Goal: Task Accomplishment & Management: Complete application form

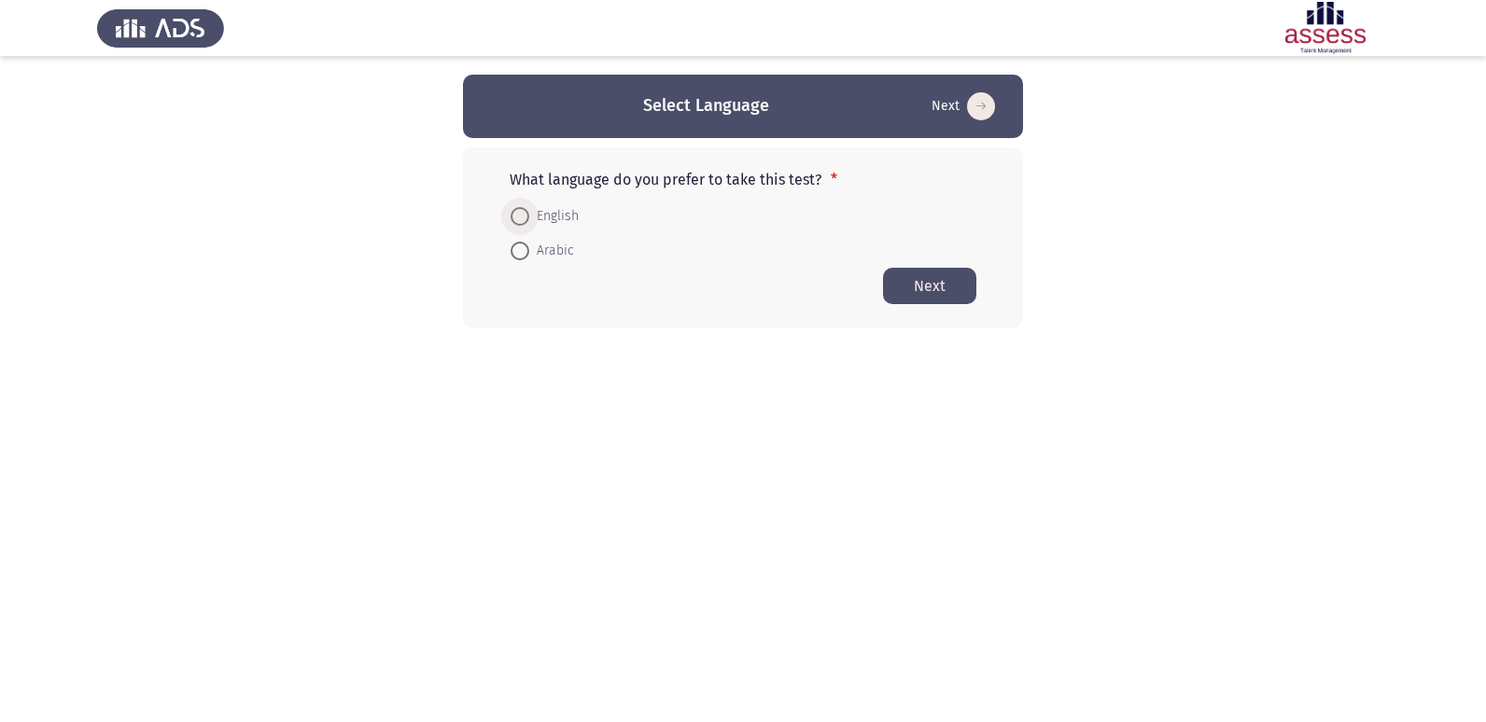
click at [522, 207] on span at bounding box center [519, 216] width 19 height 19
click at [522, 207] on input "English" at bounding box center [519, 216] width 19 height 19
radio input "true"
click at [945, 276] on button "Next" at bounding box center [929, 285] width 93 height 36
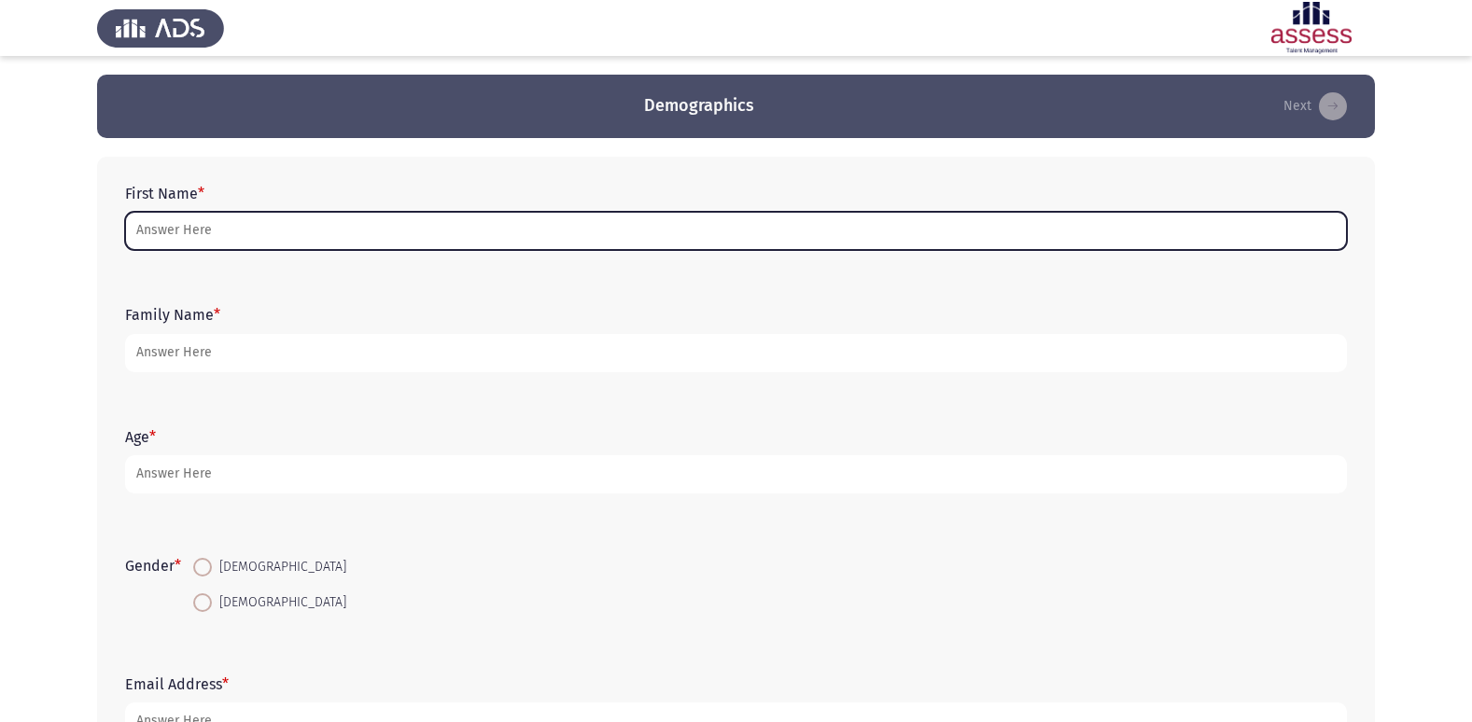
drag, startPoint x: 180, startPoint y: 222, endPoint x: 176, endPoint y: 237, distance: 15.4
click at [177, 222] on input "First Name *" at bounding box center [735, 231] width 1221 height 38
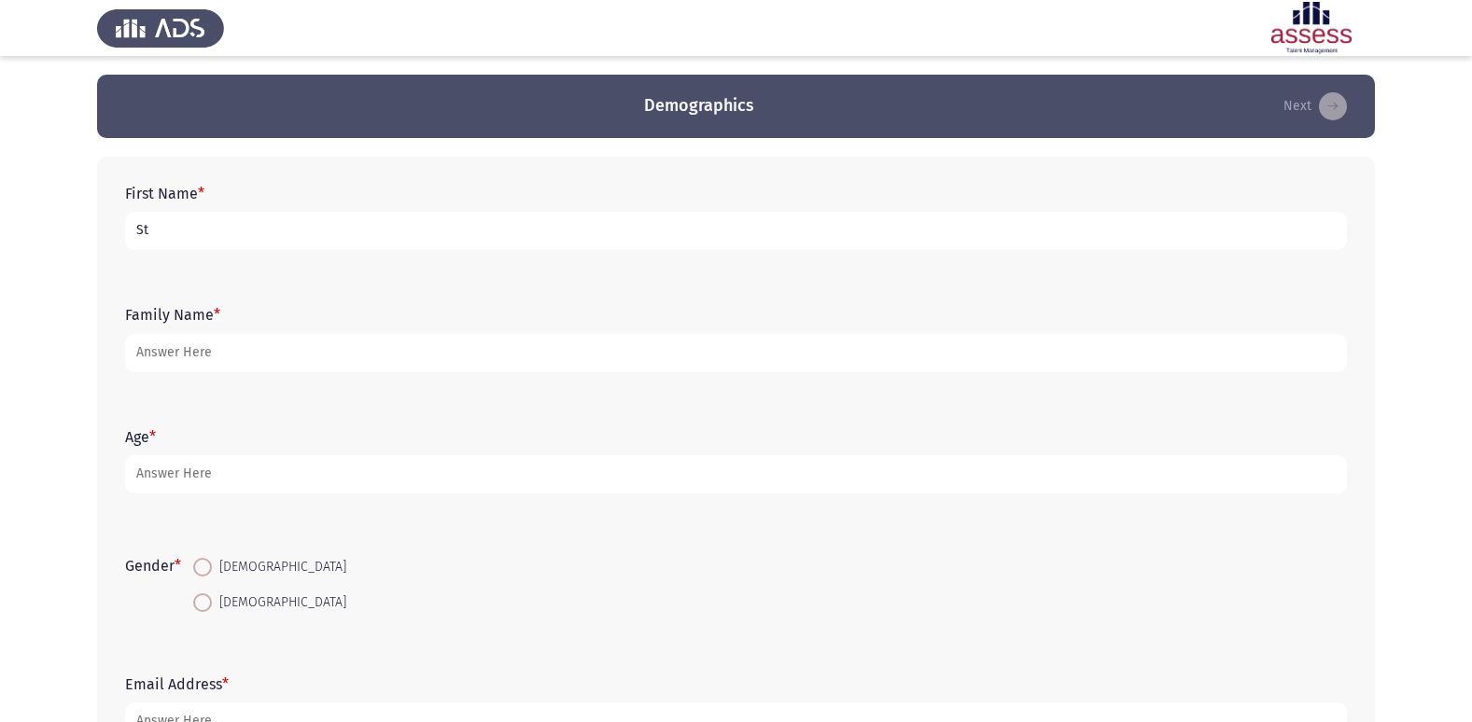
type input "S"
type input "[PERSON_NAME]"
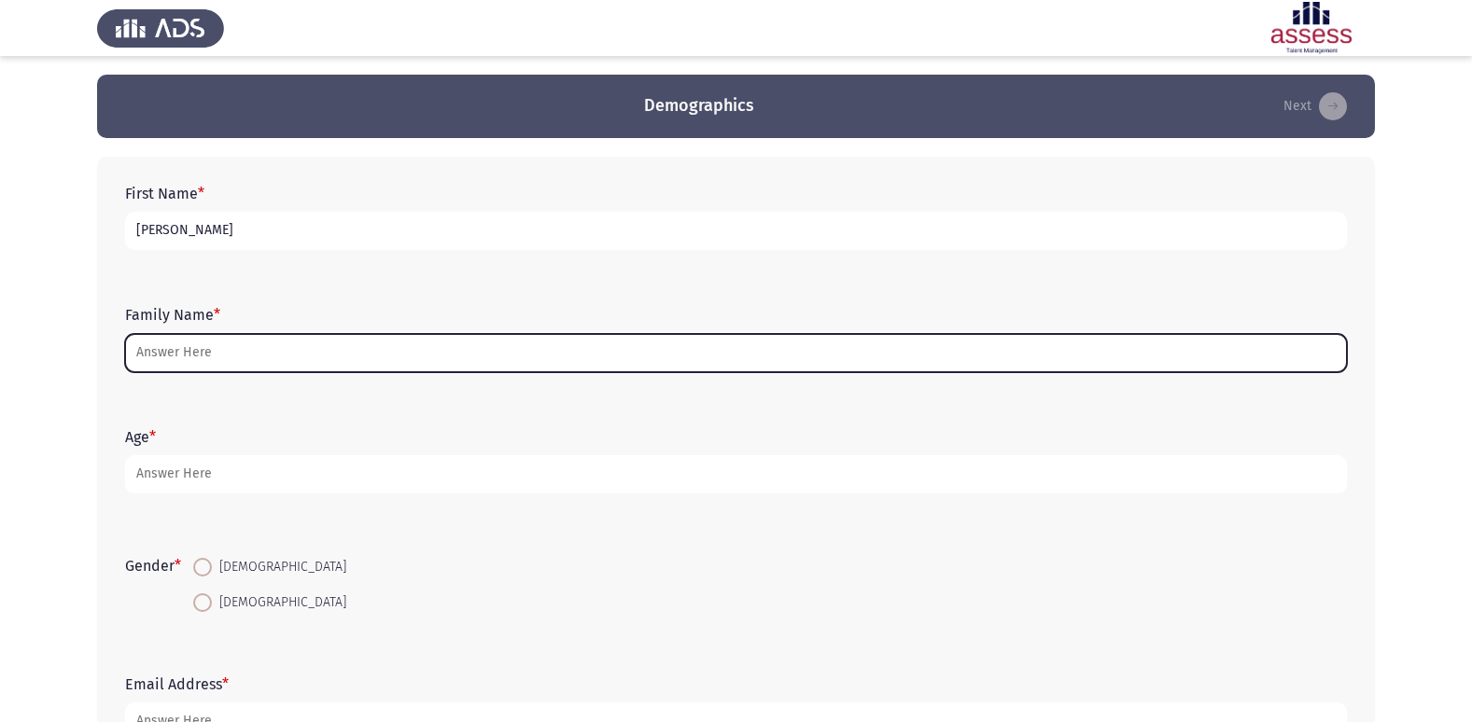
click at [185, 361] on input "Family Name *" at bounding box center [735, 353] width 1221 height 38
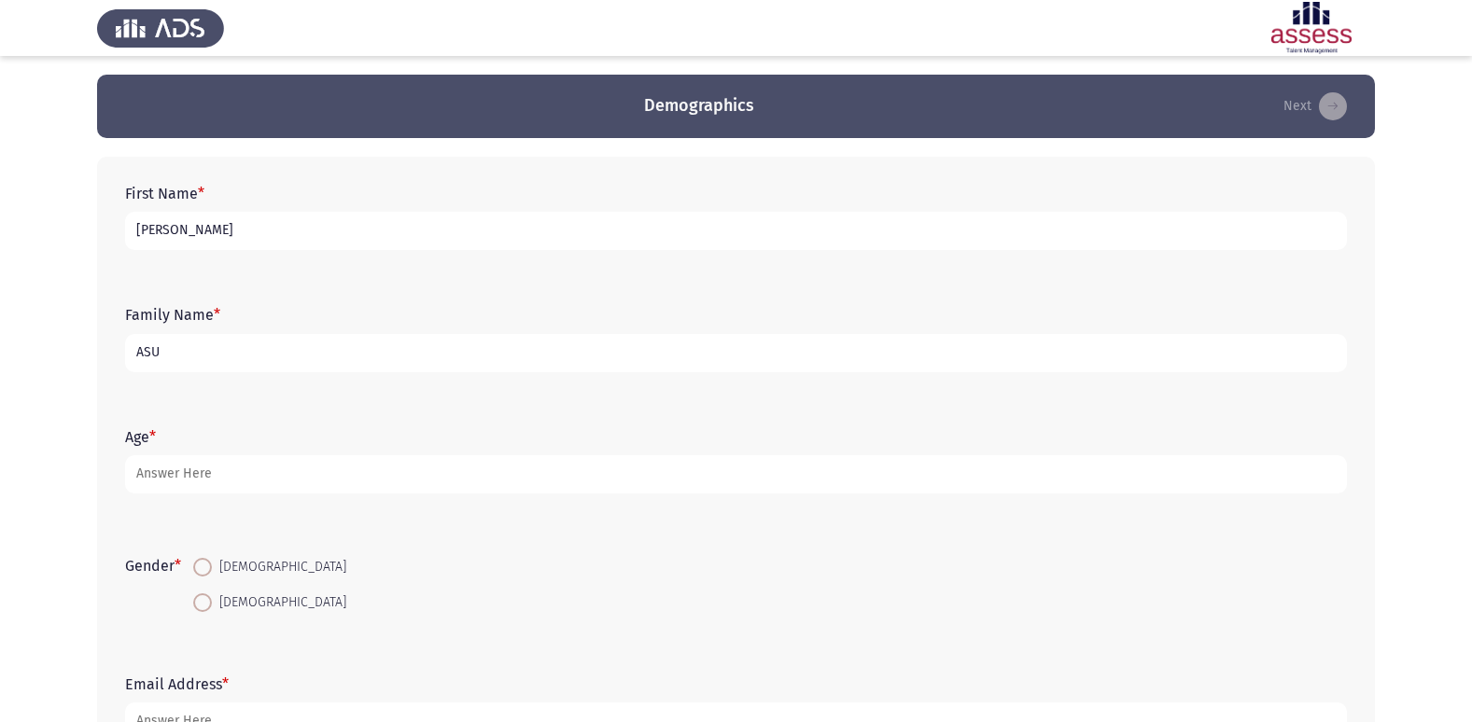
type input "ASU"
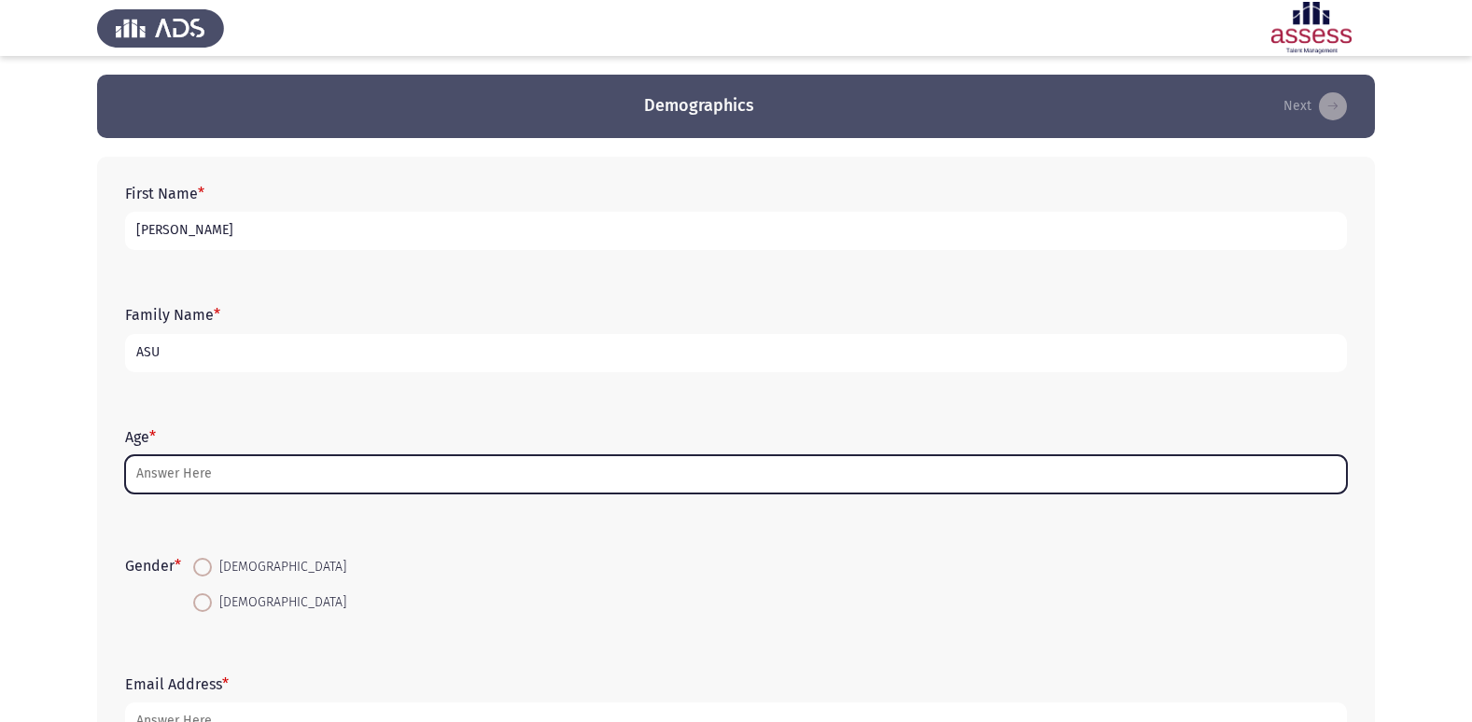
click at [179, 473] on input "Age *" at bounding box center [735, 474] width 1221 height 38
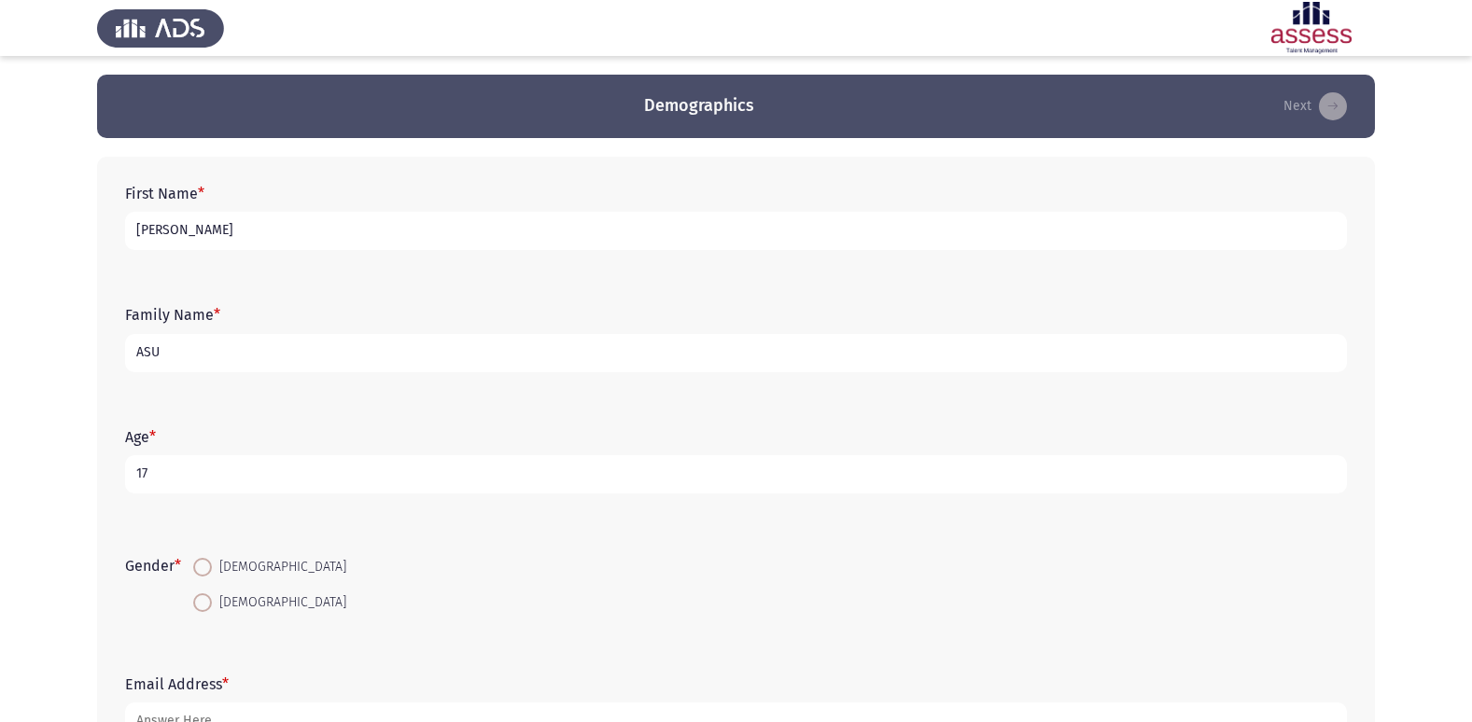
type input "17"
click at [211, 566] on span at bounding box center [202, 567] width 19 height 19
click at [211, 566] on input "[DEMOGRAPHIC_DATA]" at bounding box center [202, 567] width 19 height 19
radio input "true"
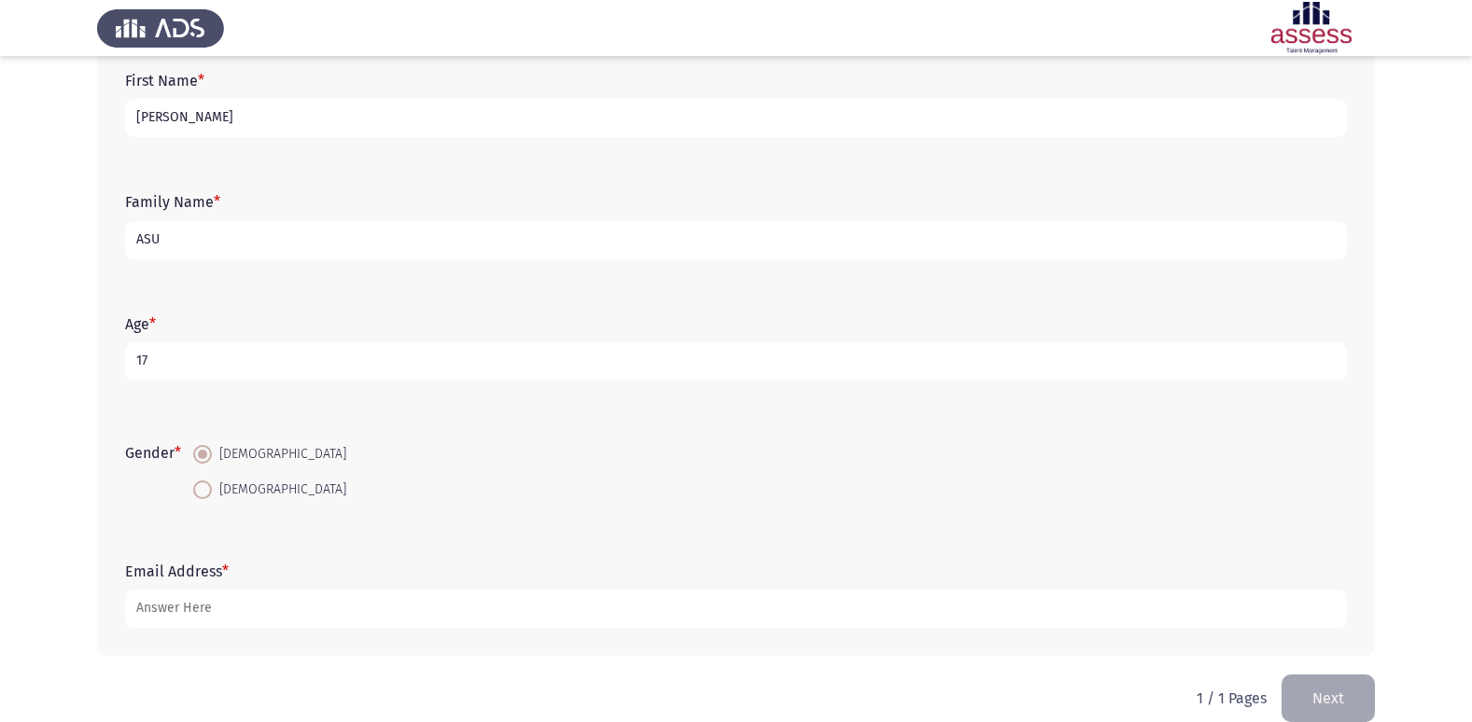
scroll to position [140, 0]
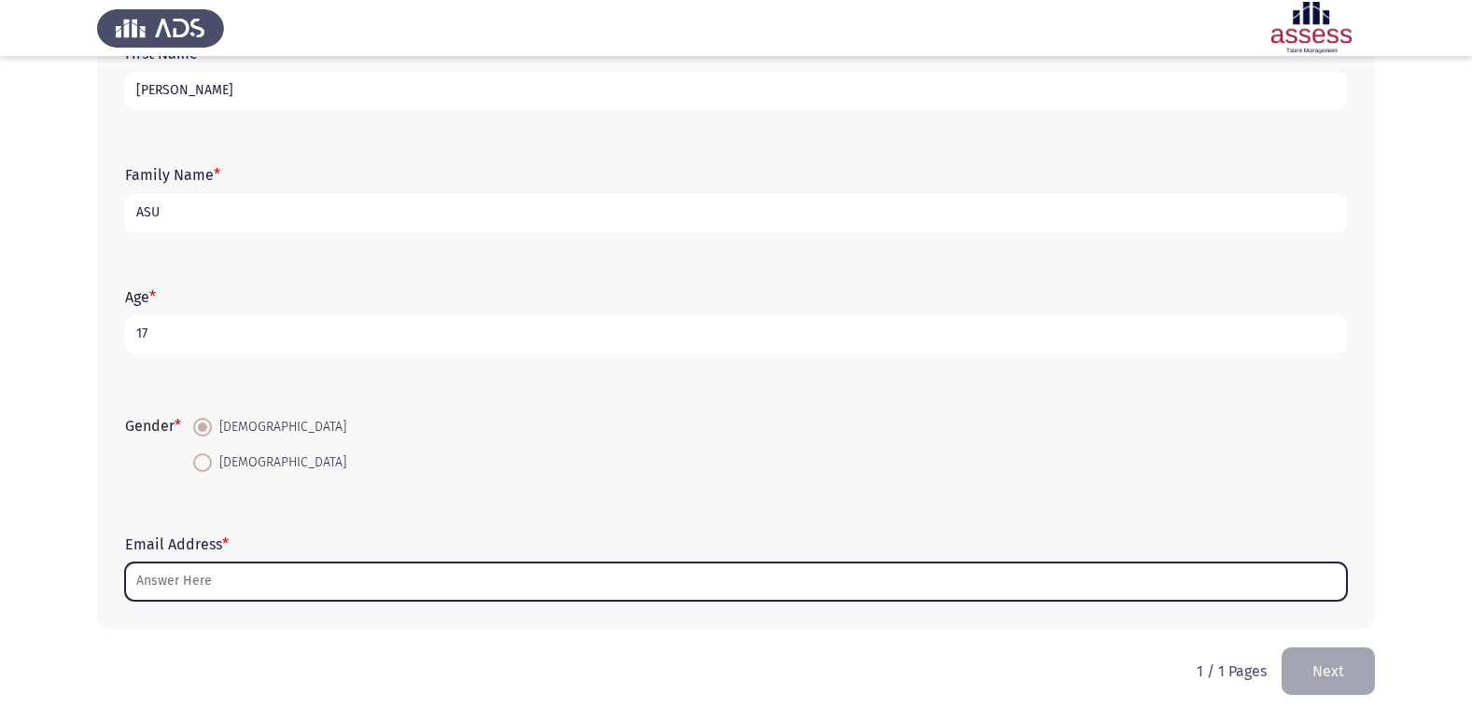
click at [173, 591] on input "Email Address *" at bounding box center [735, 582] width 1221 height 38
type input "S"
type input "s"
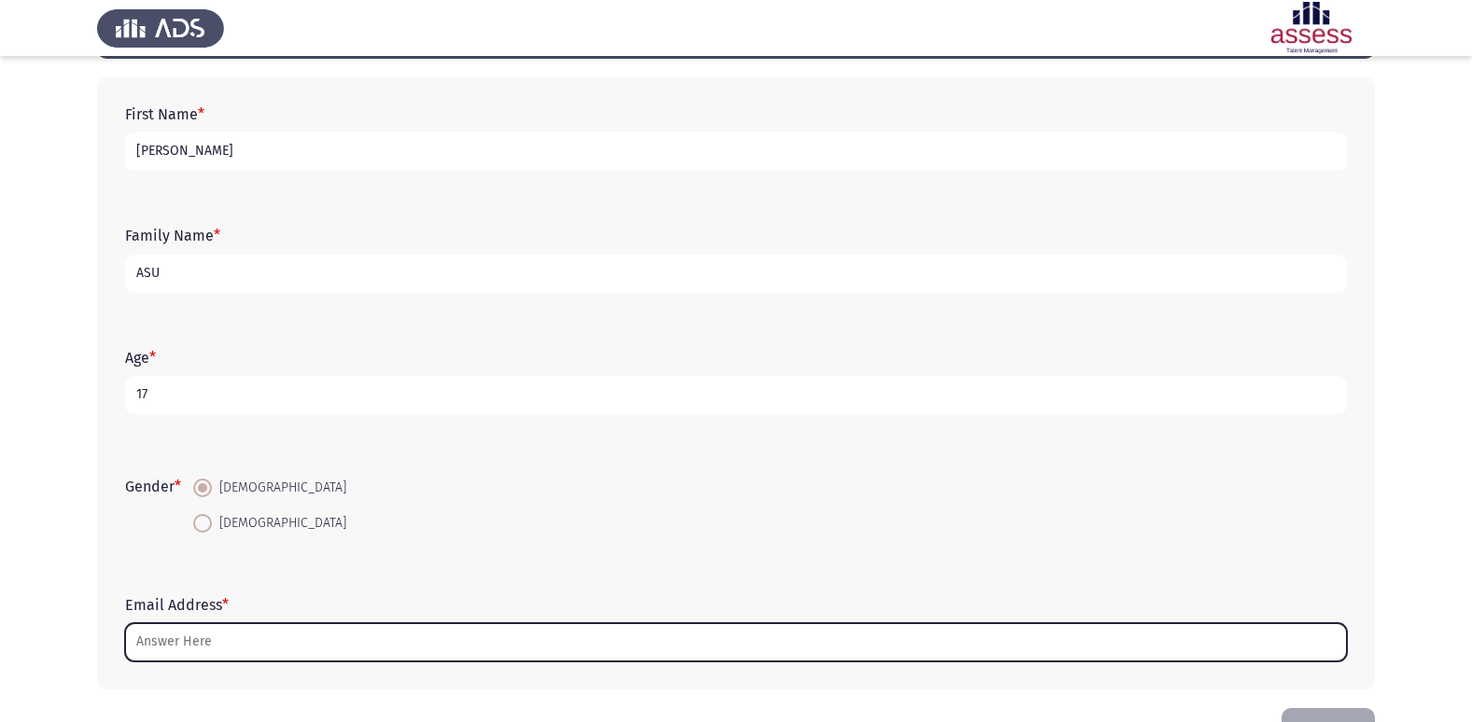
scroll to position [47, 0]
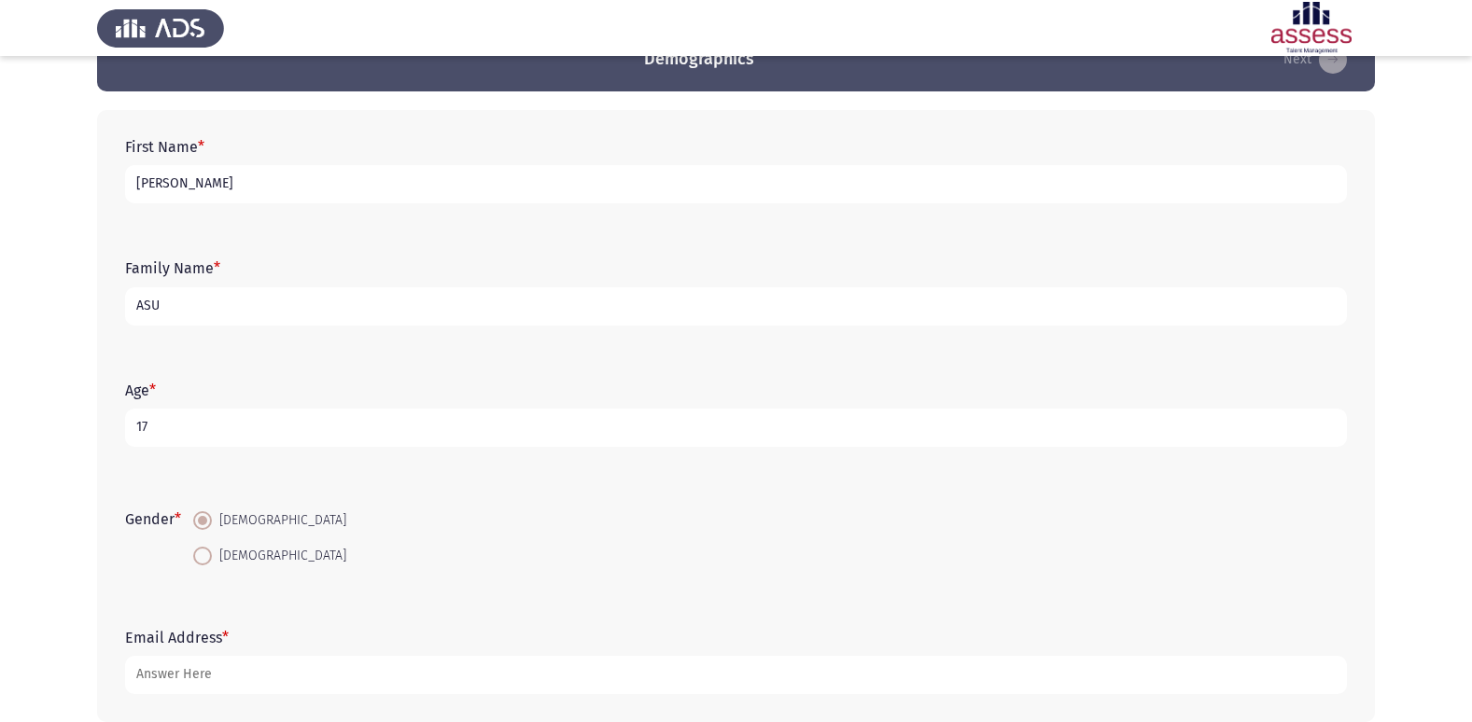
click at [303, 309] on input "ASU" at bounding box center [735, 306] width 1221 height 38
type input "A"
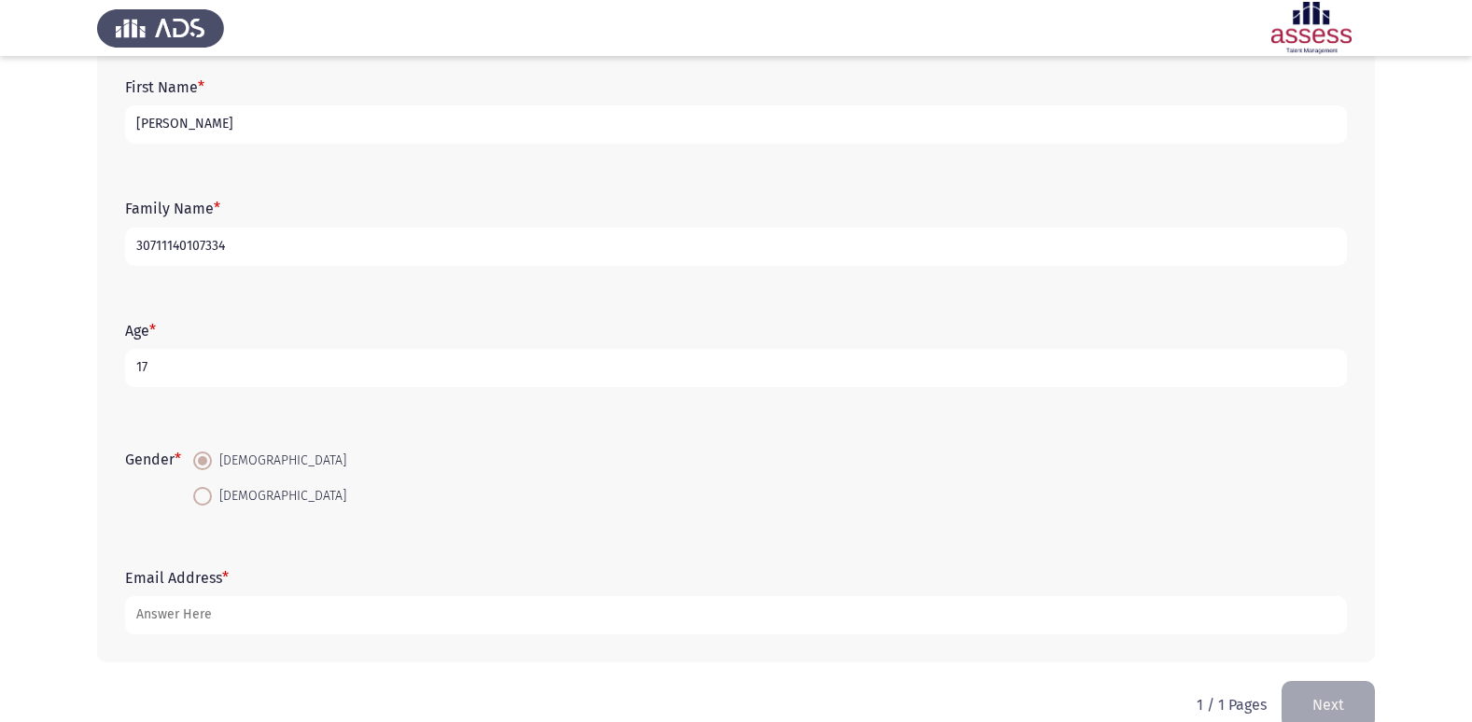
scroll to position [140, 0]
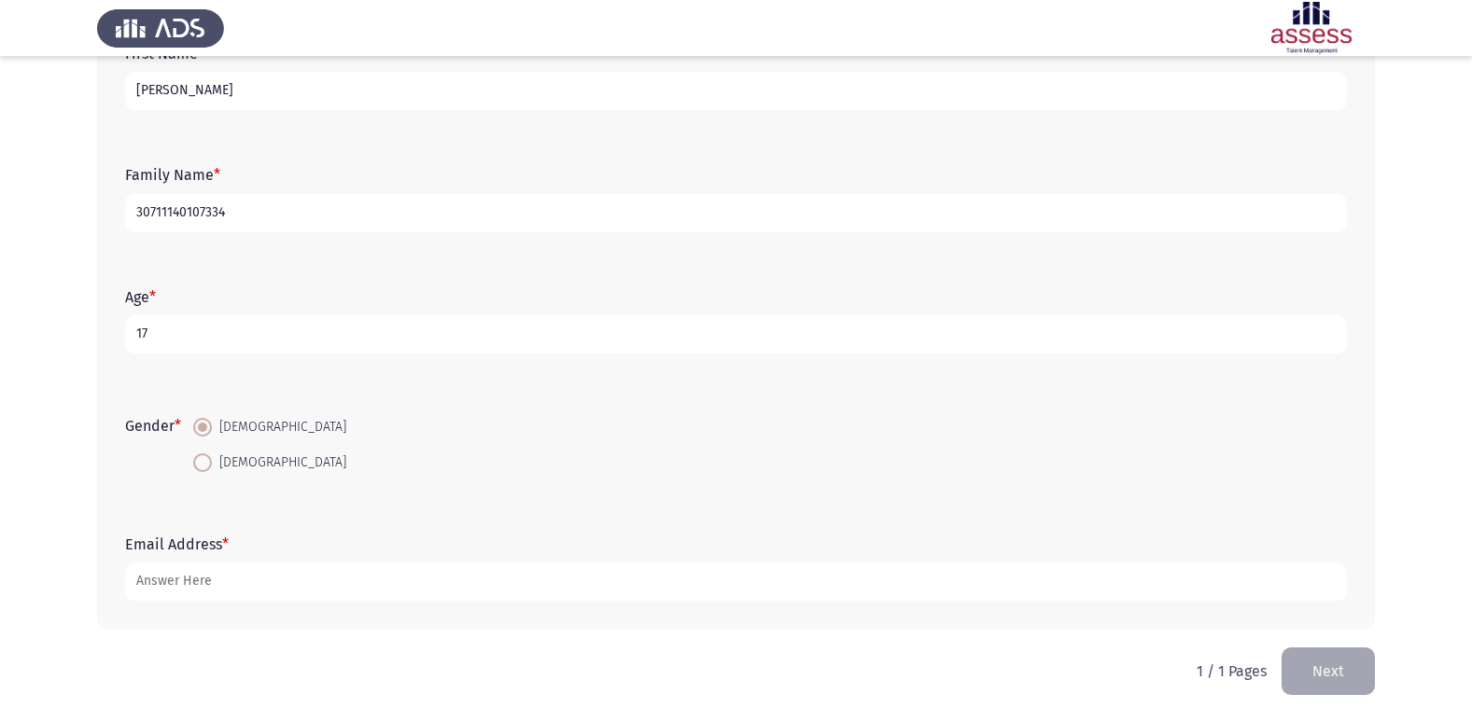
type input "30711140107334"
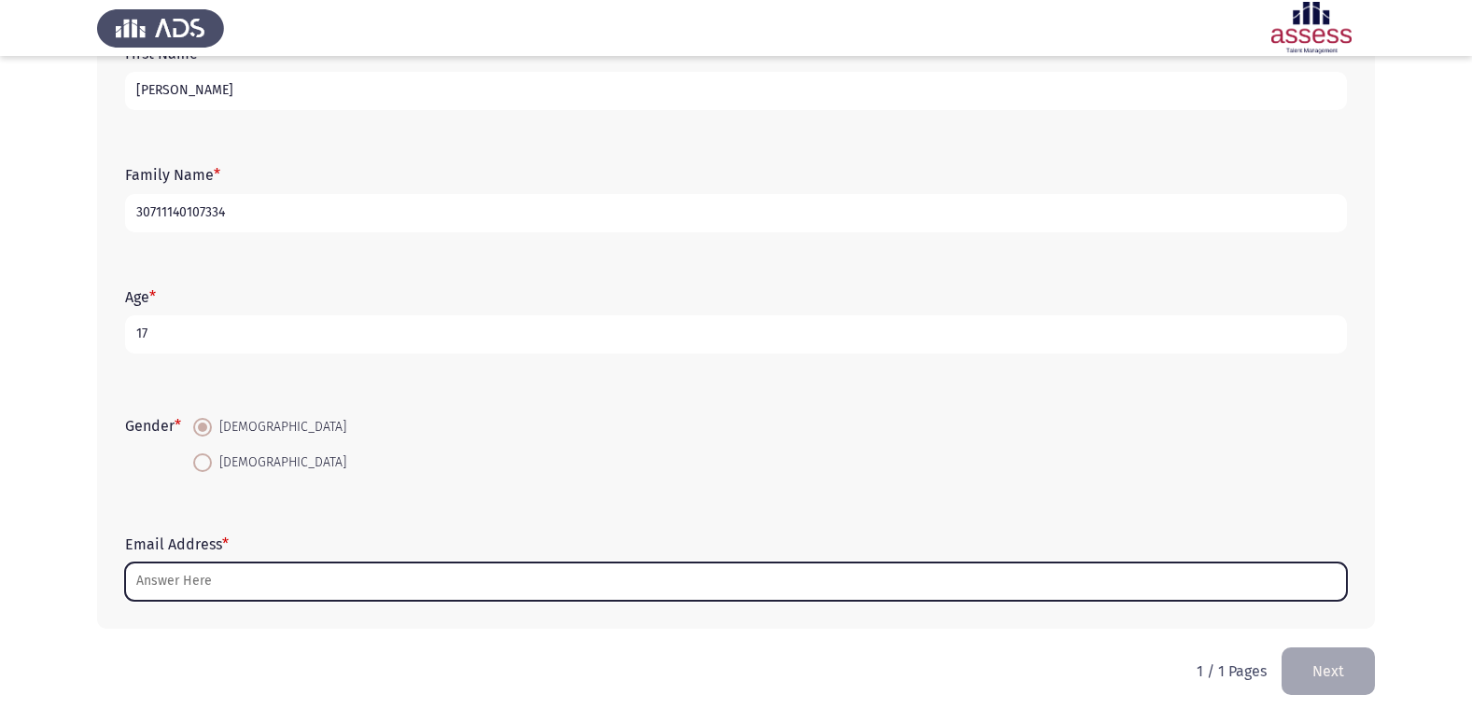
click at [162, 583] on input "Email Address *" at bounding box center [735, 582] width 1221 height 38
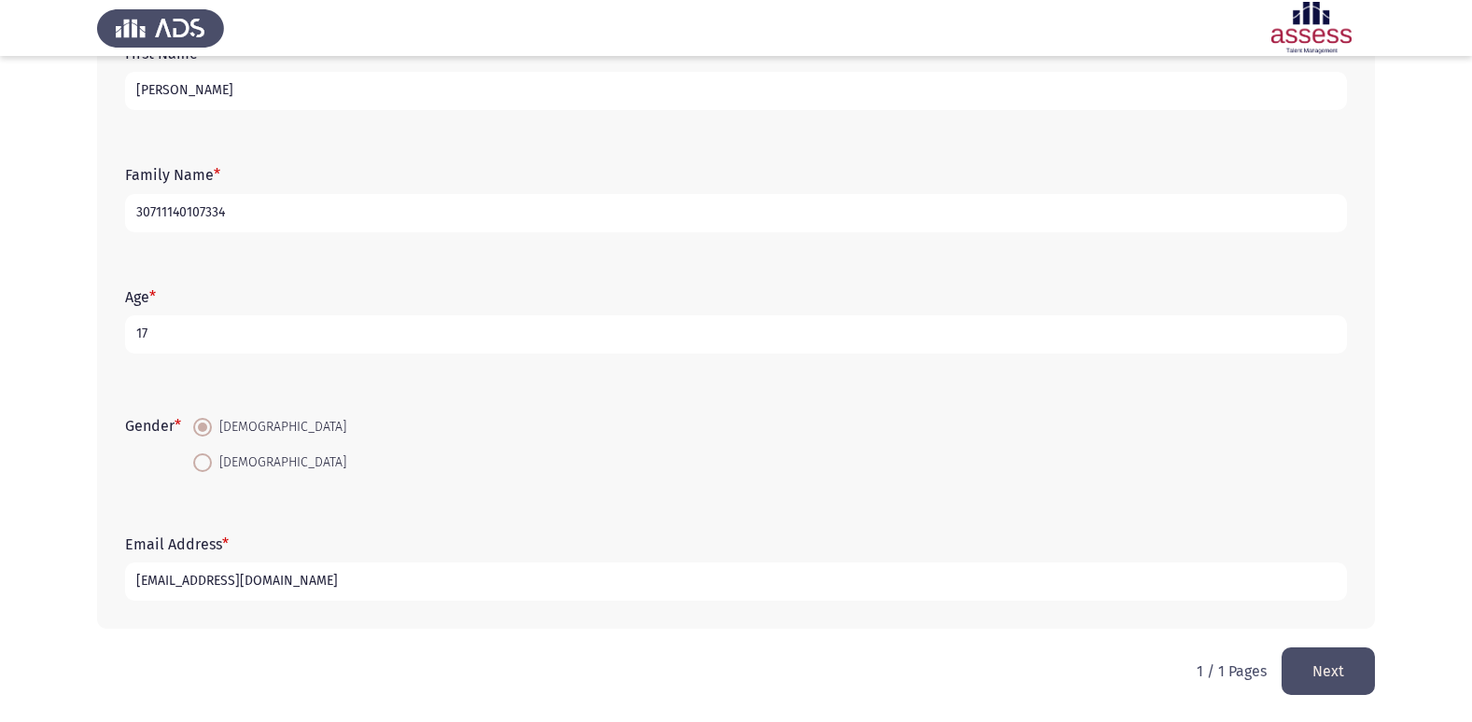
type input "[EMAIL_ADDRESS][DOMAIN_NAME]"
click at [1330, 663] on button "Next" at bounding box center [1327, 672] width 93 height 48
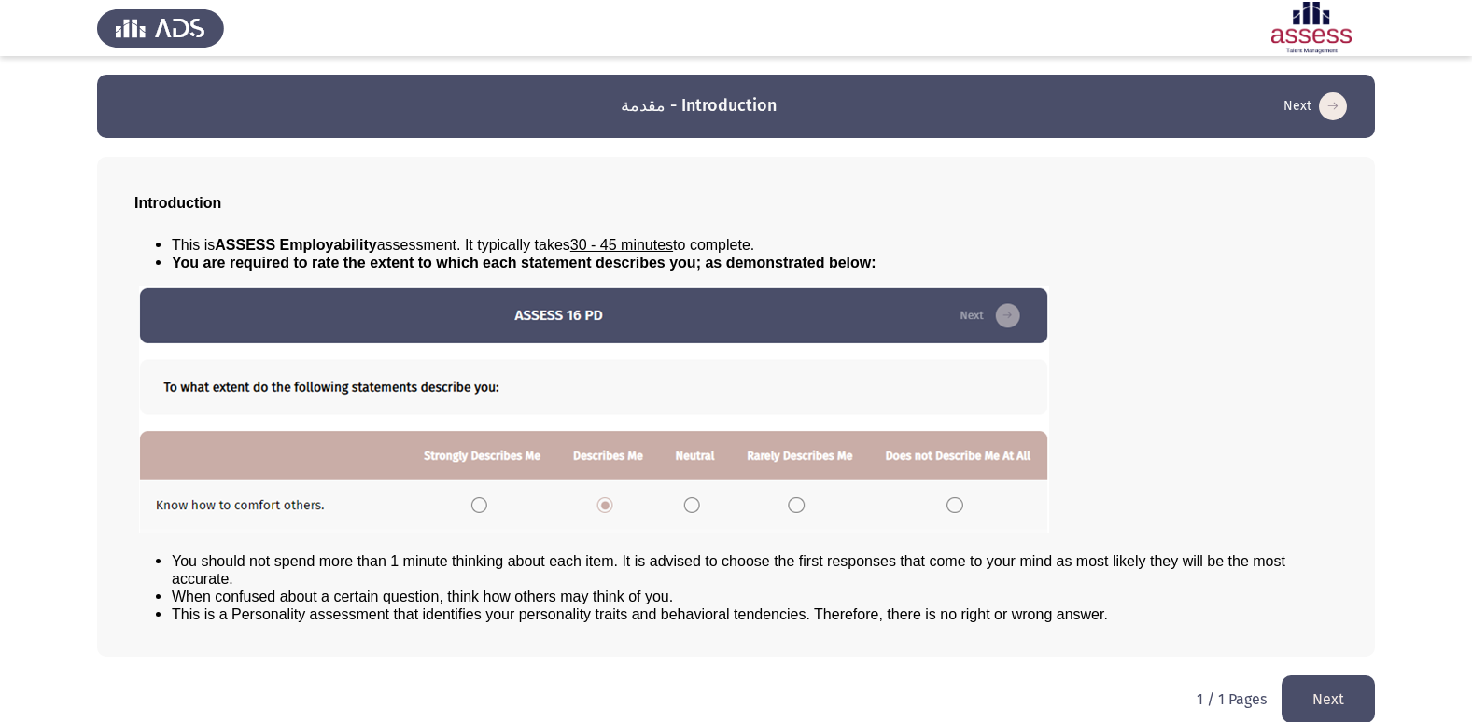
click at [1317, 699] on button "Next" at bounding box center [1327, 700] width 93 height 48
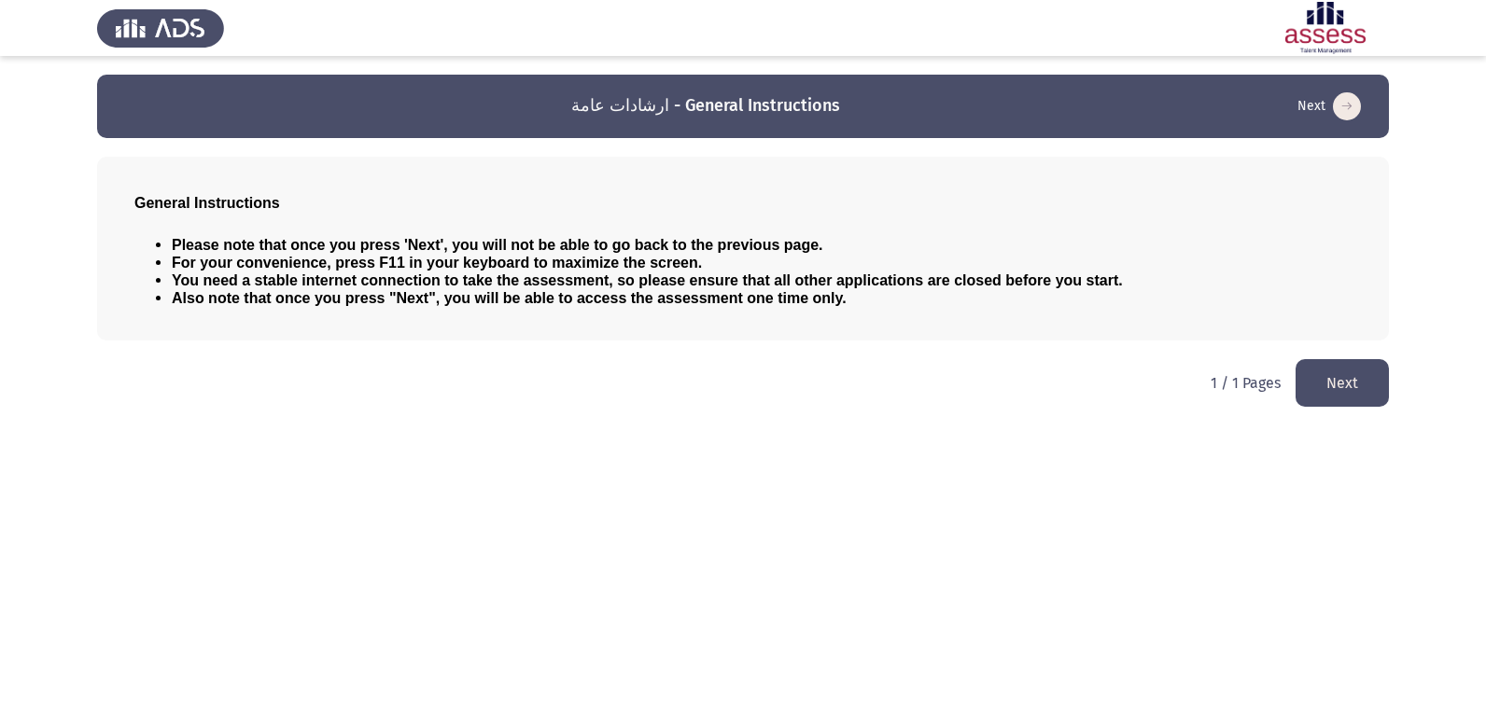
click at [1344, 383] on button "Next" at bounding box center [1341, 383] width 93 height 48
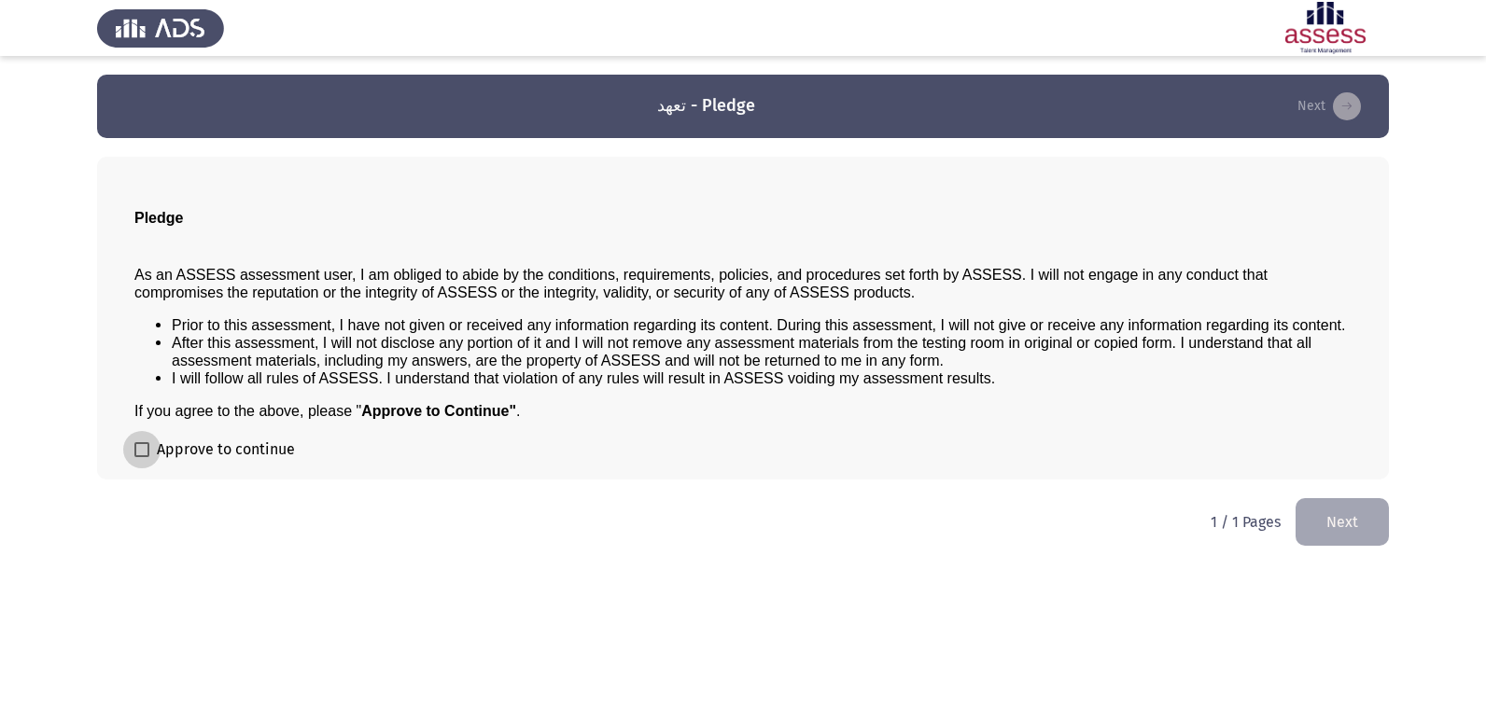
click at [147, 447] on span at bounding box center [141, 449] width 15 height 15
click at [142, 457] on input "Approve to continue" at bounding box center [141, 457] width 1 height 1
checkbox input "true"
click at [1350, 523] on button "Next" at bounding box center [1341, 522] width 93 height 48
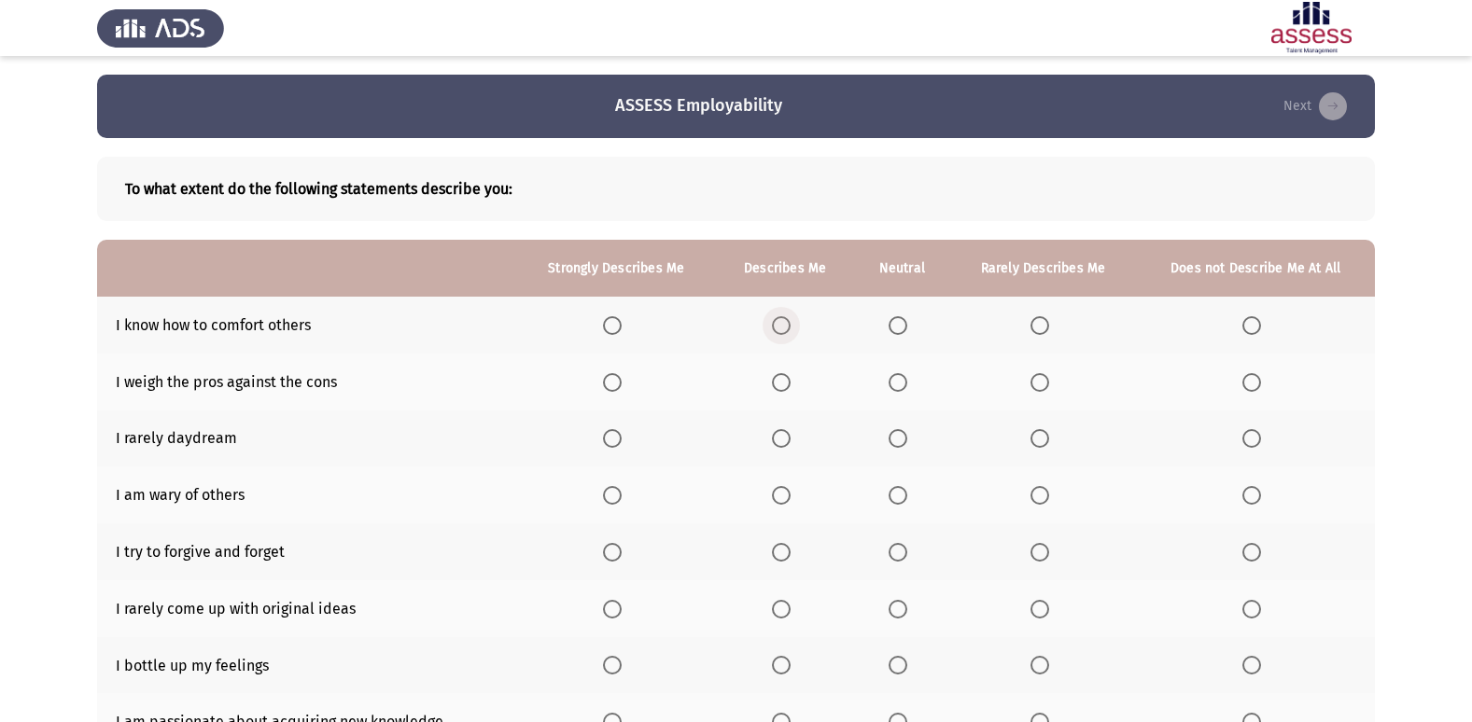
click at [787, 323] on span "Select an option" at bounding box center [781, 325] width 19 height 19
click at [787, 323] on input "Select an option" at bounding box center [781, 325] width 19 height 19
click at [898, 383] on span "Select an option" at bounding box center [898, 383] width 0 height 0
click at [900, 382] on input "Select an option" at bounding box center [897, 382] width 19 height 19
click at [781, 433] on span "Select an option" at bounding box center [781, 438] width 19 height 19
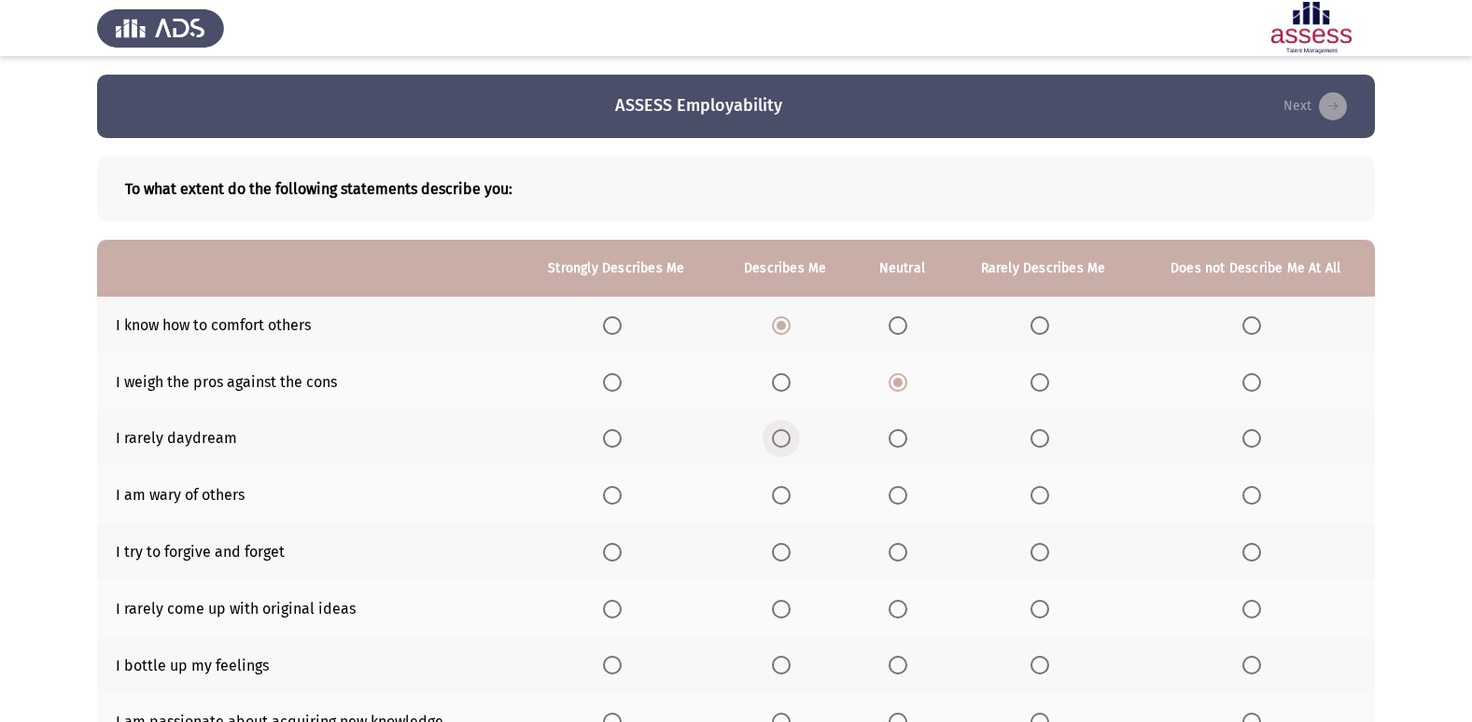
click at [781, 433] on input "Select an option" at bounding box center [781, 438] width 19 height 19
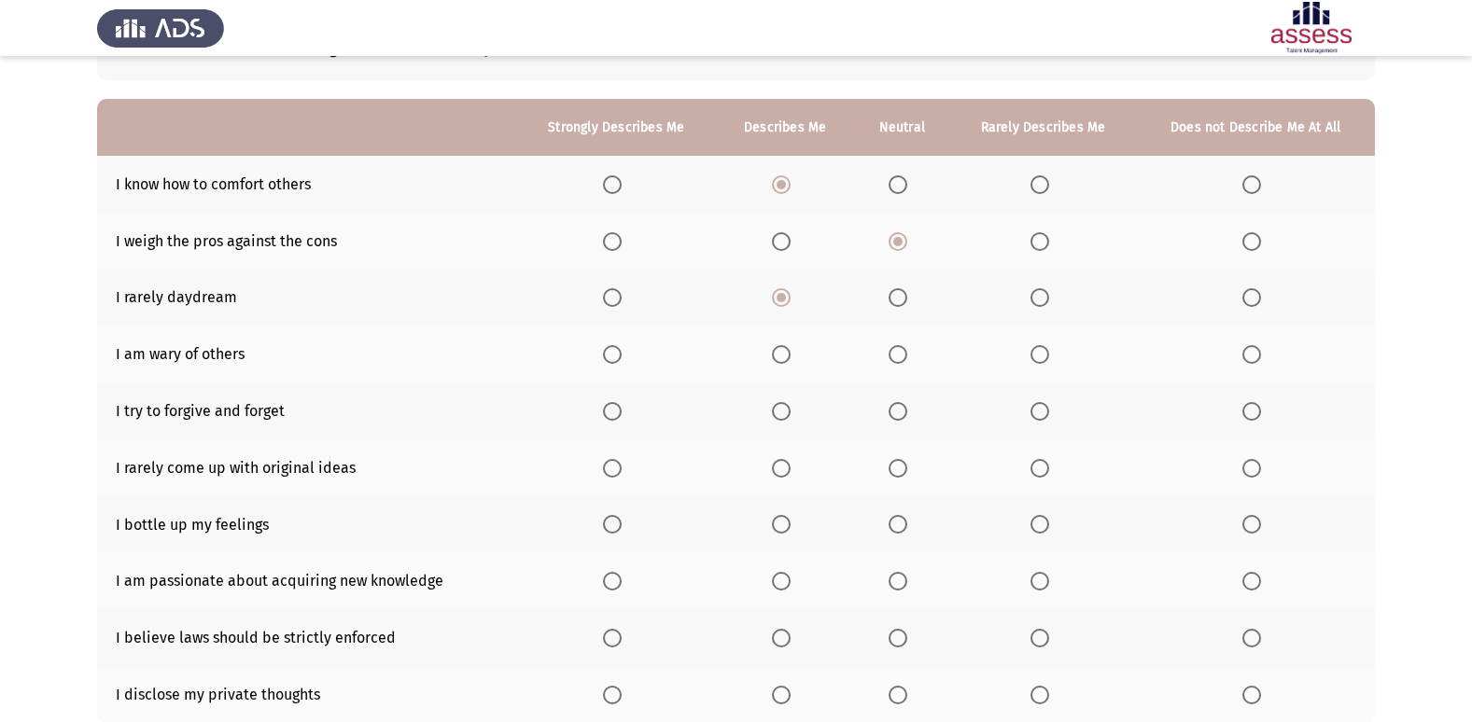
scroll to position [187, 0]
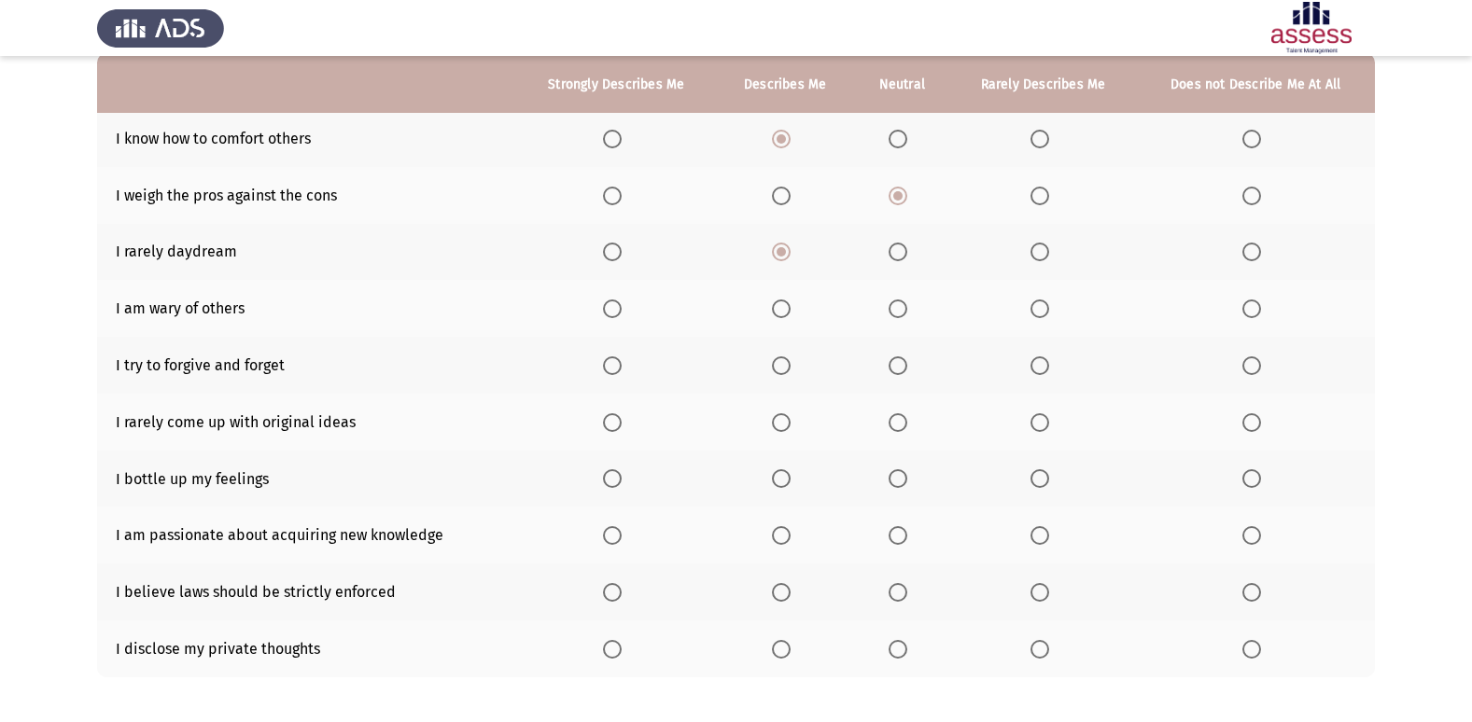
click at [1251, 306] on span "Select an option" at bounding box center [1251, 309] width 19 height 19
click at [1251, 306] on input "Select an option" at bounding box center [1251, 309] width 19 height 19
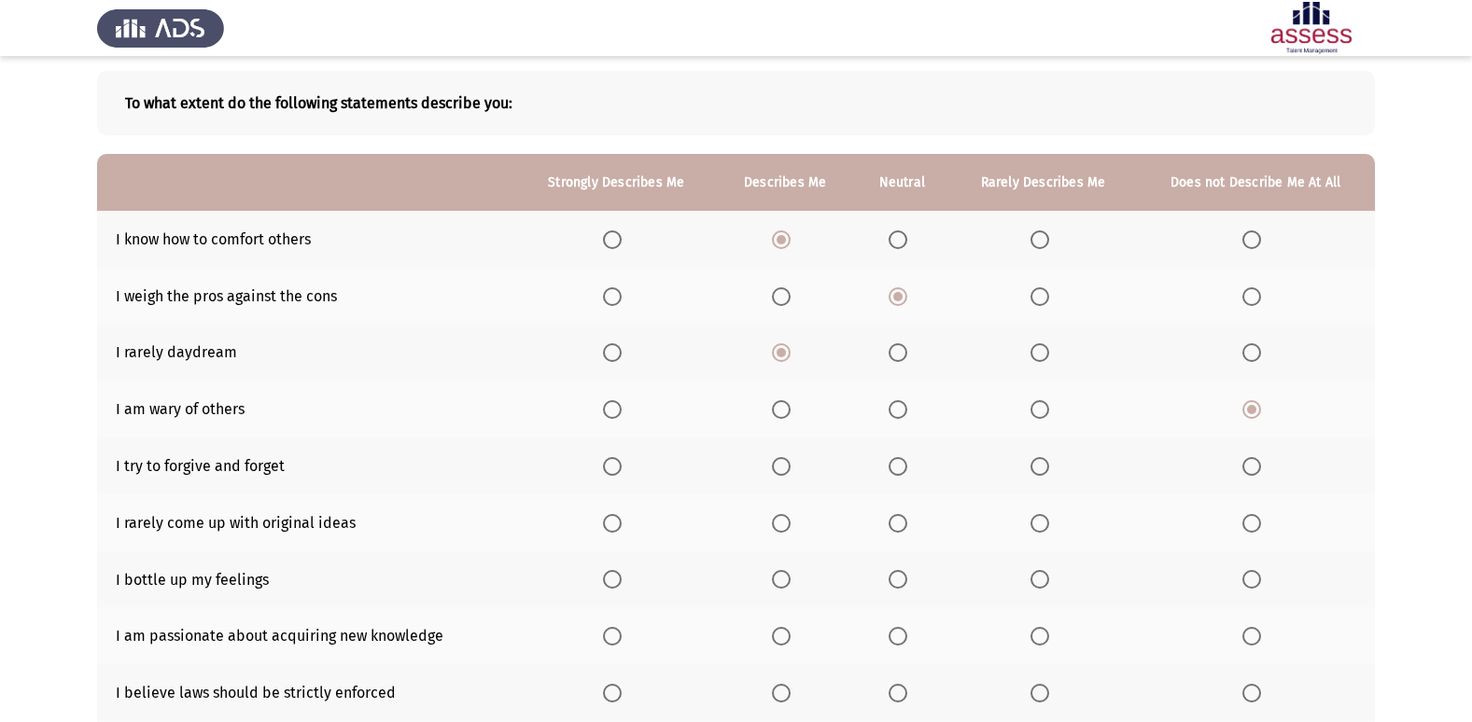
scroll to position [179, 0]
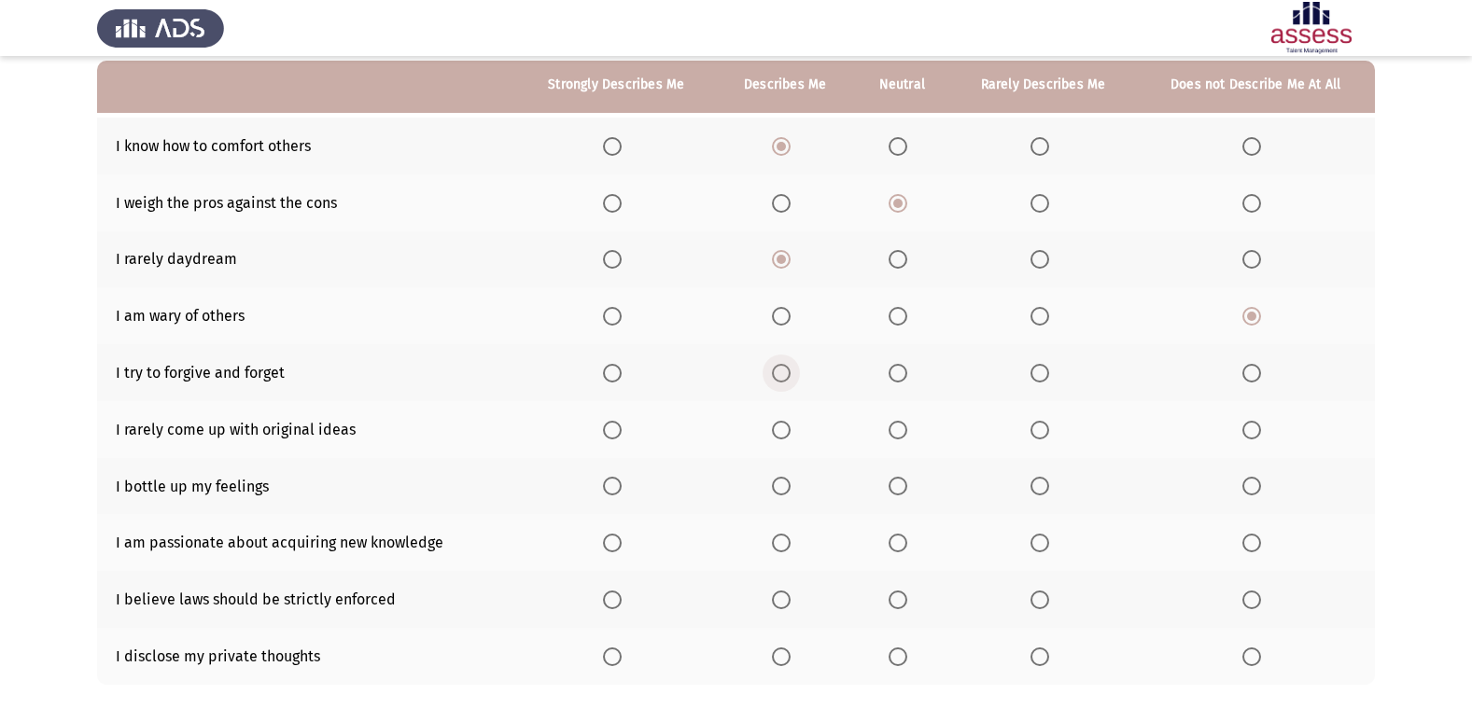
click at [782, 370] on span "Select an option" at bounding box center [781, 373] width 19 height 19
click at [782, 370] on input "Select an option" at bounding box center [781, 373] width 19 height 19
click at [896, 432] on span "Select an option" at bounding box center [897, 430] width 19 height 19
click at [896, 432] on input "Select an option" at bounding box center [897, 430] width 19 height 19
click at [1258, 484] on span "Select an option" at bounding box center [1251, 486] width 19 height 19
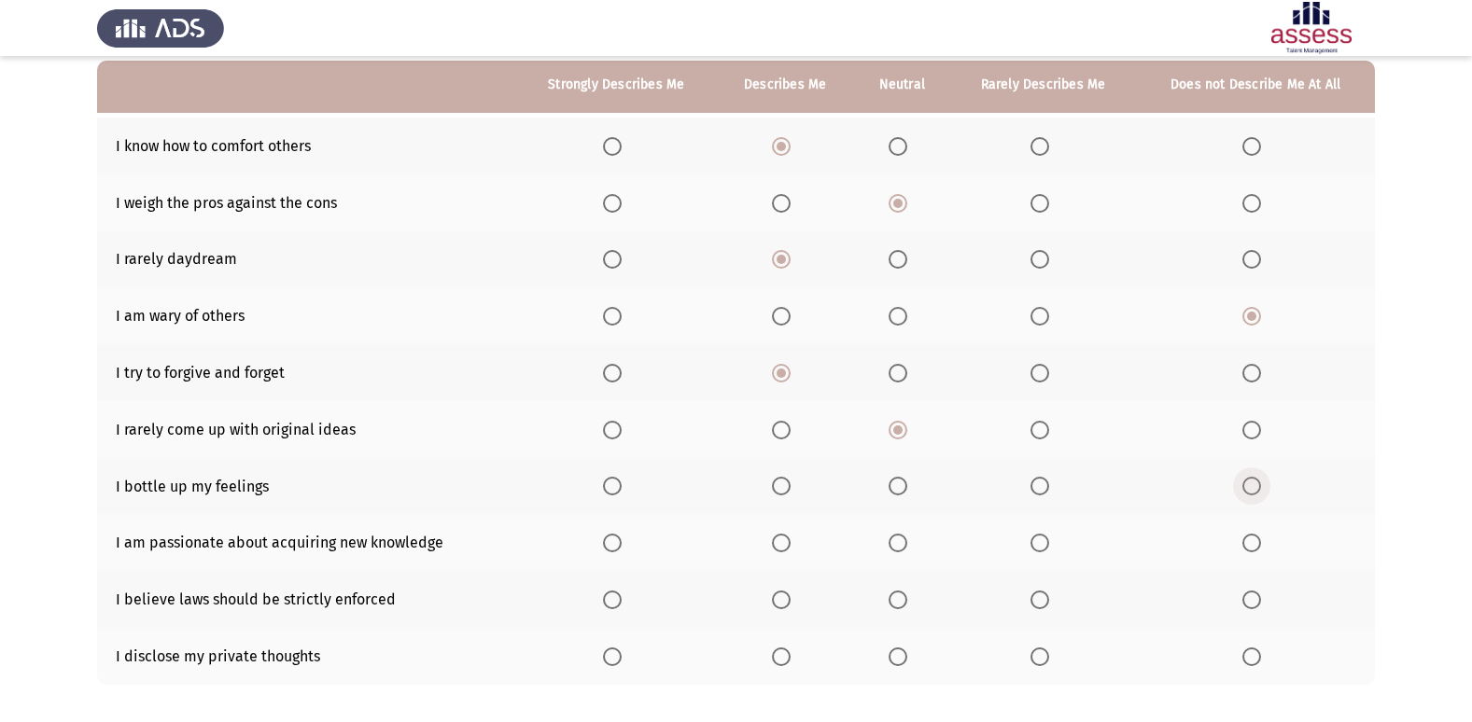
click at [1258, 484] on input "Select an option" at bounding box center [1251, 486] width 19 height 19
click at [785, 544] on span "Select an option" at bounding box center [781, 543] width 19 height 19
click at [785, 544] on input "Select an option" at bounding box center [781, 543] width 19 height 19
click at [614, 604] on span "Select an option" at bounding box center [612, 600] width 19 height 19
click at [614, 604] on input "Select an option" at bounding box center [612, 600] width 19 height 19
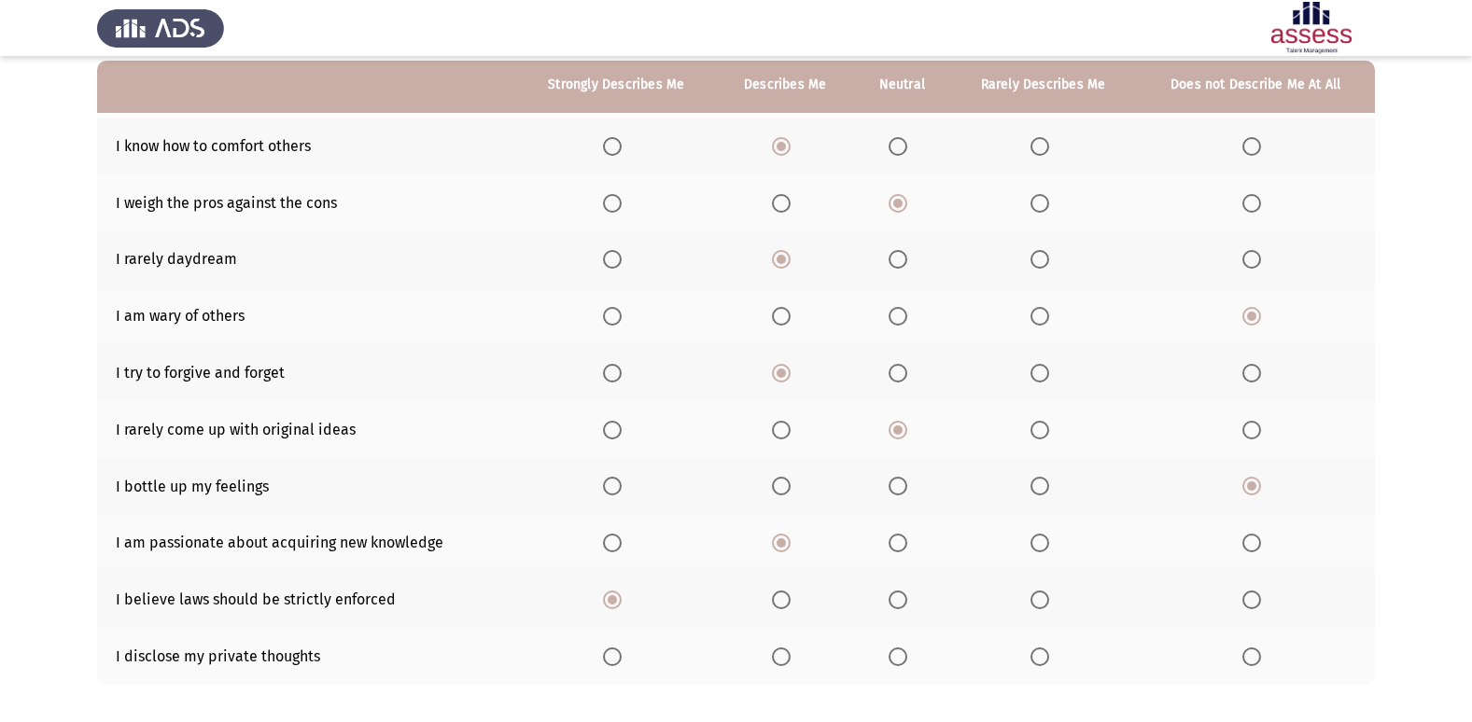
click at [1240, 650] on th at bounding box center [1255, 656] width 239 height 57
click at [900, 653] on span "Select an option" at bounding box center [897, 657] width 19 height 19
click at [900, 653] on input "Select an option" at bounding box center [897, 657] width 19 height 19
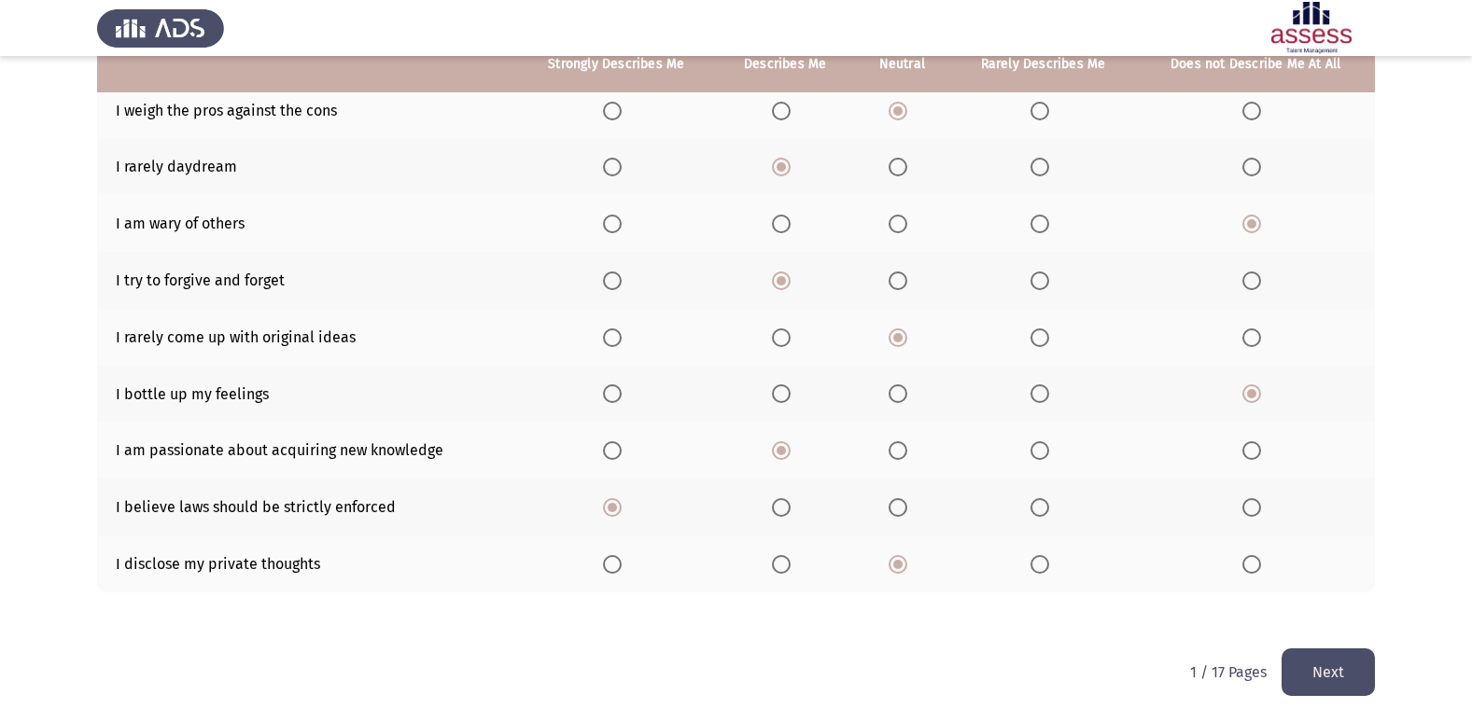
scroll to position [272, 0]
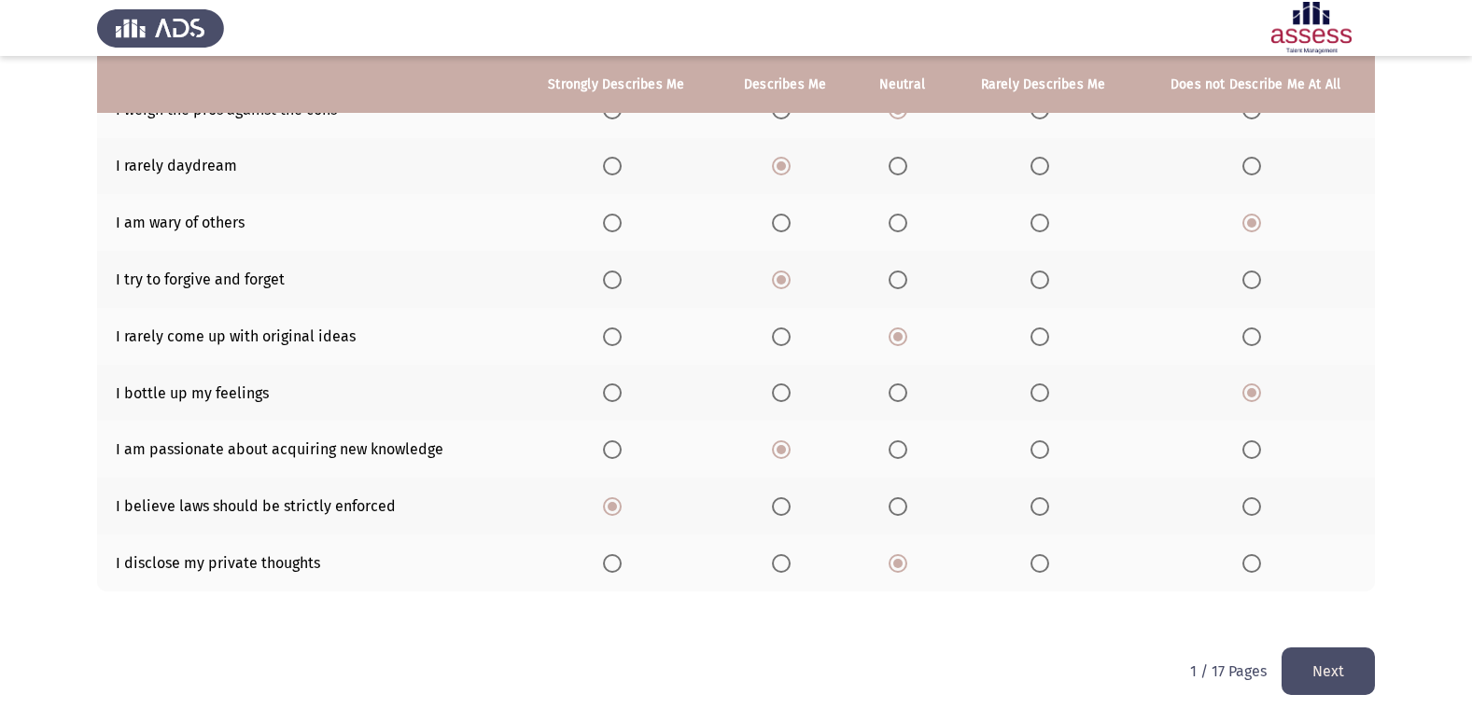
click at [1335, 665] on button "Next" at bounding box center [1327, 672] width 93 height 48
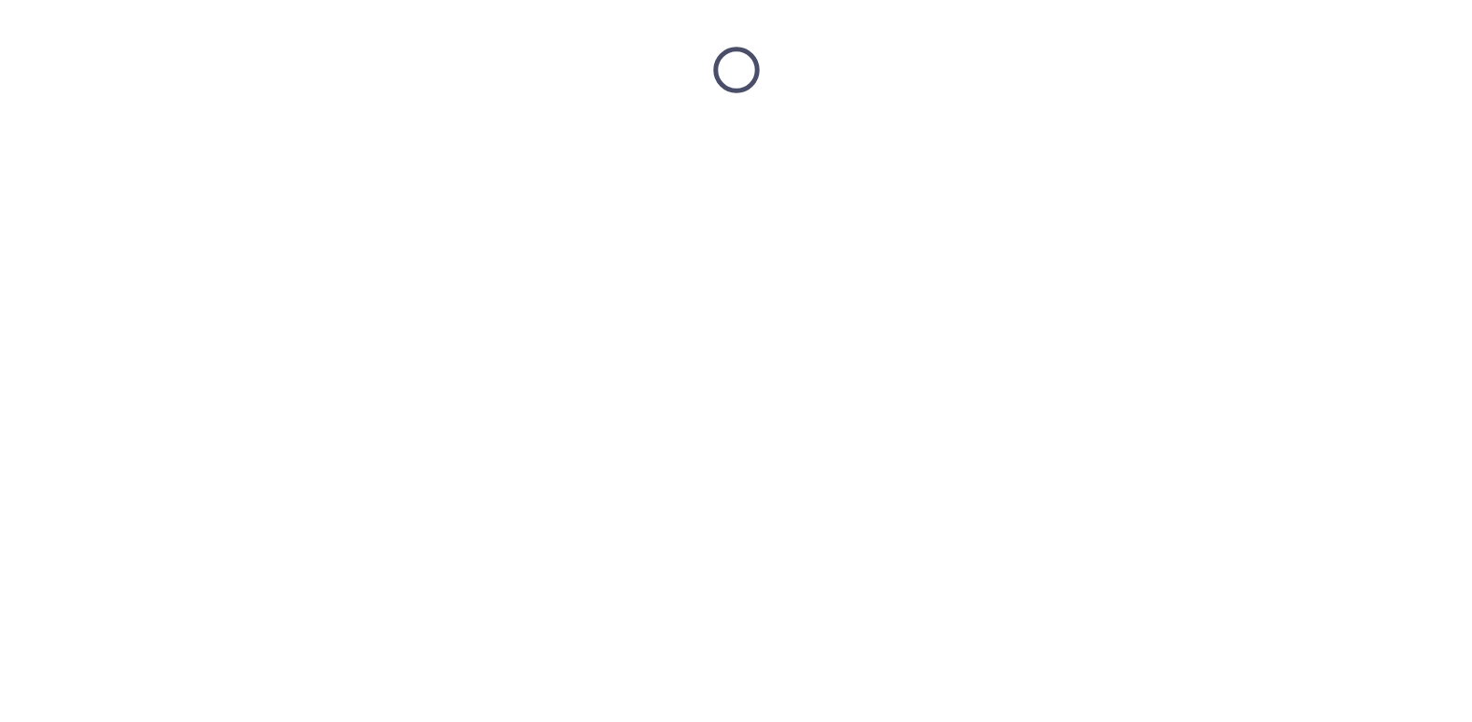
scroll to position [0, 0]
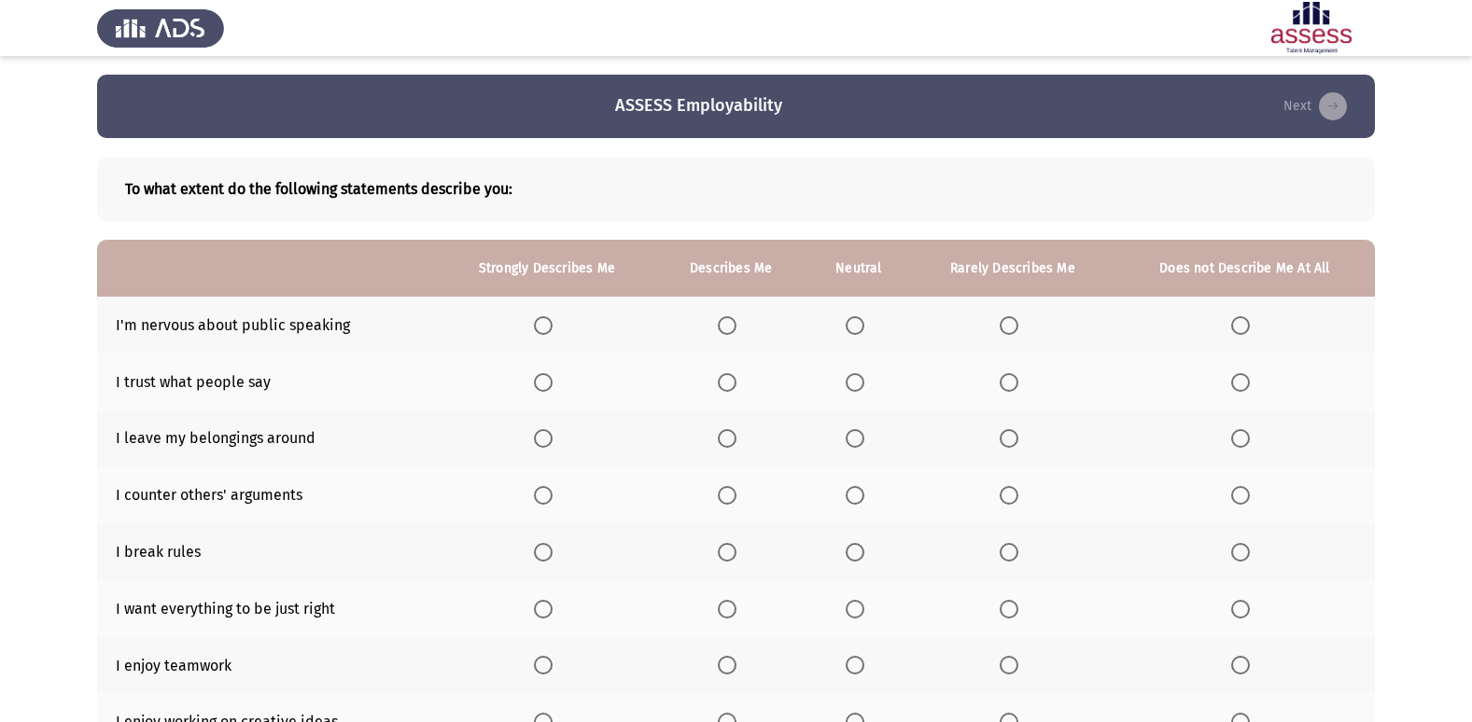
click at [1243, 328] on span "Select an option" at bounding box center [1240, 325] width 19 height 19
click at [1243, 328] on input "Select an option" at bounding box center [1240, 325] width 19 height 19
click at [855, 380] on span "Select an option" at bounding box center [854, 382] width 19 height 19
click at [855, 380] on input "Select an option" at bounding box center [854, 382] width 19 height 19
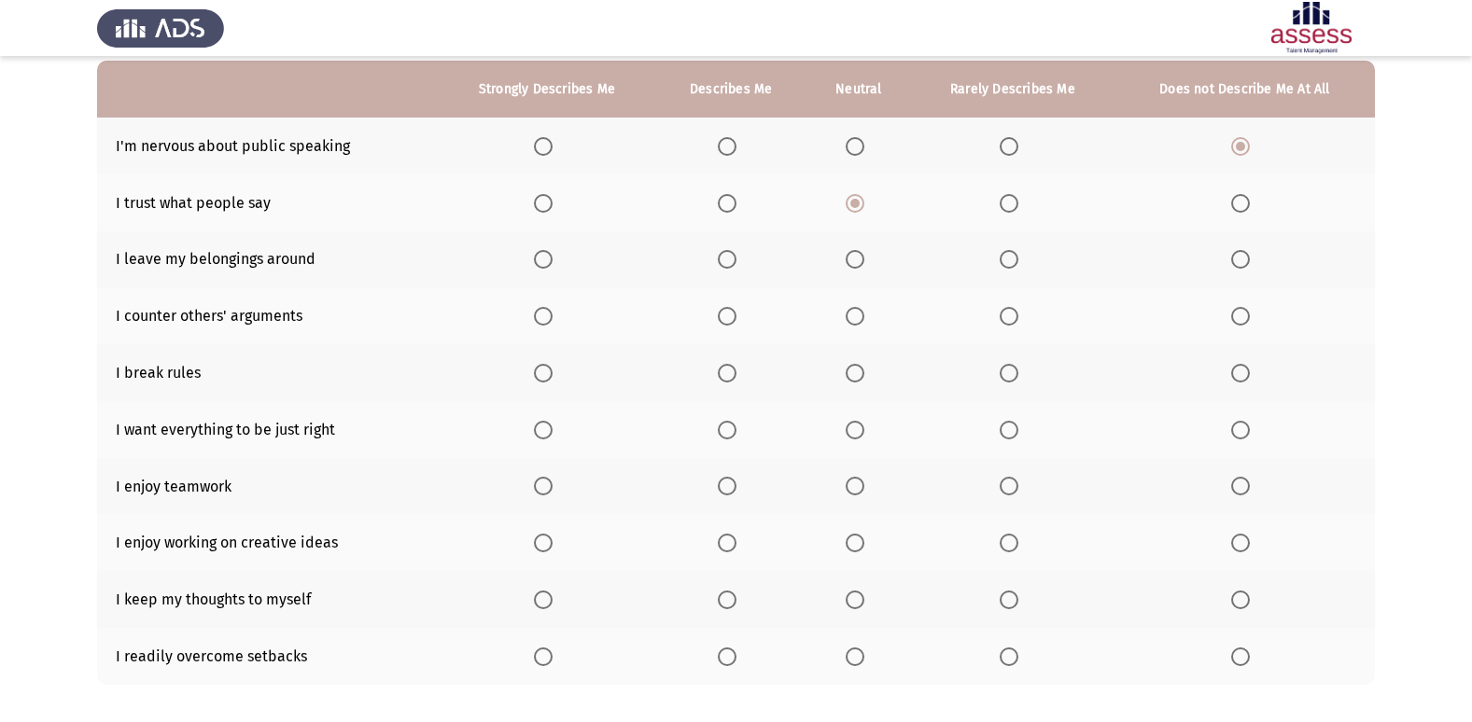
scroll to position [187, 0]
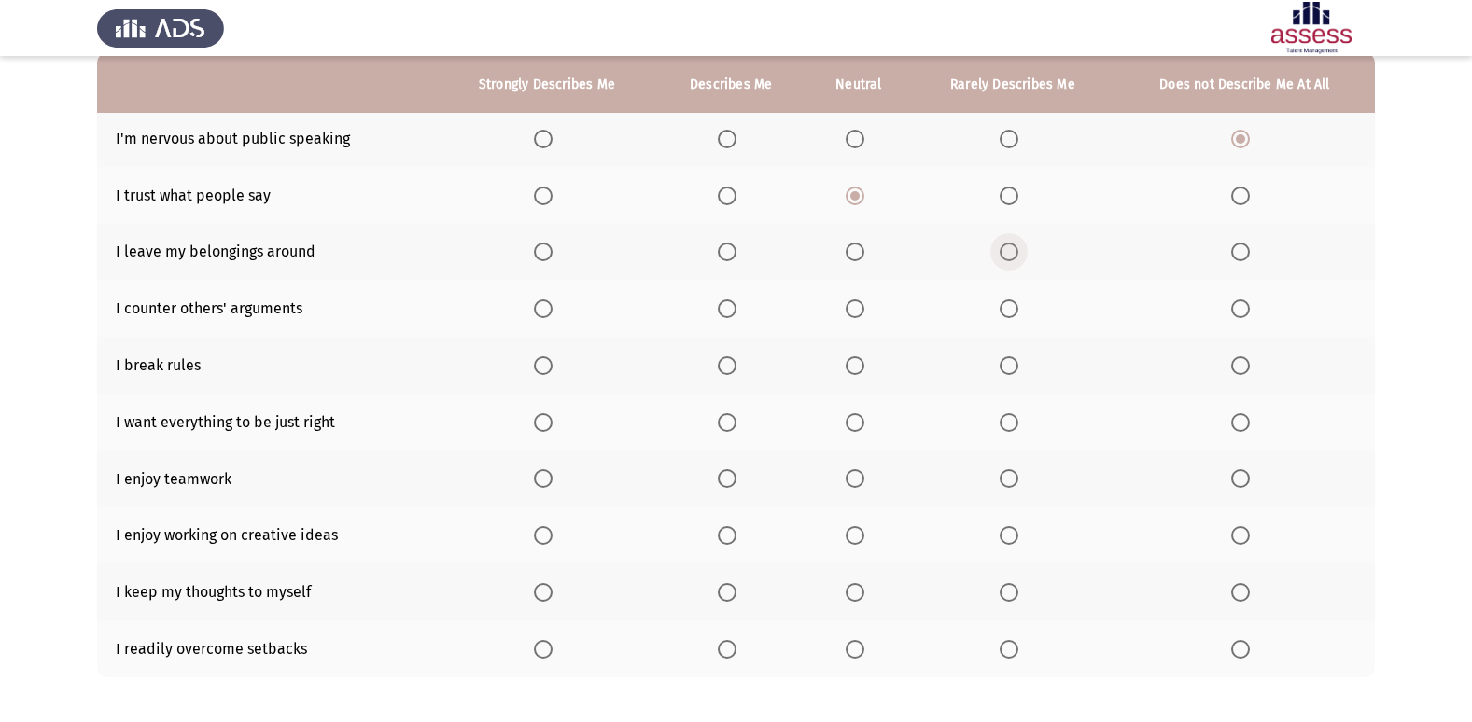
click at [1010, 250] on span "Select an option" at bounding box center [1008, 252] width 19 height 19
click at [1010, 250] on input "Select an option" at bounding box center [1008, 252] width 19 height 19
click at [727, 309] on span "Select an option" at bounding box center [727, 309] width 0 height 0
click at [728, 309] on input "Select an option" at bounding box center [727, 309] width 19 height 19
click at [1245, 364] on span "Select an option" at bounding box center [1240, 365] width 19 height 19
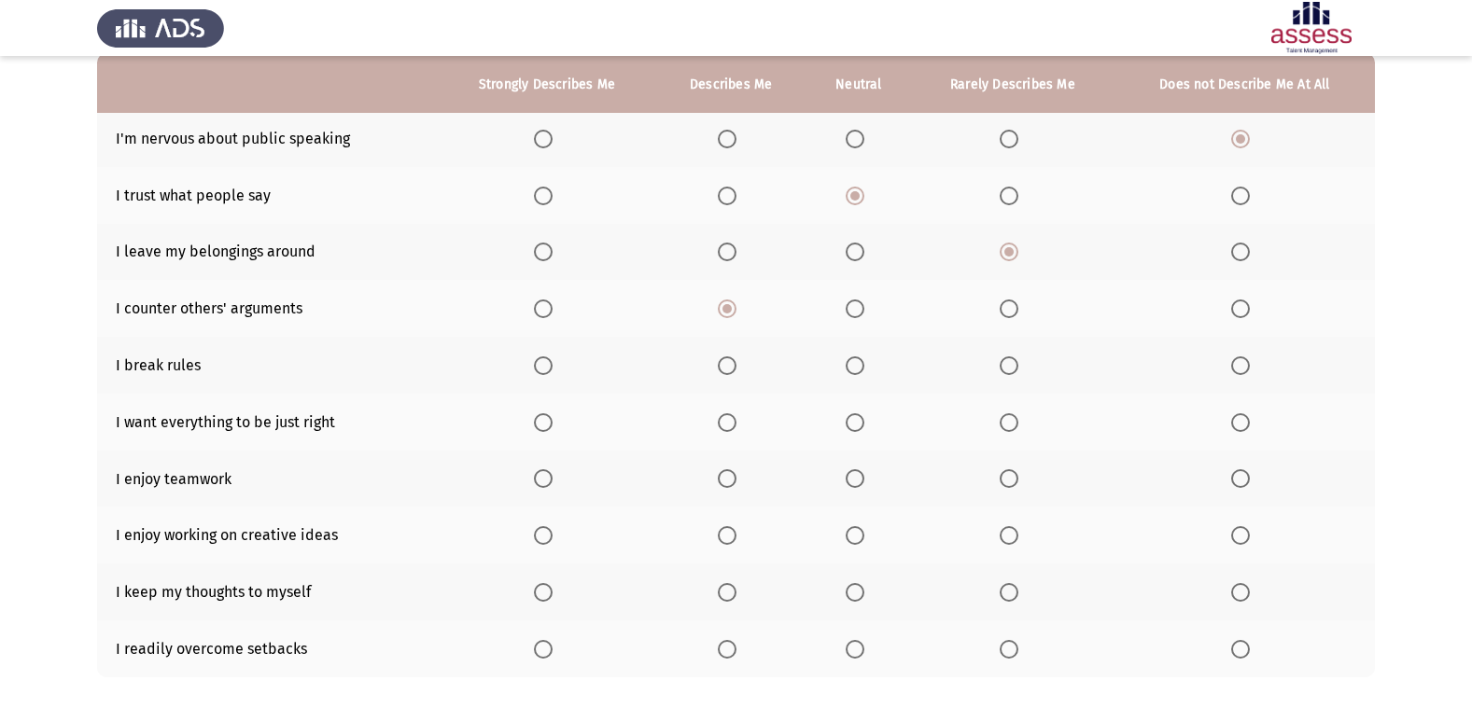
click at [1245, 364] on input "Select an option" at bounding box center [1240, 365] width 19 height 19
click at [722, 426] on span "Select an option" at bounding box center [727, 422] width 19 height 19
click at [722, 426] on input "Select an option" at bounding box center [727, 422] width 19 height 19
click at [739, 476] on label "Select an option" at bounding box center [731, 478] width 26 height 19
click at [736, 476] on input "Select an option" at bounding box center [727, 478] width 19 height 19
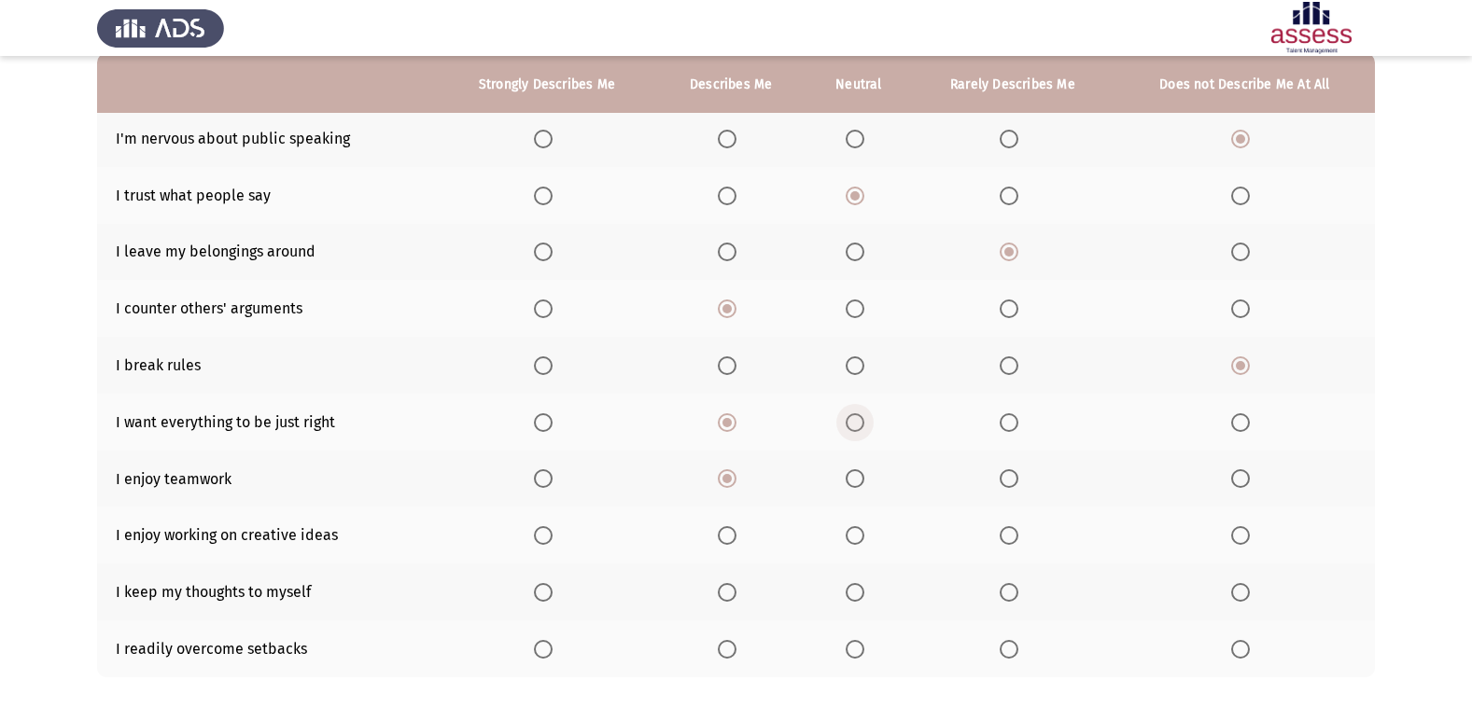
click at [850, 418] on span "Select an option" at bounding box center [854, 422] width 19 height 19
click at [850, 418] on input "Select an option" at bounding box center [854, 422] width 19 height 19
click at [735, 535] on span "Select an option" at bounding box center [727, 535] width 19 height 19
click at [735, 535] on input "Select an option" at bounding box center [727, 535] width 19 height 19
click at [732, 652] on span "Select an option" at bounding box center [727, 649] width 19 height 19
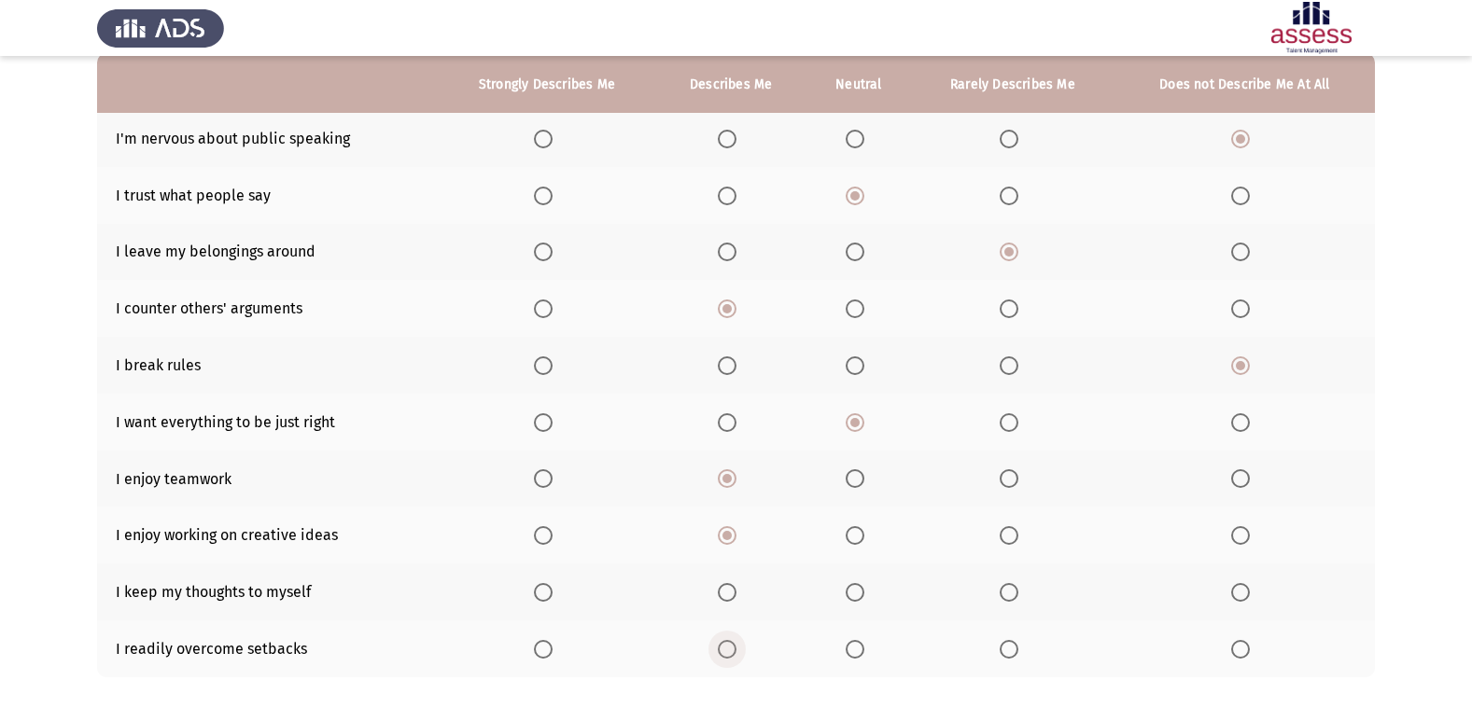
click at [732, 652] on input "Select an option" at bounding box center [727, 649] width 19 height 19
click at [856, 592] on span "Select an option" at bounding box center [854, 592] width 19 height 19
click at [856, 592] on input "Select an option" at bounding box center [854, 592] width 19 height 19
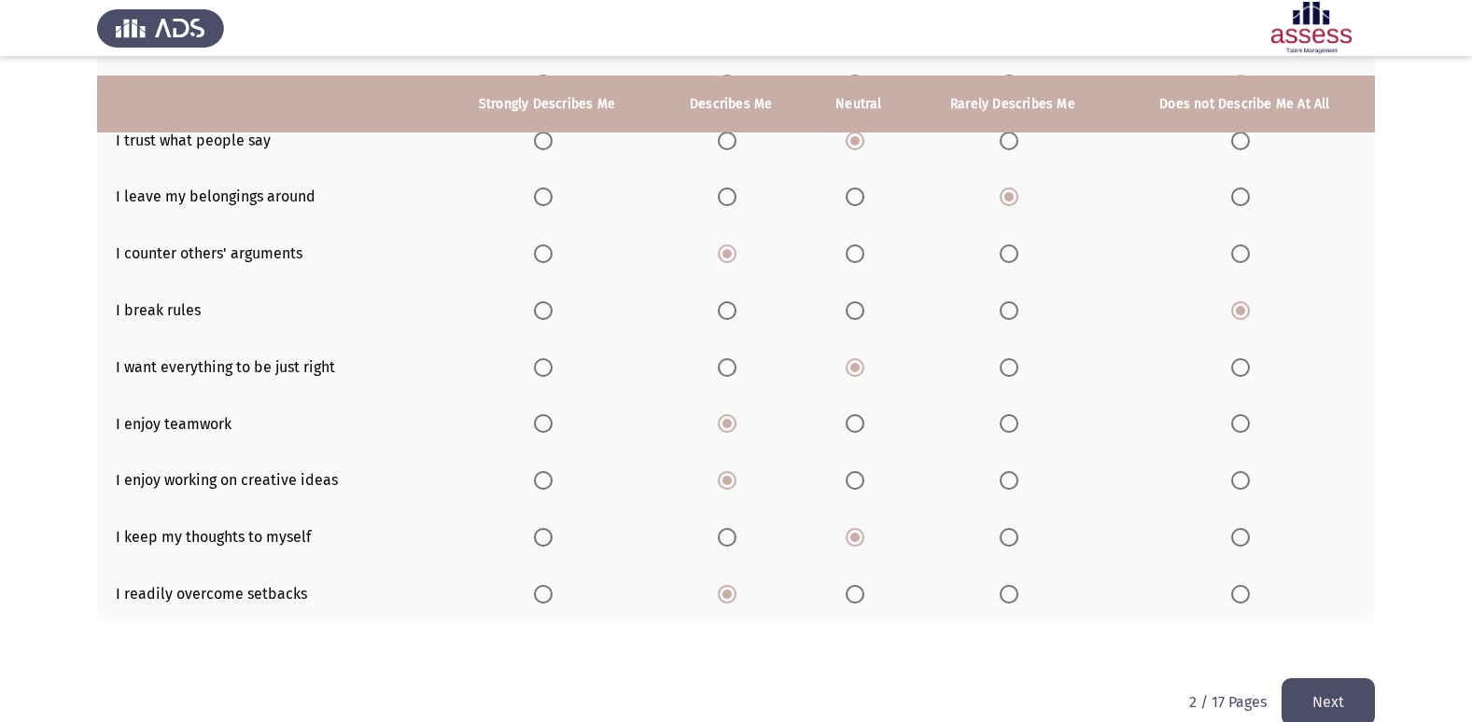
scroll to position [272, 0]
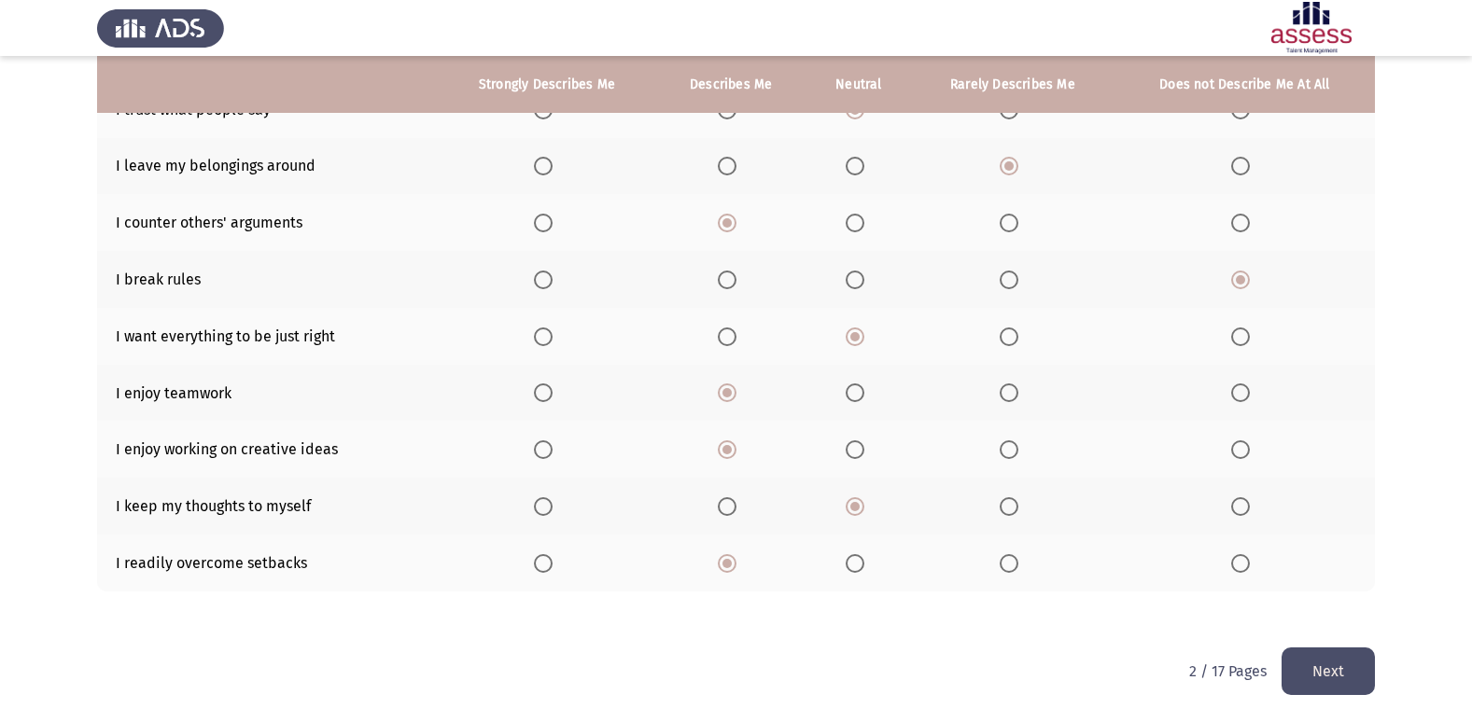
click at [1337, 660] on button "Next" at bounding box center [1327, 672] width 93 height 48
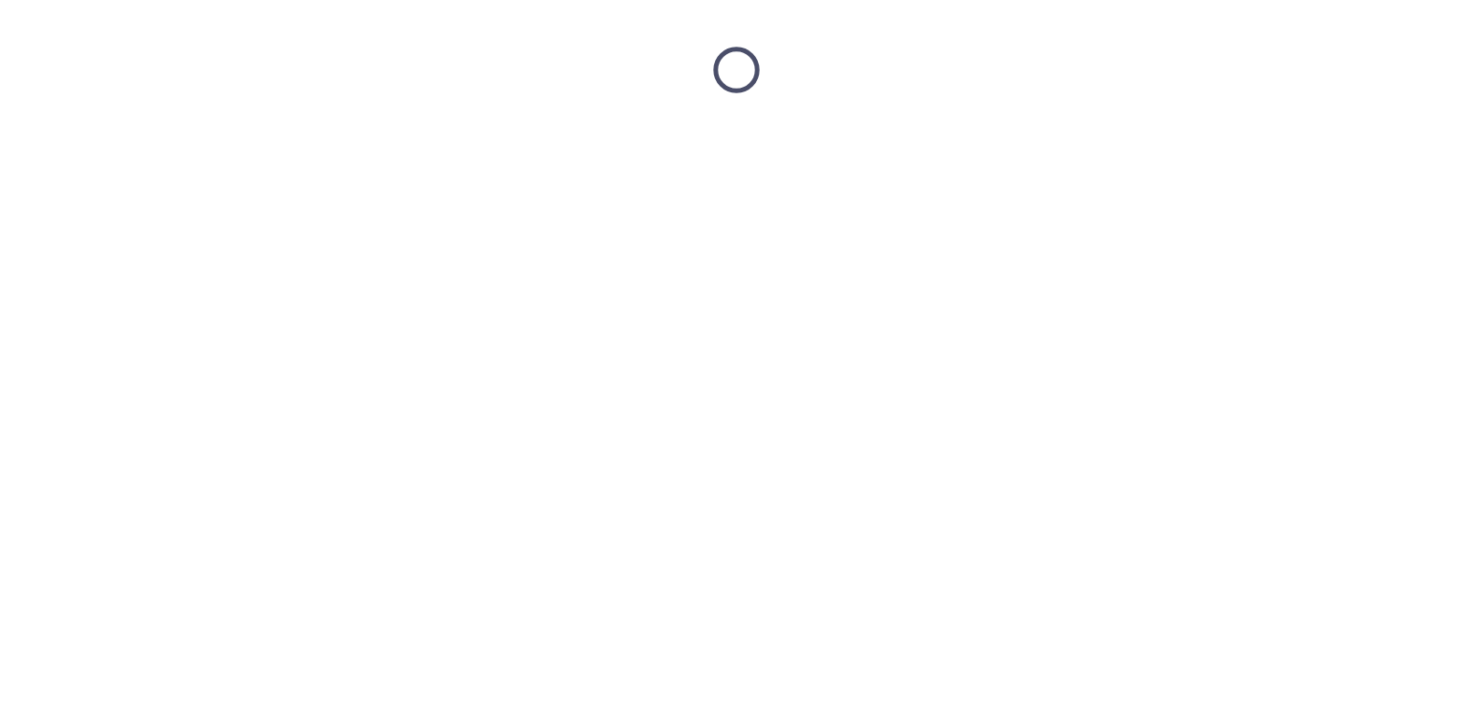
scroll to position [0, 0]
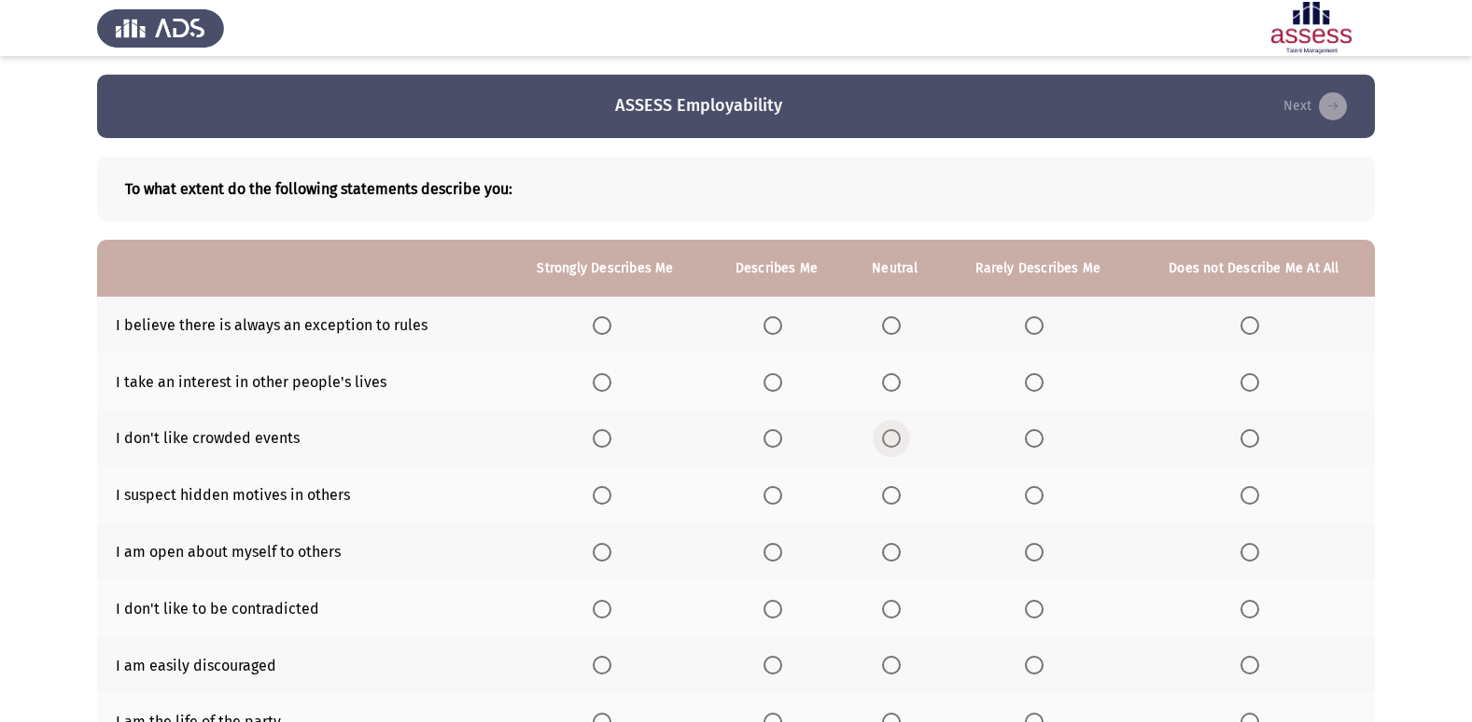
click at [895, 437] on span "Select an option" at bounding box center [891, 438] width 19 height 19
click at [895, 437] on input "Select an option" at bounding box center [891, 438] width 19 height 19
click at [772, 379] on span "Select an option" at bounding box center [772, 382] width 19 height 19
click at [772, 379] on input "Select an option" at bounding box center [772, 382] width 19 height 19
click at [886, 321] on span "Select an option" at bounding box center [891, 325] width 19 height 19
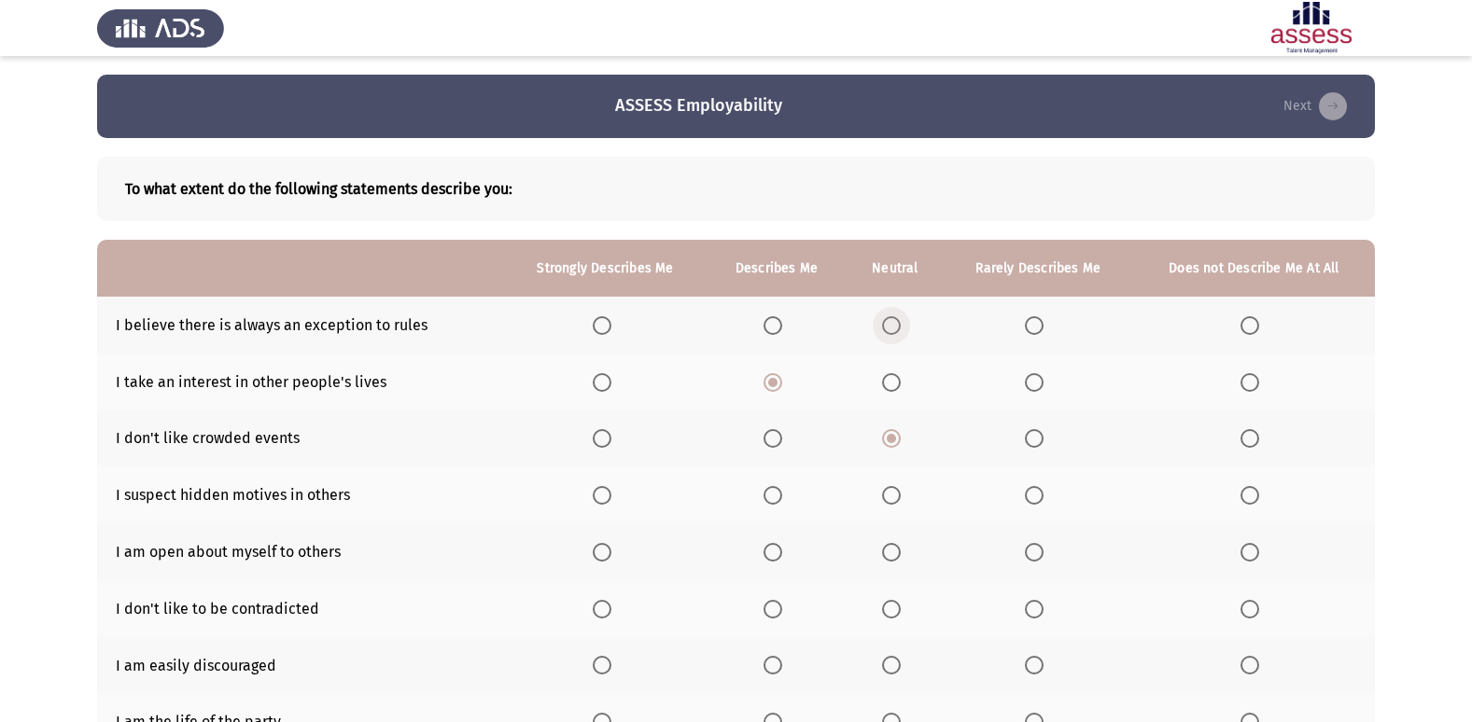
click at [886, 321] on input "Select an option" at bounding box center [891, 325] width 19 height 19
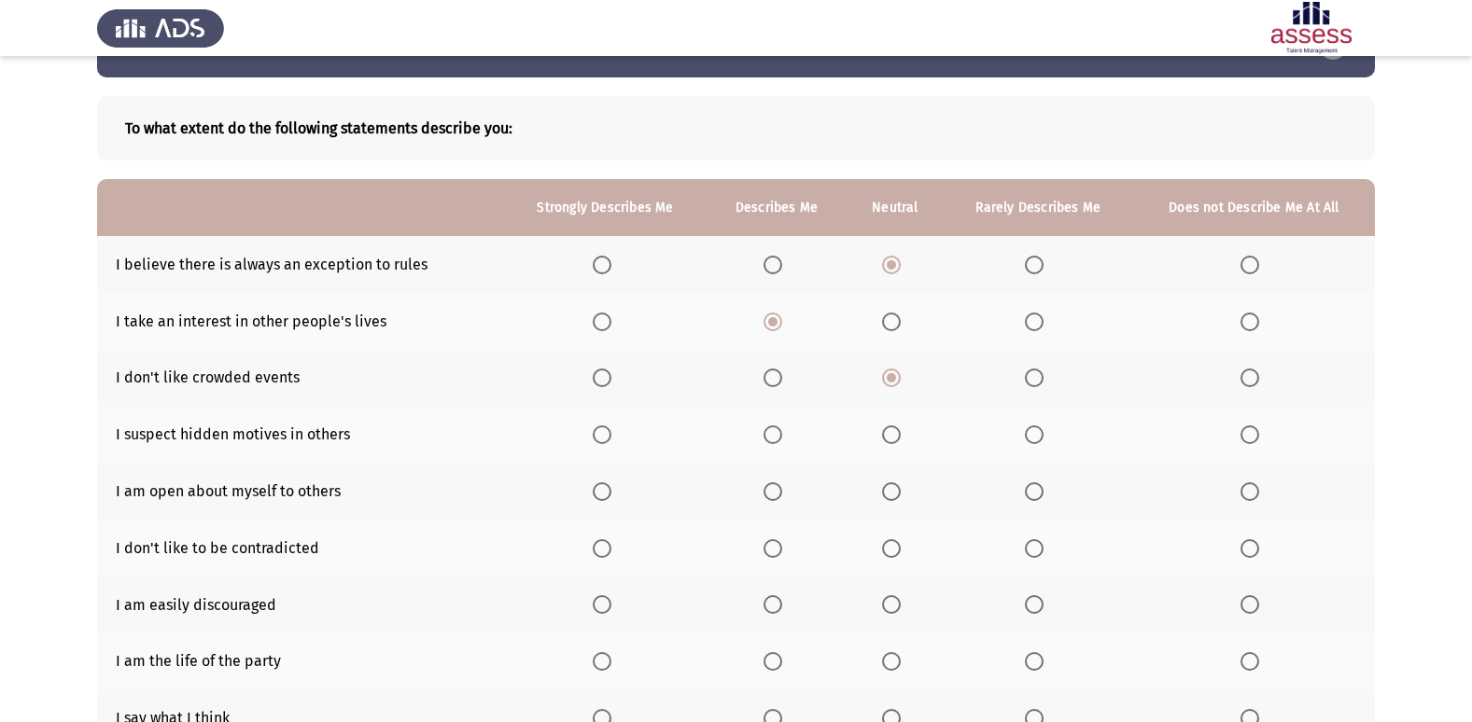
scroll to position [93, 0]
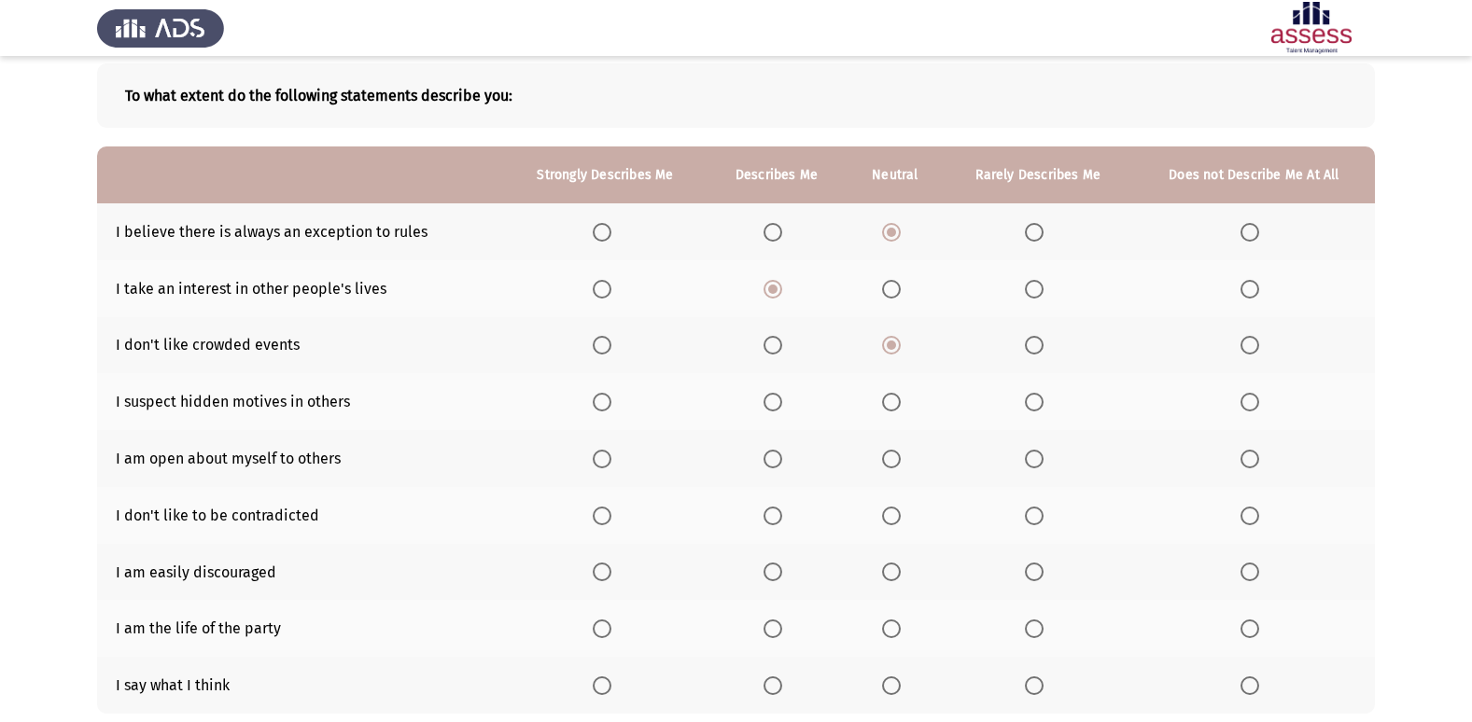
click at [775, 397] on span "Select an option" at bounding box center [772, 402] width 19 height 19
click at [775, 397] on input "Select an option" at bounding box center [772, 402] width 19 height 19
click at [1242, 465] on span "Select an option" at bounding box center [1249, 459] width 19 height 19
click at [1242, 465] on input "Select an option" at bounding box center [1249, 459] width 19 height 19
click at [890, 519] on span "Select an option" at bounding box center [891, 516] width 19 height 19
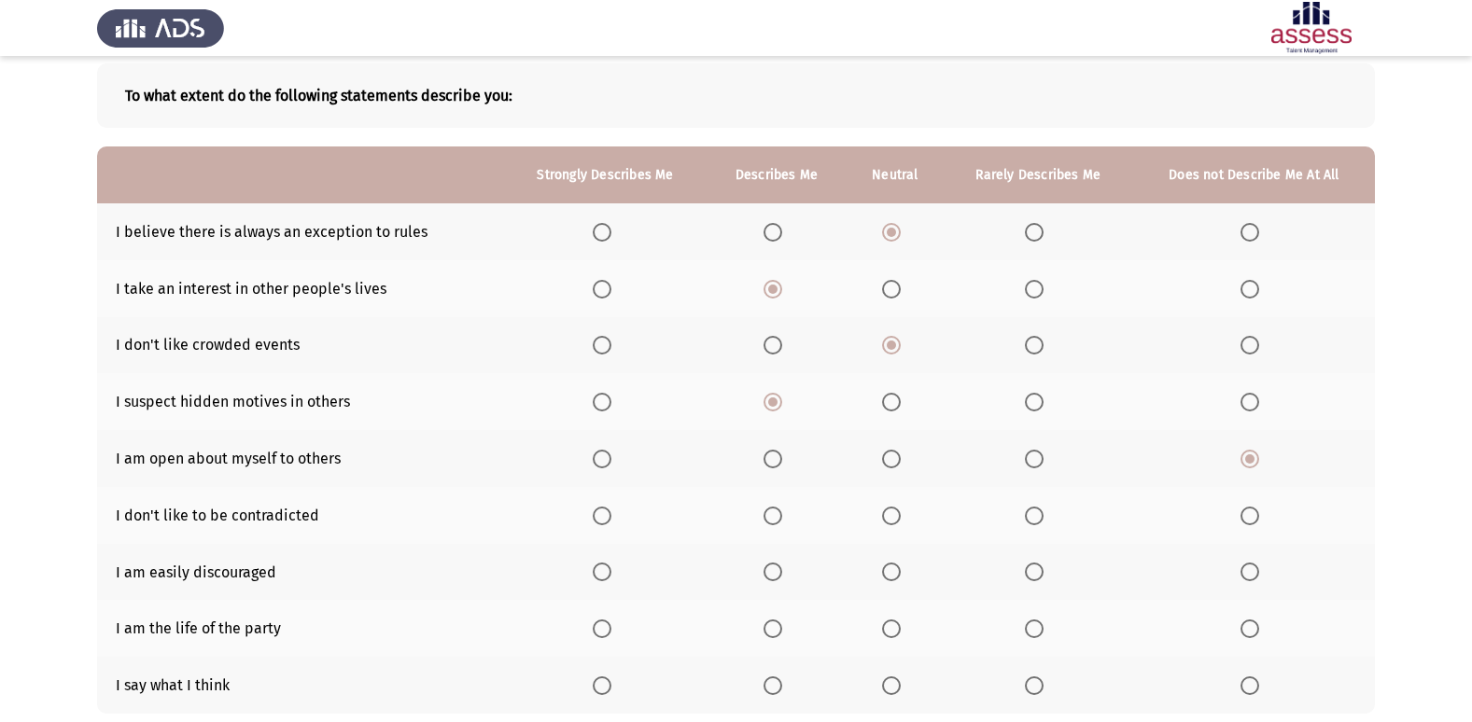
click at [890, 519] on input "Select an option" at bounding box center [891, 516] width 19 height 19
click at [1249, 572] on span "Select an option" at bounding box center [1249, 572] width 0 height 0
click at [1249, 572] on input "Select an option" at bounding box center [1249, 572] width 19 height 19
click at [1242, 625] on span "Select an option" at bounding box center [1249, 629] width 19 height 19
click at [1242, 625] on input "Select an option" at bounding box center [1249, 629] width 19 height 19
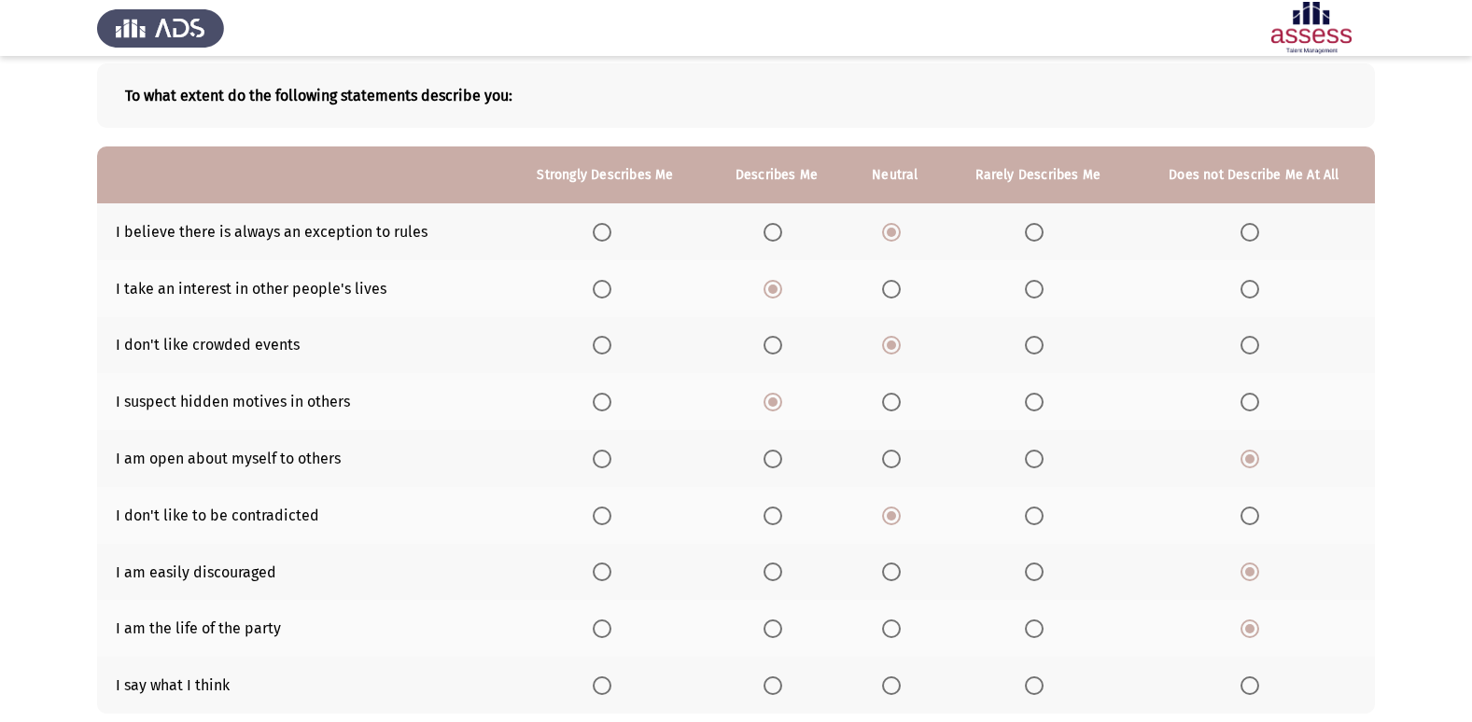
click at [788, 678] on label "Select an option" at bounding box center [776, 686] width 26 height 19
click at [782, 678] on input "Select an option" at bounding box center [772, 686] width 19 height 19
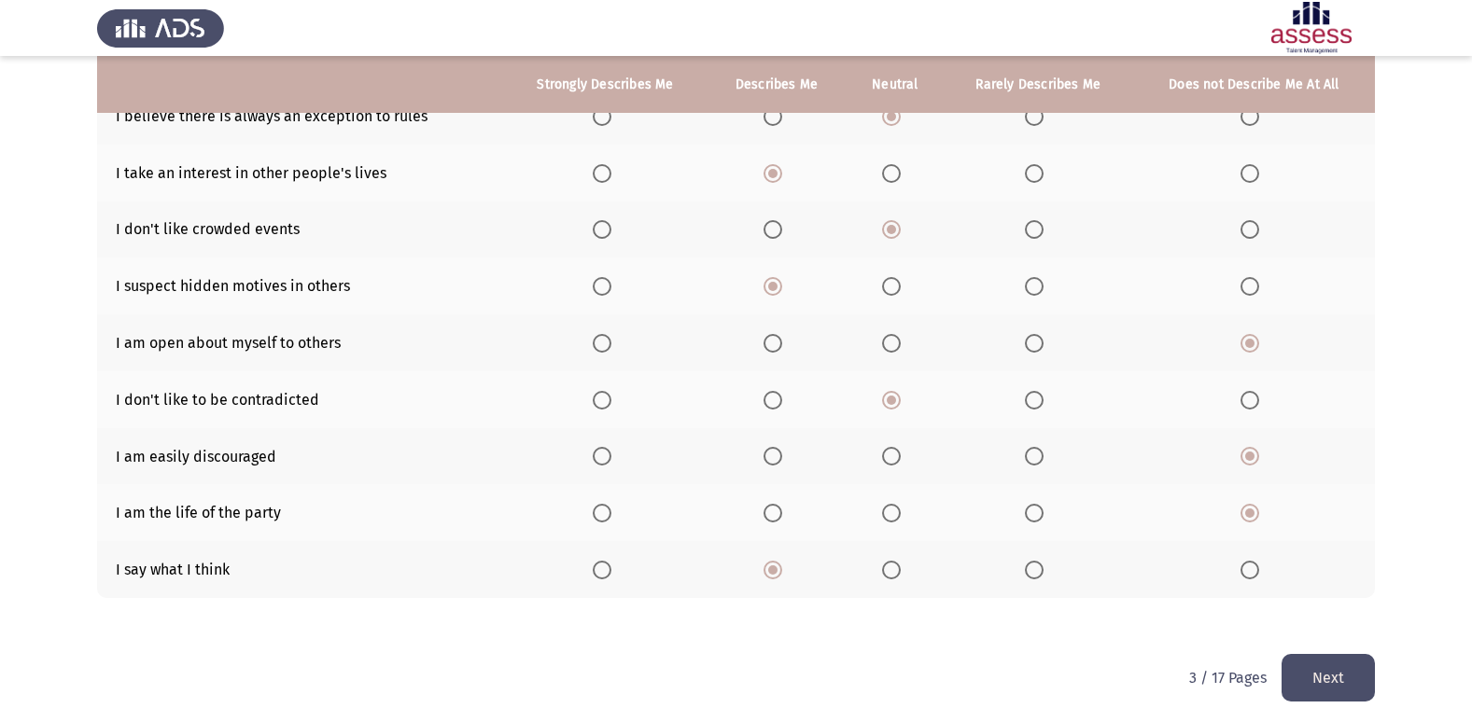
scroll to position [216, 0]
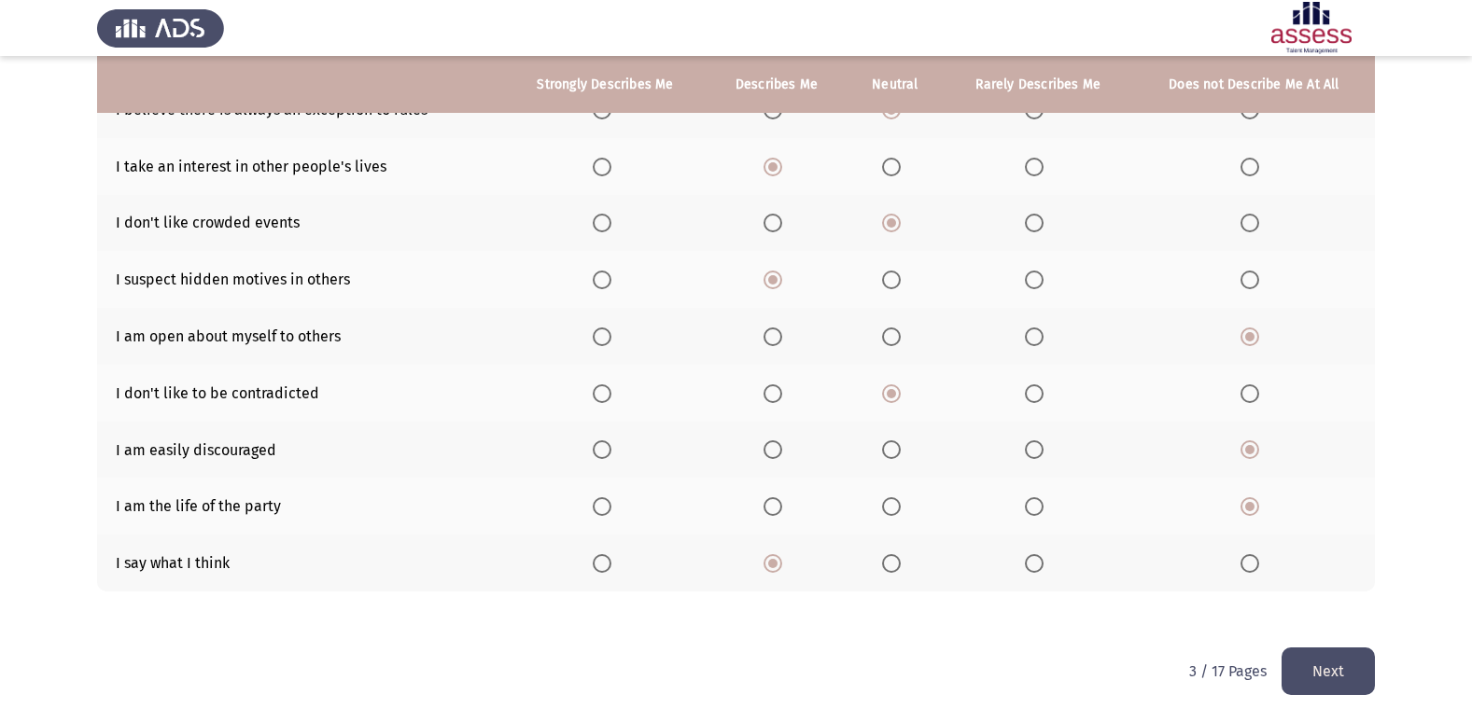
click at [1342, 662] on button "Next" at bounding box center [1327, 672] width 93 height 48
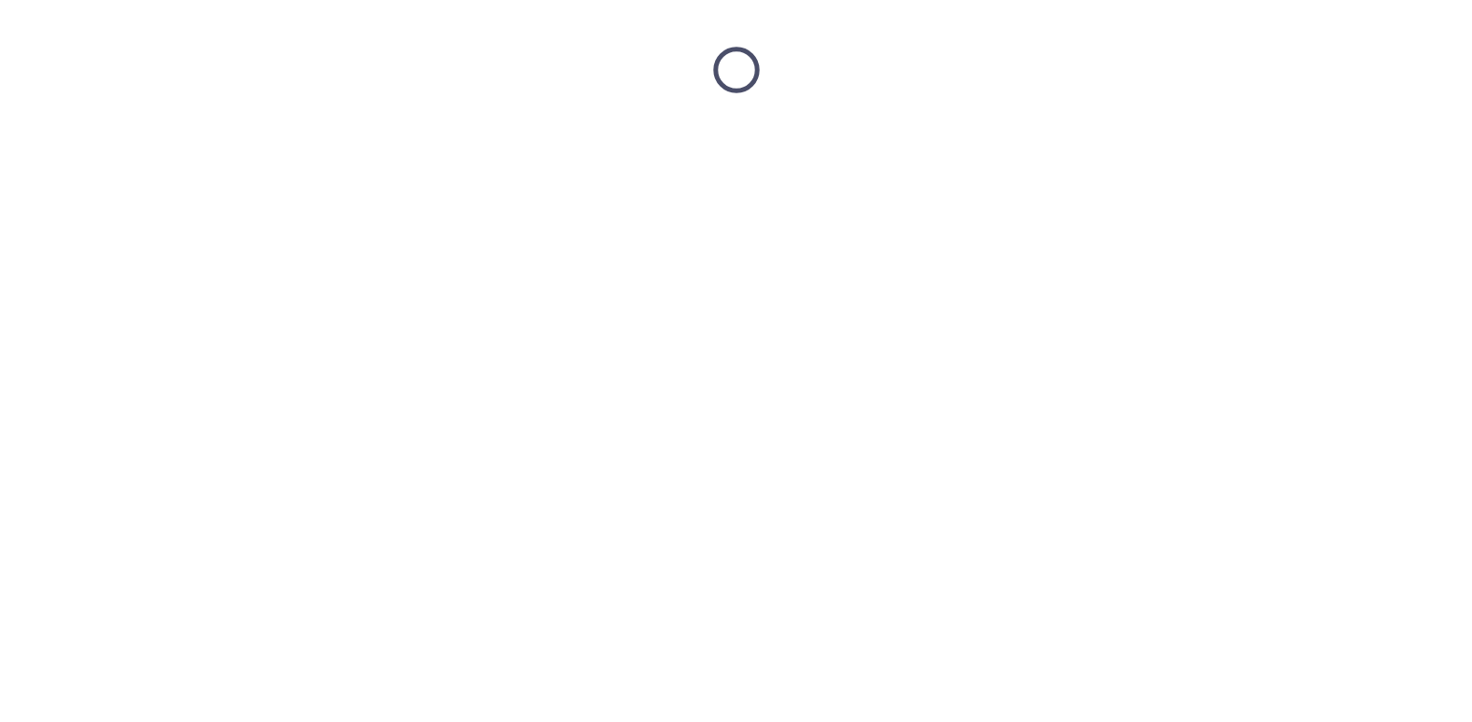
scroll to position [0, 0]
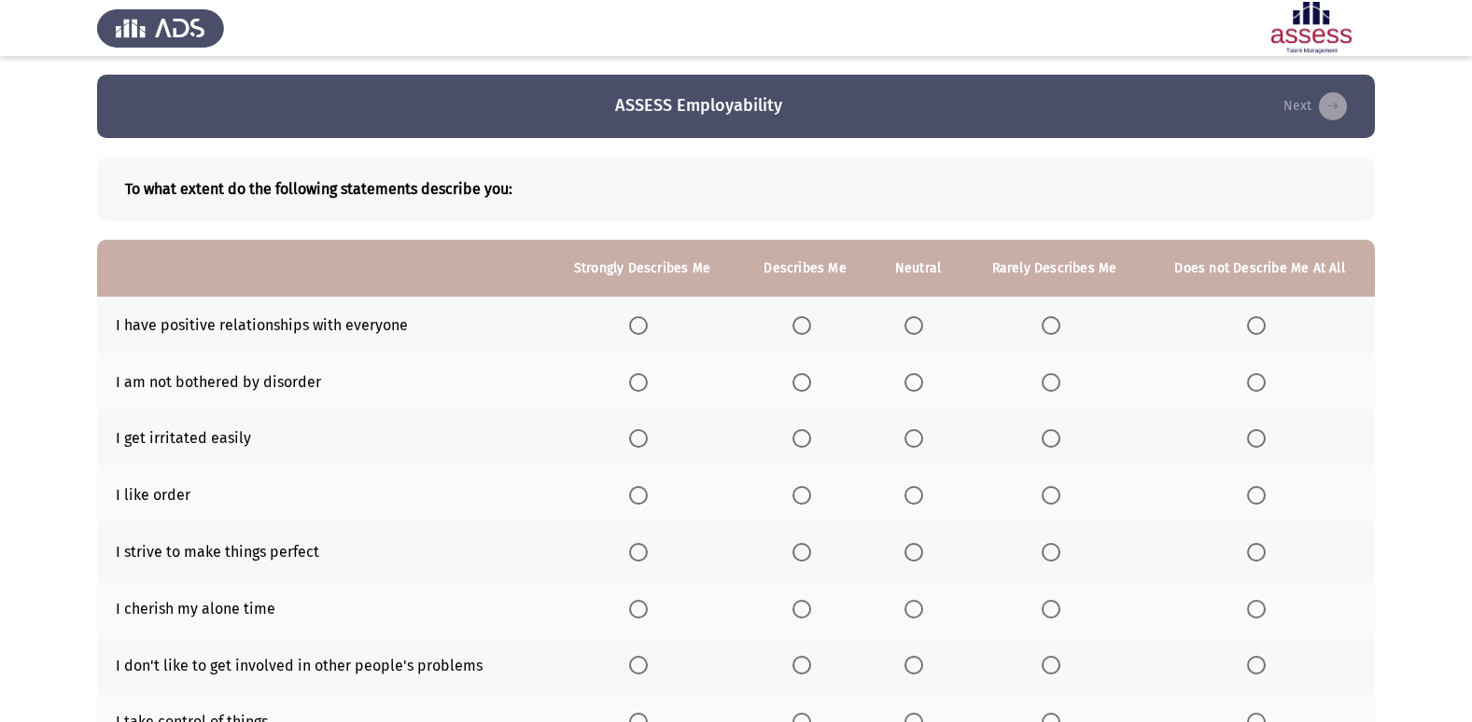
click at [797, 328] on span "Select an option" at bounding box center [801, 325] width 19 height 19
click at [797, 328] on input "Select an option" at bounding box center [801, 325] width 19 height 19
click at [914, 384] on span "Select an option" at bounding box center [913, 382] width 19 height 19
click at [914, 384] on input "Select an option" at bounding box center [913, 382] width 19 height 19
click at [914, 441] on span "Select an option" at bounding box center [913, 438] width 19 height 19
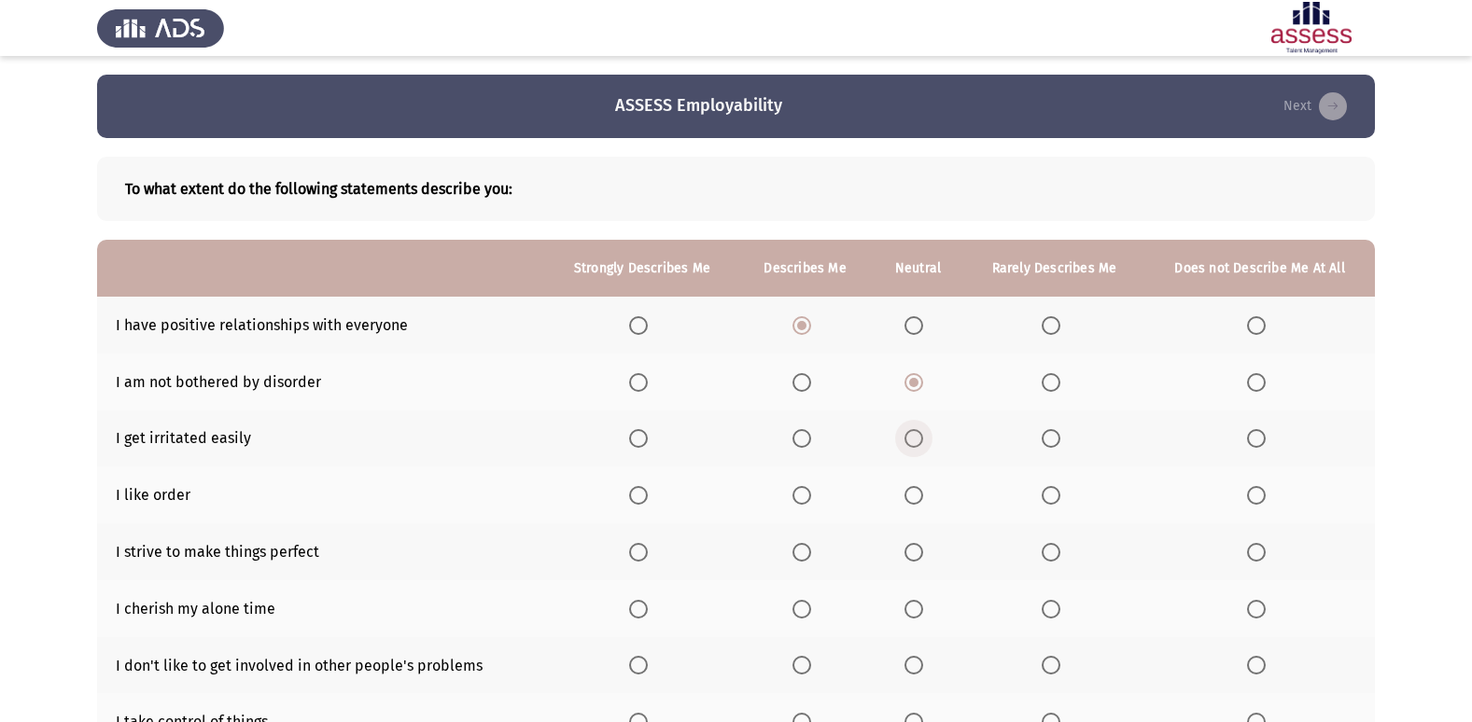
click at [914, 441] on input "Select an option" at bounding box center [913, 438] width 19 height 19
click at [801, 495] on span "Select an option" at bounding box center [801, 495] width 19 height 19
click at [801, 495] on input "Select an option" at bounding box center [801, 495] width 19 height 19
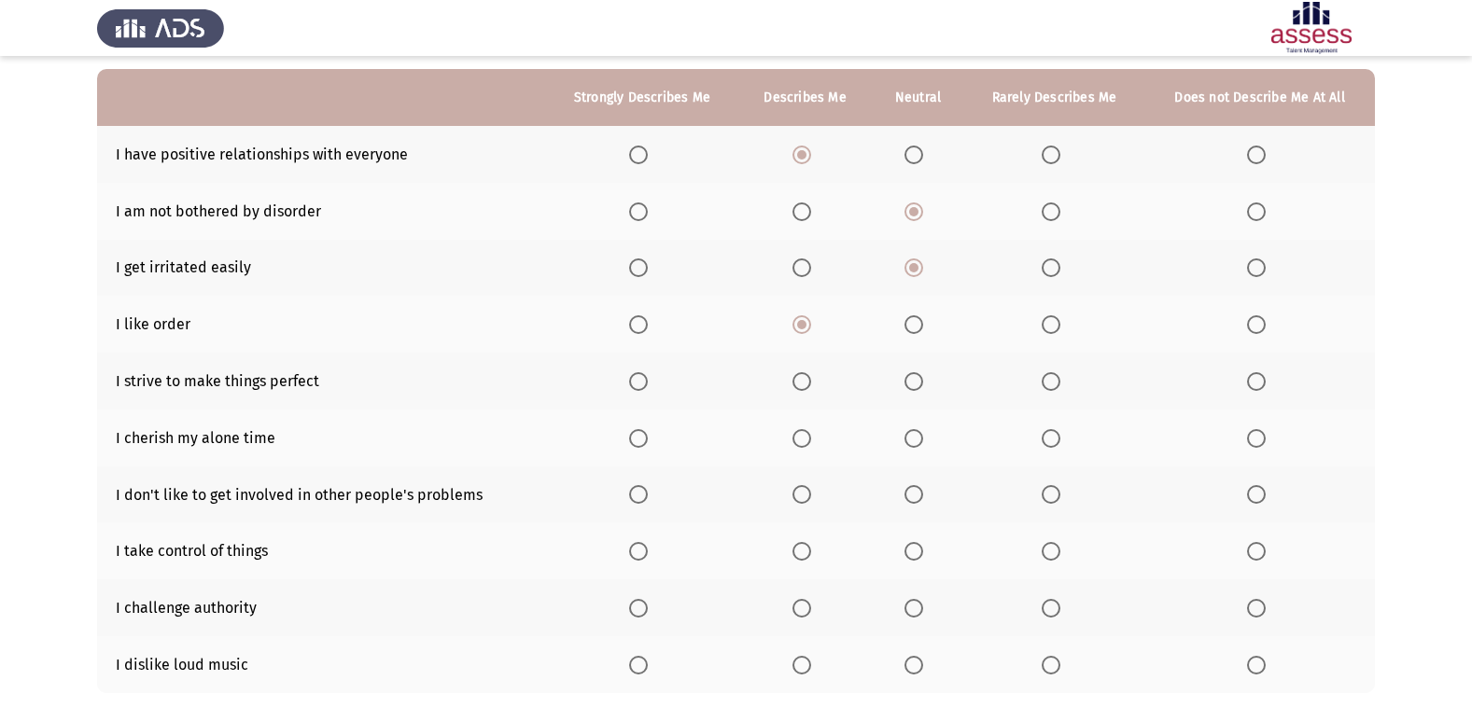
scroll to position [187, 0]
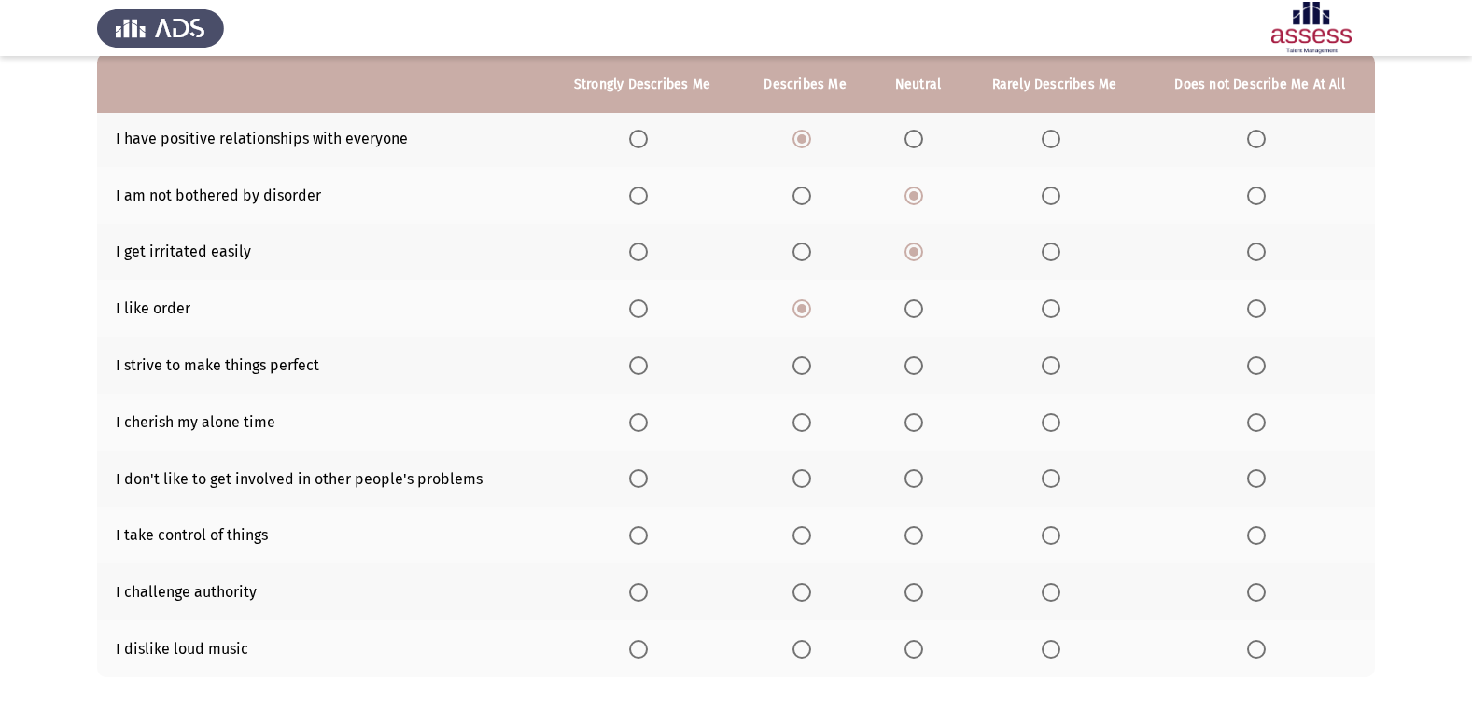
click at [881, 358] on th at bounding box center [918, 365] width 92 height 57
click at [802, 370] on span "Select an option" at bounding box center [801, 365] width 19 height 19
click at [802, 370] on input "Select an option" at bounding box center [801, 365] width 19 height 19
click at [1259, 423] on span "Select an option" at bounding box center [1256, 422] width 19 height 19
click at [1259, 423] on input "Select an option" at bounding box center [1256, 422] width 19 height 19
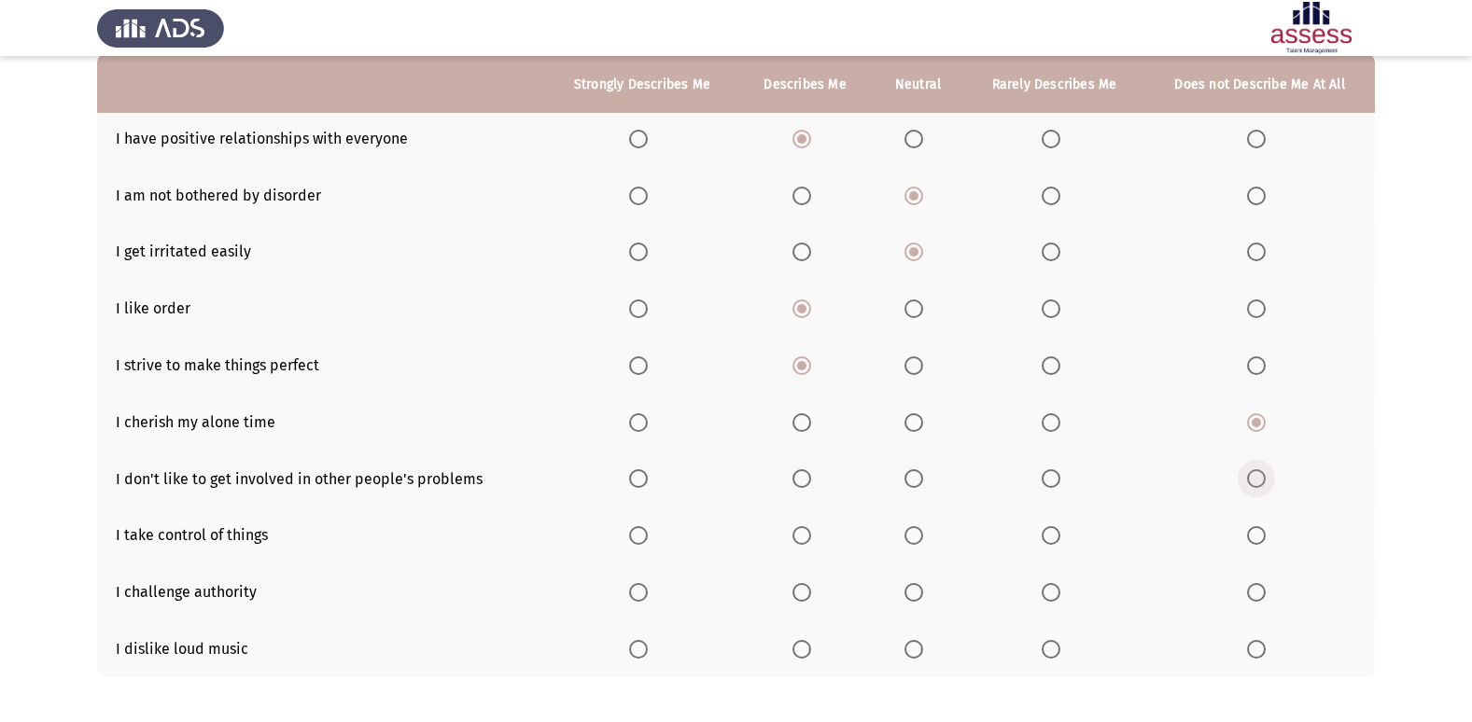
click at [1260, 474] on span "Select an option" at bounding box center [1256, 478] width 19 height 19
click at [1260, 474] on input "Select an option" at bounding box center [1256, 478] width 19 height 19
click at [795, 536] on span "Select an option" at bounding box center [801, 535] width 19 height 19
click at [795, 536] on input "Select an option" at bounding box center [801, 535] width 19 height 19
click at [803, 594] on span "Select an option" at bounding box center [801, 592] width 19 height 19
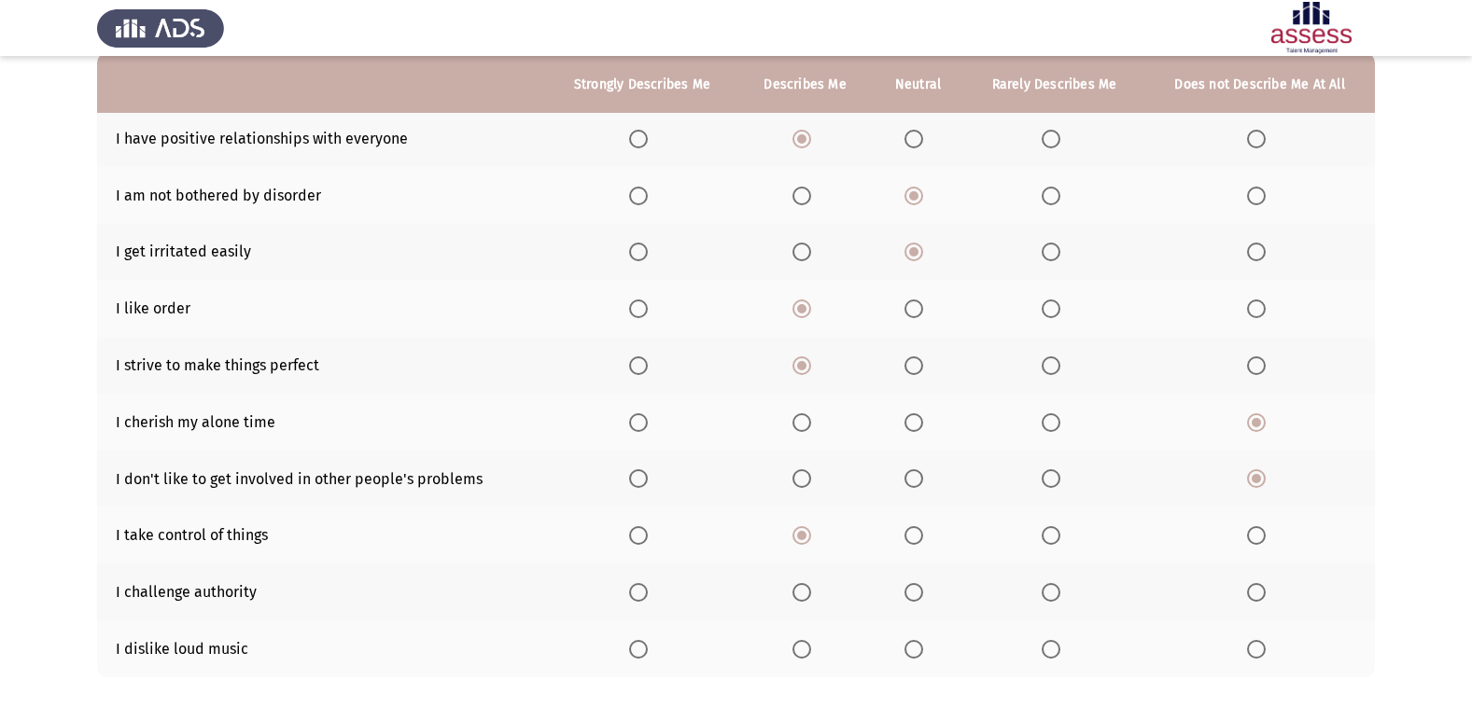
click at [803, 594] on input "Select an option" at bounding box center [801, 592] width 19 height 19
click at [791, 648] on th at bounding box center [804, 649] width 133 height 57
click at [796, 655] on span "Select an option" at bounding box center [801, 649] width 19 height 19
click at [796, 655] on input "Select an option" at bounding box center [801, 649] width 19 height 19
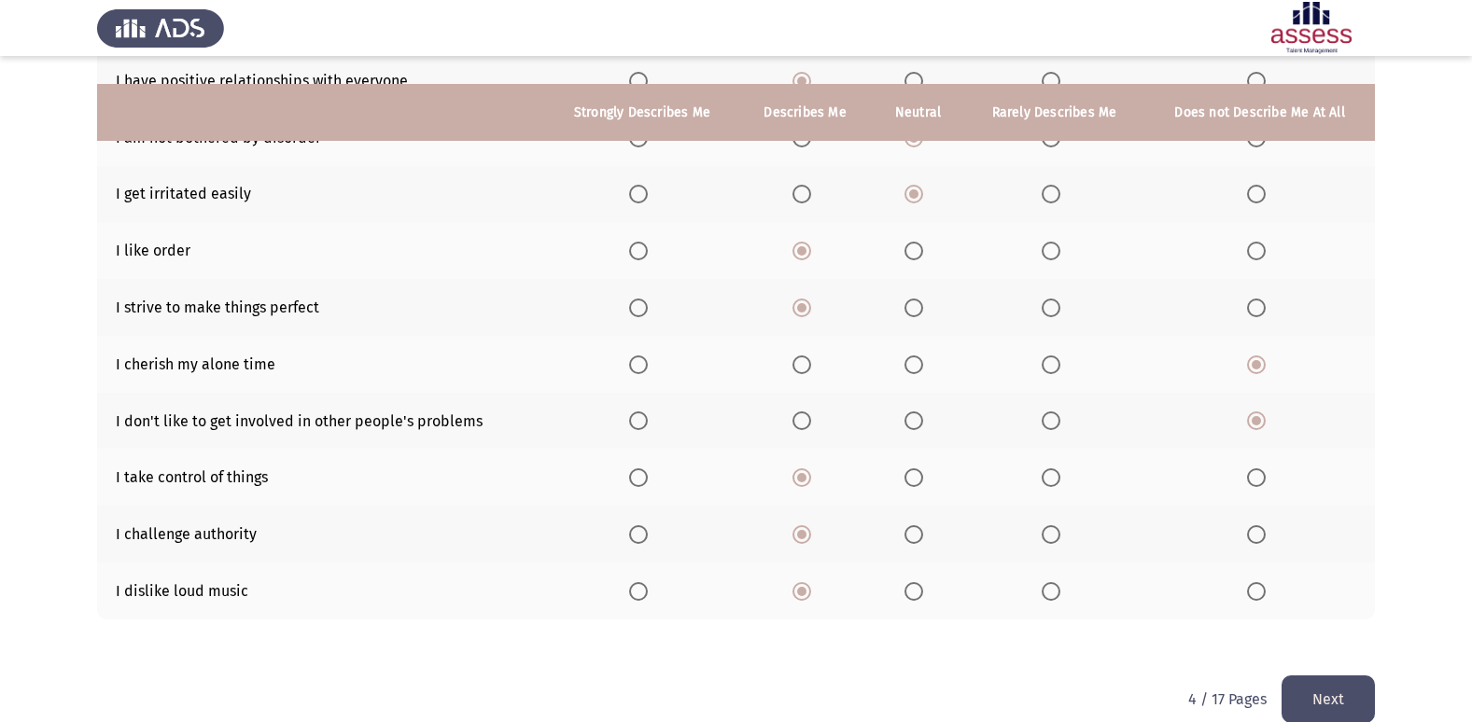
scroll to position [272, 0]
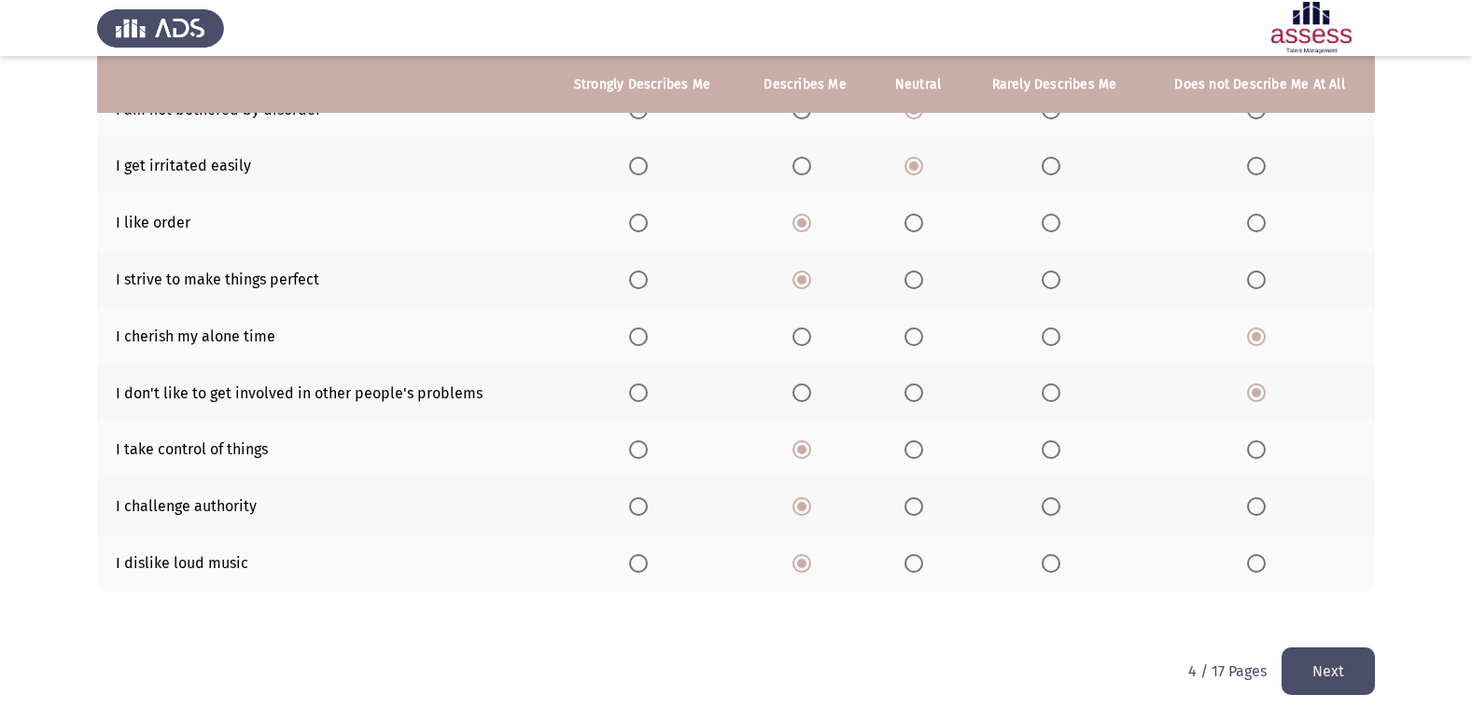
click at [1337, 664] on button "Next" at bounding box center [1327, 672] width 93 height 48
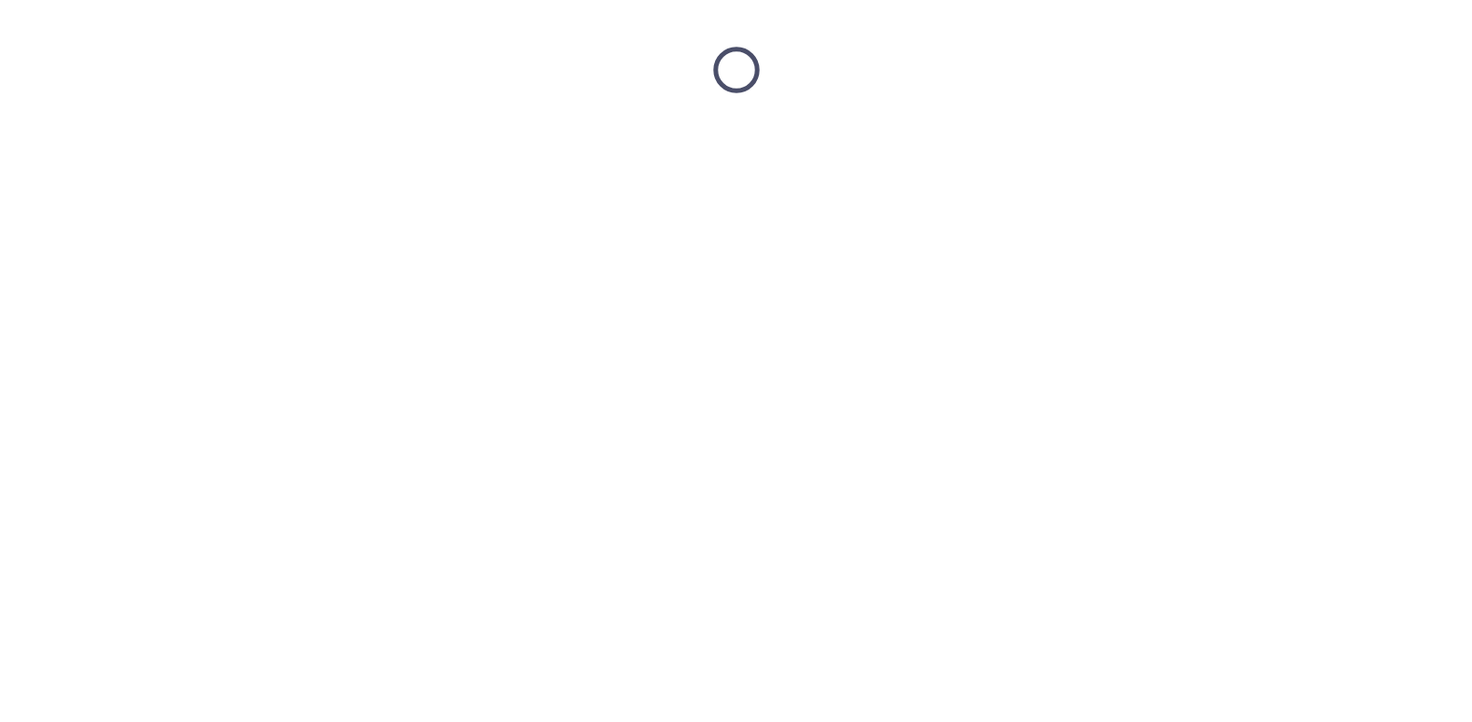
scroll to position [0, 0]
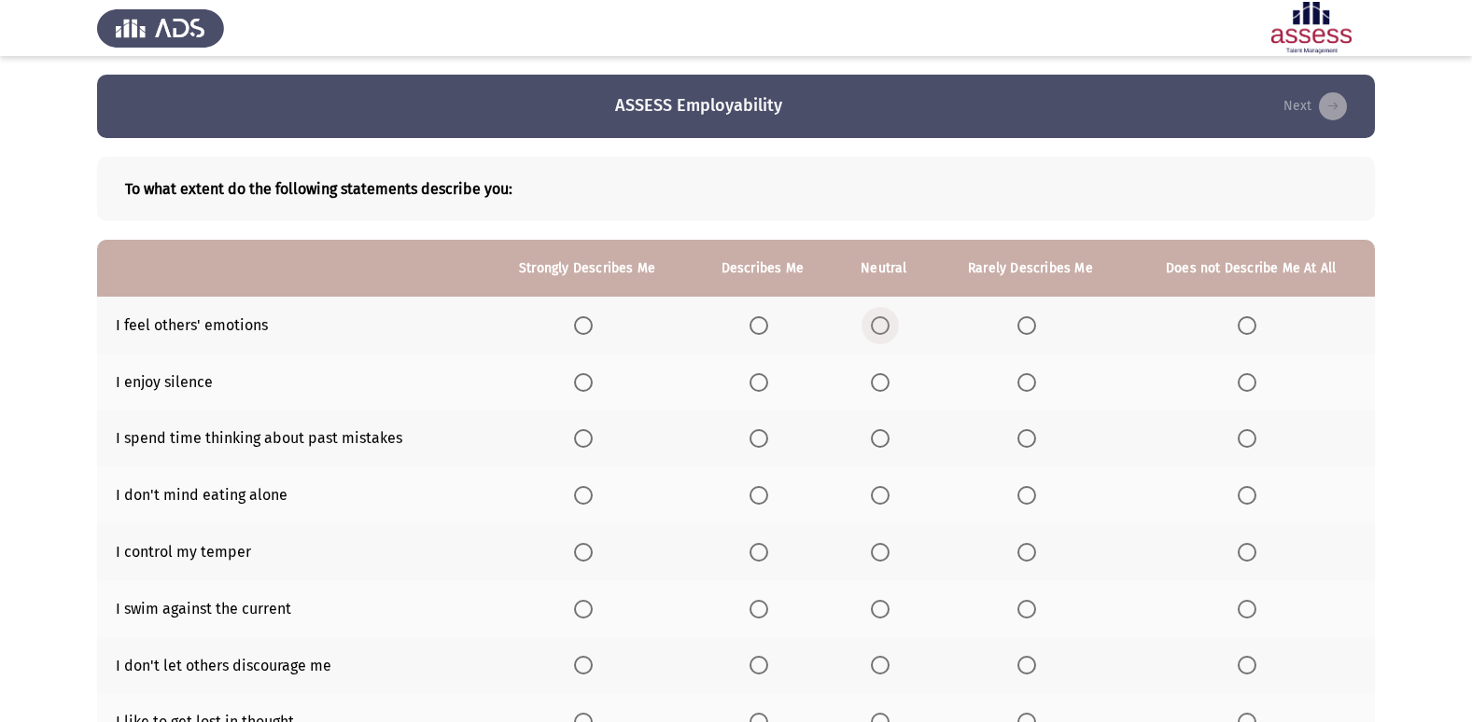
click at [883, 324] on span "Select an option" at bounding box center [880, 325] width 19 height 19
click at [883, 324] on input "Select an option" at bounding box center [880, 325] width 19 height 19
click at [1237, 378] on span "Select an option" at bounding box center [1246, 382] width 19 height 19
click at [1237, 378] on input "Select an option" at bounding box center [1246, 382] width 19 height 19
click at [1250, 443] on span "Select an option" at bounding box center [1246, 438] width 19 height 19
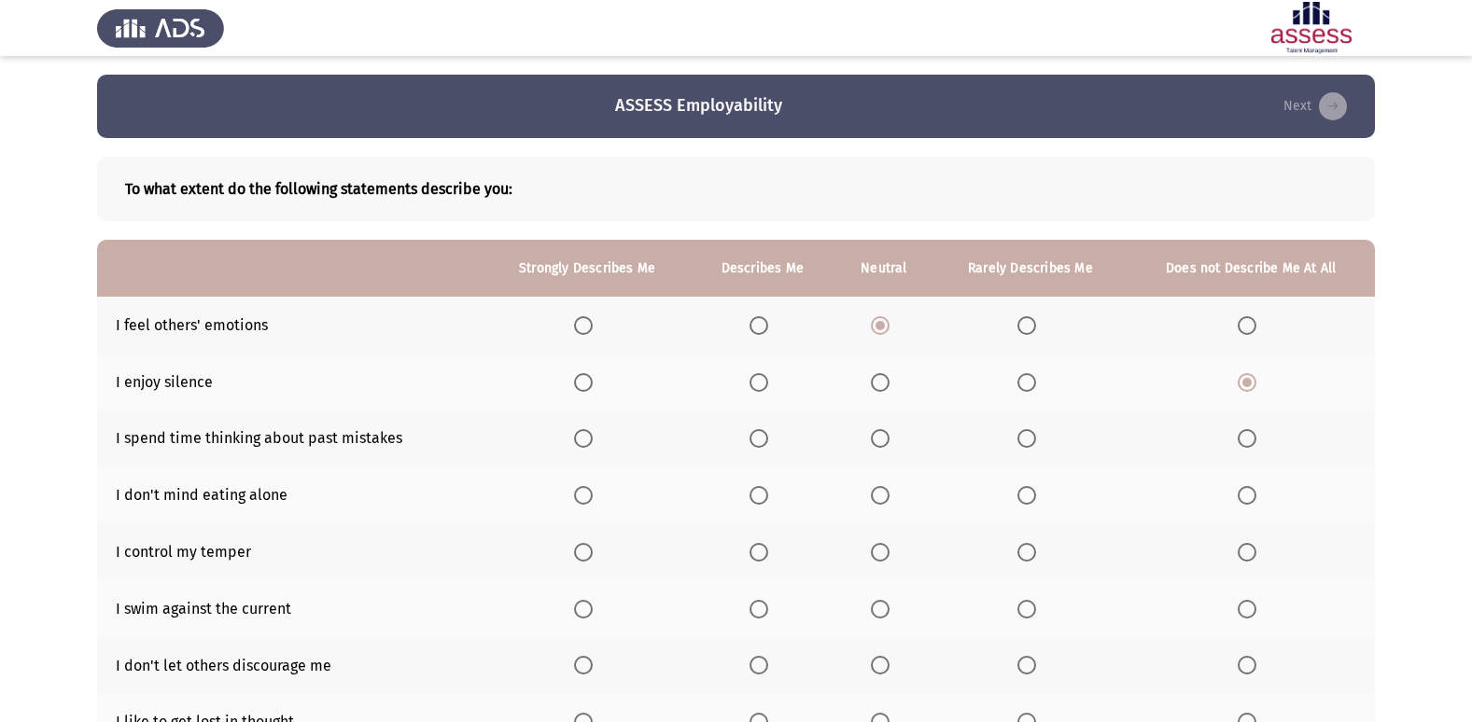
click at [1250, 443] on input "Select an option" at bounding box center [1246, 438] width 19 height 19
click at [1249, 495] on span "Select an option" at bounding box center [1246, 495] width 19 height 19
click at [1249, 495] on input "Select an option" at bounding box center [1246, 495] width 19 height 19
click at [759, 552] on span "Select an option" at bounding box center [759, 552] width 0 height 0
click at [760, 551] on input "Select an option" at bounding box center [758, 552] width 19 height 19
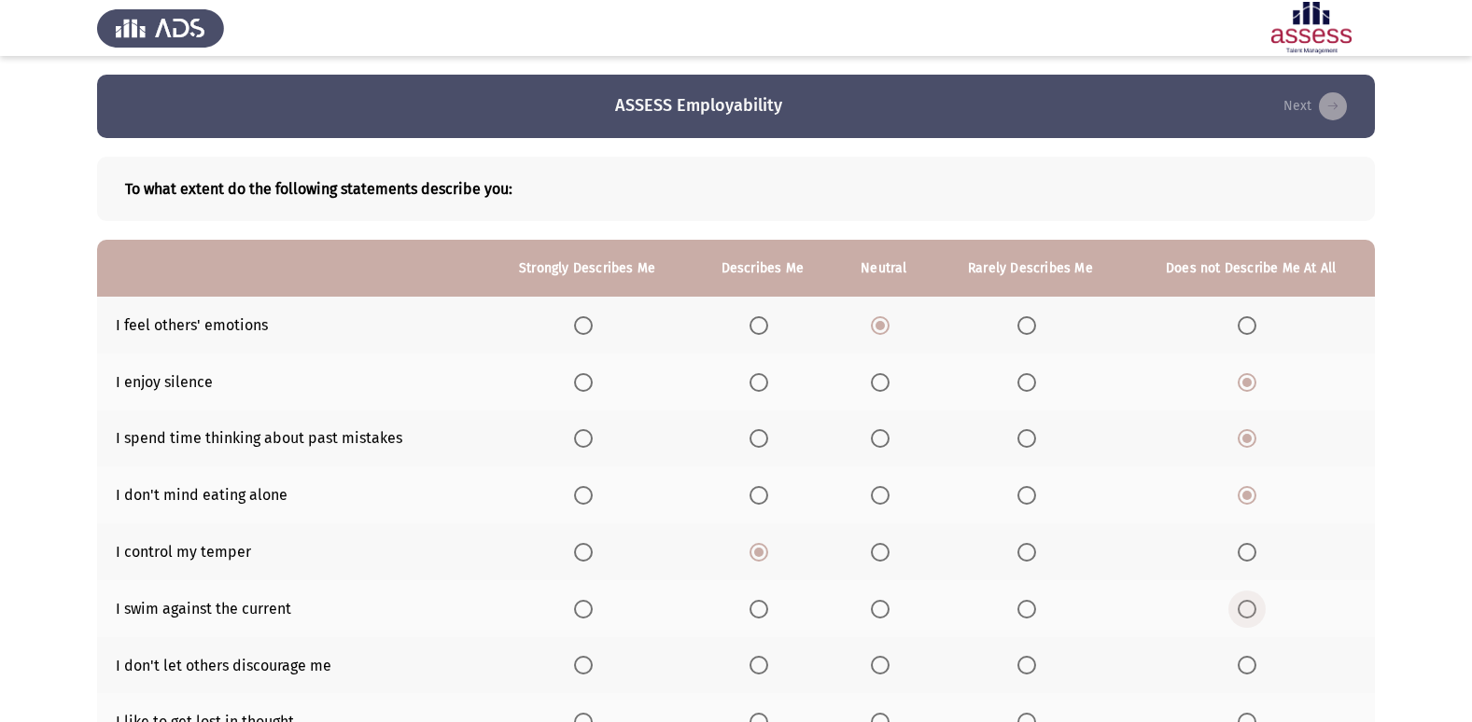
click at [1247, 610] on span "Select an option" at bounding box center [1246, 609] width 19 height 19
click at [1247, 610] on input "Select an option" at bounding box center [1246, 609] width 19 height 19
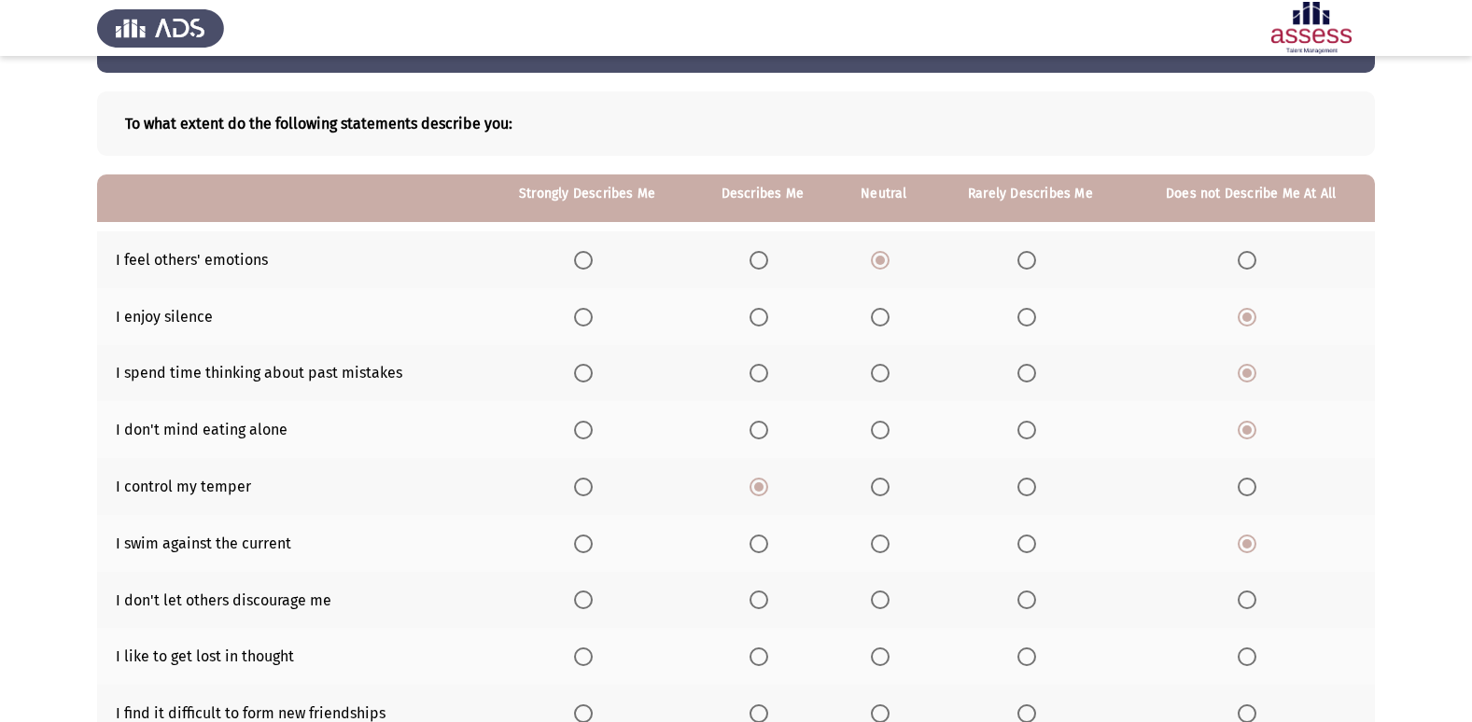
scroll to position [187, 0]
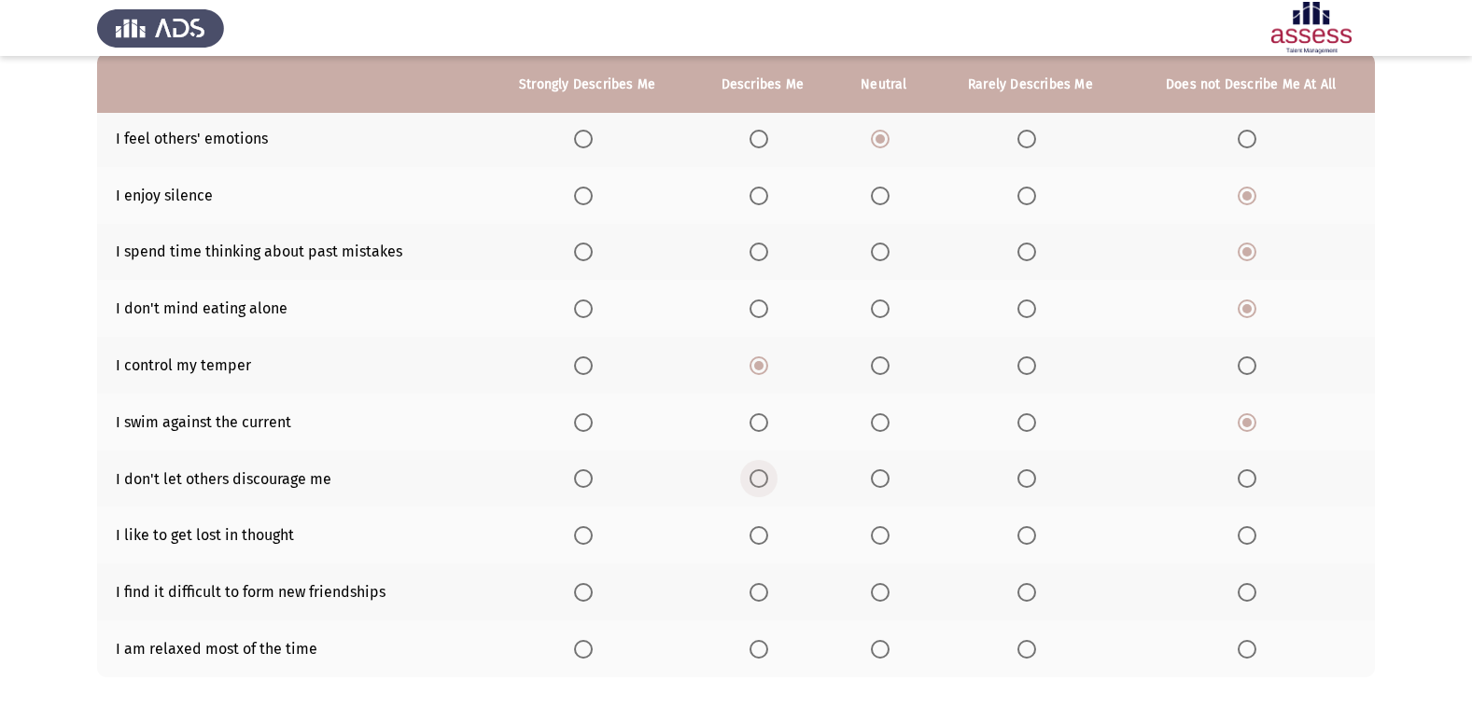
click at [755, 482] on span "Select an option" at bounding box center [758, 478] width 19 height 19
click at [755, 482] on input "Select an option" at bounding box center [758, 478] width 19 height 19
click at [866, 533] on th at bounding box center [883, 535] width 100 height 57
click at [882, 528] on span "Select an option" at bounding box center [880, 535] width 19 height 19
click at [882, 528] on input "Select an option" at bounding box center [880, 535] width 19 height 19
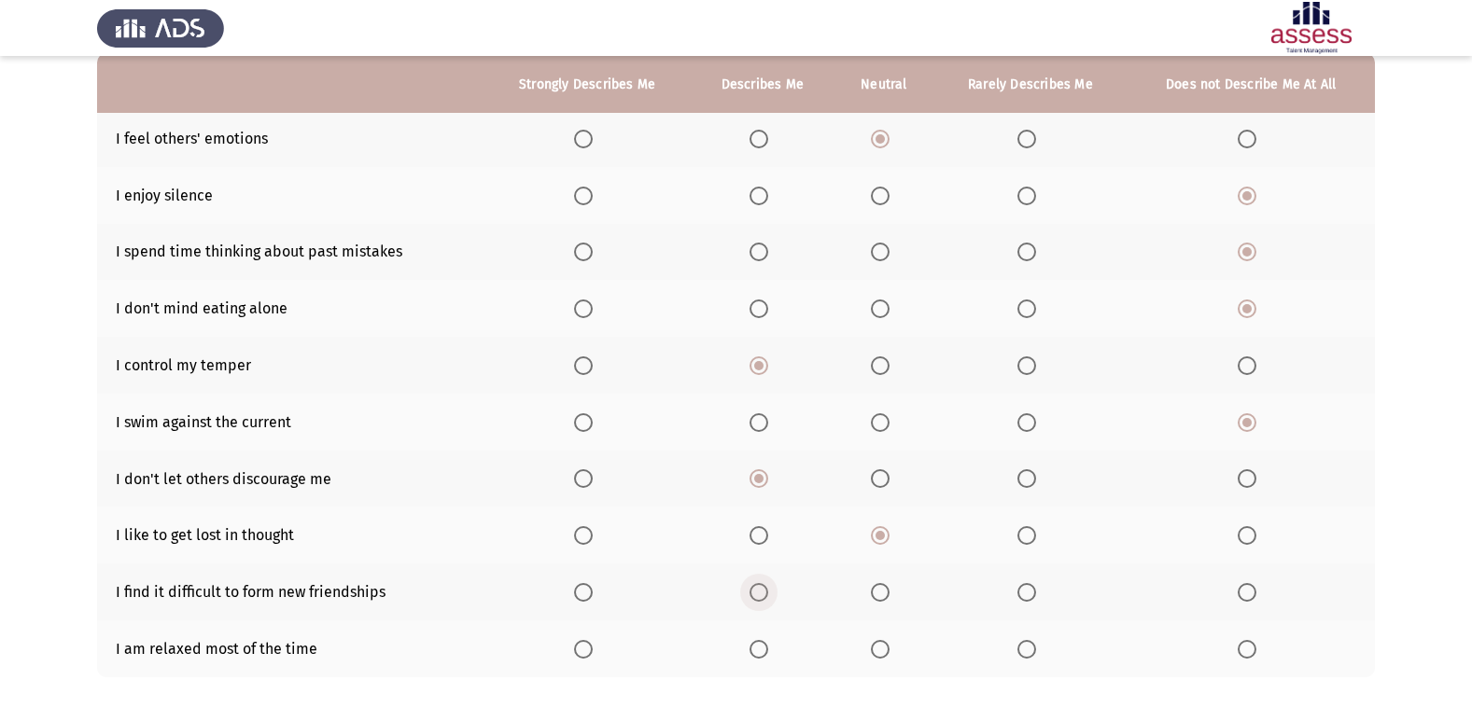
click at [753, 602] on span "Select an option" at bounding box center [758, 592] width 19 height 19
click at [753, 602] on input "Select an option" at bounding box center [758, 592] width 19 height 19
click at [763, 644] on span "Select an option" at bounding box center [758, 649] width 19 height 19
click at [763, 644] on input "Select an option" at bounding box center [758, 649] width 19 height 19
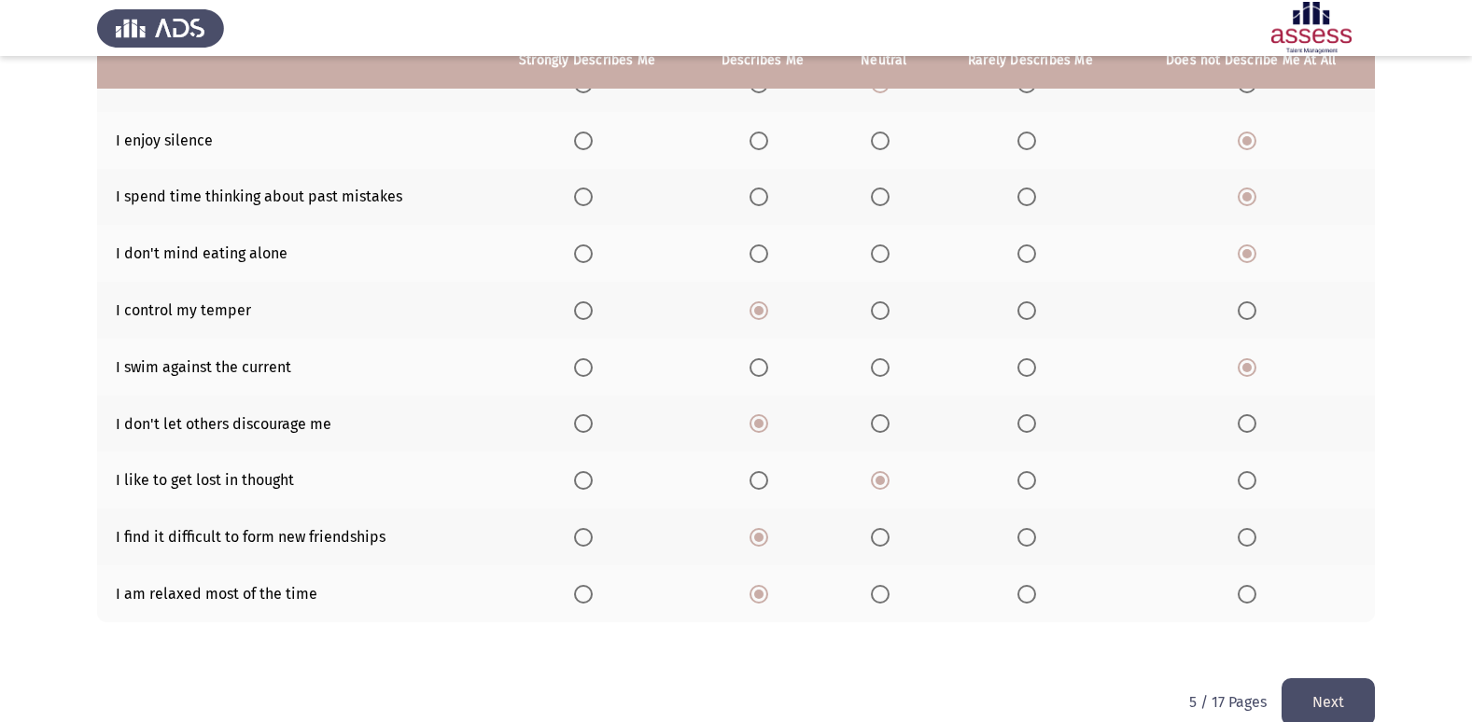
scroll to position [272, 0]
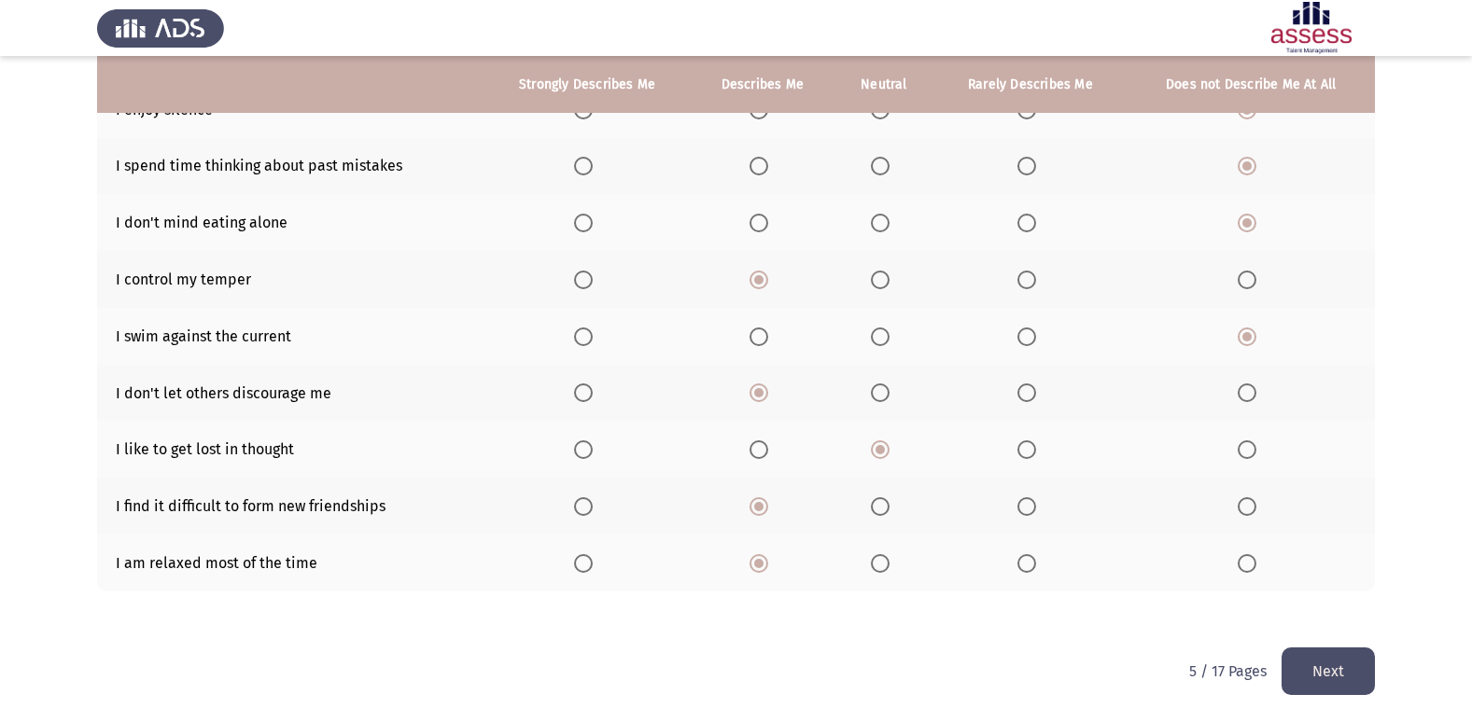
click at [1347, 671] on button "Next" at bounding box center [1327, 672] width 93 height 48
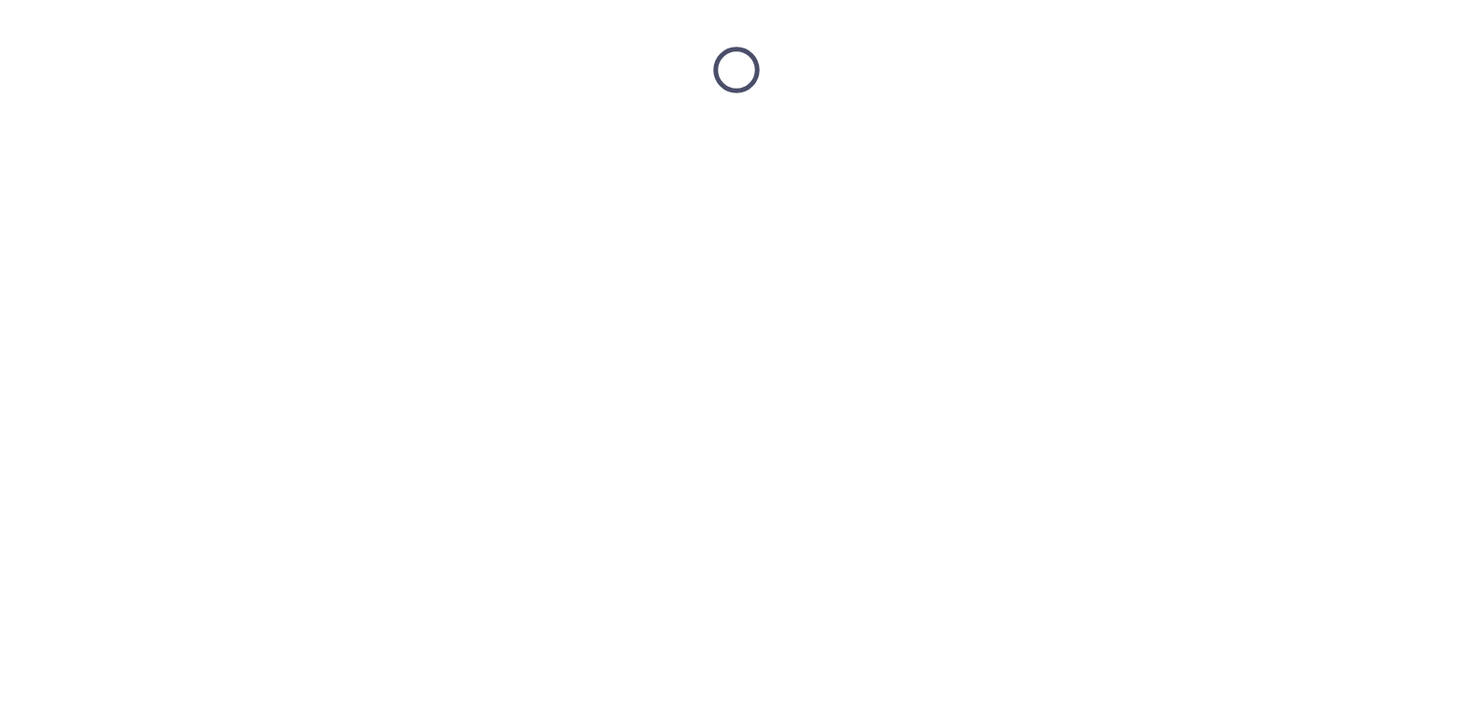
scroll to position [0, 0]
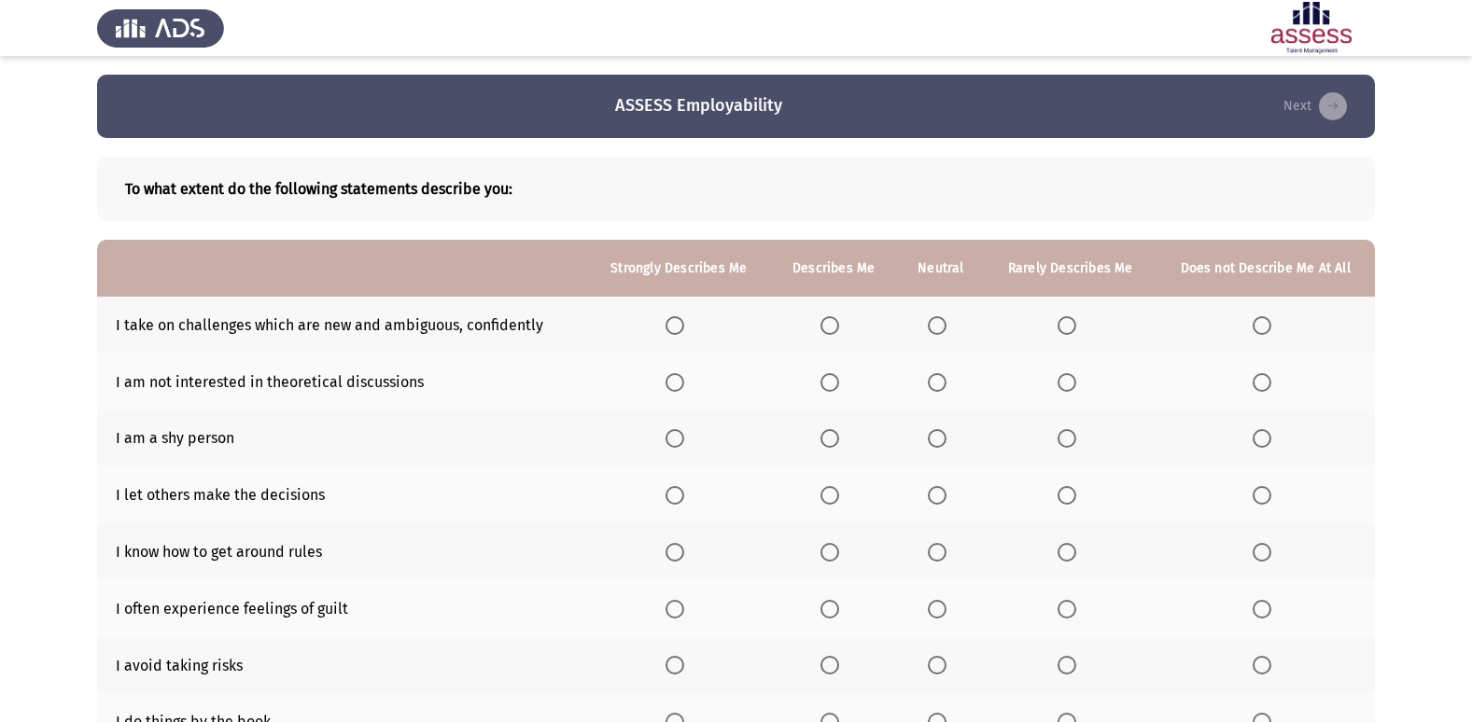
click at [832, 322] on span "Select an option" at bounding box center [829, 325] width 19 height 19
click at [832, 322] on input "Select an option" at bounding box center [829, 325] width 19 height 19
click at [852, 398] on th at bounding box center [833, 382] width 126 height 57
click at [1271, 380] on span "Select an option" at bounding box center [1261, 382] width 19 height 19
click at [1271, 380] on input "Select an option" at bounding box center [1261, 382] width 19 height 19
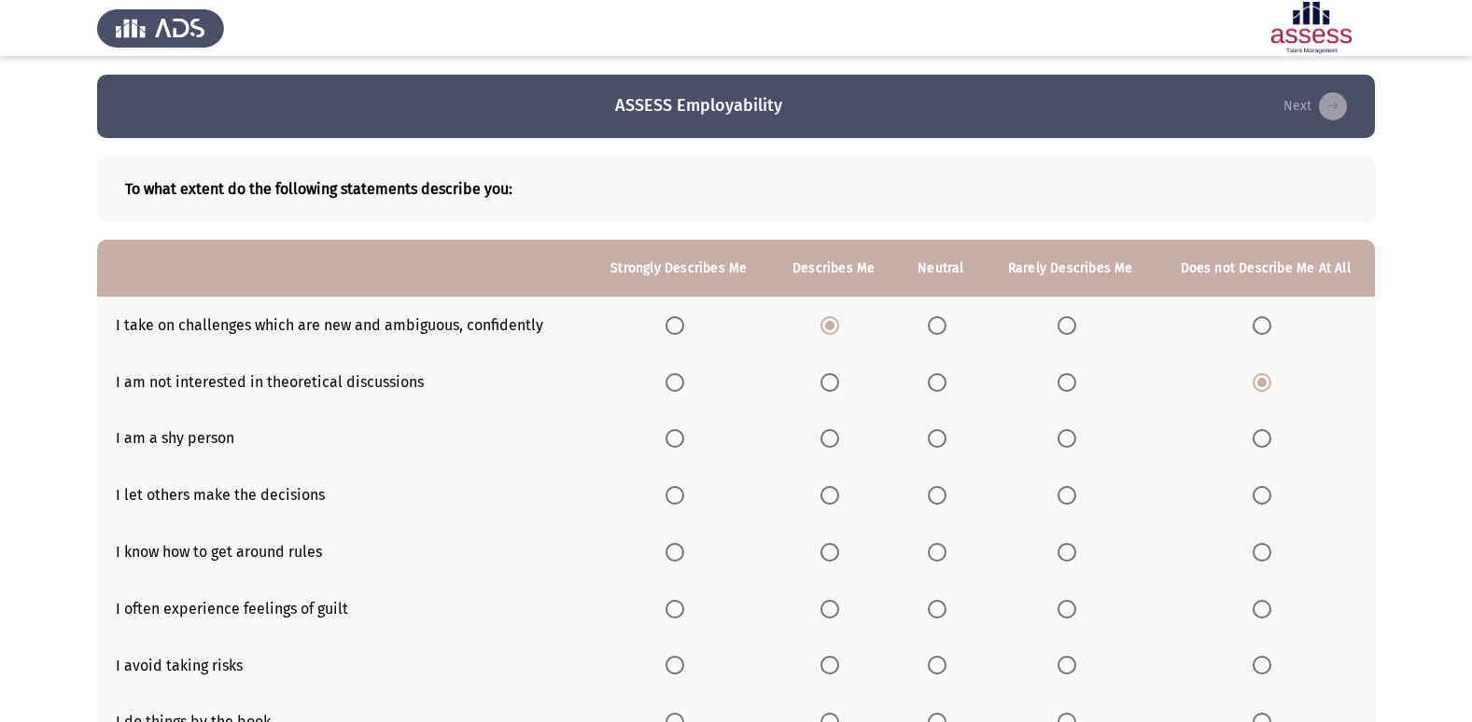
click at [936, 440] on span "Select an option" at bounding box center [937, 438] width 19 height 19
click at [936, 440] on input "Select an option" at bounding box center [937, 438] width 19 height 19
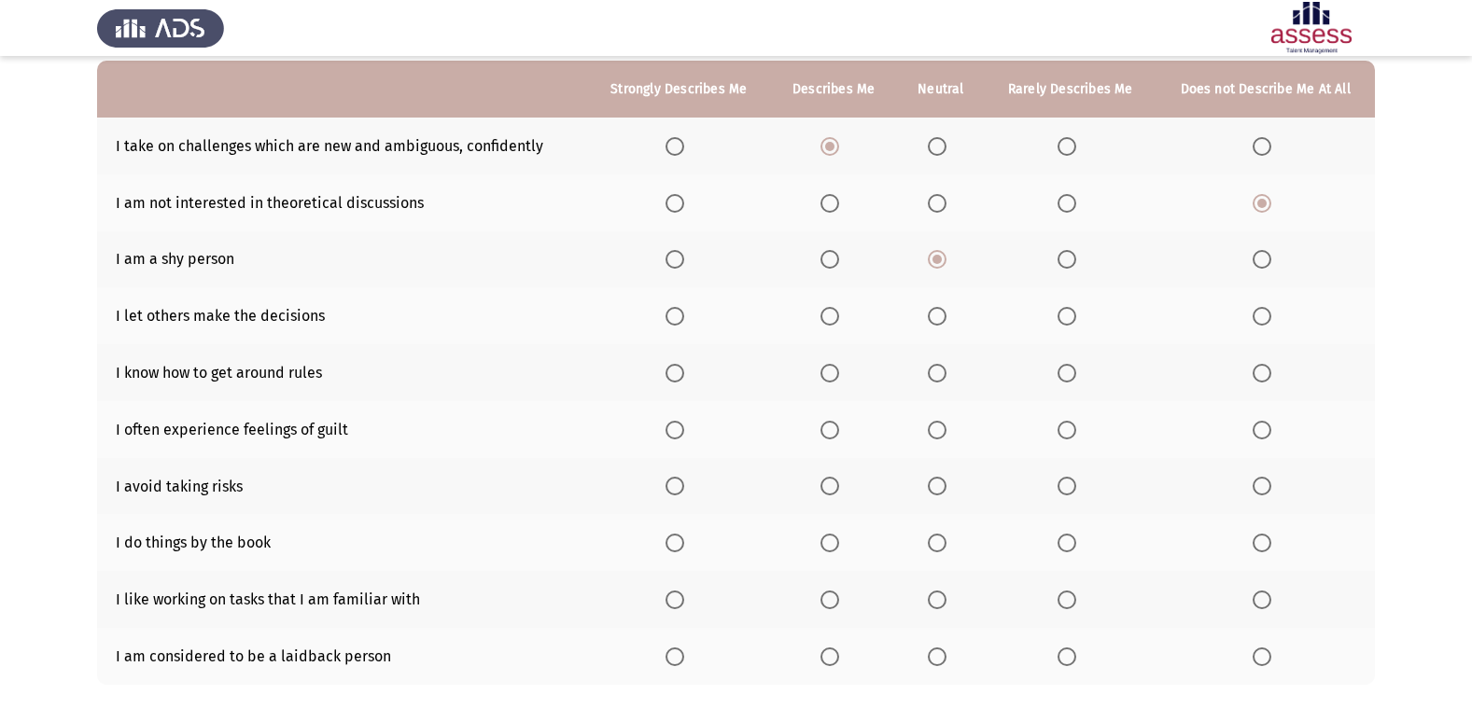
scroll to position [187, 0]
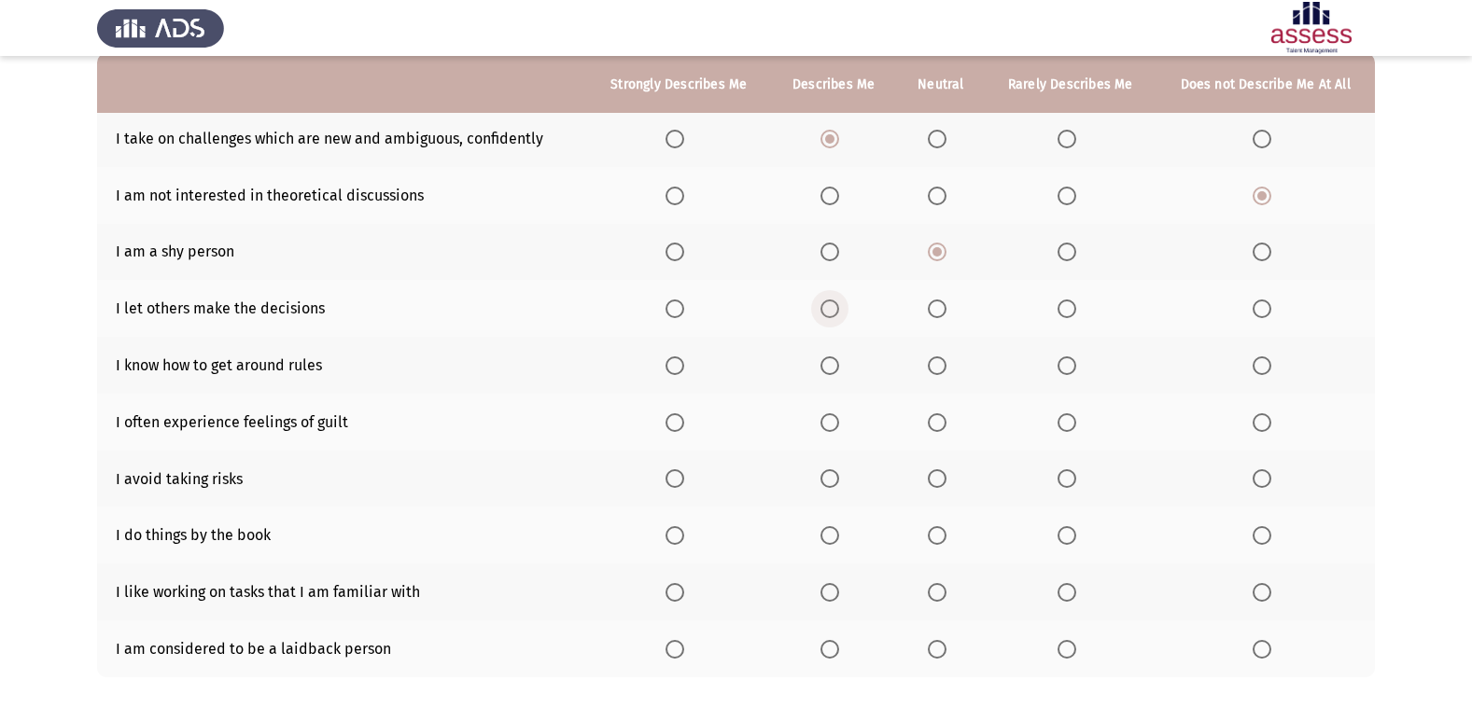
click at [830, 307] on span "Select an option" at bounding box center [829, 309] width 19 height 19
click at [830, 307] on input "Select an option" at bounding box center [829, 309] width 19 height 19
click at [1270, 364] on span "Select an option" at bounding box center [1261, 365] width 19 height 19
click at [1270, 364] on input "Select an option" at bounding box center [1261, 365] width 19 height 19
click at [832, 424] on span "Select an option" at bounding box center [829, 422] width 19 height 19
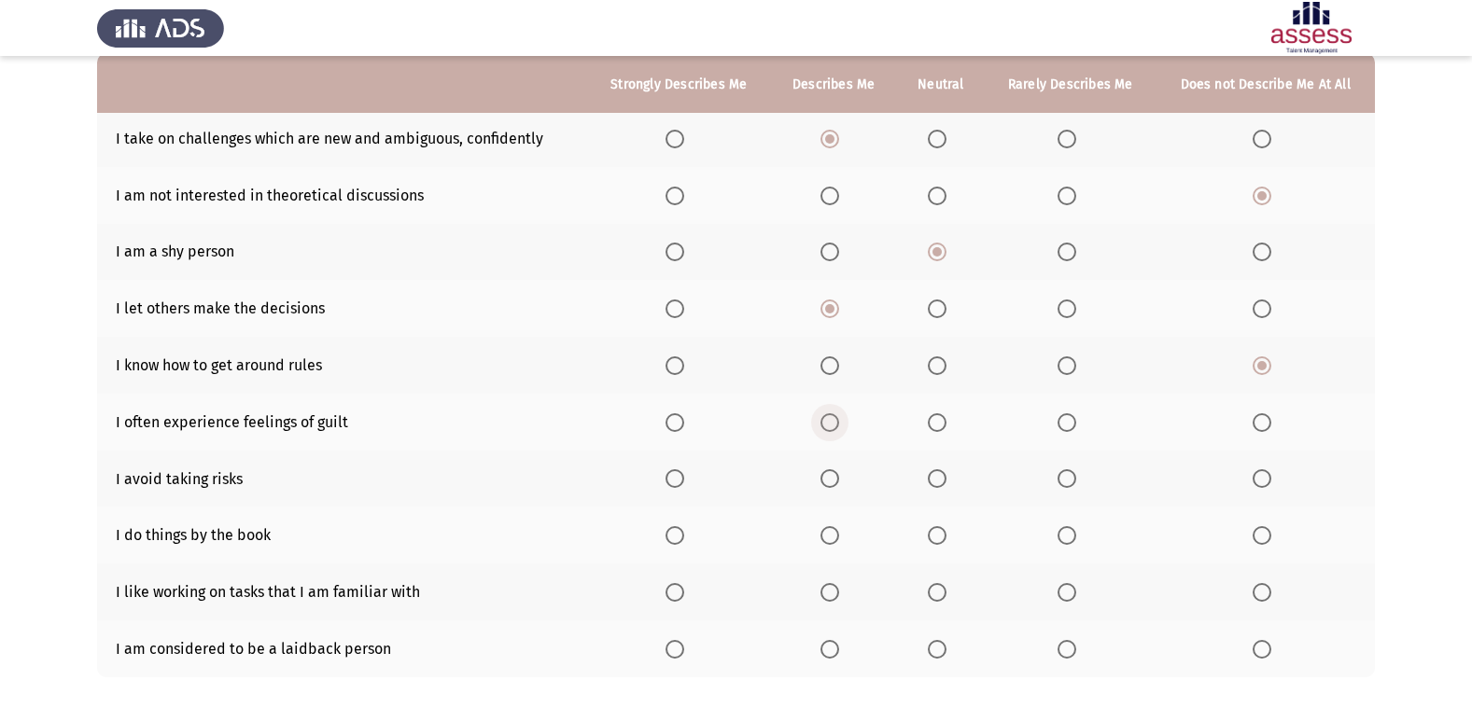
click at [832, 424] on input "Select an option" at bounding box center [829, 422] width 19 height 19
click at [1262, 482] on span "Select an option" at bounding box center [1261, 478] width 19 height 19
click at [1262, 482] on input "Select an option" at bounding box center [1261, 478] width 19 height 19
click at [828, 536] on span "Select an option" at bounding box center [829, 535] width 19 height 19
click at [828, 536] on input "Select an option" at bounding box center [829, 535] width 19 height 19
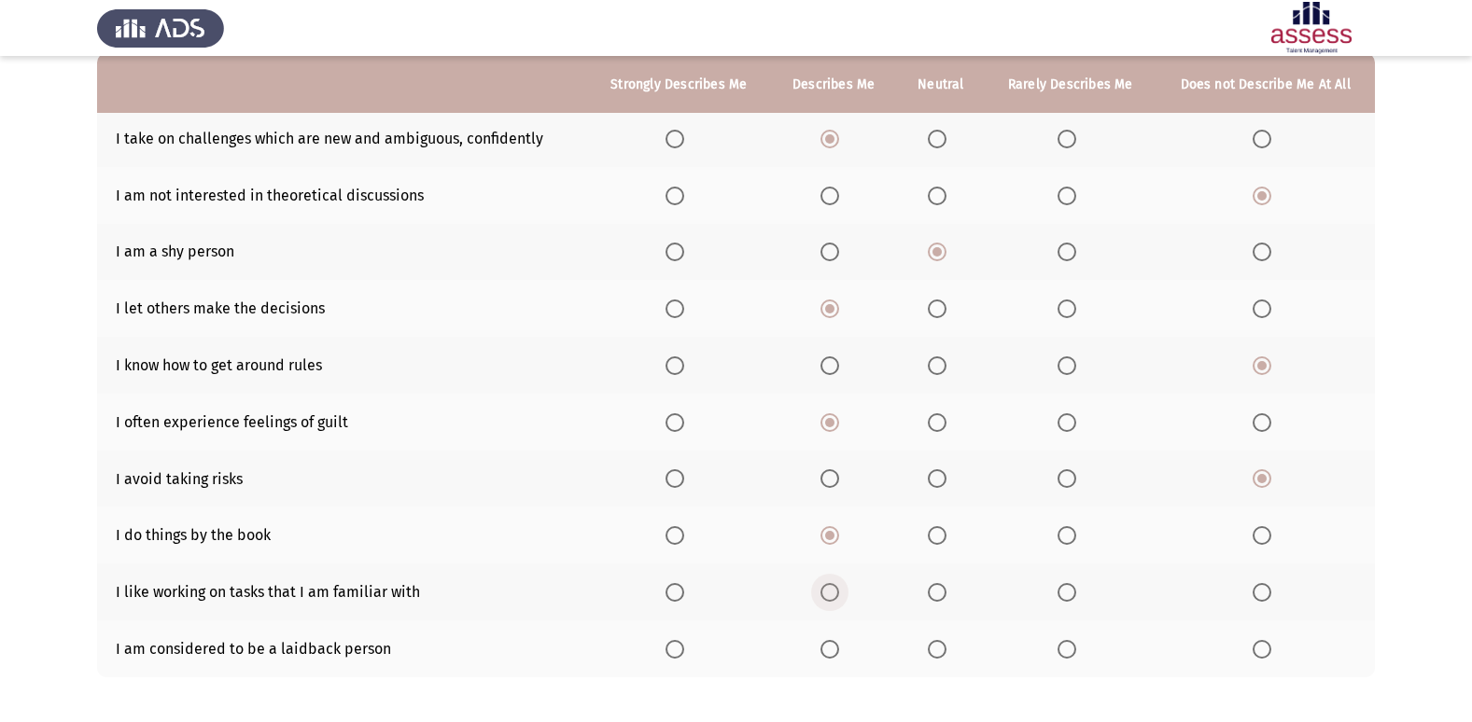
click at [829, 596] on span "Select an option" at bounding box center [829, 592] width 19 height 19
click at [829, 596] on input "Select an option" at bounding box center [829, 592] width 19 height 19
click at [943, 648] on span "Select an option" at bounding box center [937, 649] width 19 height 19
click at [943, 648] on input "Select an option" at bounding box center [937, 649] width 19 height 19
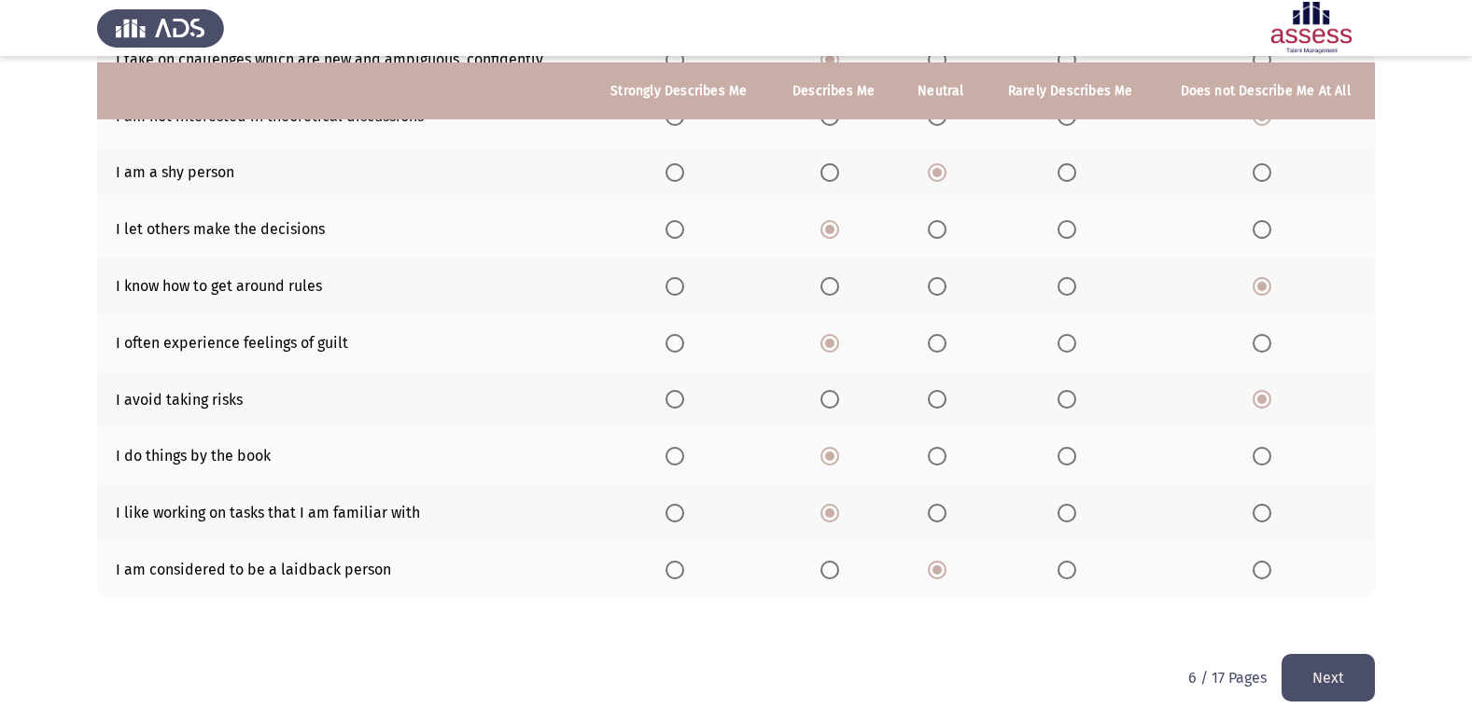
scroll to position [272, 0]
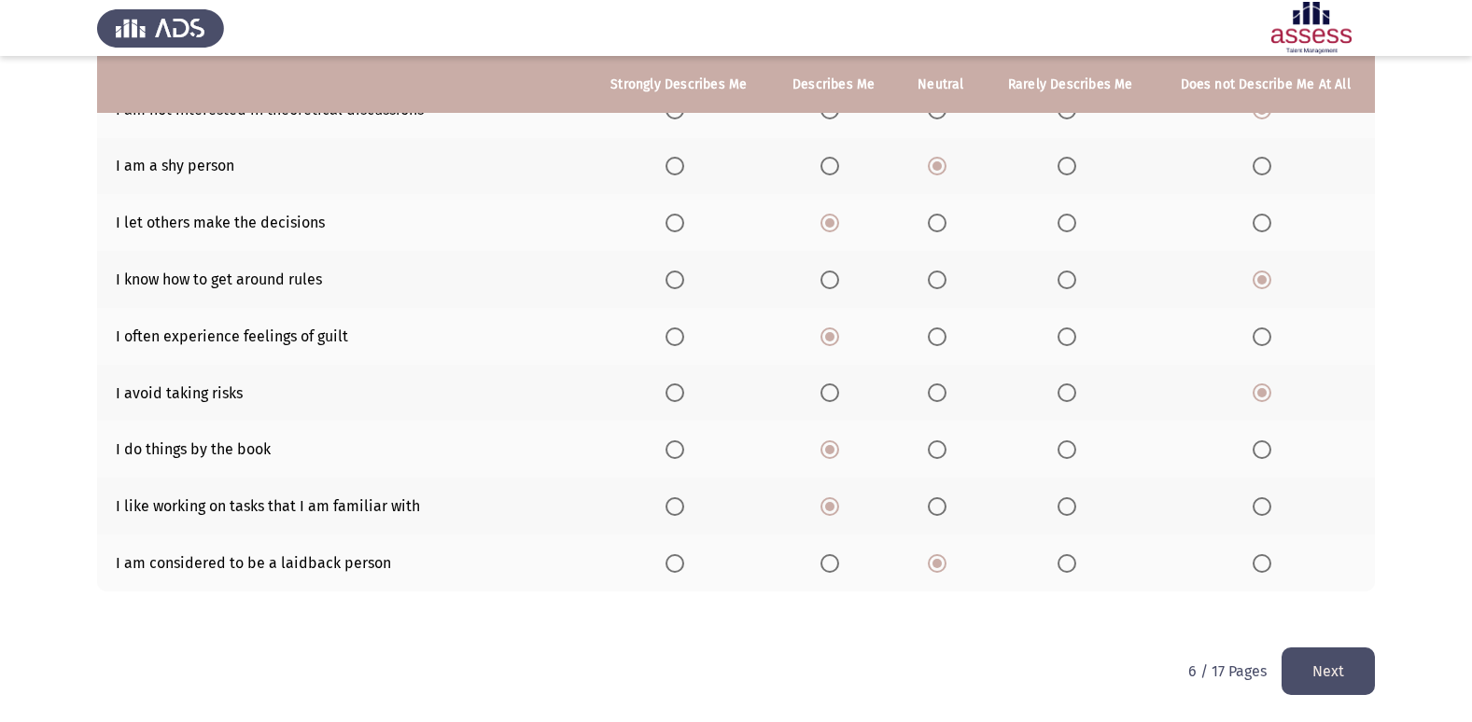
click at [1347, 663] on button "Next" at bounding box center [1327, 672] width 93 height 48
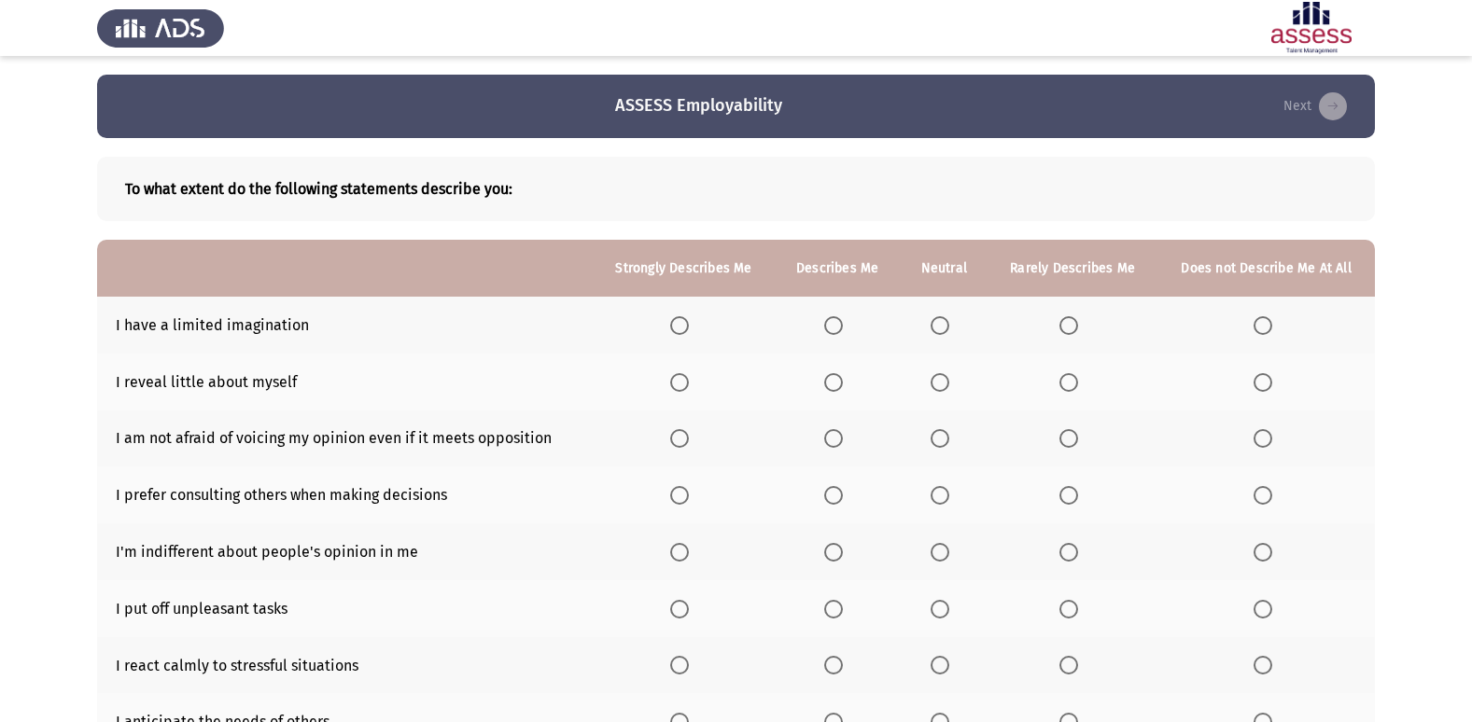
click at [847, 321] on label "Select an option" at bounding box center [837, 325] width 26 height 19
click at [843, 321] on input "Select an option" at bounding box center [833, 325] width 19 height 19
click at [835, 376] on span "Select an option" at bounding box center [833, 382] width 19 height 19
click at [835, 376] on input "Select an option" at bounding box center [833, 382] width 19 height 19
click at [934, 432] on span "Select an option" at bounding box center [939, 438] width 19 height 19
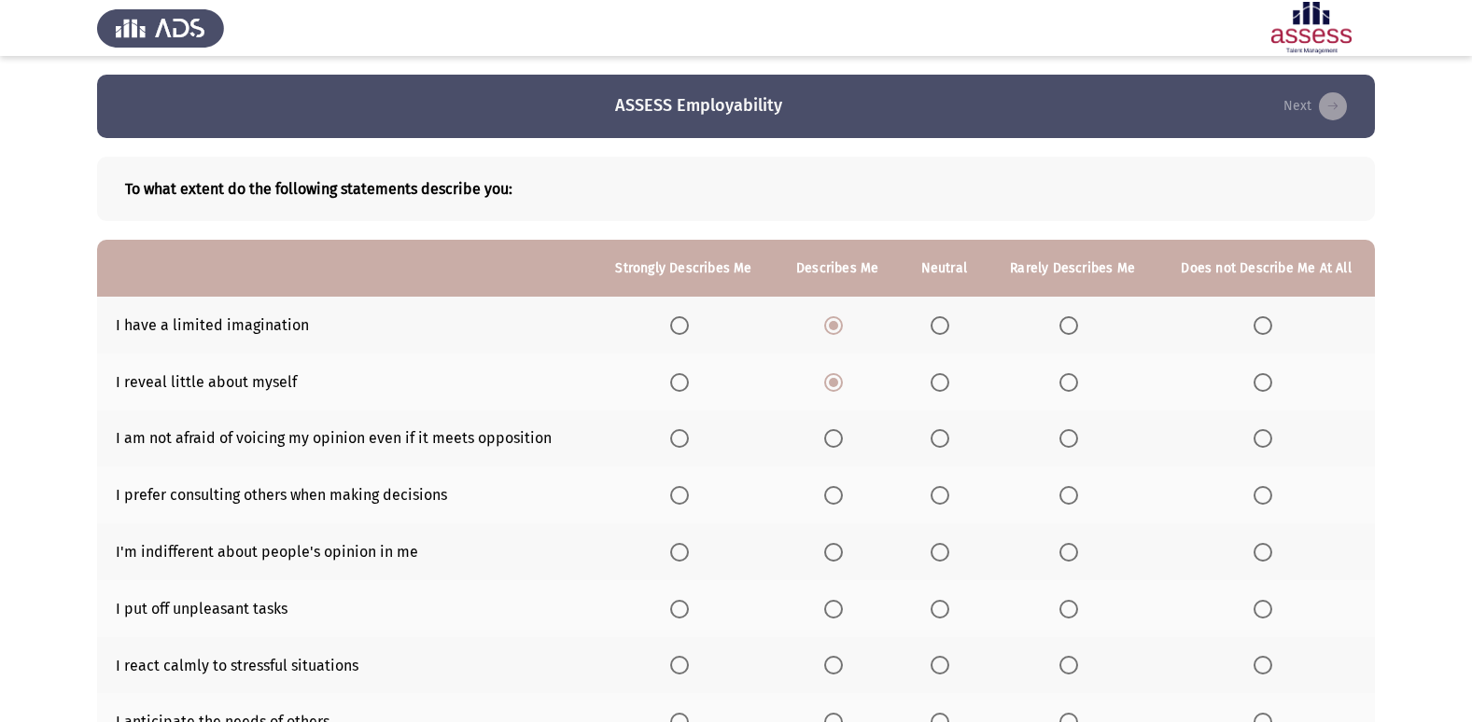
click at [934, 432] on input "Select an option" at bounding box center [939, 438] width 19 height 19
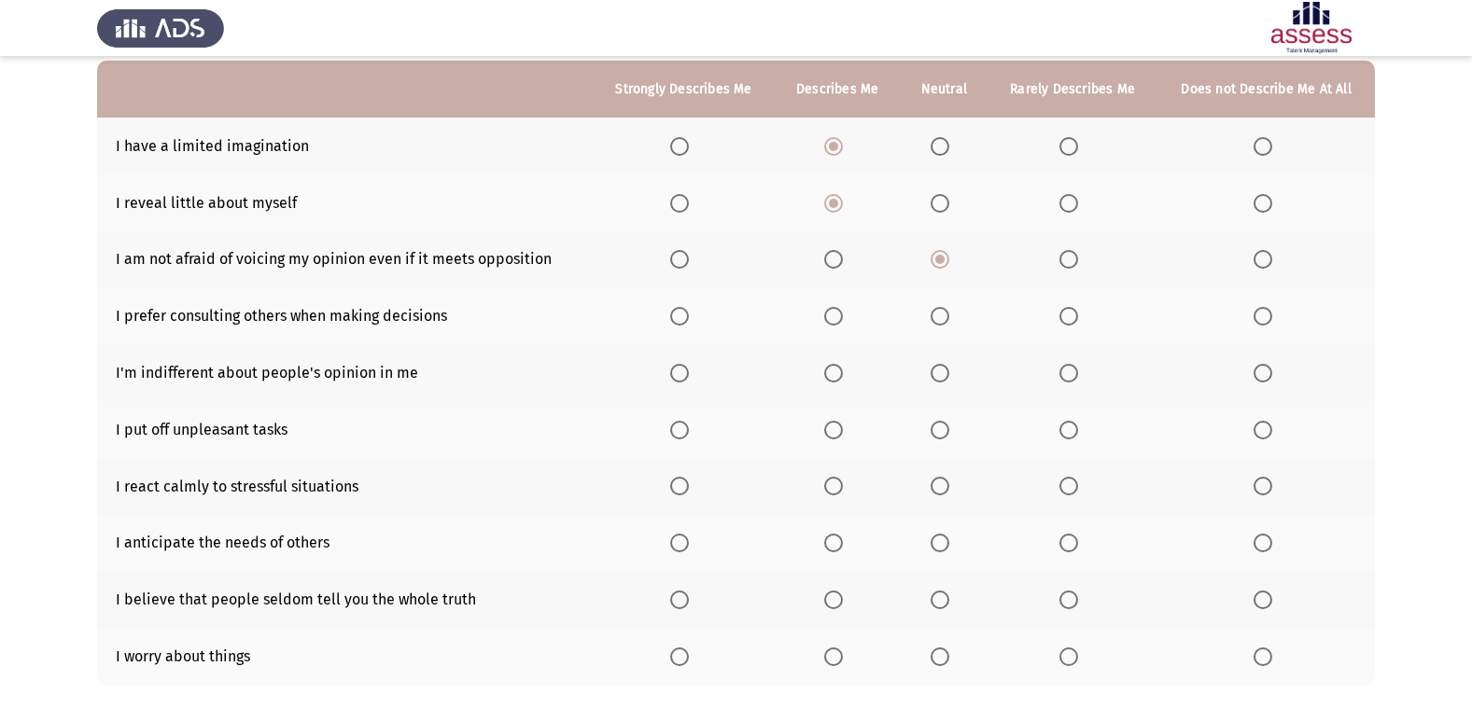
scroll to position [187, 0]
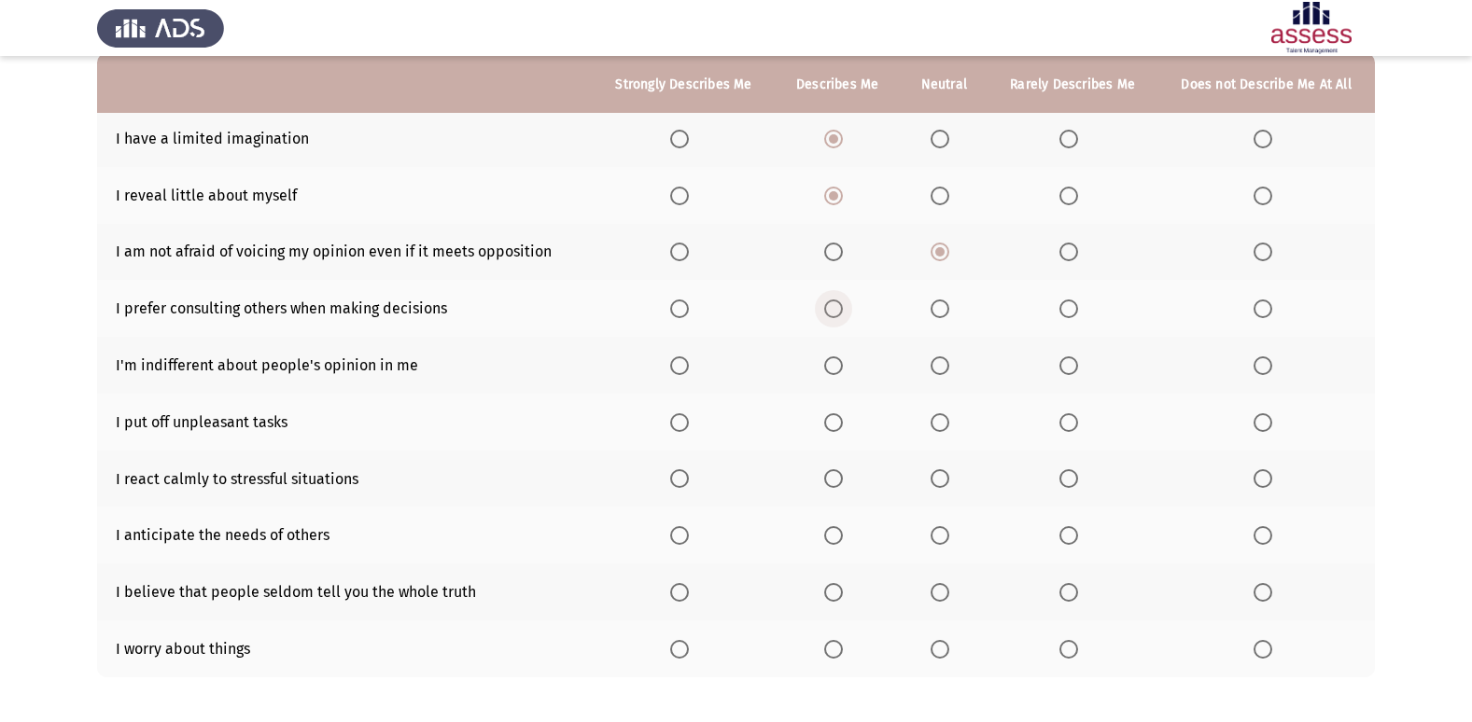
click at [837, 304] on span "Select an option" at bounding box center [833, 309] width 19 height 19
click at [837, 304] on input "Select an option" at bounding box center [833, 309] width 19 height 19
click at [1273, 362] on label "Select an option" at bounding box center [1266, 365] width 26 height 19
click at [1272, 362] on input "Select an option" at bounding box center [1262, 365] width 19 height 19
click at [938, 419] on span "Select an option" at bounding box center [939, 422] width 19 height 19
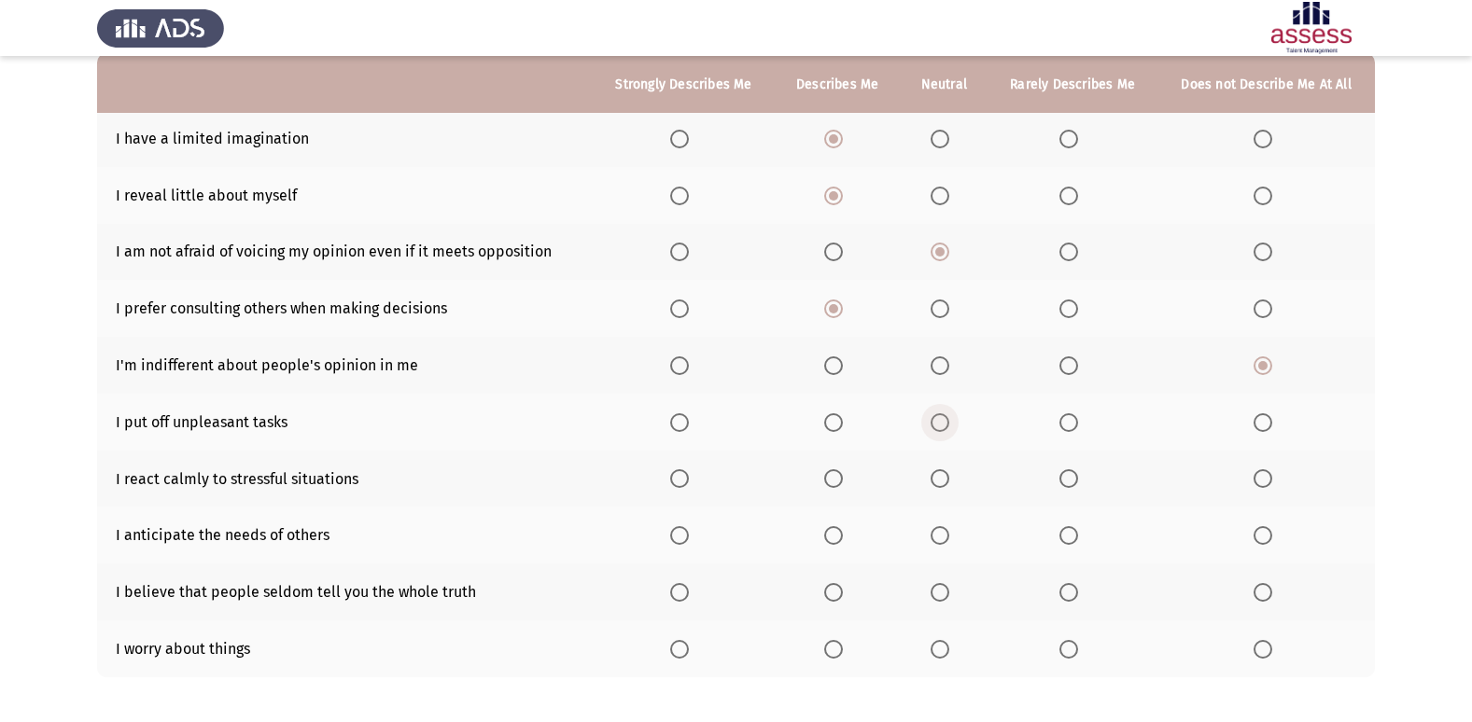
click at [938, 419] on input "Select an option" at bounding box center [939, 422] width 19 height 19
click at [830, 474] on span "Select an option" at bounding box center [833, 478] width 19 height 19
click at [830, 474] on input "Select an option" at bounding box center [833, 478] width 19 height 19
click at [939, 537] on span "Select an option" at bounding box center [939, 535] width 19 height 19
click at [939, 537] on input "Select an option" at bounding box center [939, 535] width 19 height 19
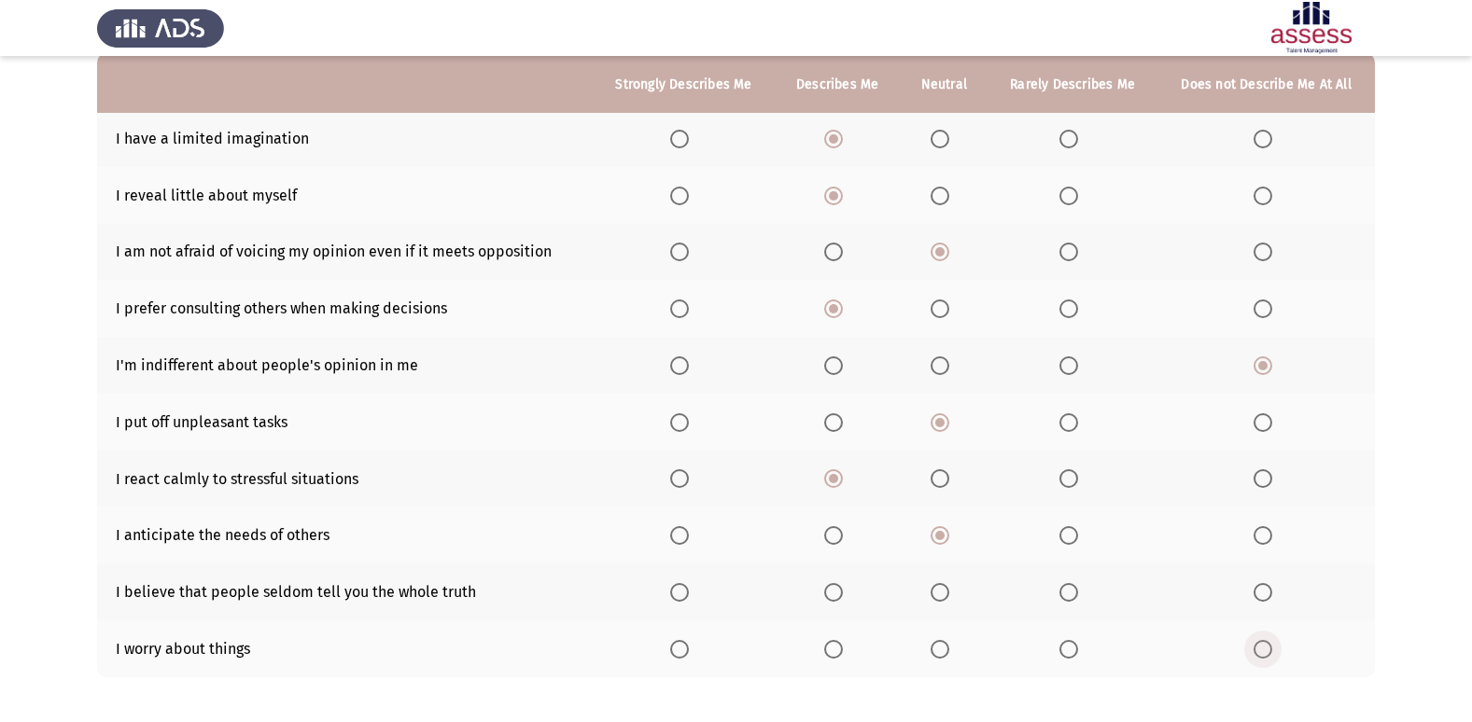
click at [1273, 654] on label "Select an option" at bounding box center [1266, 649] width 26 height 19
click at [1272, 654] on input "Select an option" at bounding box center [1262, 649] width 19 height 19
click at [944, 587] on span "Select an option" at bounding box center [939, 592] width 19 height 19
click at [944, 587] on input "Select an option" at bounding box center [939, 592] width 19 height 19
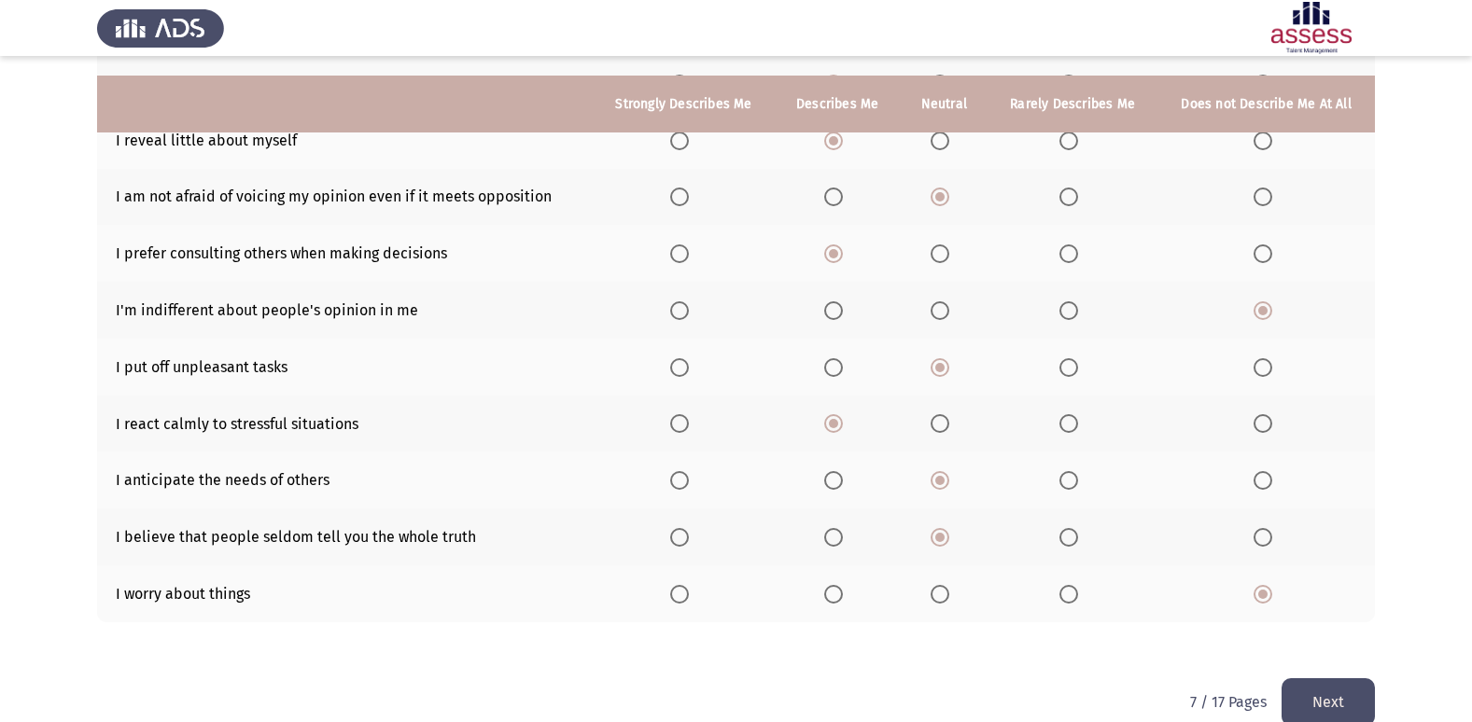
scroll to position [272, 0]
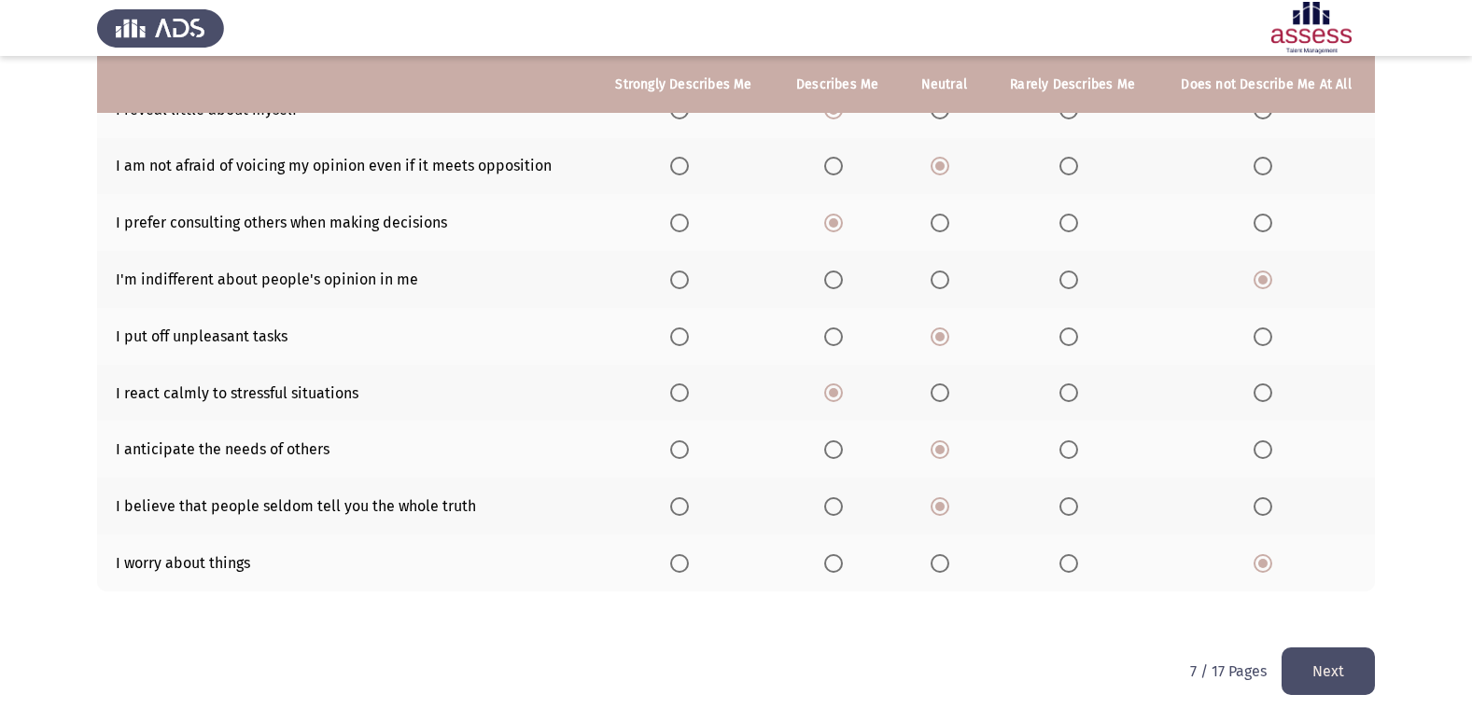
click at [1340, 671] on button "Next" at bounding box center [1327, 672] width 93 height 48
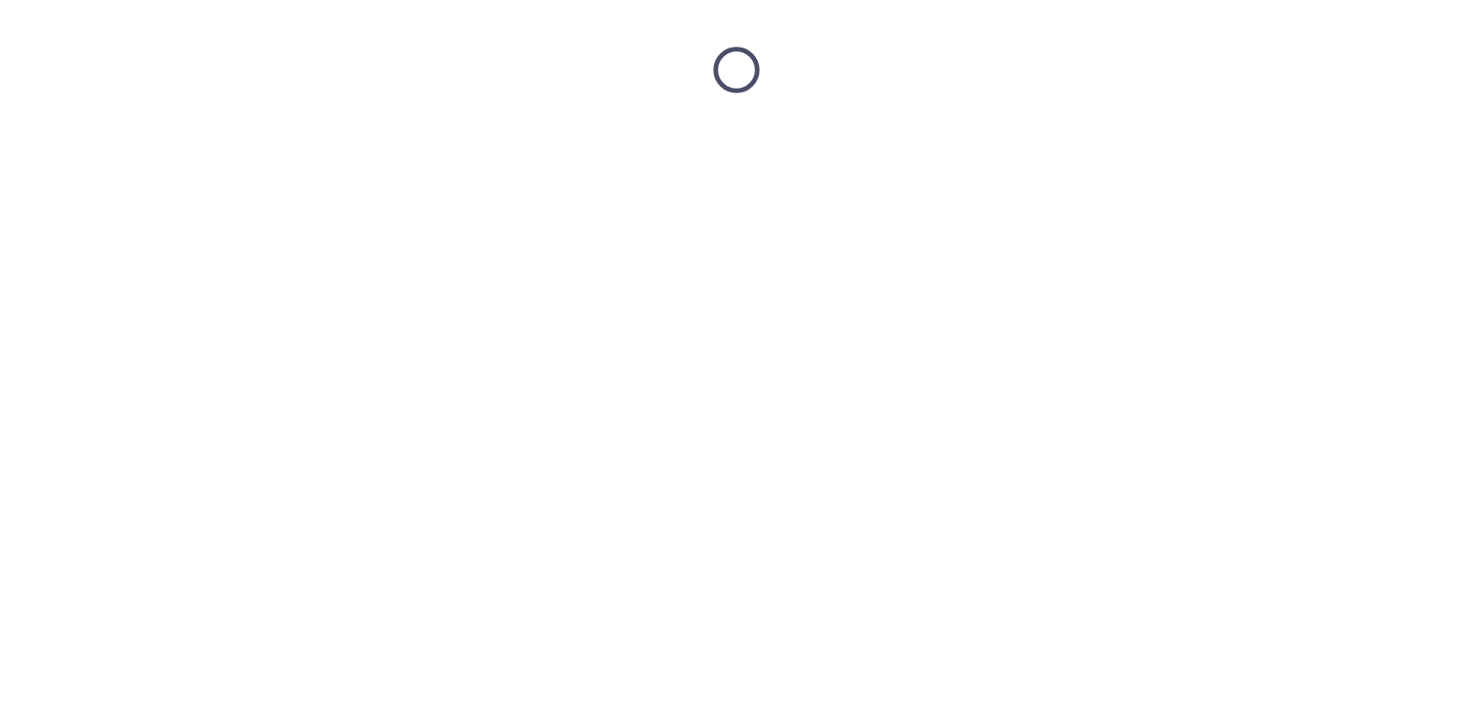
scroll to position [0, 0]
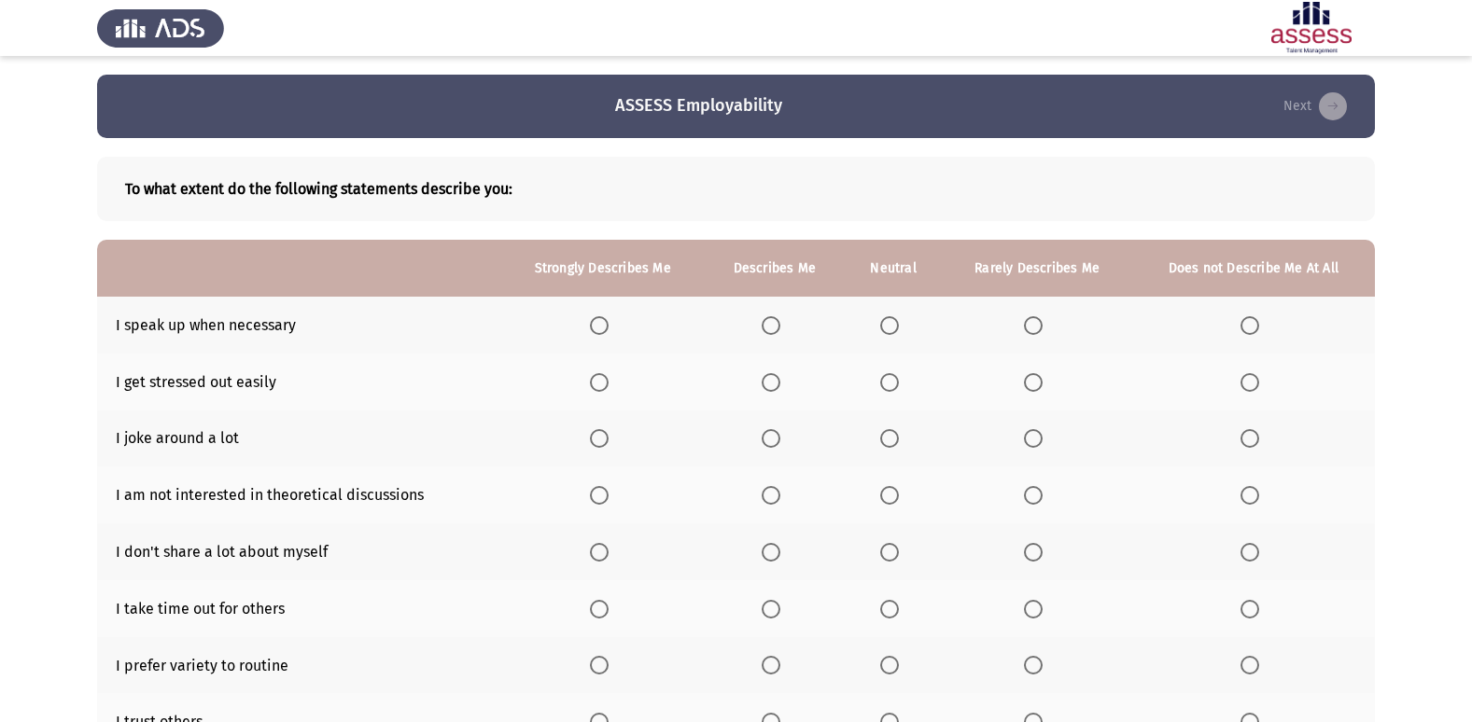
click at [770, 311] on th at bounding box center [775, 325] width 140 height 57
click at [774, 320] on span "Select an option" at bounding box center [770, 325] width 19 height 19
click at [774, 320] on input "Select an option" at bounding box center [770, 325] width 19 height 19
click at [774, 379] on span "Select an option" at bounding box center [770, 382] width 19 height 19
click at [774, 379] on input "Select an option" at bounding box center [770, 382] width 19 height 19
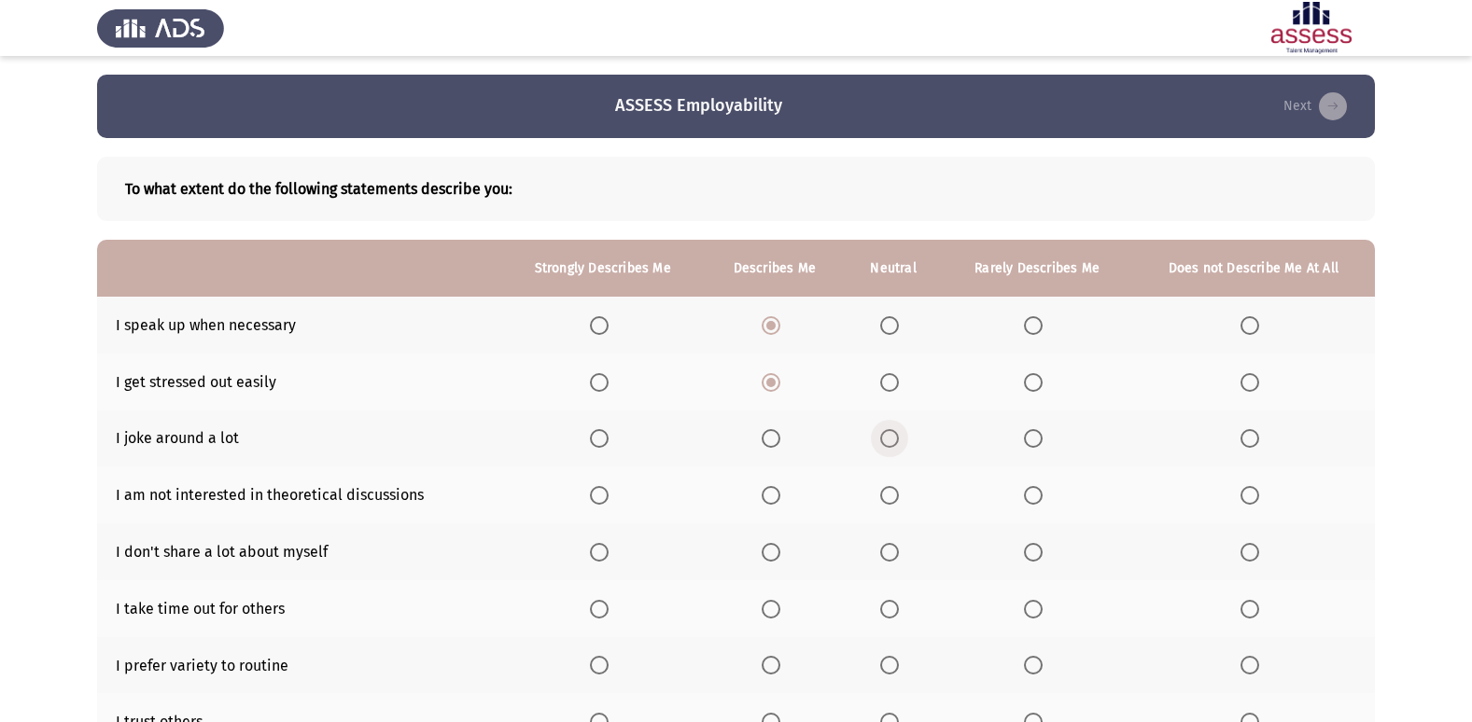
click at [891, 436] on span "Select an option" at bounding box center [889, 438] width 19 height 19
click at [891, 436] on input "Select an option" at bounding box center [889, 438] width 19 height 19
click at [1249, 497] on span "Select an option" at bounding box center [1249, 495] width 19 height 19
click at [1249, 497] on input "Select an option" at bounding box center [1249, 495] width 19 height 19
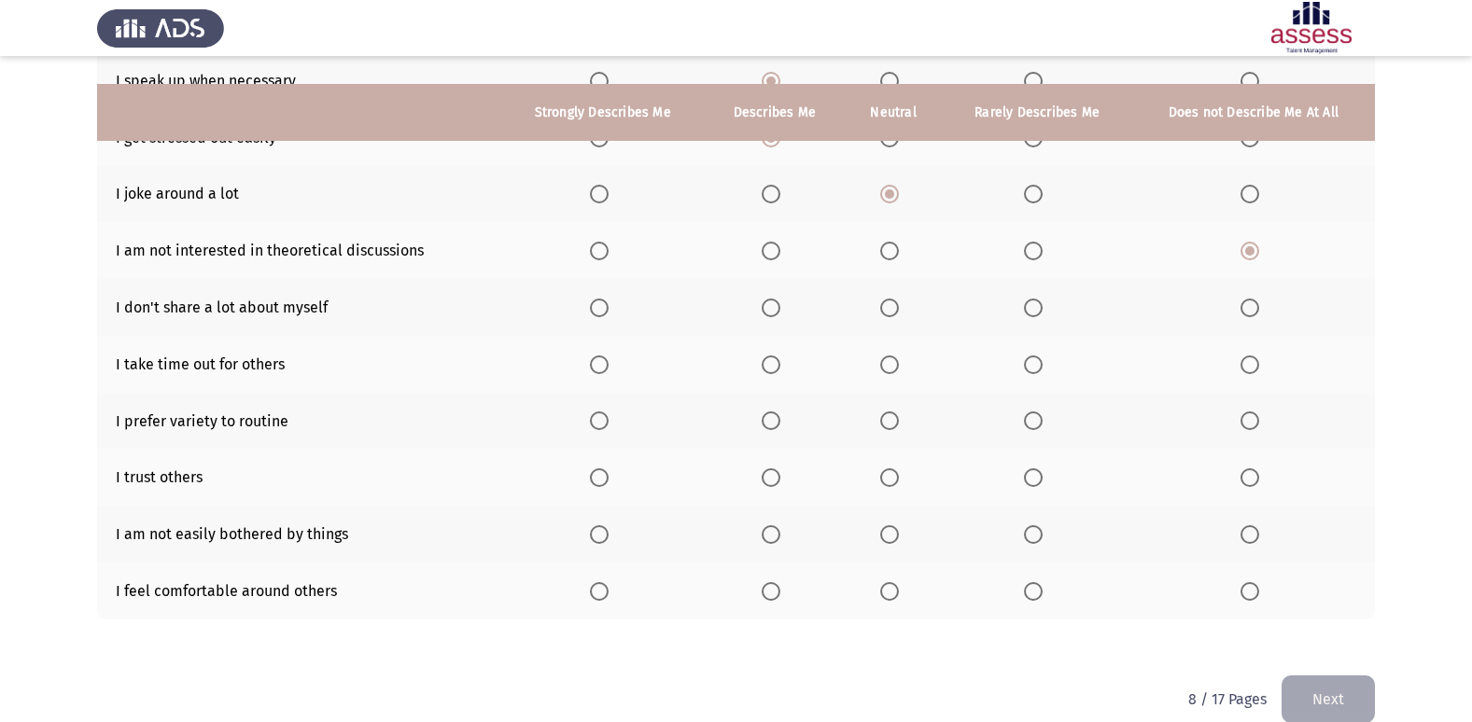
scroll to position [272, 0]
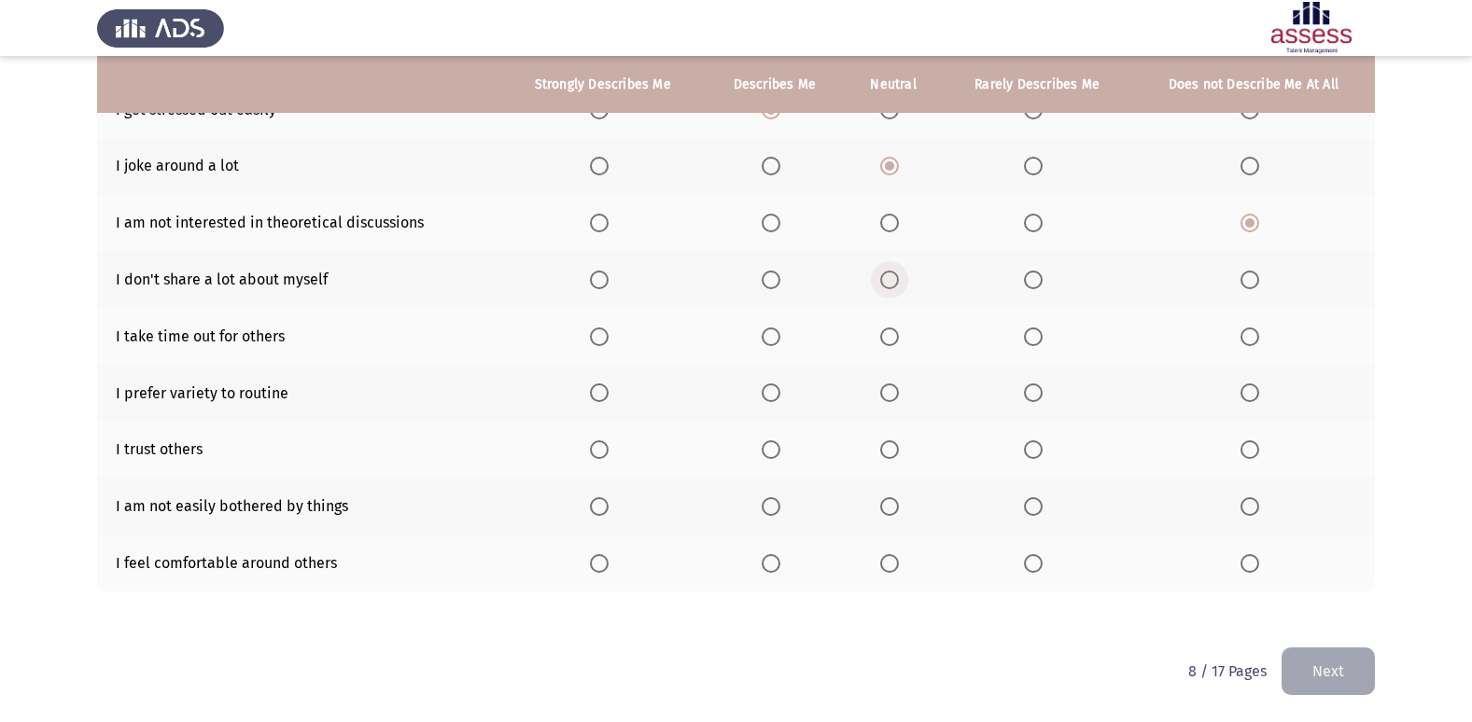
click at [899, 281] on span "Select an option" at bounding box center [889, 280] width 19 height 19
click at [899, 281] on input "Select an option" at bounding box center [889, 280] width 19 height 19
click at [765, 337] on span "Select an option" at bounding box center [770, 337] width 19 height 19
click at [765, 337] on input "Select an option" at bounding box center [770, 337] width 19 height 19
click at [775, 392] on span "Select an option" at bounding box center [770, 393] width 19 height 19
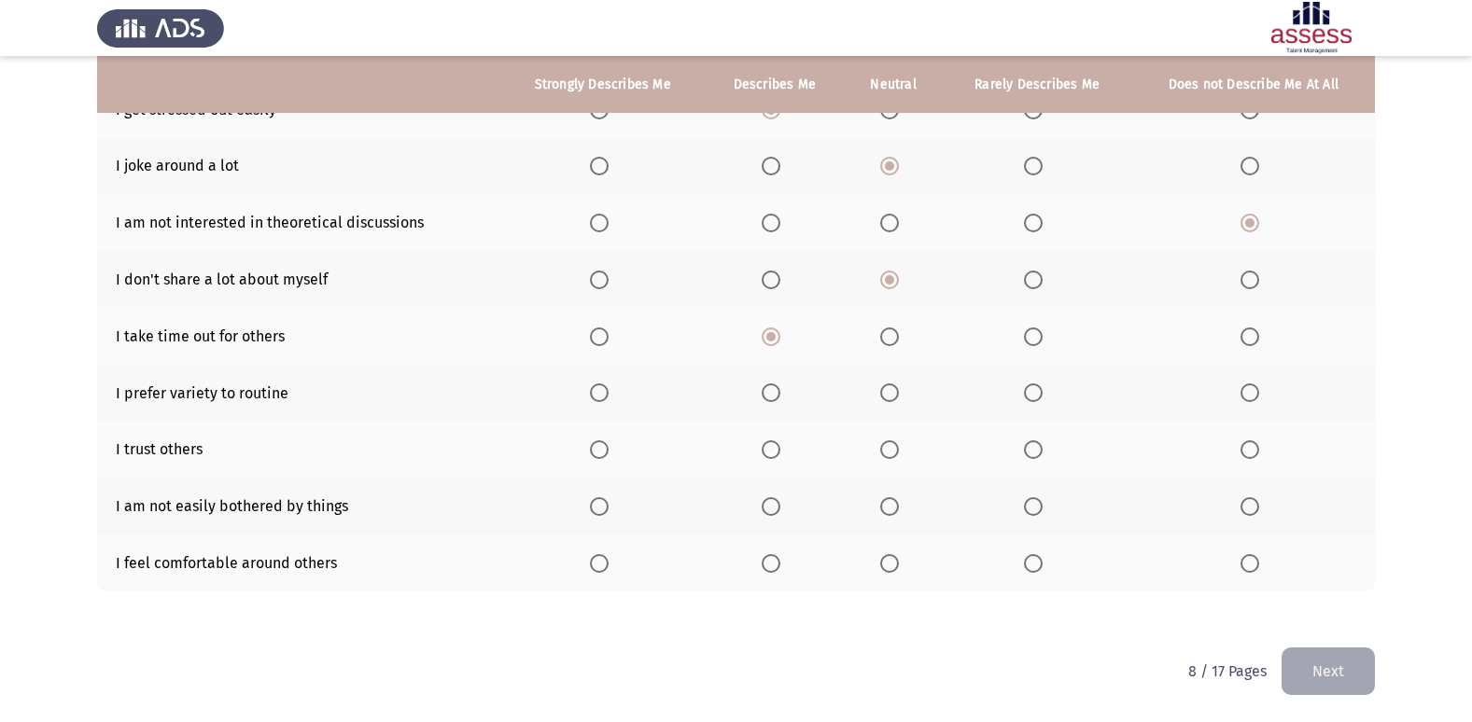
click at [775, 392] on input "Select an option" at bounding box center [770, 393] width 19 height 19
click at [891, 445] on span "Select an option" at bounding box center [889, 449] width 19 height 19
click at [891, 445] on input "Select an option" at bounding box center [889, 449] width 19 height 19
click at [891, 509] on span "Select an option" at bounding box center [889, 506] width 19 height 19
click at [891, 509] on input "Select an option" at bounding box center [889, 506] width 19 height 19
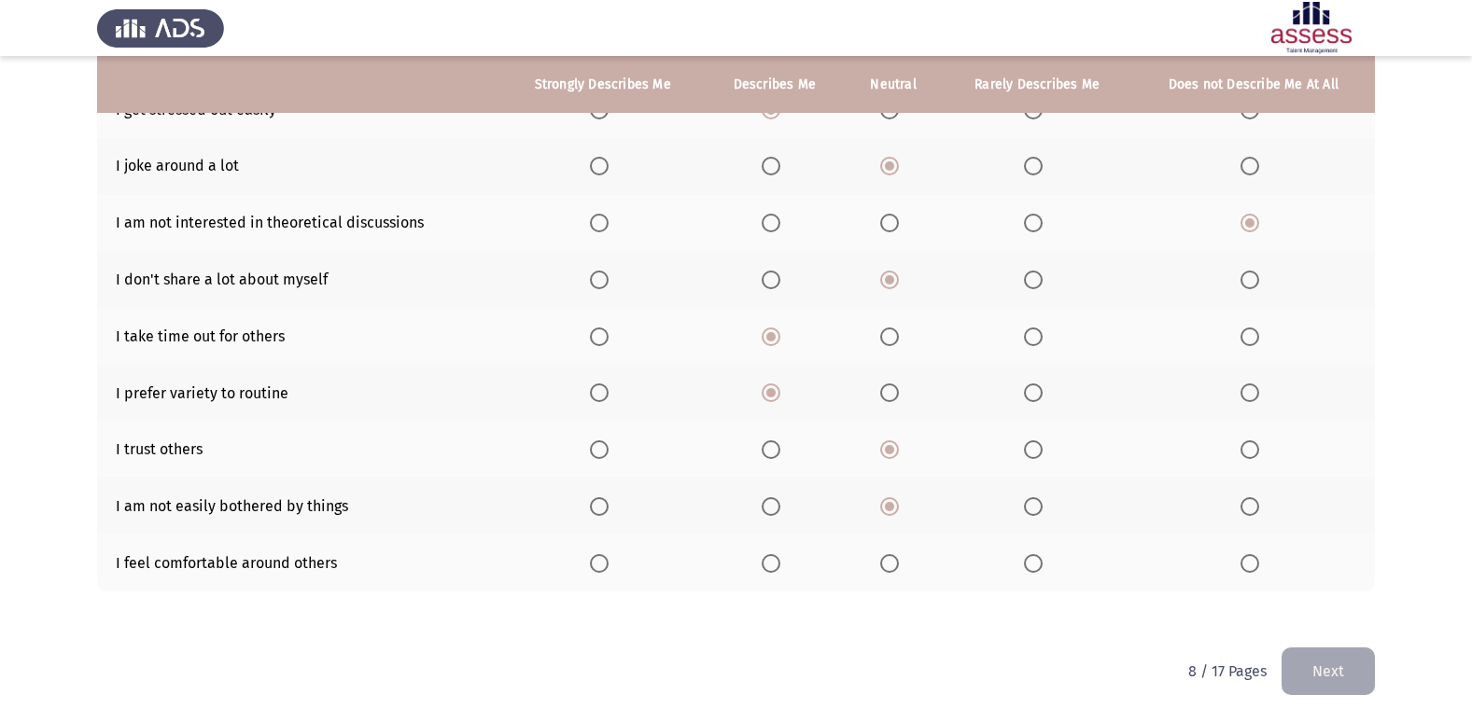
click at [763, 538] on th at bounding box center [775, 563] width 140 height 57
click at [766, 562] on span "Select an option" at bounding box center [770, 563] width 19 height 19
click at [766, 562] on input "Select an option" at bounding box center [770, 563] width 19 height 19
click at [1319, 664] on button "Next" at bounding box center [1327, 672] width 93 height 48
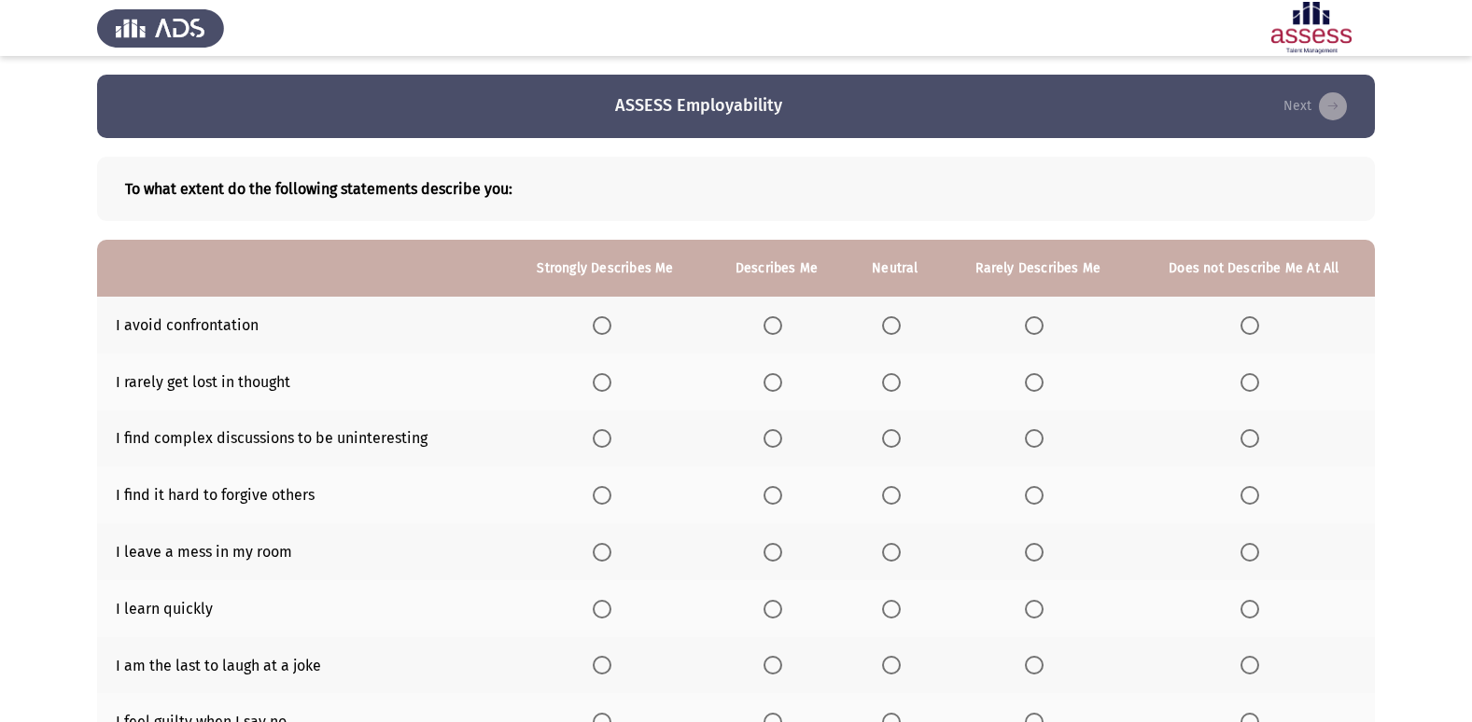
click at [770, 326] on span "Select an option" at bounding box center [772, 325] width 19 height 19
click at [770, 326] on input "Select an option" at bounding box center [772, 325] width 19 height 19
click at [887, 381] on span "Select an option" at bounding box center [891, 382] width 19 height 19
click at [887, 381] on input "Select an option" at bounding box center [891, 382] width 19 height 19
click at [780, 435] on span "Select an option" at bounding box center [772, 438] width 19 height 19
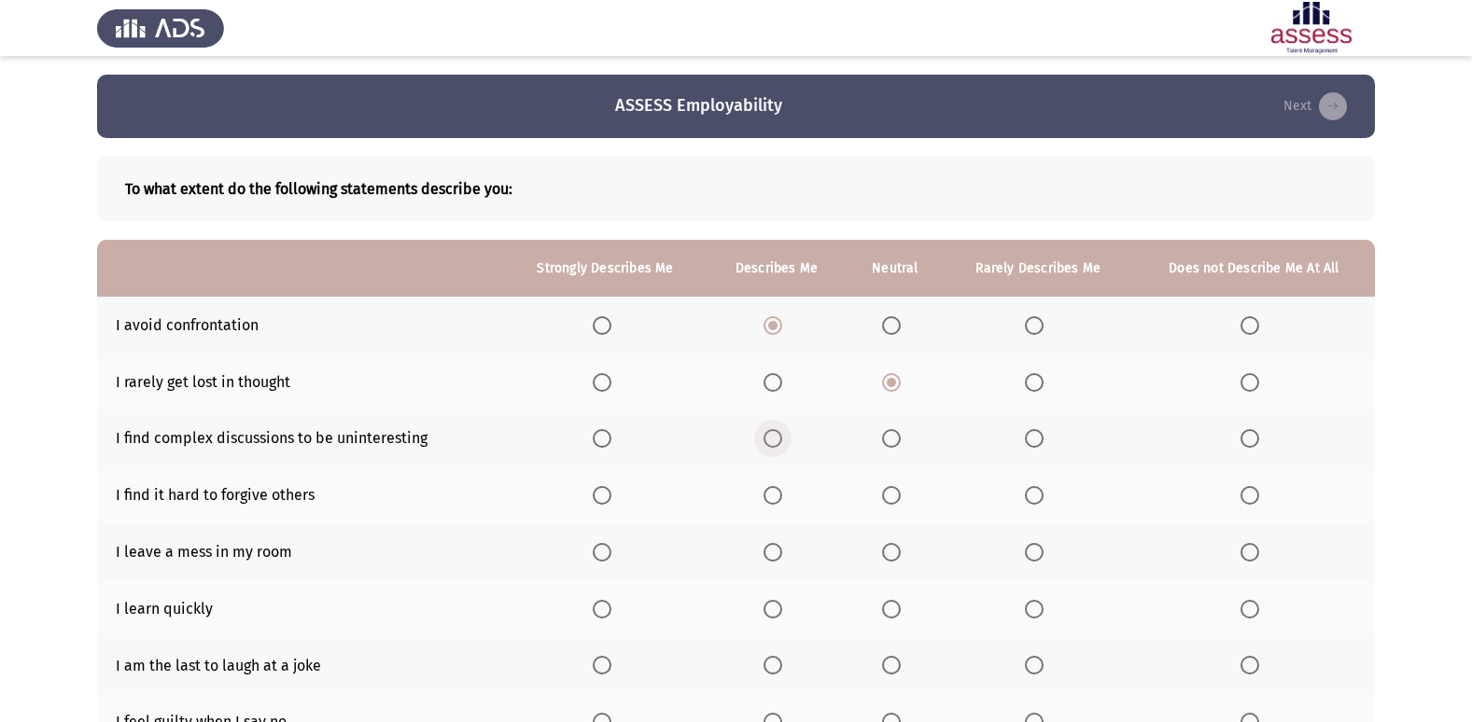
click at [780, 435] on input "Select an option" at bounding box center [772, 438] width 19 height 19
click at [780, 493] on span "Select an option" at bounding box center [772, 495] width 19 height 19
click at [780, 493] on input "Select an option" at bounding box center [772, 495] width 19 height 19
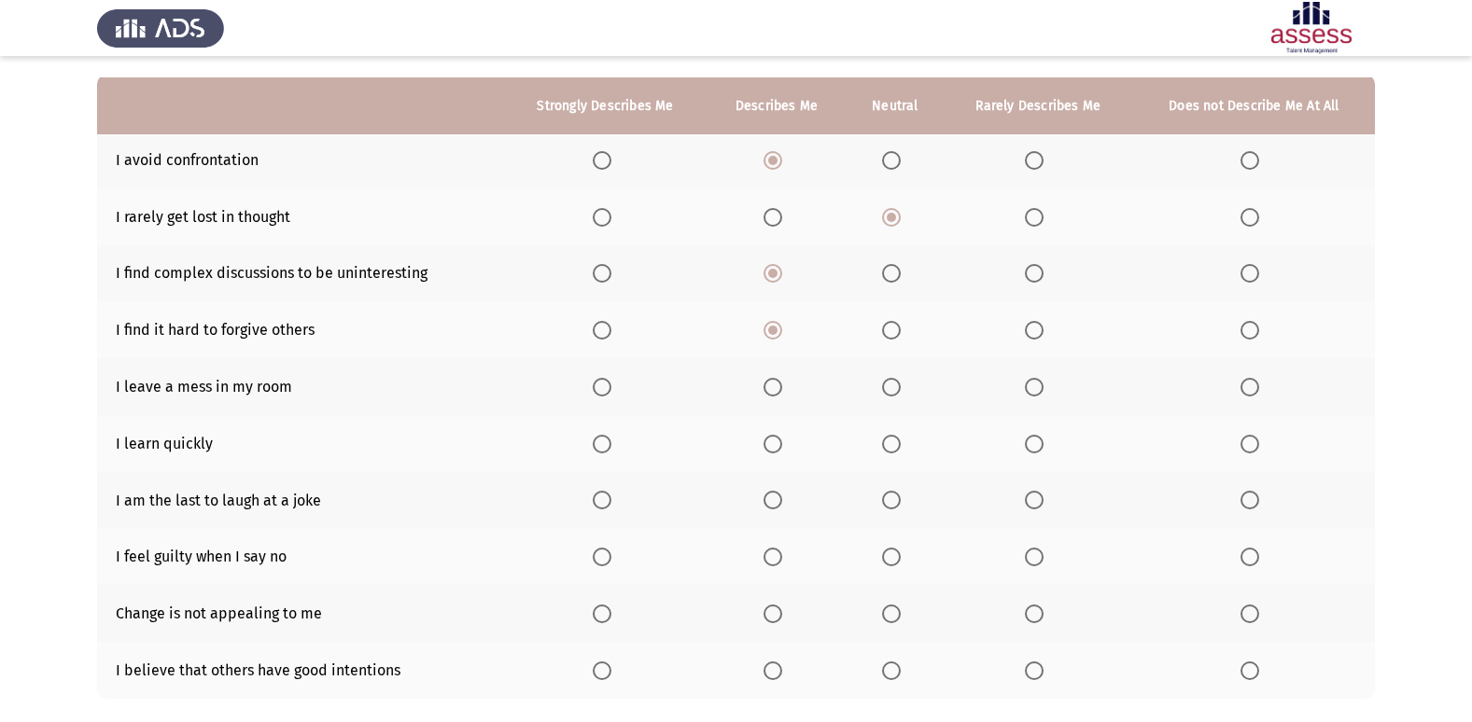
scroll to position [187, 0]
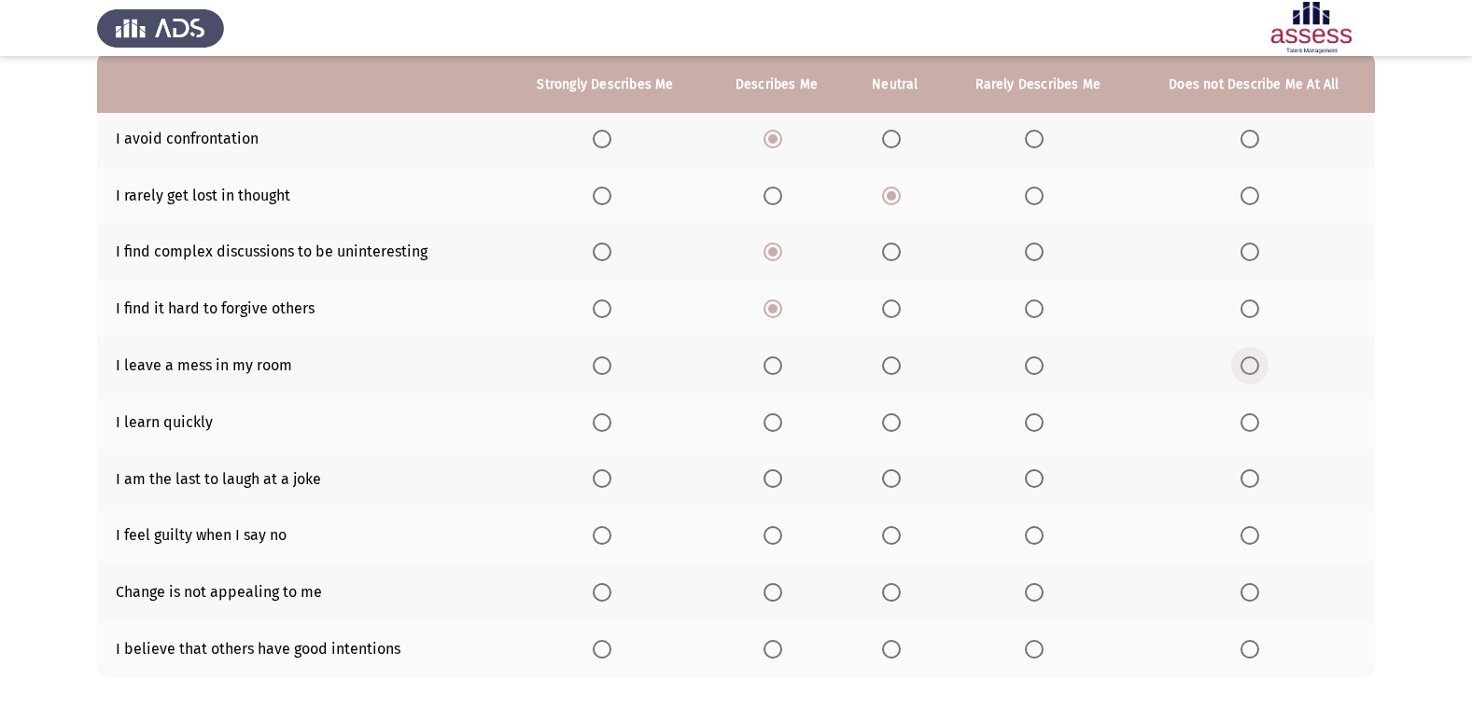
click at [1256, 360] on span "Select an option" at bounding box center [1249, 365] width 19 height 19
click at [1256, 360] on input "Select an option" at bounding box center [1249, 365] width 19 height 19
click at [781, 418] on span "Select an option" at bounding box center [772, 422] width 19 height 19
click at [781, 418] on input "Select an option" at bounding box center [772, 422] width 19 height 19
click at [895, 480] on span "Select an option" at bounding box center [891, 478] width 19 height 19
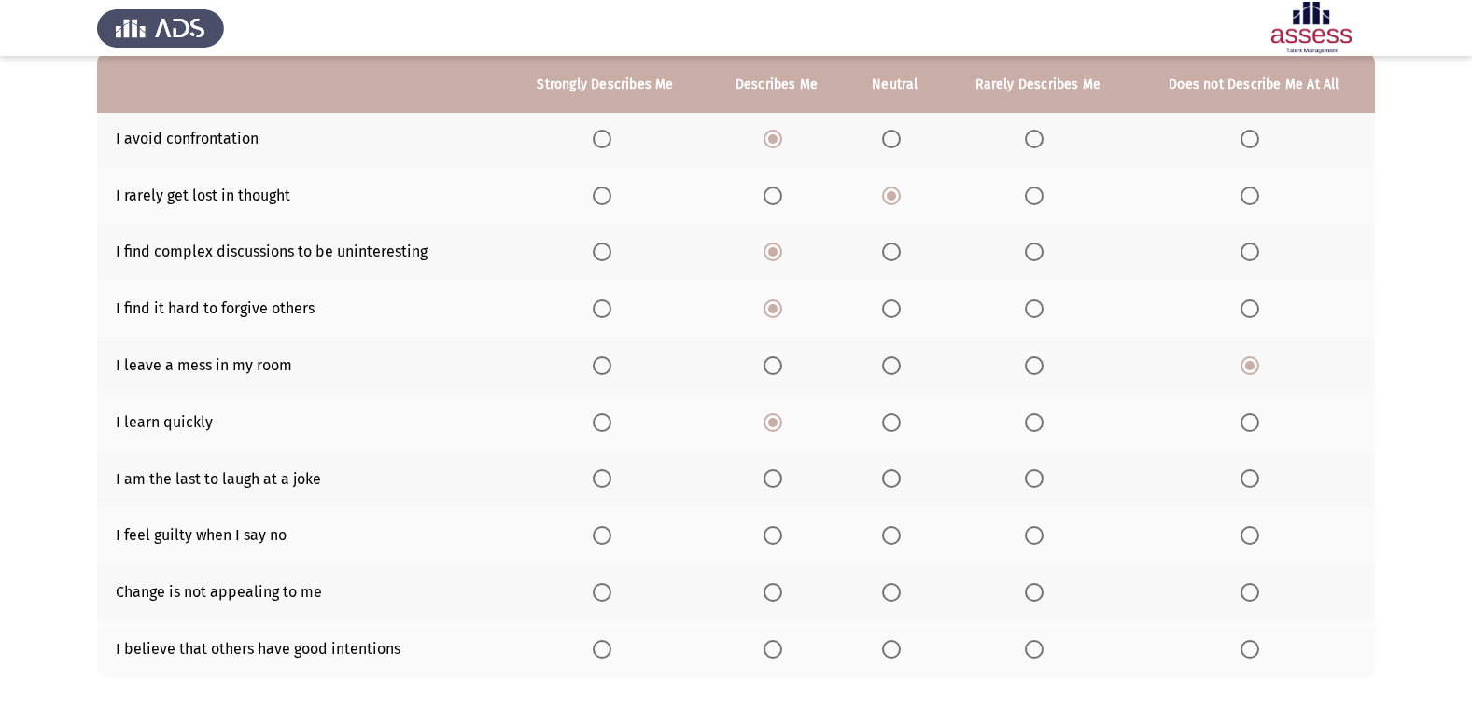
click at [895, 480] on input "Select an option" at bounding box center [891, 478] width 19 height 19
click at [1252, 537] on span "Select an option" at bounding box center [1249, 535] width 19 height 19
click at [1252, 537] on input "Select an option" at bounding box center [1249, 535] width 19 height 19
click at [1246, 577] on th at bounding box center [1254, 592] width 242 height 57
click at [1255, 593] on span "Select an option" at bounding box center [1249, 592] width 19 height 19
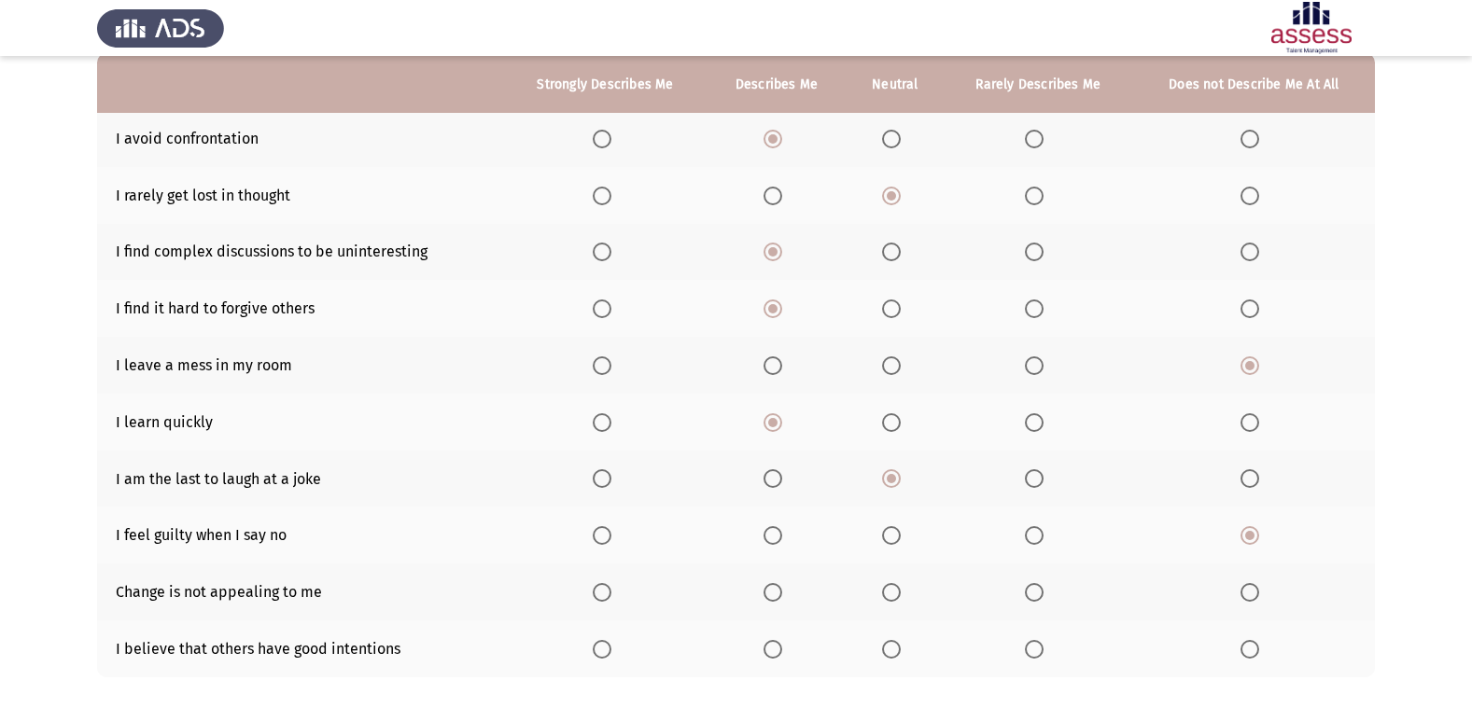
click at [1255, 593] on input "Select an option" at bounding box center [1249, 592] width 19 height 19
click at [893, 650] on span "Select an option" at bounding box center [891, 649] width 19 height 19
click at [893, 650] on input "Select an option" at bounding box center [891, 649] width 19 height 19
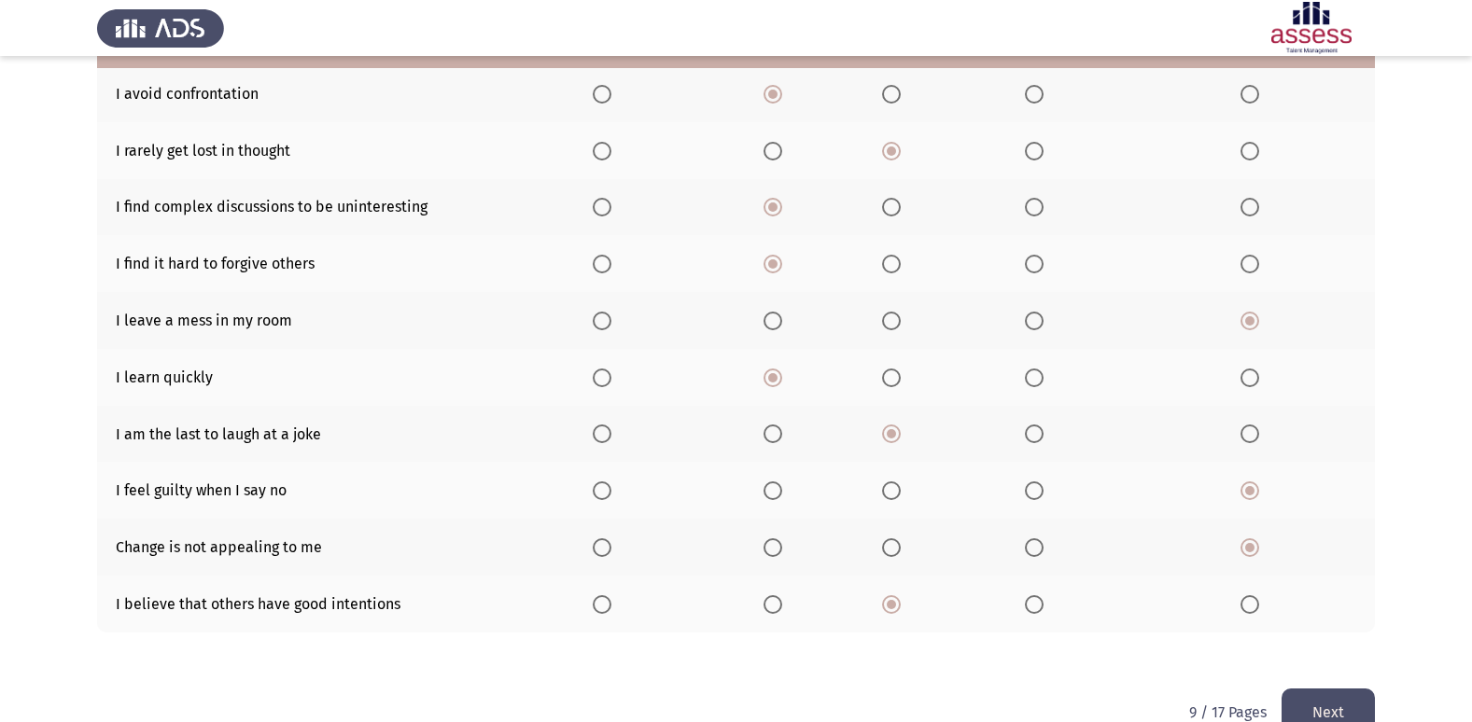
scroll to position [272, 0]
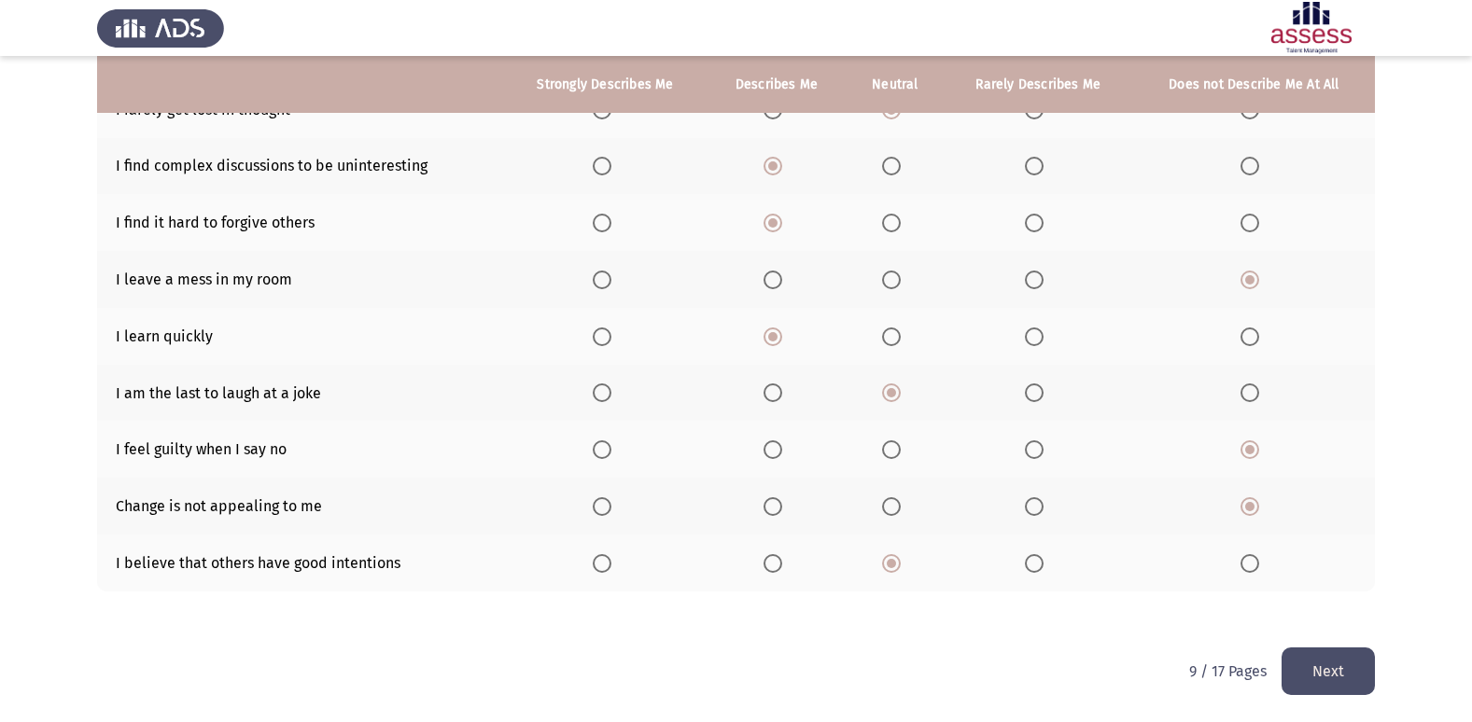
click at [1342, 674] on button "Next" at bounding box center [1327, 672] width 93 height 48
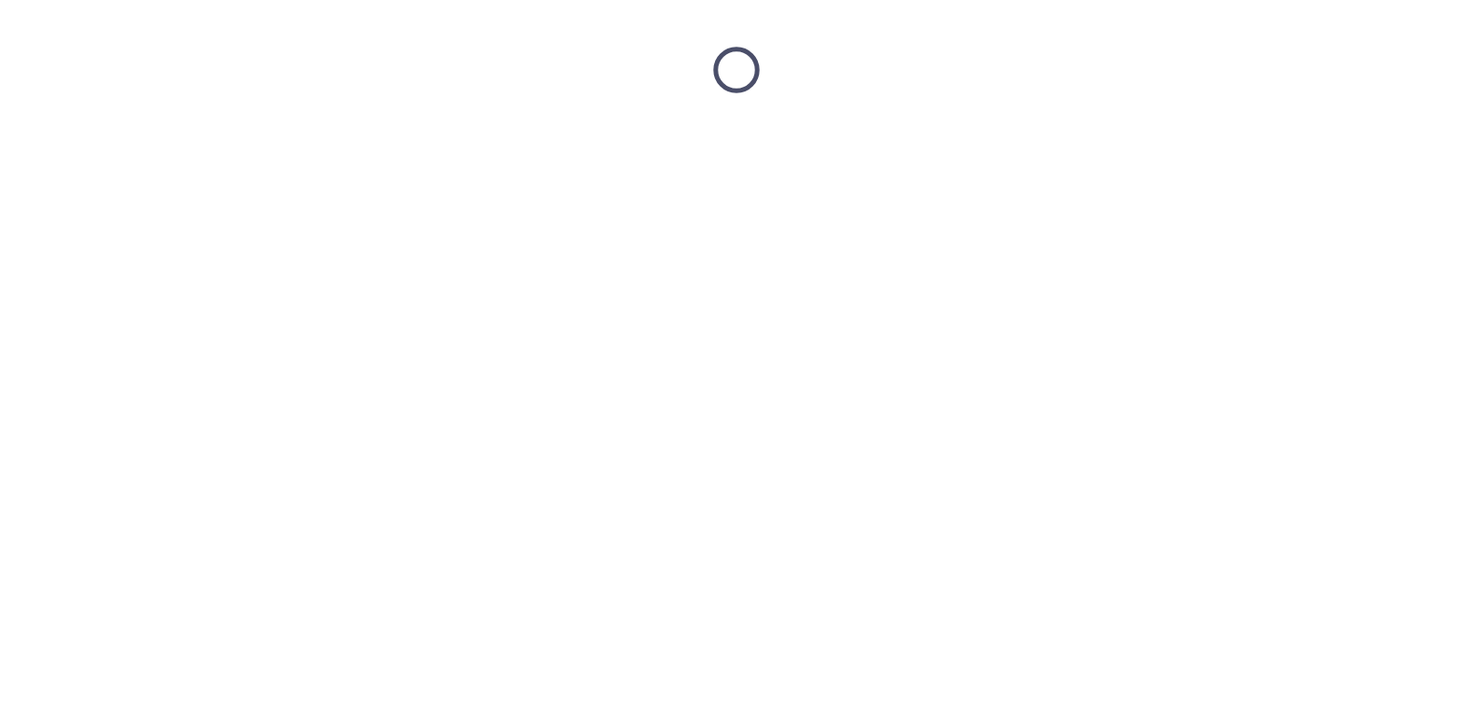
scroll to position [0, 0]
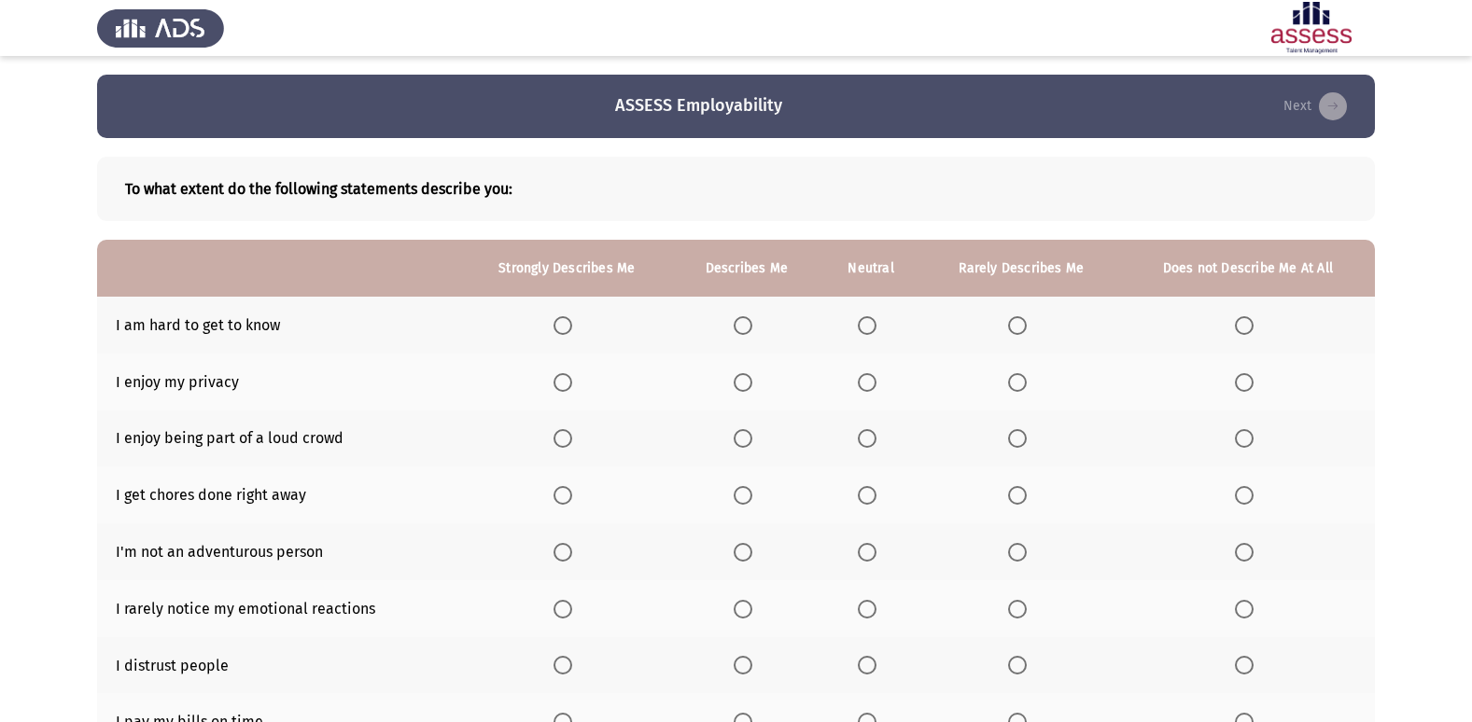
click at [750, 323] on span "Select an option" at bounding box center [742, 325] width 19 height 19
click at [750, 323] on input "Select an option" at bounding box center [742, 325] width 19 height 19
click at [857, 383] on th at bounding box center [870, 382] width 102 height 57
click at [865, 385] on span "Select an option" at bounding box center [867, 382] width 19 height 19
click at [865, 385] on input "Select an option" at bounding box center [867, 382] width 19 height 19
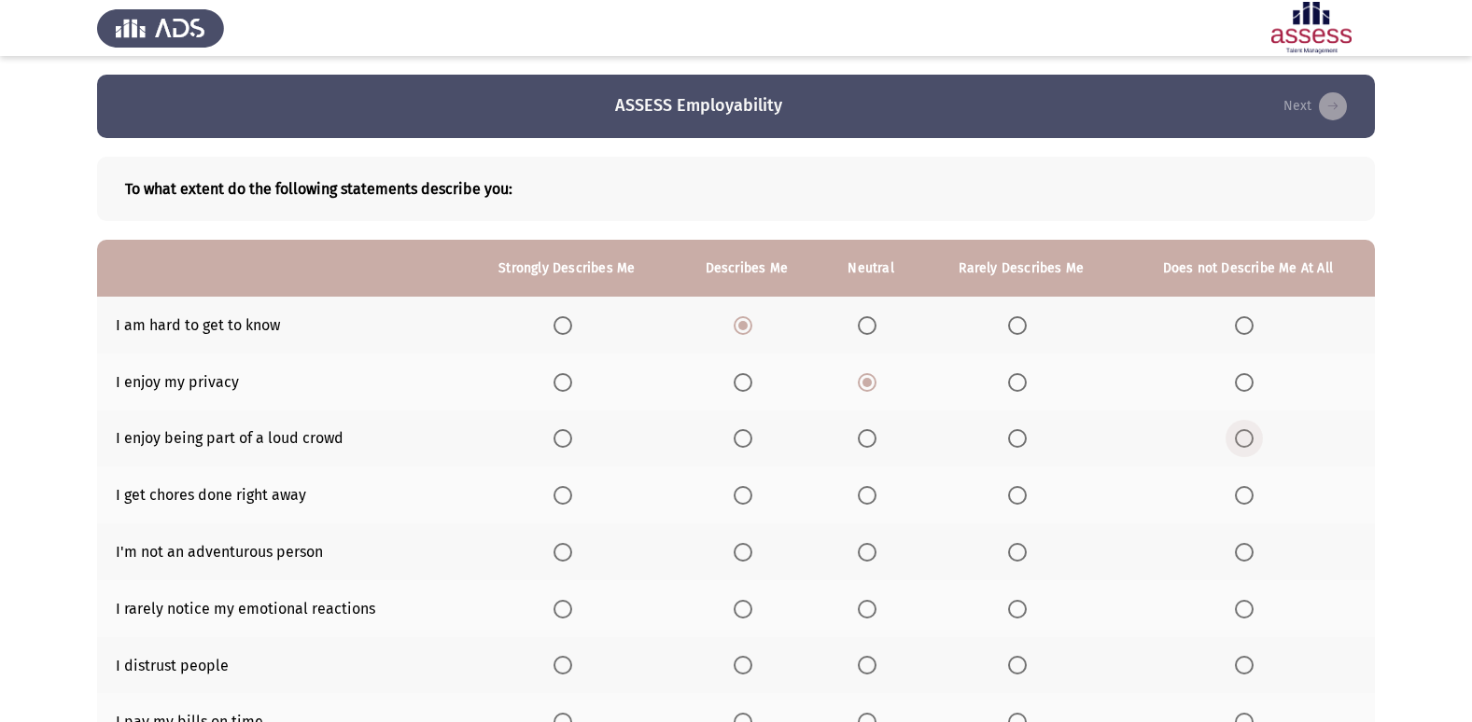
click at [1235, 436] on span "Select an option" at bounding box center [1244, 438] width 19 height 19
click at [1235, 436] on input "Select an option" at bounding box center [1244, 438] width 19 height 19
click at [872, 494] on span "Select an option" at bounding box center [867, 495] width 19 height 19
click at [872, 494] on input "Select an option" at bounding box center [867, 495] width 19 height 19
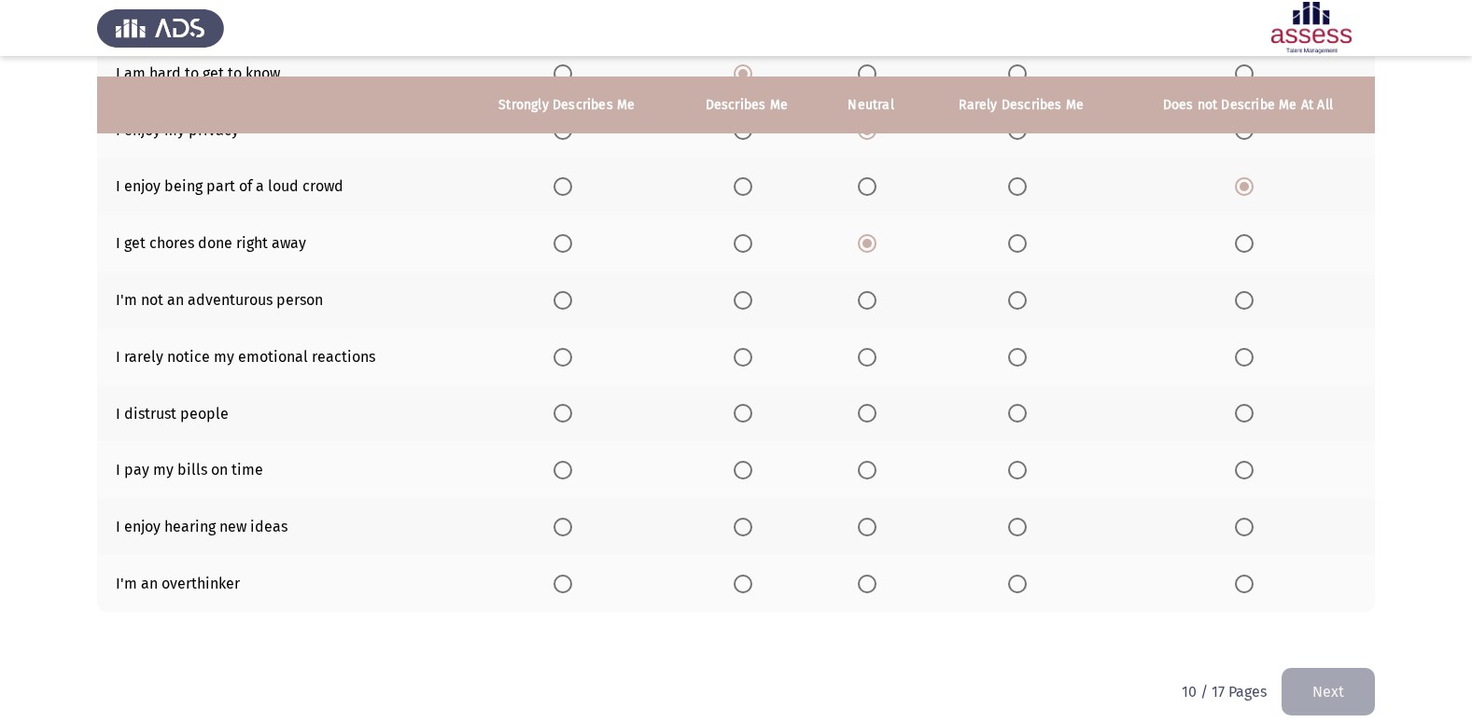
scroll to position [272, 0]
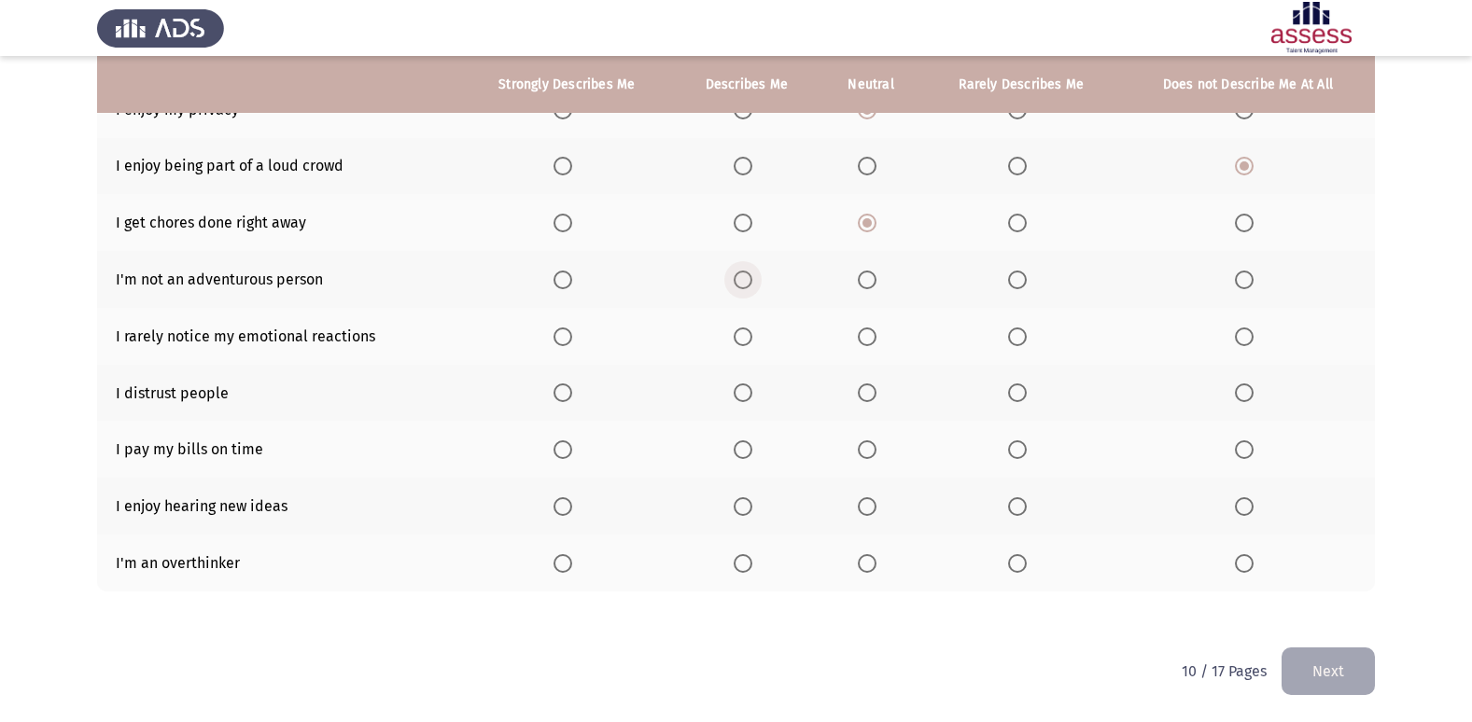
click at [744, 278] on span "Select an option" at bounding box center [742, 280] width 19 height 19
click at [744, 278] on input "Select an option" at bounding box center [742, 280] width 19 height 19
click at [1250, 286] on span "Select an option" at bounding box center [1244, 280] width 19 height 19
click at [1250, 286] on input "Select an option" at bounding box center [1244, 280] width 19 height 19
click at [754, 338] on label "Select an option" at bounding box center [746, 337] width 26 height 19
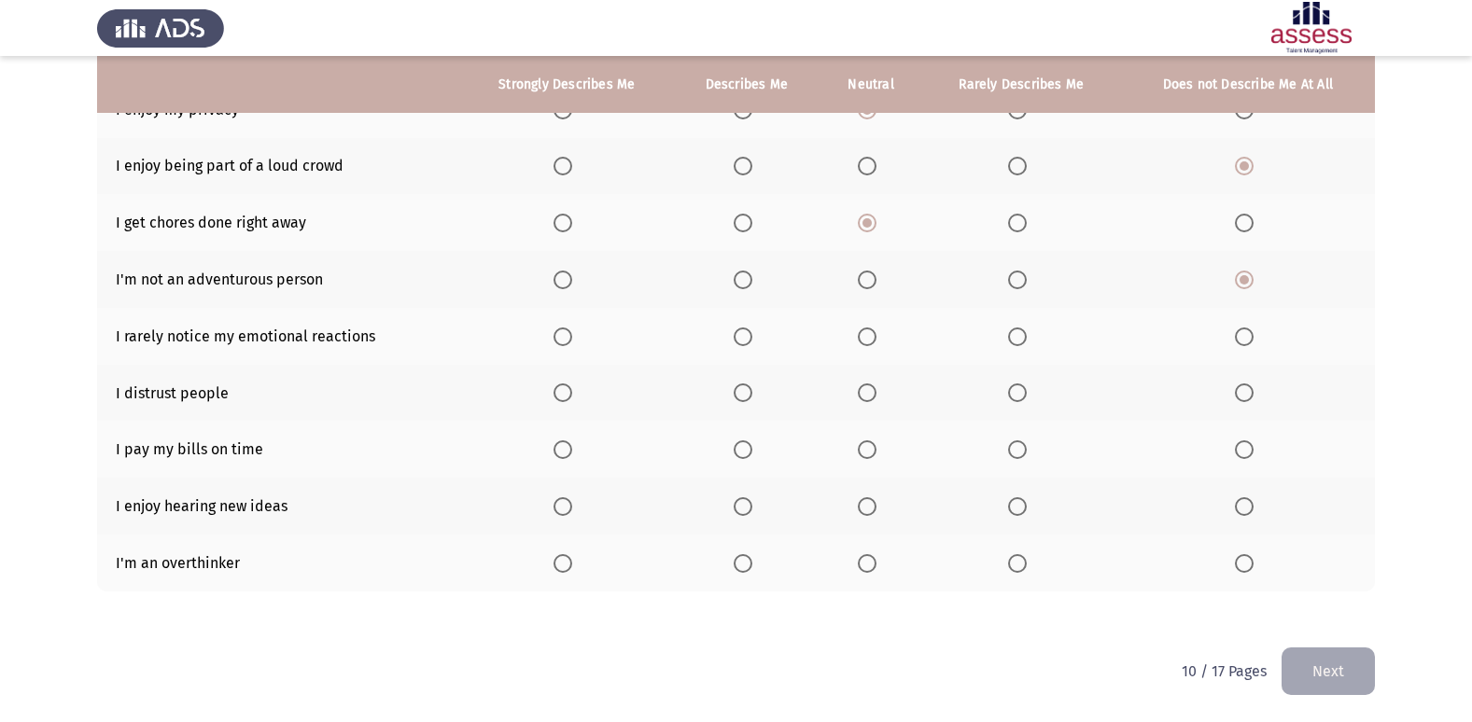
click at [752, 338] on input "Select an option" at bounding box center [742, 337] width 19 height 19
click at [871, 395] on span "Select an option" at bounding box center [867, 393] width 19 height 19
click at [871, 395] on input "Select an option" at bounding box center [867, 393] width 19 height 19
click at [1240, 449] on span "Select an option" at bounding box center [1244, 449] width 19 height 19
click at [1240, 449] on input "Select an option" at bounding box center [1244, 449] width 19 height 19
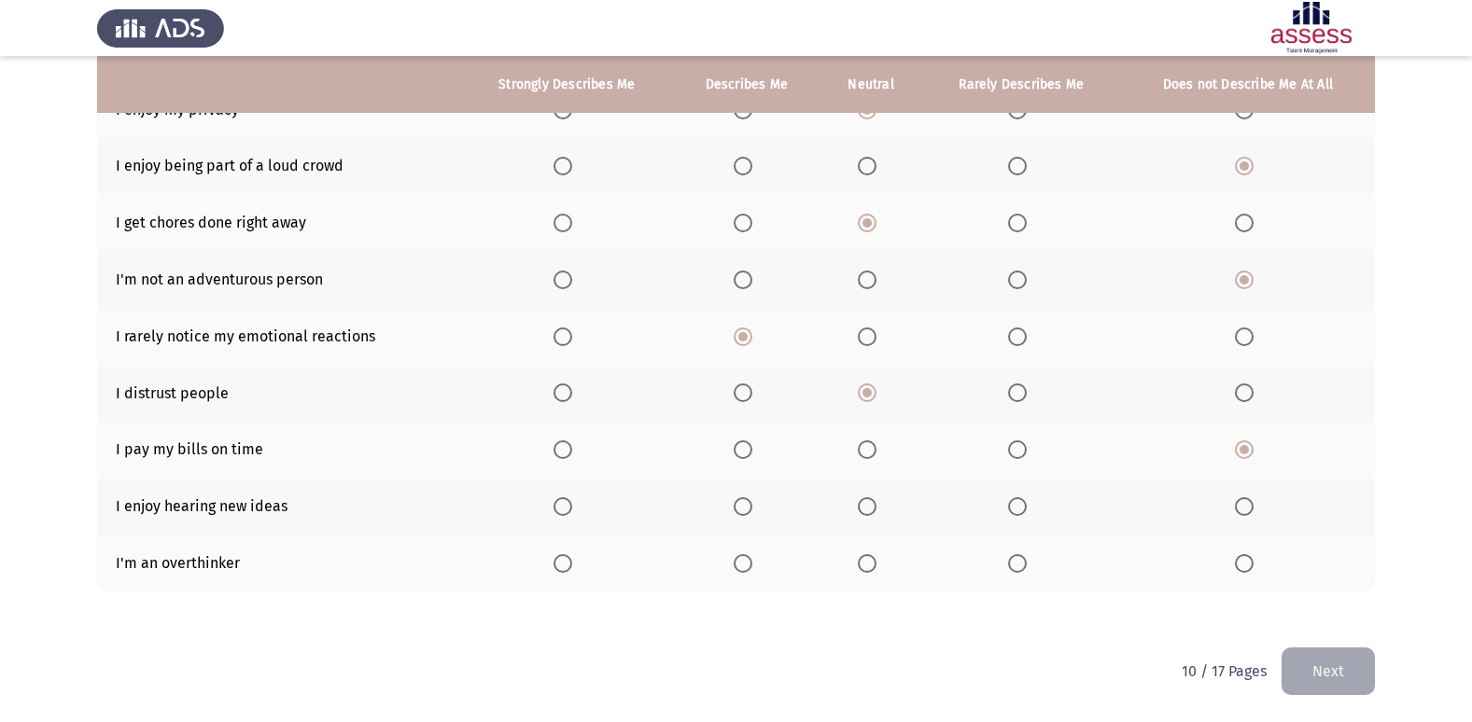
click at [747, 506] on span "Select an option" at bounding box center [742, 506] width 19 height 19
click at [747, 506] on input "Select an option" at bounding box center [742, 506] width 19 height 19
click at [746, 562] on span "Select an option" at bounding box center [742, 563] width 19 height 19
click at [746, 562] on input "Select an option" at bounding box center [742, 563] width 19 height 19
click at [1322, 663] on button "Next" at bounding box center [1327, 672] width 93 height 48
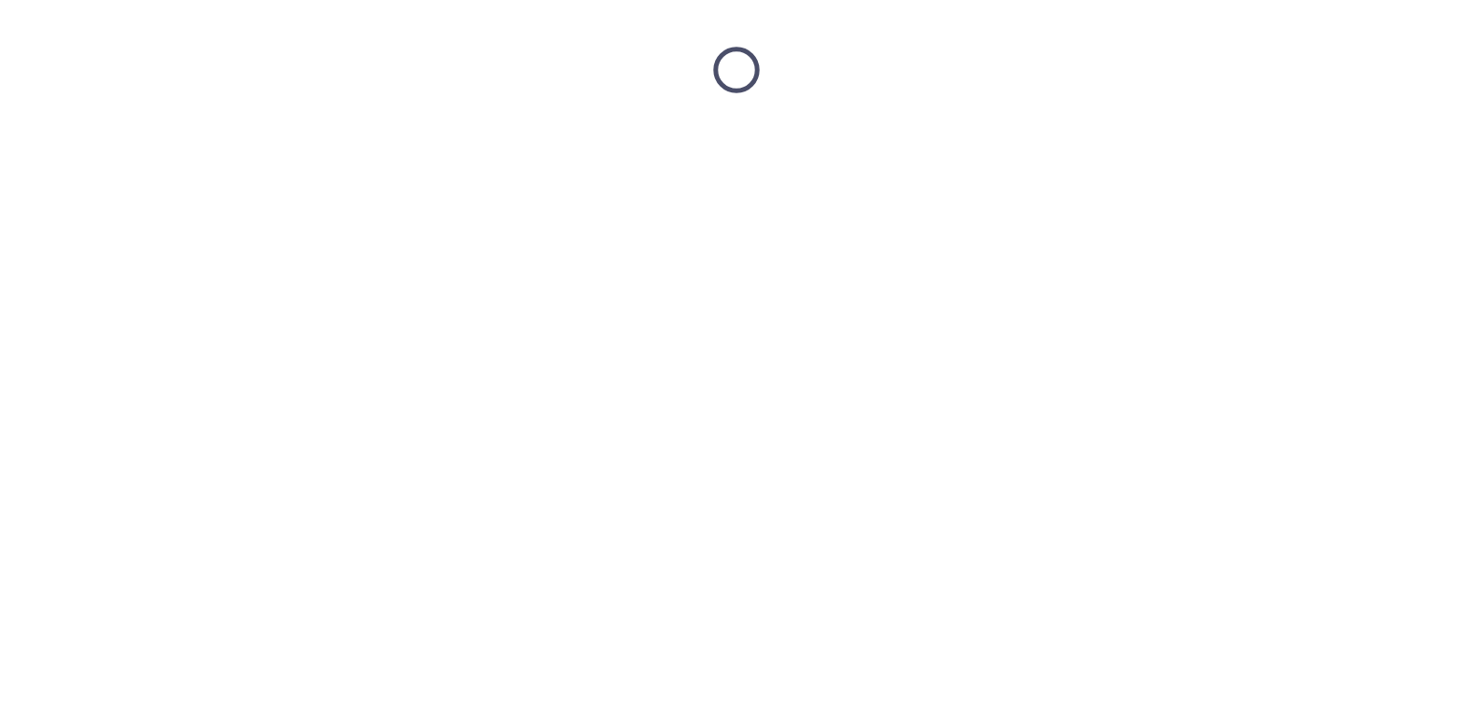
scroll to position [0, 0]
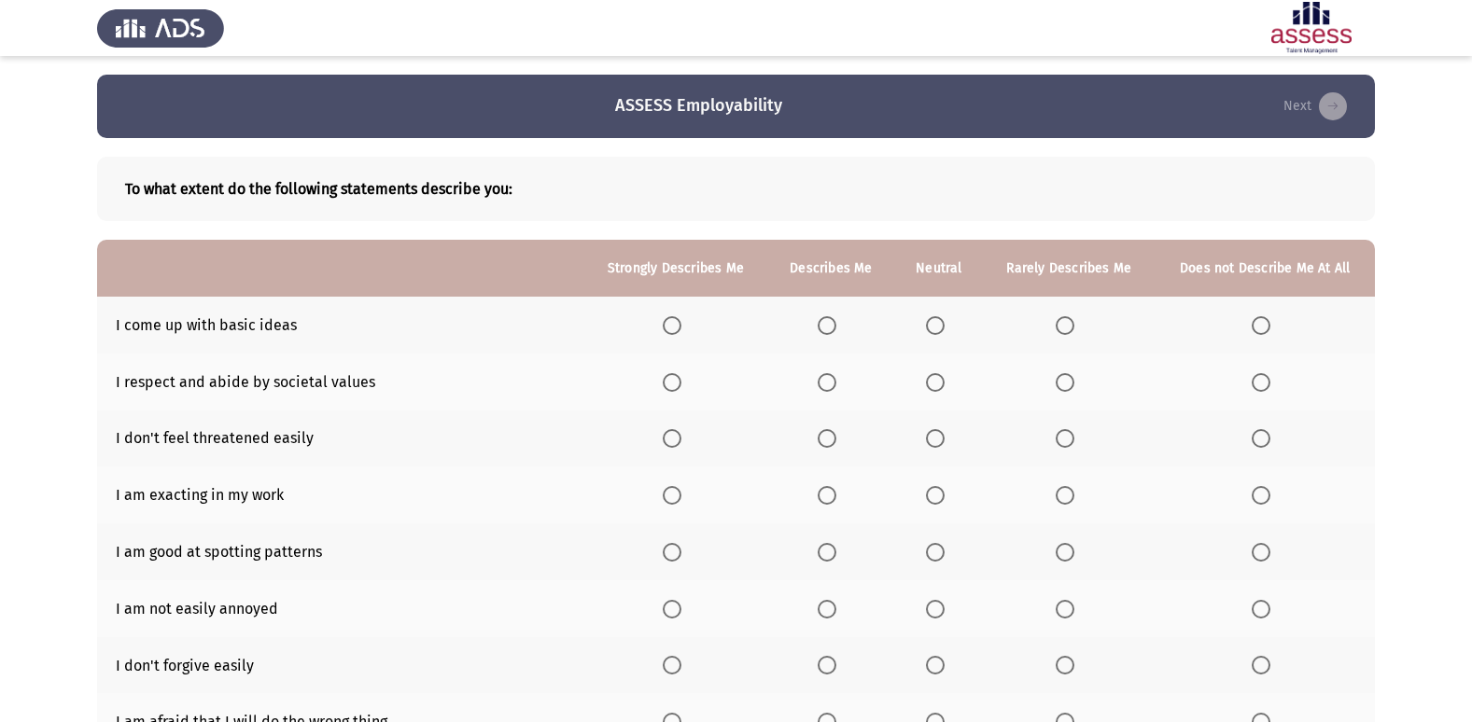
click at [936, 331] on span "Select an option" at bounding box center [935, 325] width 19 height 19
click at [936, 331] on input "Select an option" at bounding box center [935, 325] width 19 height 19
click at [836, 386] on span "Select an option" at bounding box center [826, 382] width 19 height 19
click at [836, 386] on input "Select an option" at bounding box center [826, 382] width 19 height 19
click at [1260, 440] on span "Select an option" at bounding box center [1260, 438] width 19 height 19
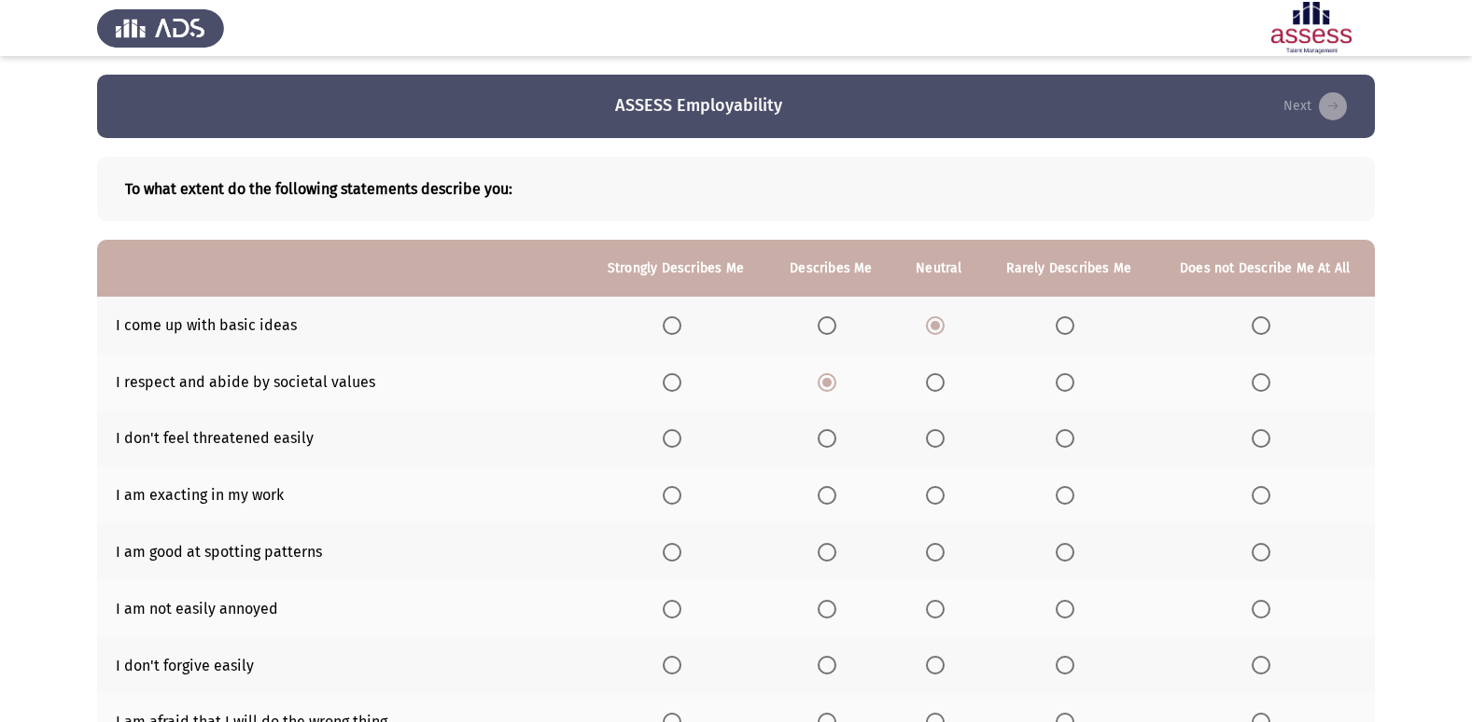
click at [1260, 440] on input "Select an option" at bounding box center [1260, 438] width 19 height 19
click at [820, 499] on span "Select an option" at bounding box center [826, 495] width 19 height 19
click at [820, 499] on input "Select an option" at bounding box center [826, 495] width 19 height 19
click at [834, 551] on span "Select an option" at bounding box center [826, 552] width 19 height 19
click at [834, 551] on input "Select an option" at bounding box center [826, 552] width 19 height 19
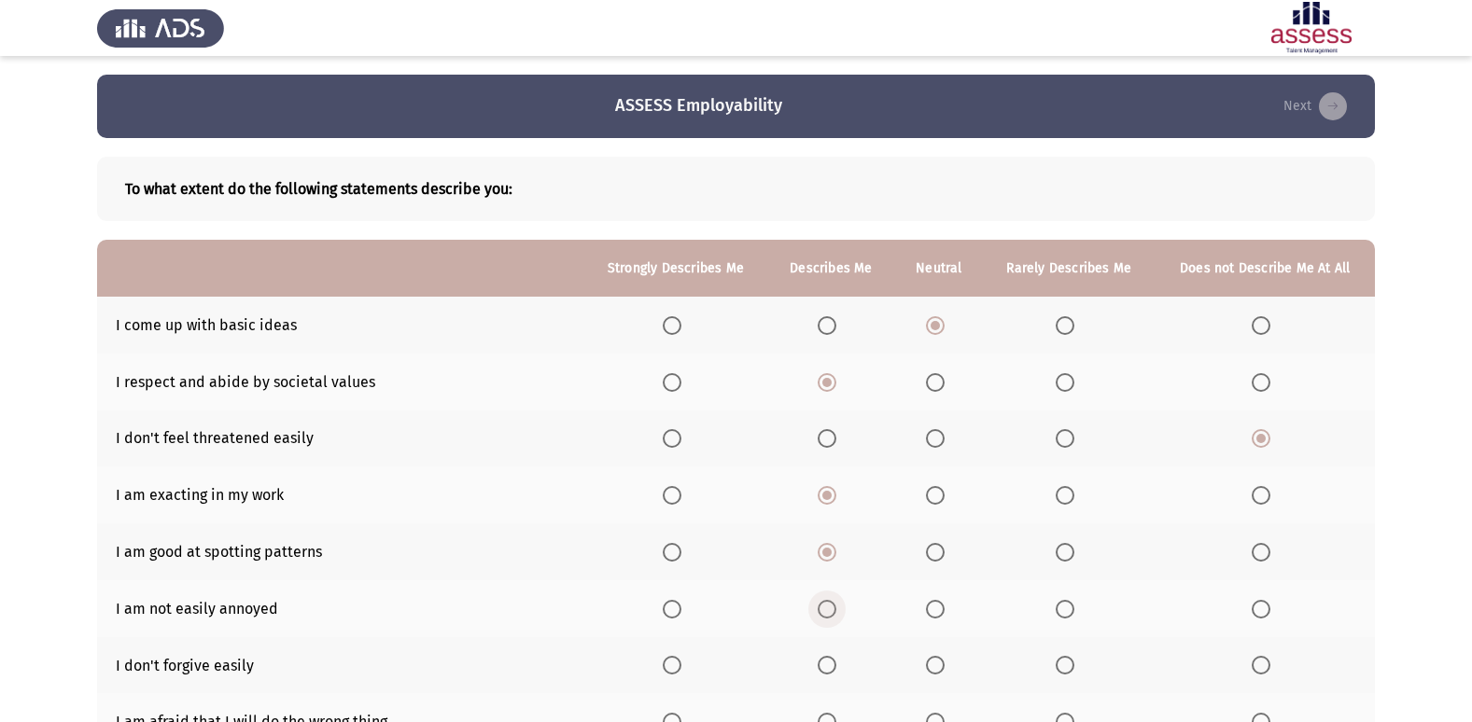
click at [833, 609] on span "Select an option" at bounding box center [826, 609] width 19 height 19
click at [833, 609] on input "Select an option" at bounding box center [826, 609] width 19 height 19
click at [834, 663] on span "Select an option" at bounding box center [826, 665] width 19 height 19
click at [834, 663] on input "Select an option" at bounding box center [826, 665] width 19 height 19
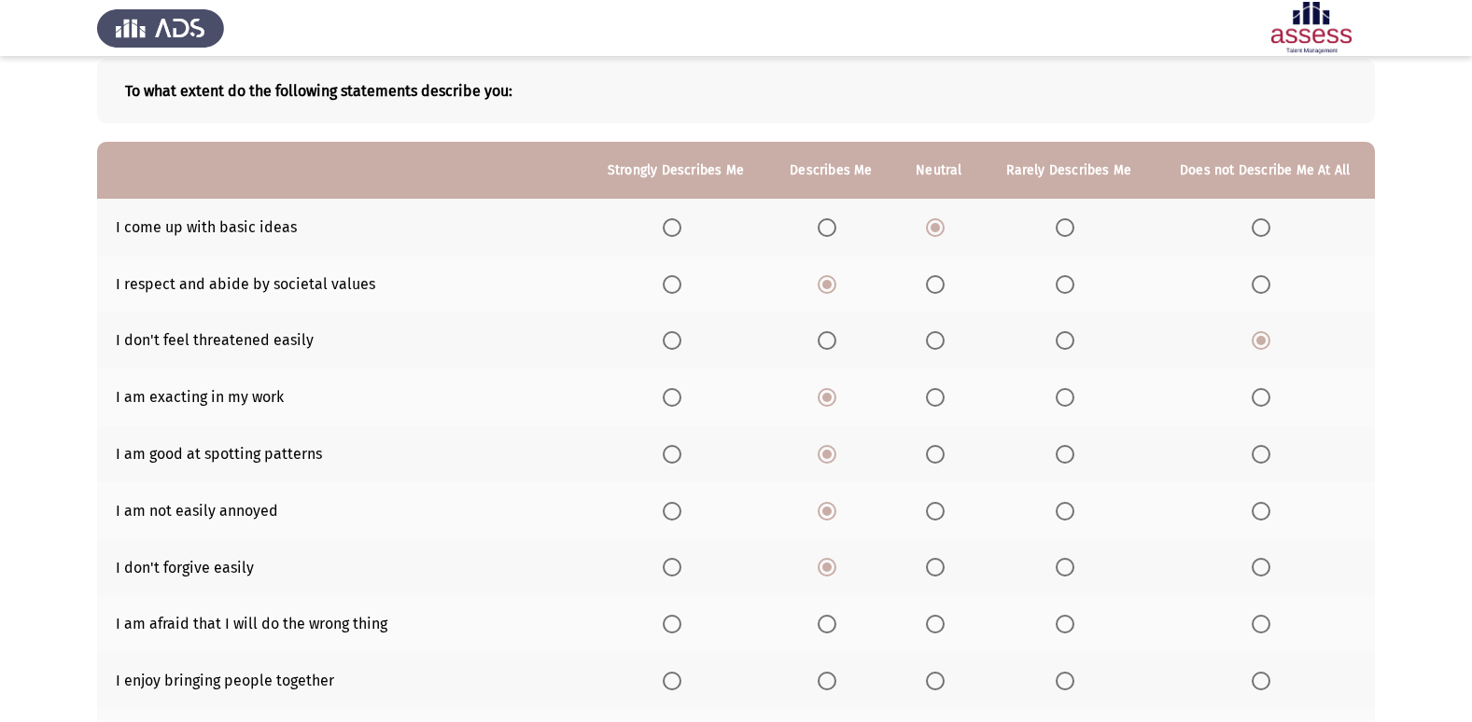
scroll to position [187, 0]
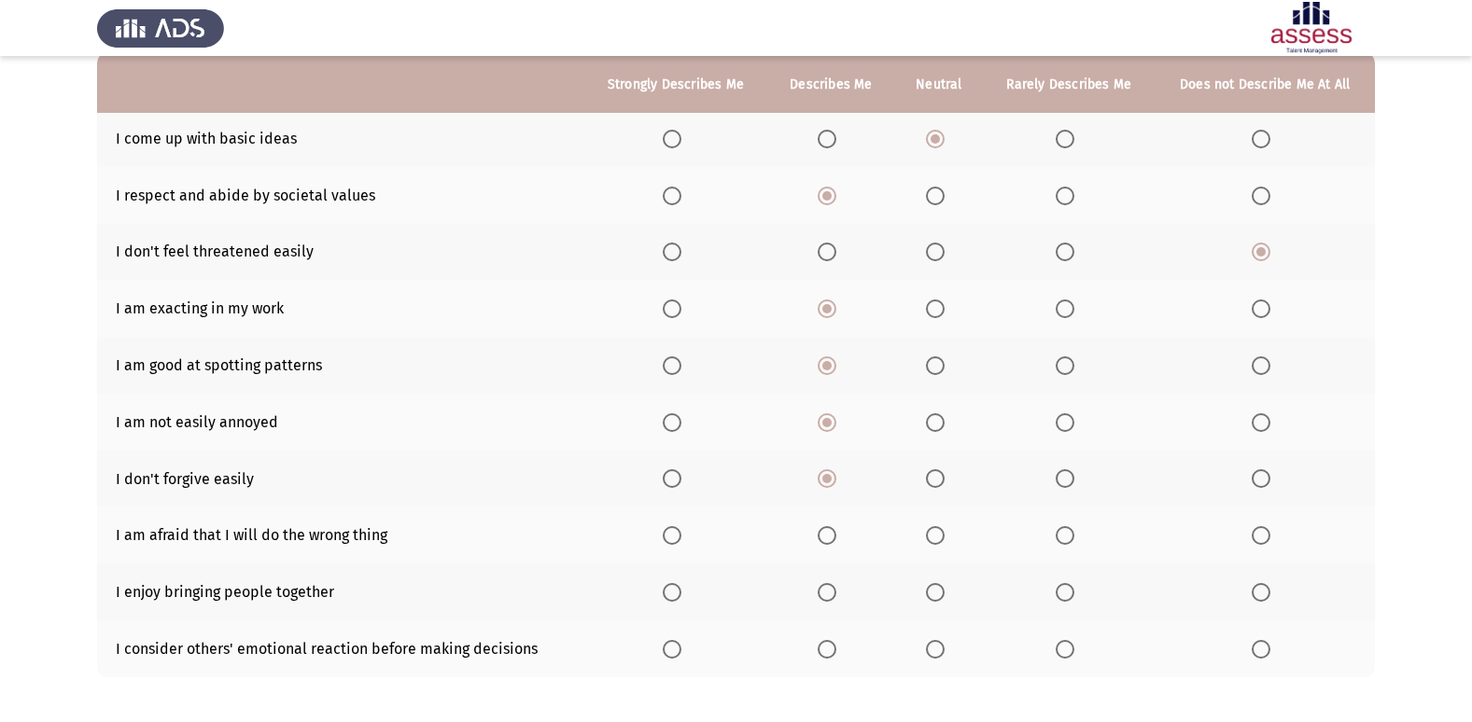
click at [943, 536] on span "Select an option" at bounding box center [935, 535] width 19 height 19
click at [943, 536] on input "Select an option" at bounding box center [935, 535] width 19 height 19
click at [832, 594] on span "Select an option" at bounding box center [826, 592] width 19 height 19
click at [832, 594] on input "Select an option" at bounding box center [826, 592] width 19 height 19
click at [939, 649] on span "Select an option" at bounding box center [935, 649] width 19 height 19
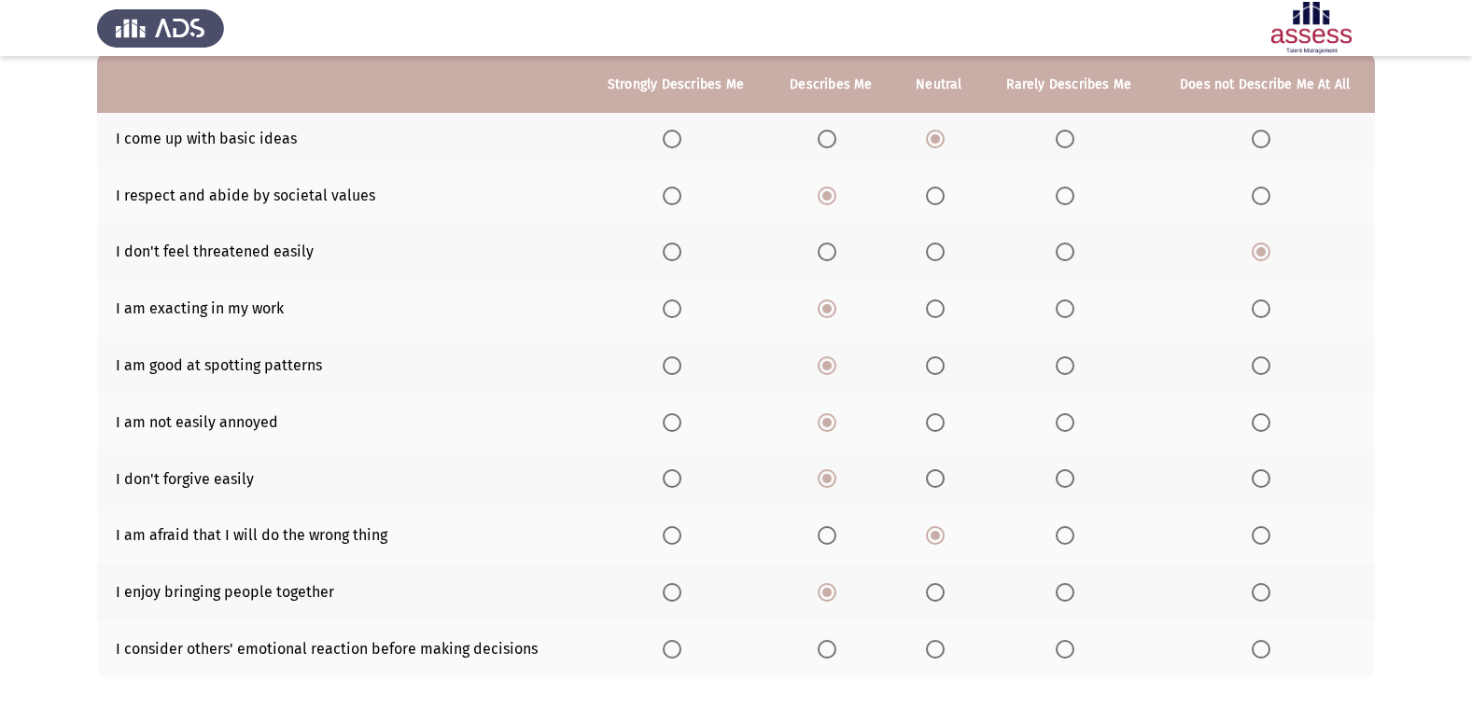
click at [939, 649] on input "Select an option" at bounding box center [935, 649] width 19 height 19
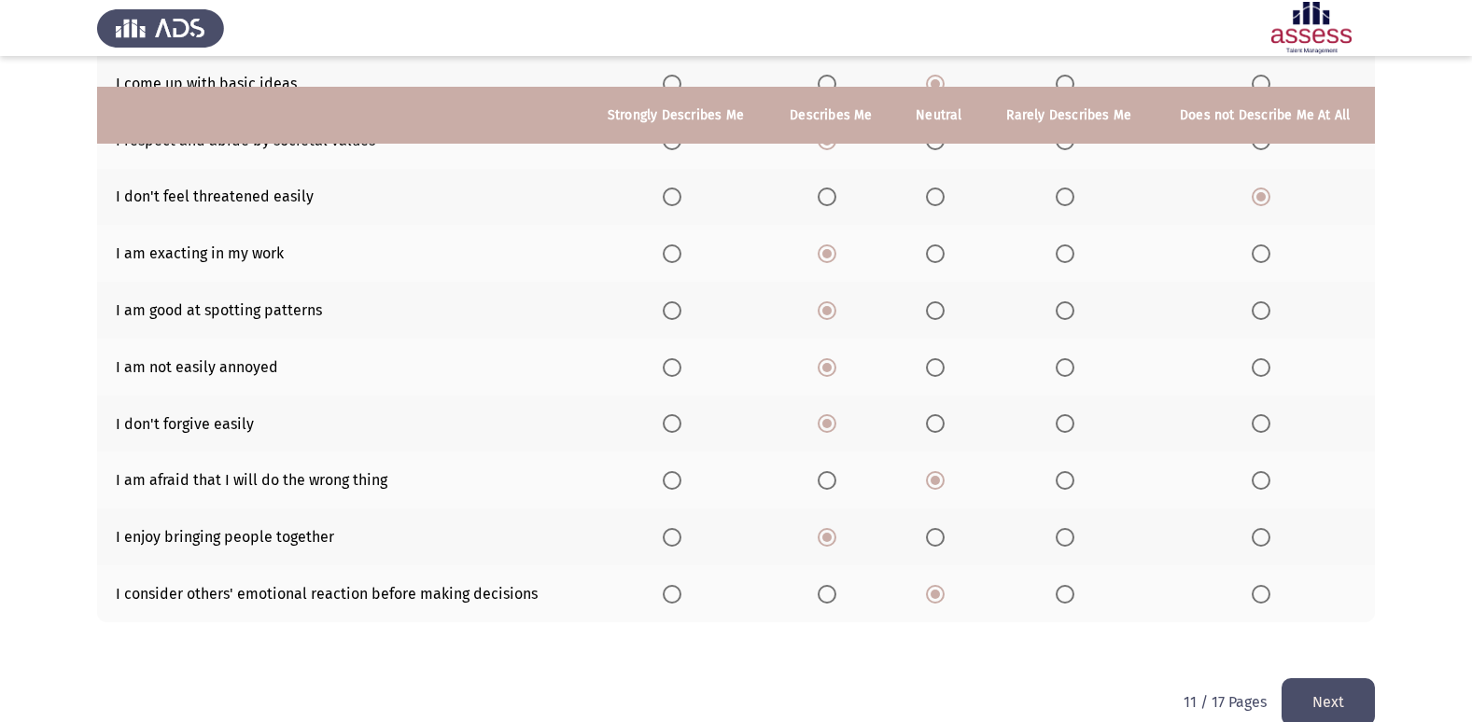
scroll to position [272, 0]
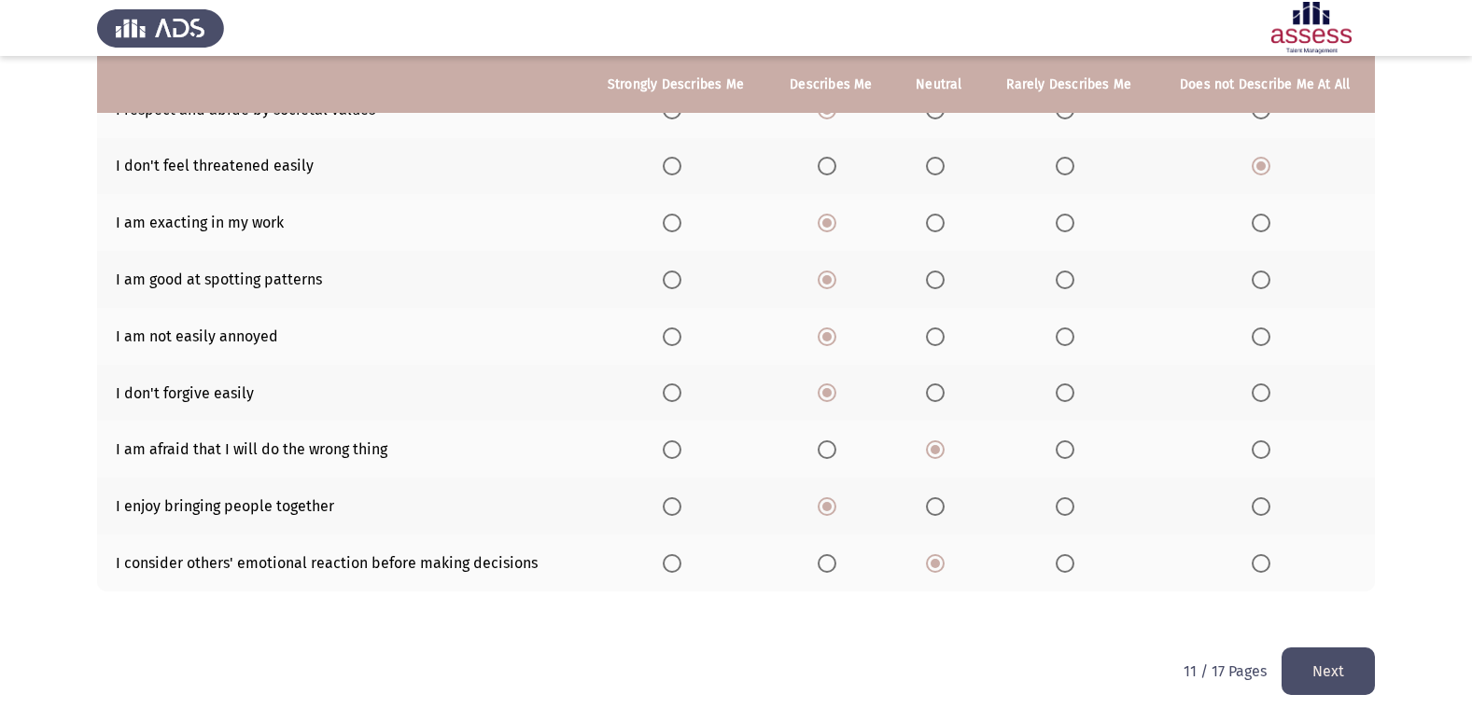
click at [1332, 667] on button "Next" at bounding box center [1327, 672] width 93 height 48
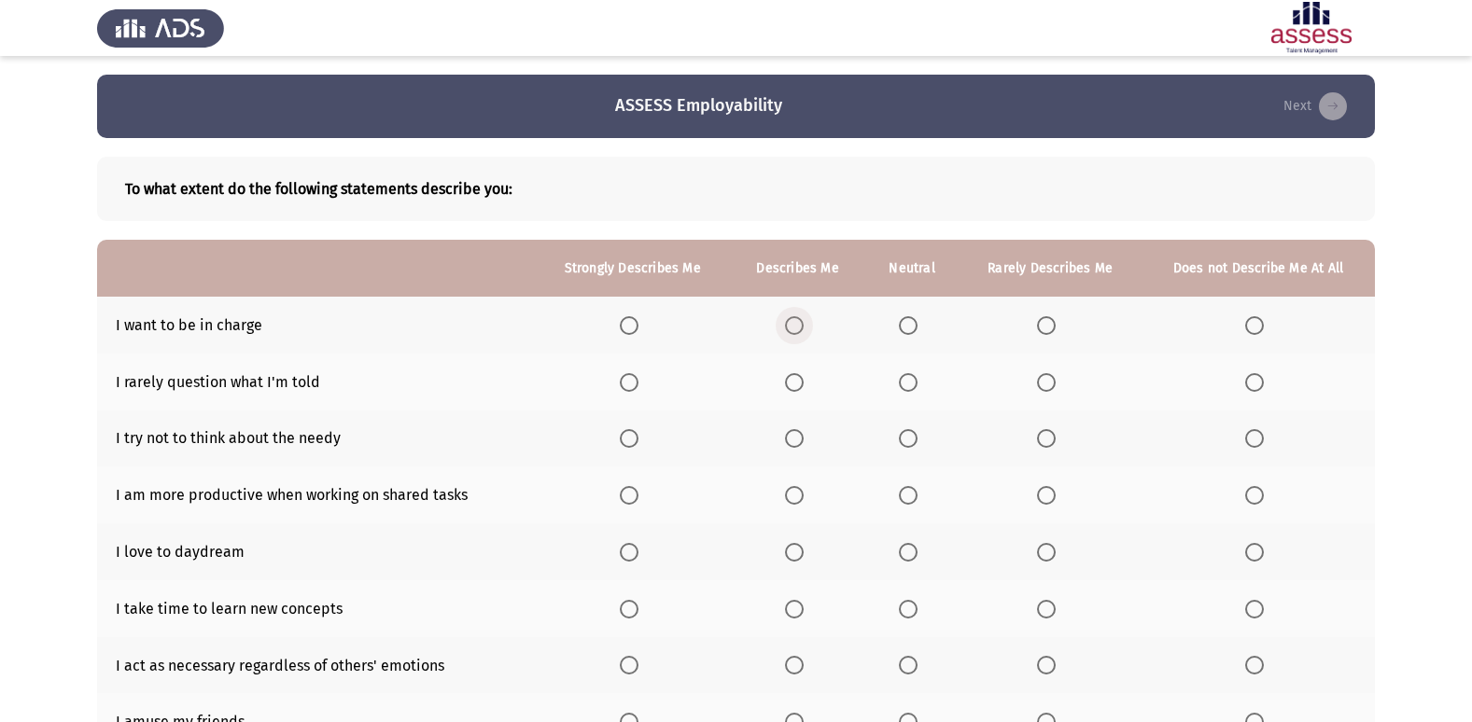
click at [809, 328] on label "Select an option" at bounding box center [798, 325] width 26 height 19
click at [803, 328] on input "Select an option" at bounding box center [794, 325] width 19 height 19
click at [1257, 377] on span "Select an option" at bounding box center [1254, 382] width 19 height 19
click at [1257, 377] on input "Select an option" at bounding box center [1254, 382] width 19 height 19
click at [1263, 438] on span "Select an option" at bounding box center [1254, 438] width 19 height 19
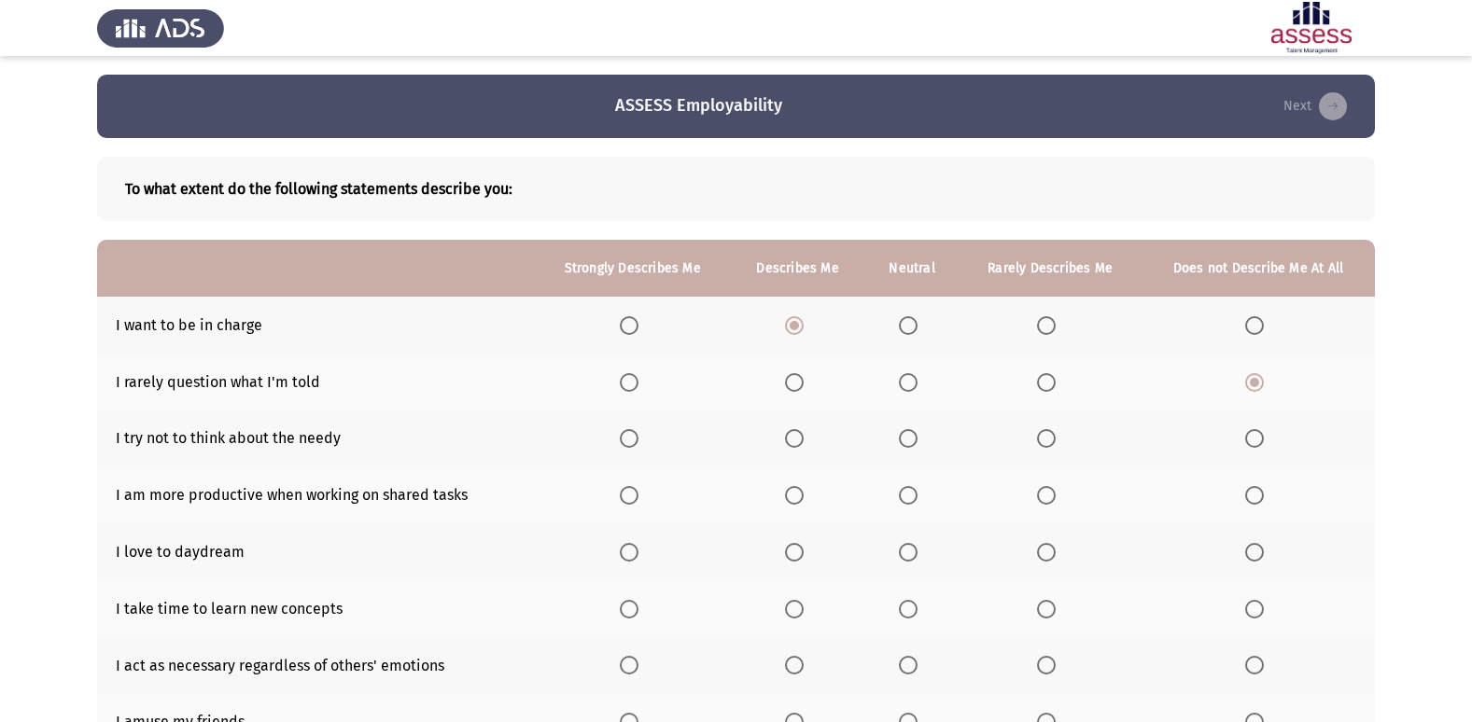
click at [1263, 438] on input "Select an option" at bounding box center [1254, 438] width 19 height 19
click at [805, 493] on label "Select an option" at bounding box center [798, 495] width 26 height 19
click at [803, 493] on input "Select an option" at bounding box center [794, 495] width 19 height 19
click at [795, 553] on span "Select an option" at bounding box center [794, 552] width 19 height 19
click at [795, 553] on input "Select an option" at bounding box center [794, 552] width 19 height 19
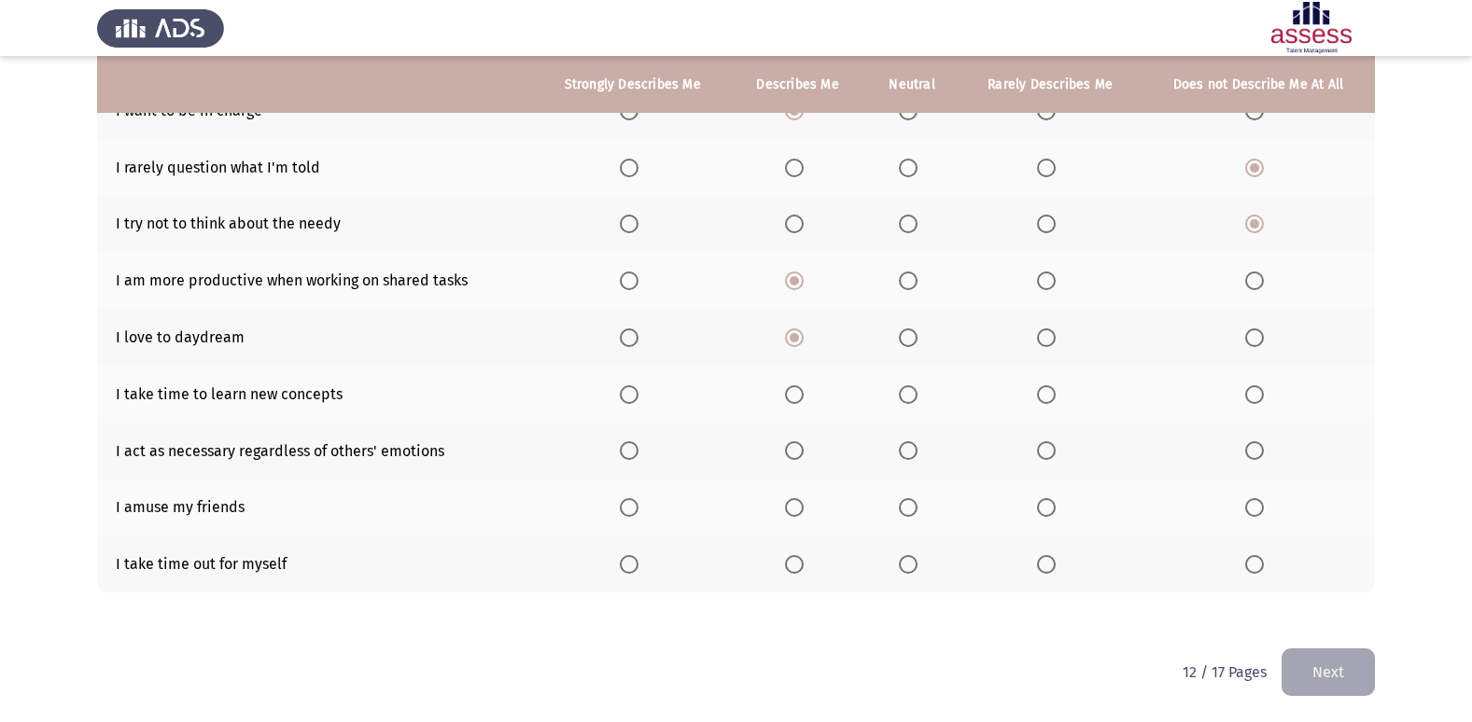
scroll to position [216, 0]
click at [802, 399] on span "Select an option" at bounding box center [794, 393] width 19 height 19
click at [802, 399] on input "Select an option" at bounding box center [794, 393] width 19 height 19
click at [914, 449] on span "Select an option" at bounding box center [908, 449] width 19 height 19
click at [914, 449] on input "Select an option" at bounding box center [908, 449] width 19 height 19
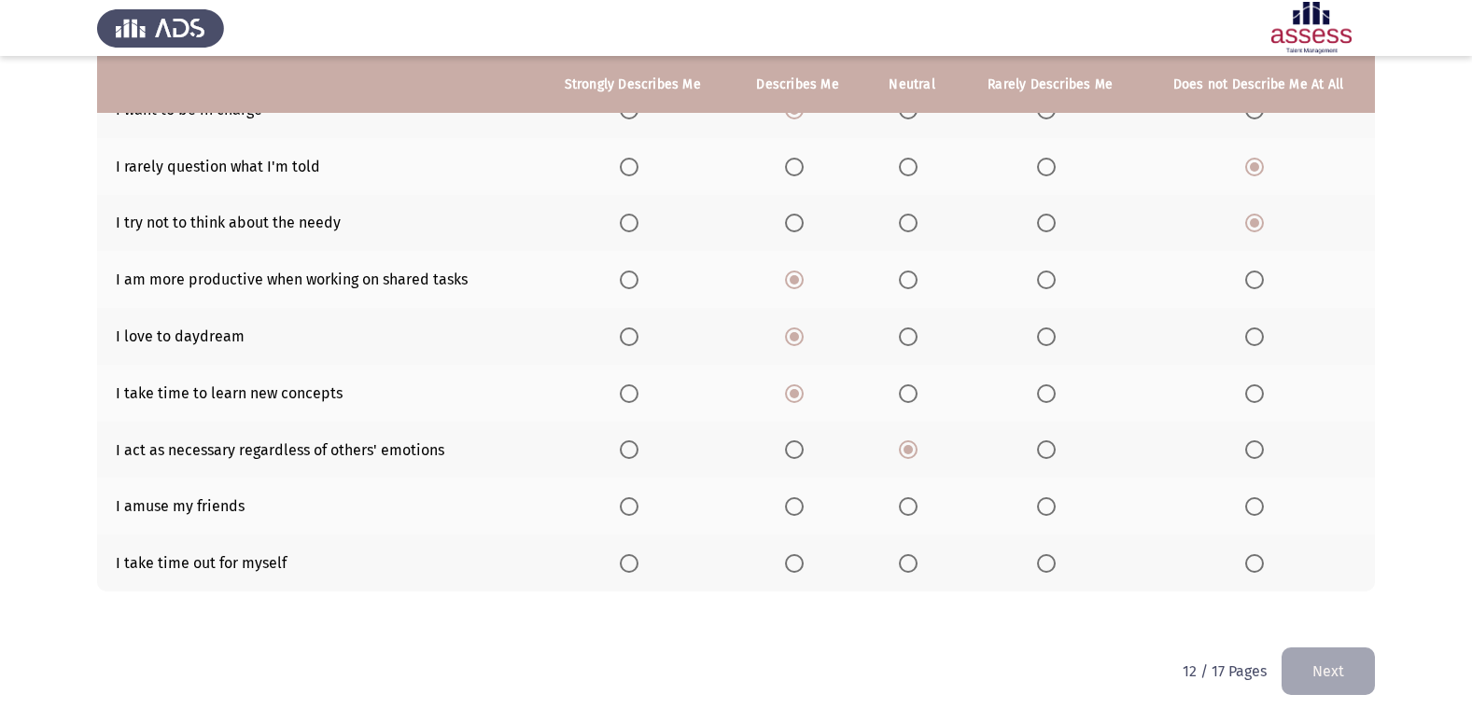
click at [915, 506] on span "Select an option" at bounding box center [908, 506] width 19 height 19
click at [915, 506] on input "Select an option" at bounding box center [908, 506] width 19 height 19
click at [1252, 566] on span "Select an option" at bounding box center [1254, 563] width 19 height 19
click at [1252, 566] on input "Select an option" at bounding box center [1254, 563] width 19 height 19
click at [1337, 681] on button "Next" at bounding box center [1327, 672] width 93 height 48
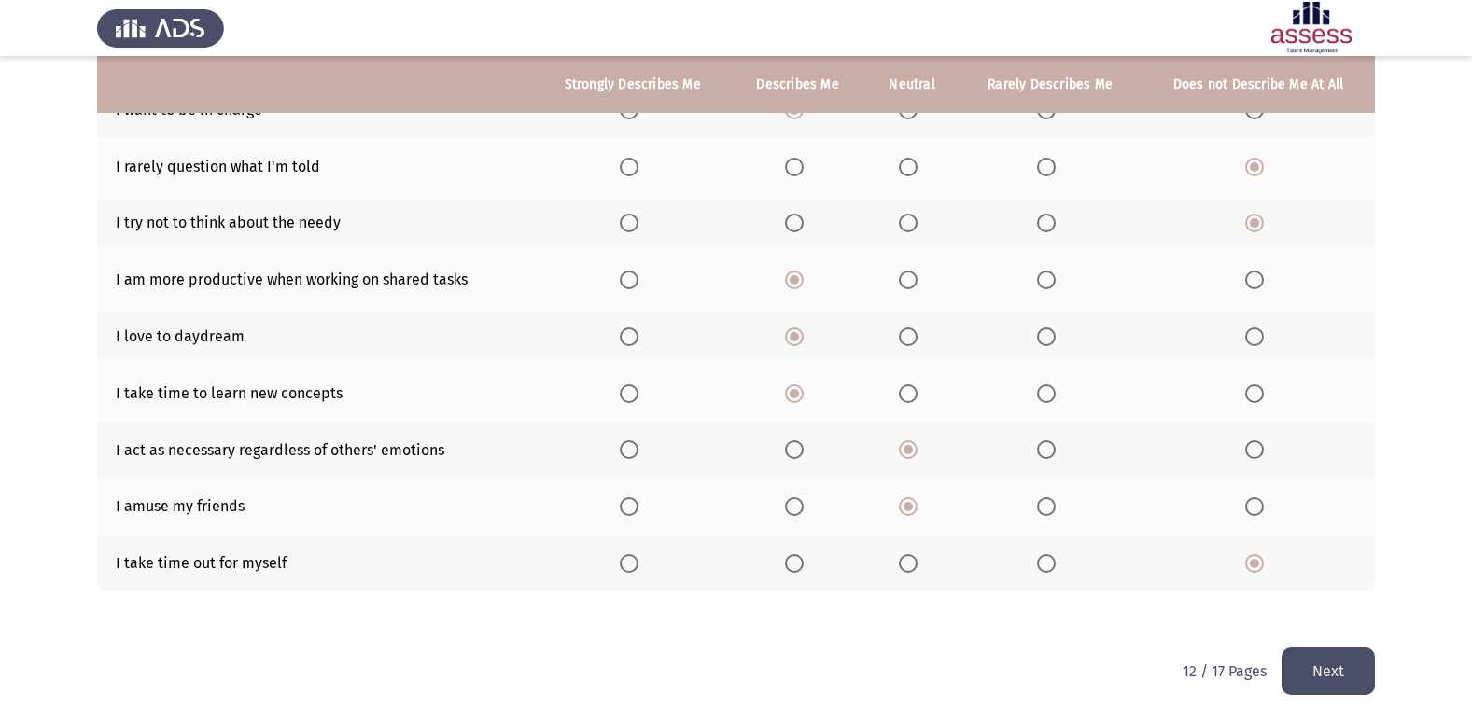
scroll to position [0, 0]
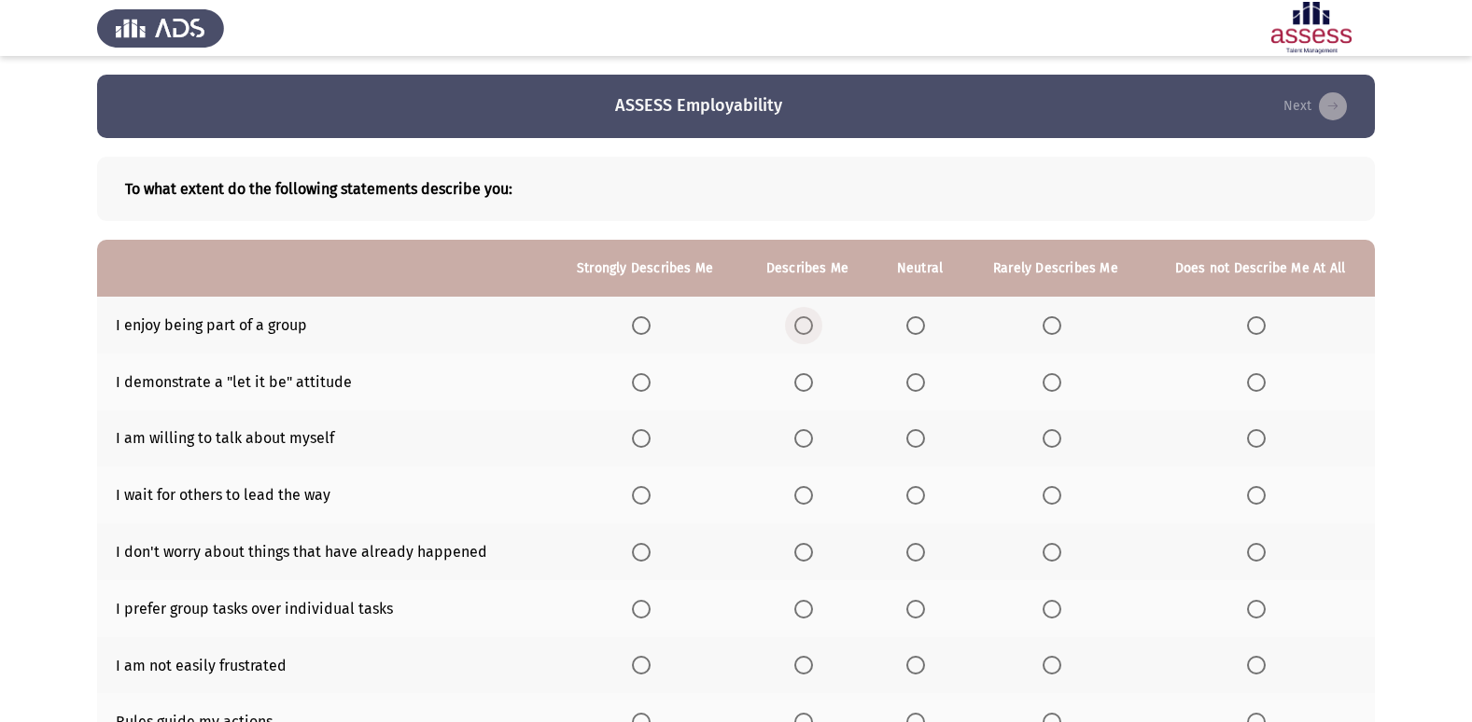
click at [803, 323] on span "Select an option" at bounding box center [803, 325] width 19 height 19
click at [803, 323] on input "Select an option" at bounding box center [803, 325] width 19 height 19
click at [797, 388] on span "Select an option" at bounding box center [803, 382] width 19 height 19
click at [797, 388] on input "Select an option" at bounding box center [803, 382] width 19 height 19
click at [1255, 440] on span "Select an option" at bounding box center [1256, 438] width 19 height 19
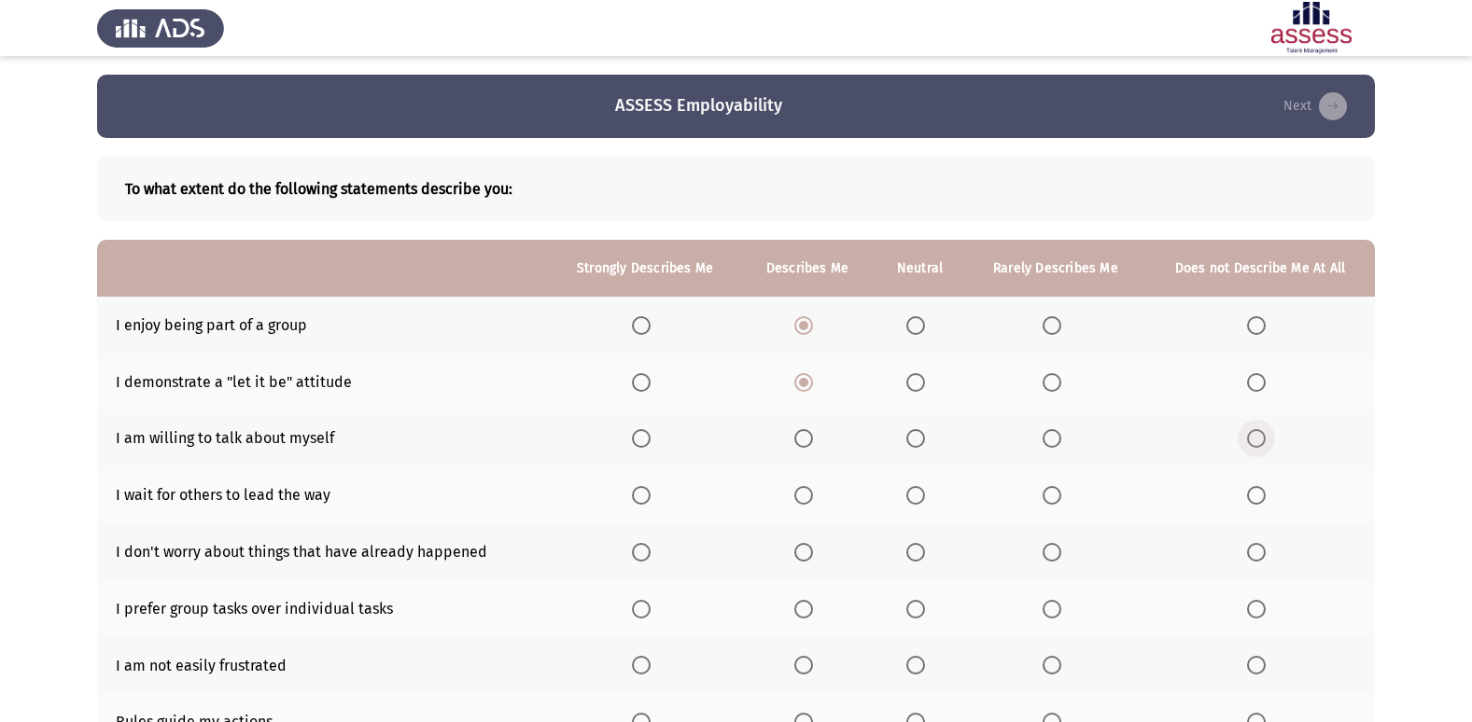
click at [1255, 440] on input "Select an option" at bounding box center [1256, 438] width 19 height 19
click at [910, 496] on span "Select an option" at bounding box center [915, 495] width 19 height 19
click at [910, 496] on input "Select an option" at bounding box center [915, 495] width 19 height 19
click at [925, 550] on span "Select an option" at bounding box center [915, 552] width 19 height 19
click at [925, 550] on input "Select an option" at bounding box center [915, 552] width 19 height 19
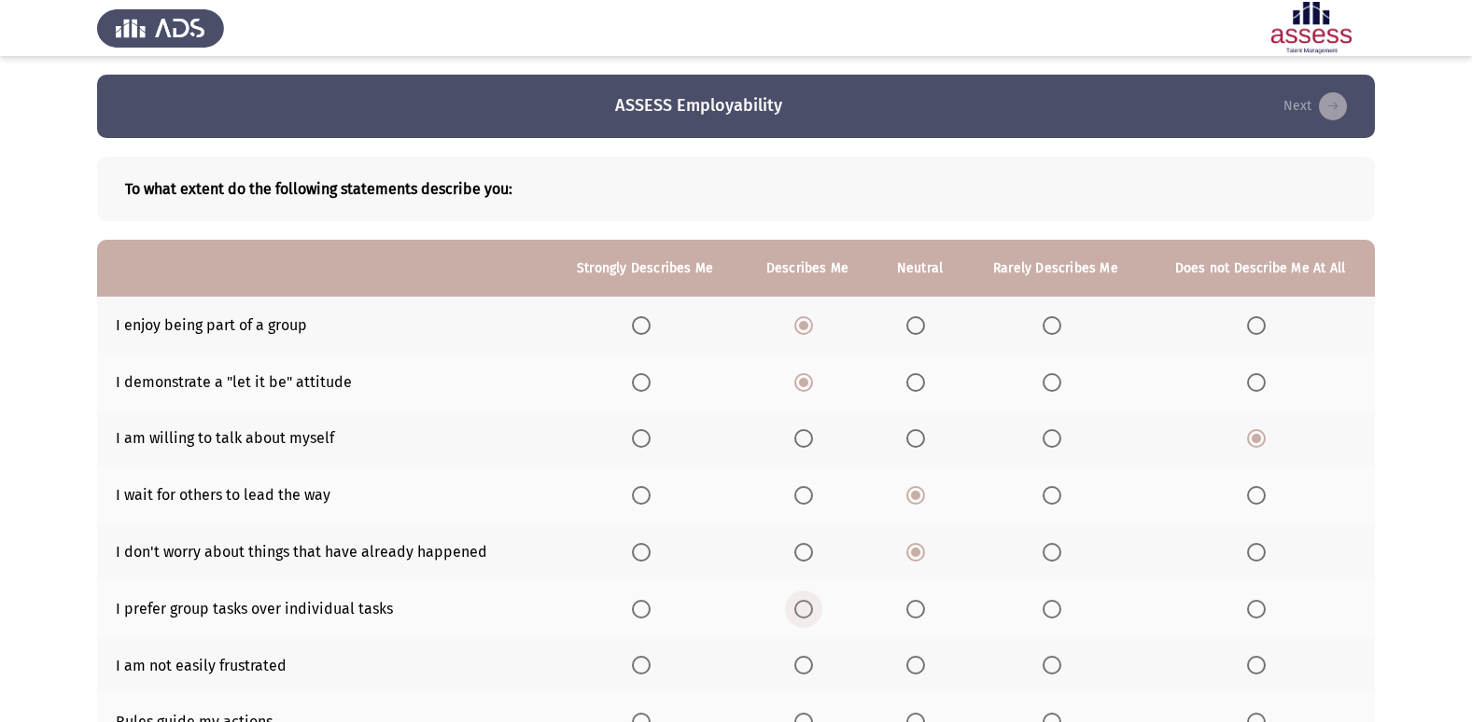
click at [803, 609] on span "Select an option" at bounding box center [803, 609] width 0 height 0
click at [804, 608] on input "Select an option" at bounding box center [803, 609] width 19 height 19
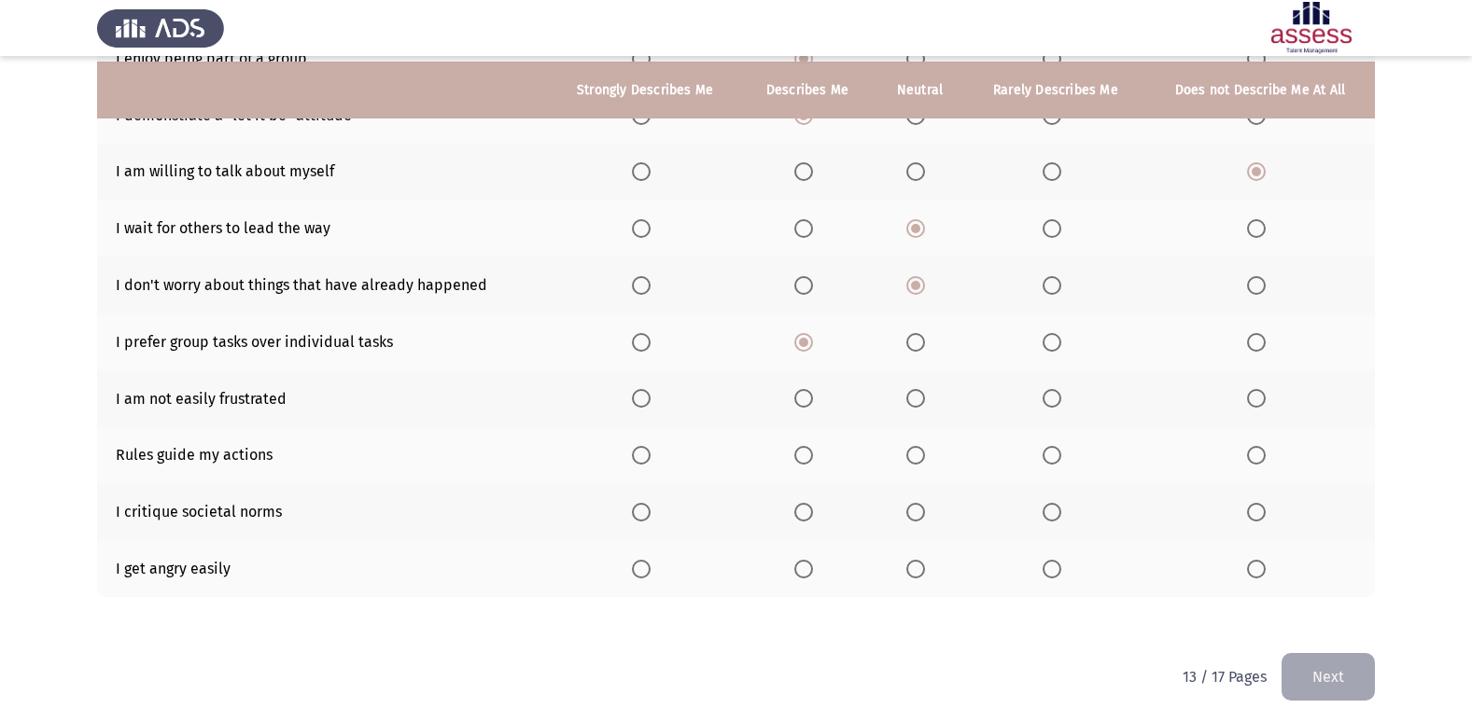
scroll to position [272, 0]
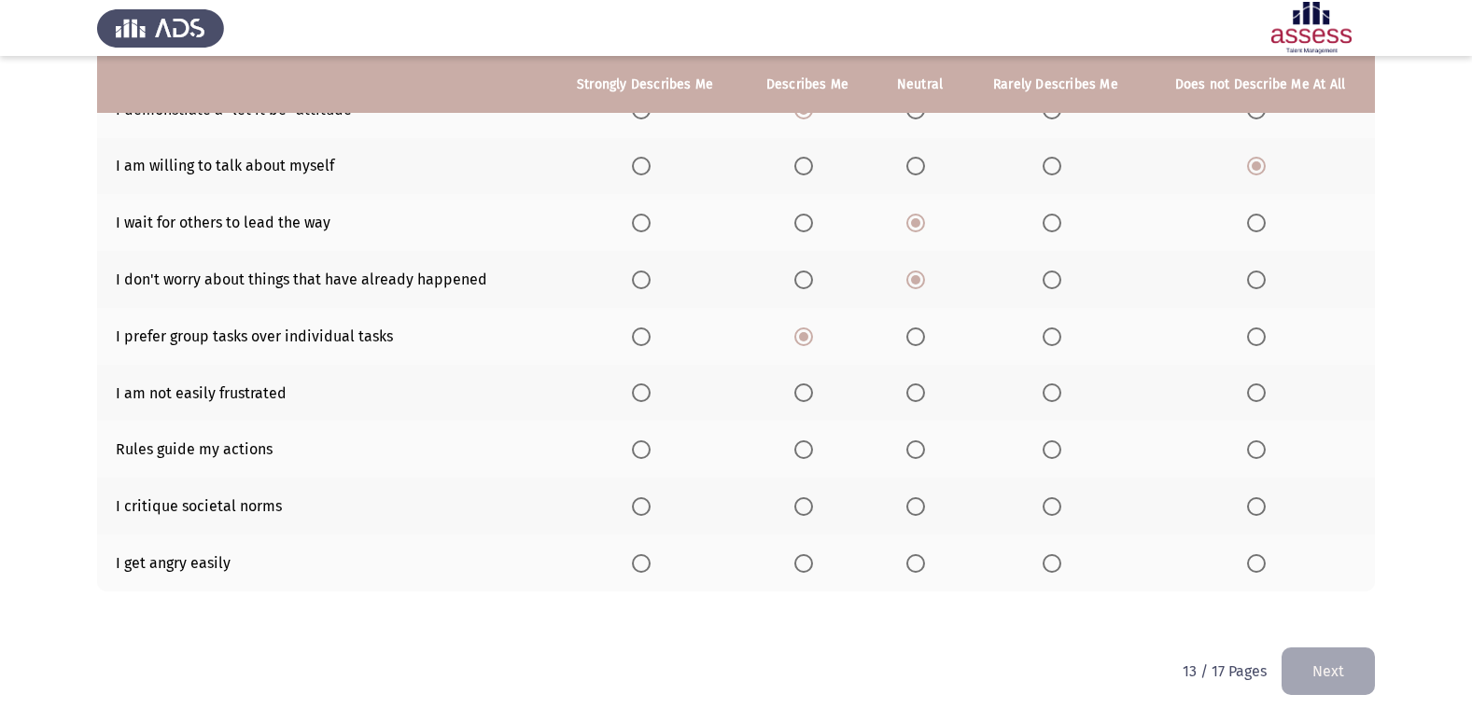
click at [808, 392] on span "Select an option" at bounding box center [803, 393] width 19 height 19
click at [808, 392] on input "Select an option" at bounding box center [803, 393] width 19 height 19
click at [912, 440] on span "Select an option" at bounding box center [915, 449] width 19 height 19
click at [912, 440] on input "Select an option" at bounding box center [915, 449] width 19 height 19
click at [810, 506] on span "Select an option" at bounding box center [803, 506] width 19 height 19
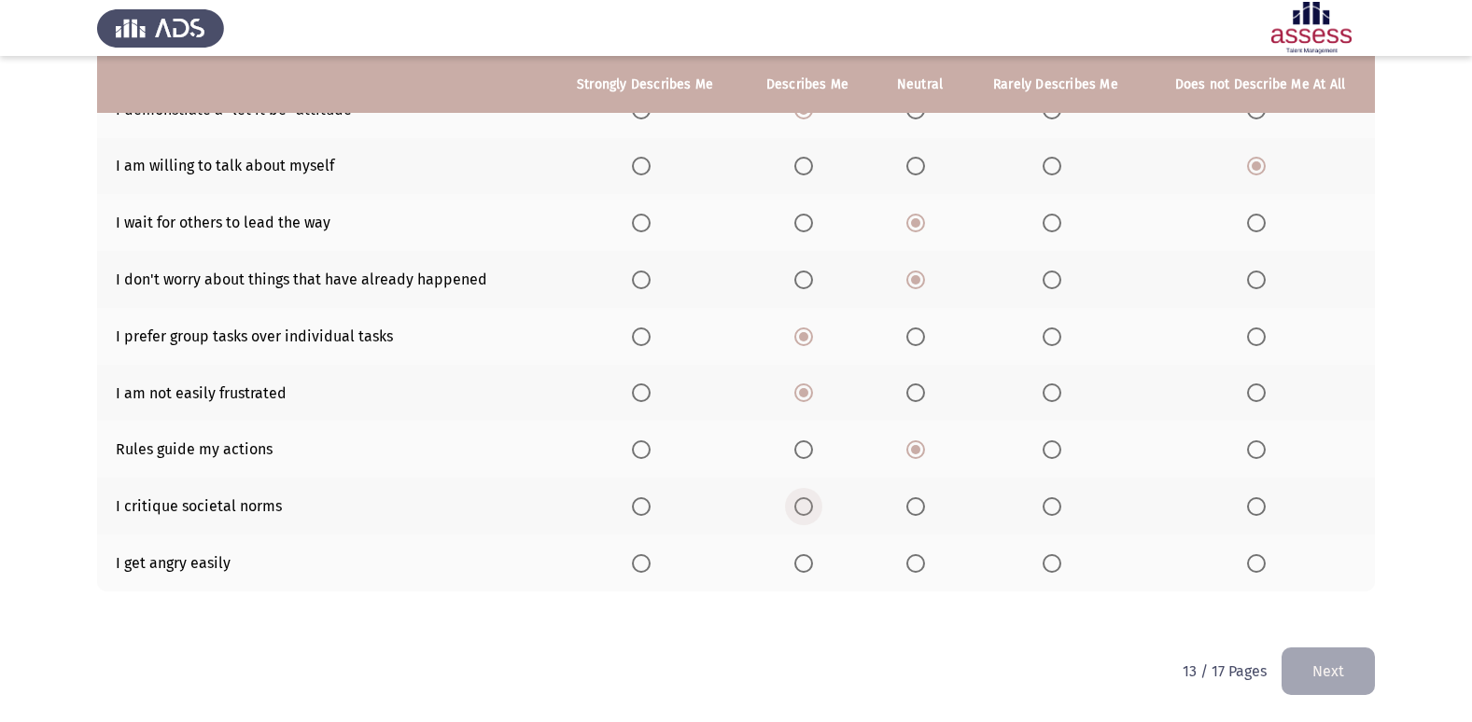
click at [810, 506] on input "Select an option" at bounding box center [803, 506] width 19 height 19
click at [1252, 561] on span "Select an option" at bounding box center [1256, 563] width 19 height 19
click at [1252, 561] on input "Select an option" at bounding box center [1256, 563] width 19 height 19
click at [1333, 665] on button "Next" at bounding box center [1327, 672] width 93 height 48
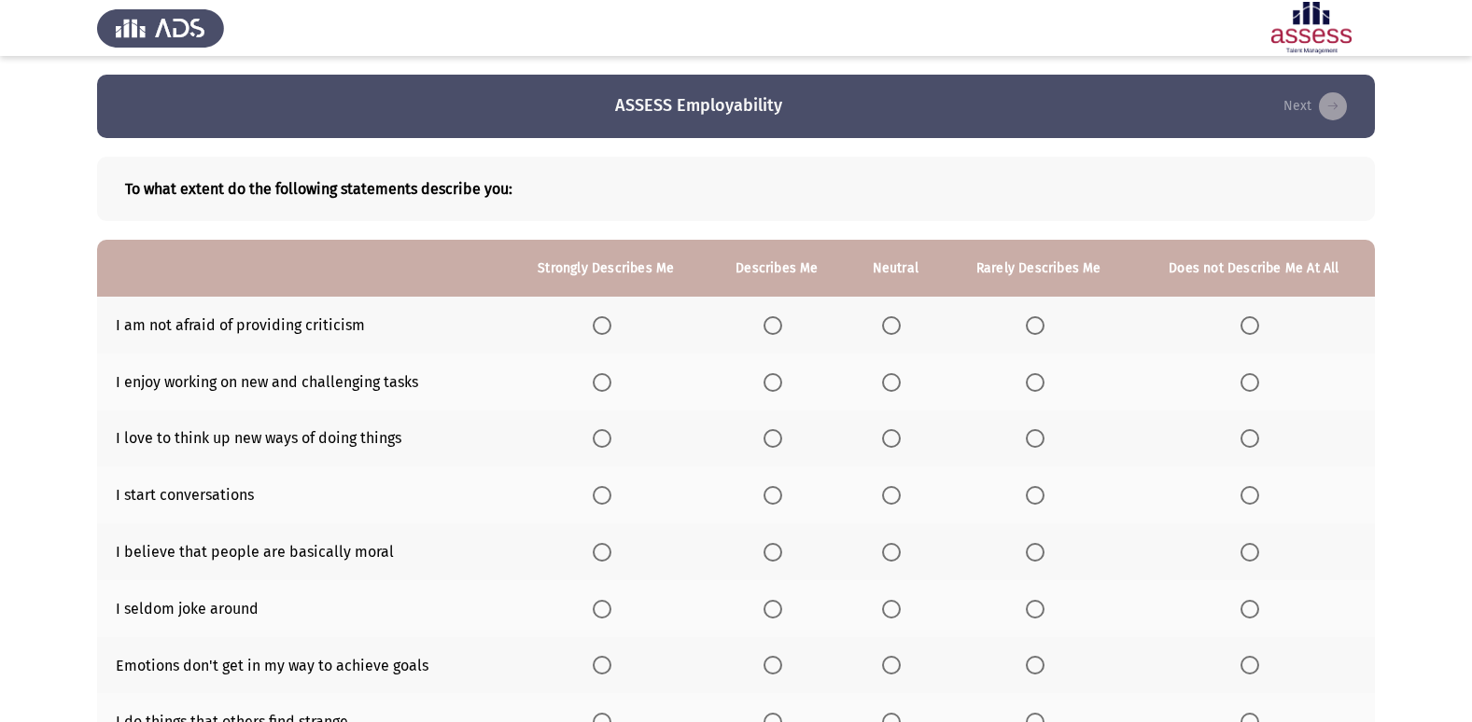
drag, startPoint x: 797, startPoint y: 326, endPoint x: 772, endPoint y: 310, distance: 29.8
click at [785, 319] on th at bounding box center [777, 325] width 140 height 57
click at [765, 318] on span "Select an option" at bounding box center [772, 325] width 19 height 19
click at [765, 318] on input "Select an option" at bounding box center [772, 325] width 19 height 19
click at [781, 390] on span "Select an option" at bounding box center [772, 382] width 19 height 19
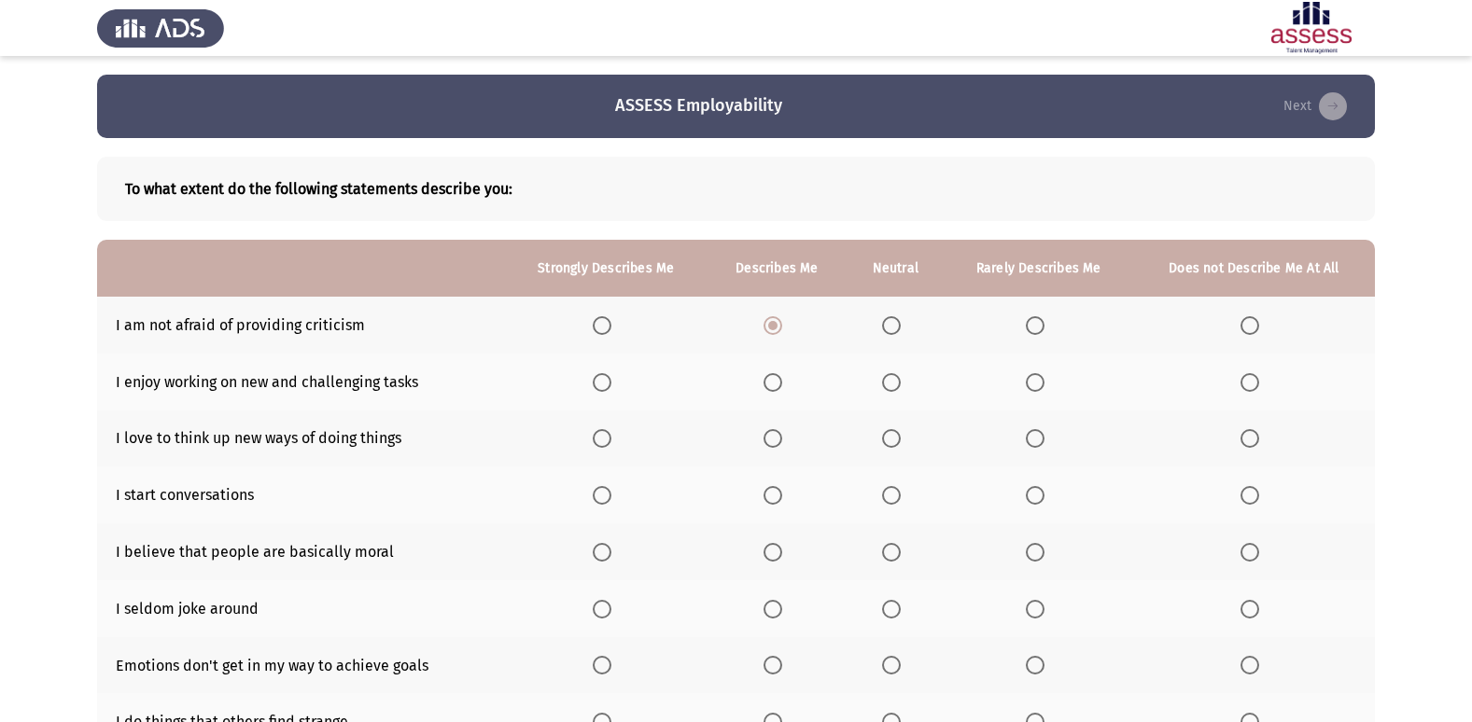
click at [781, 390] on input "Select an option" at bounding box center [772, 382] width 19 height 19
click at [896, 437] on span "Select an option" at bounding box center [891, 438] width 19 height 19
click at [896, 437] on input "Select an option" at bounding box center [891, 438] width 19 height 19
click at [776, 492] on span "Select an option" at bounding box center [772, 495] width 19 height 19
click at [776, 492] on input "Select an option" at bounding box center [772, 495] width 19 height 19
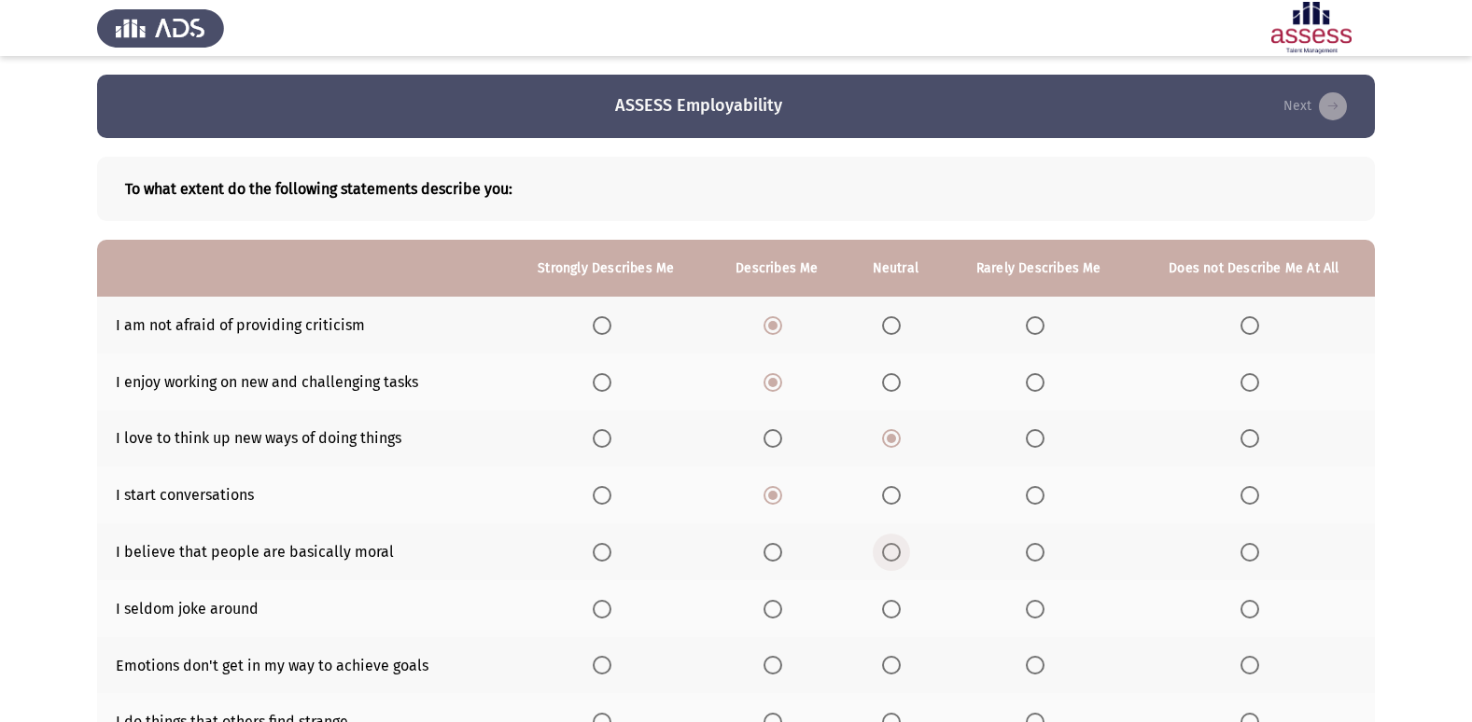
click at [885, 551] on span "Select an option" at bounding box center [891, 552] width 19 height 19
click at [885, 551] on input "Select an option" at bounding box center [891, 552] width 19 height 19
click at [773, 602] on span "Select an option" at bounding box center [772, 609] width 19 height 19
click at [773, 602] on input "Select an option" at bounding box center [772, 609] width 19 height 19
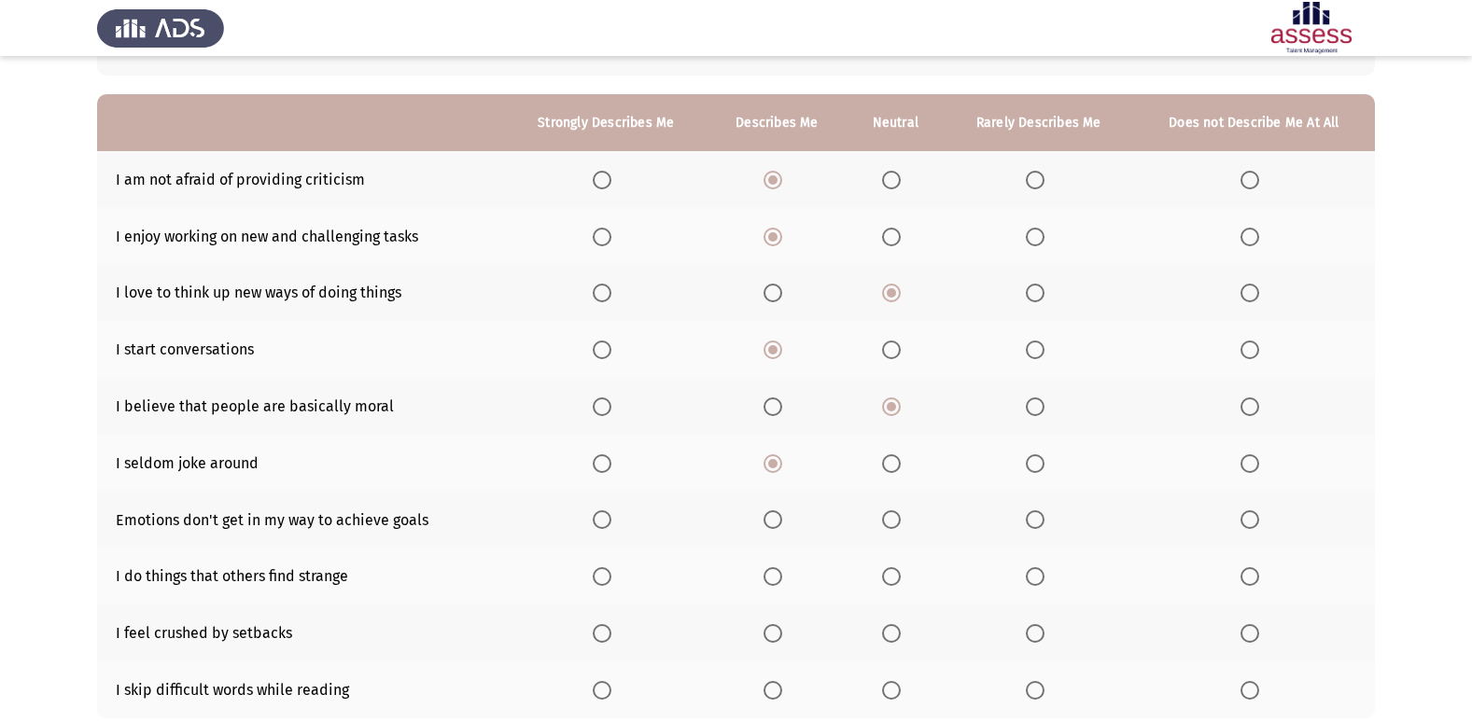
scroll to position [187, 0]
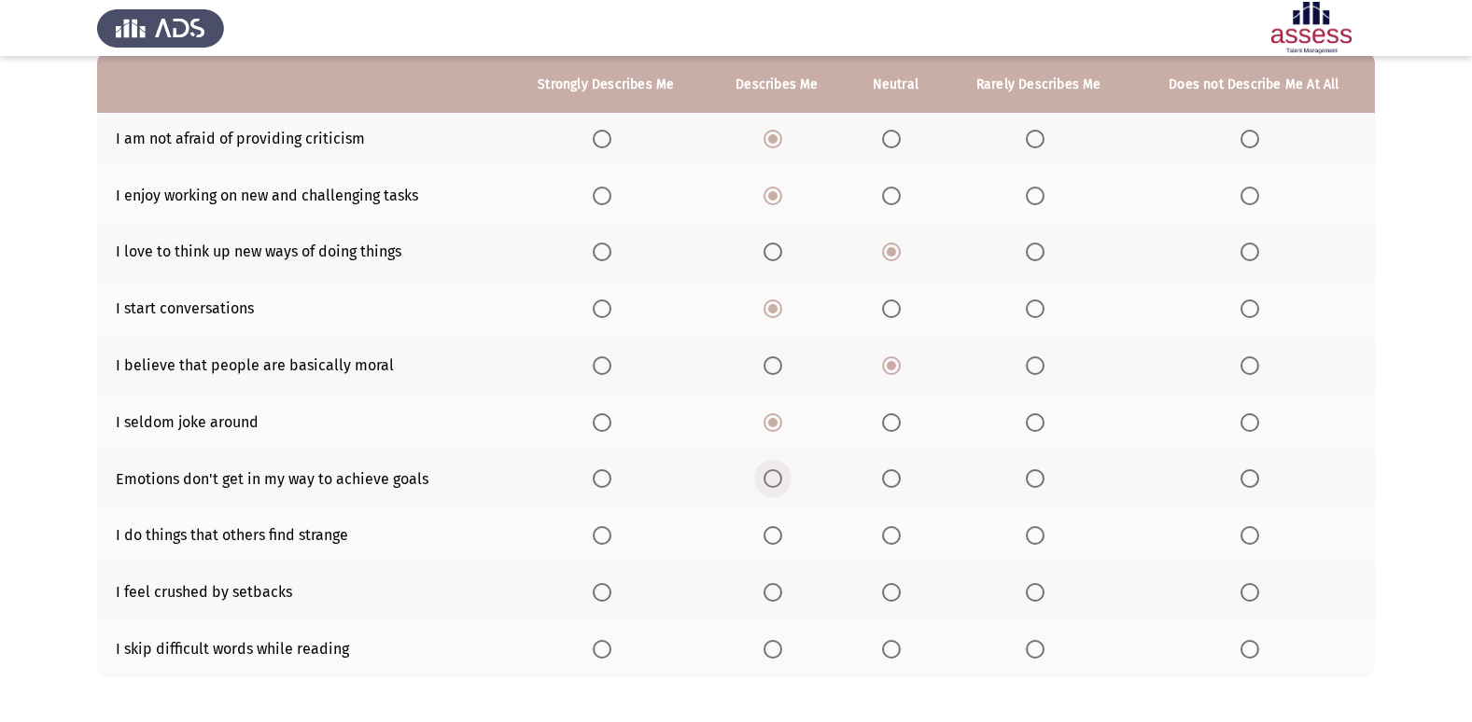
click at [773, 476] on span "Select an option" at bounding box center [772, 478] width 19 height 19
click at [773, 476] on input "Select an option" at bounding box center [772, 478] width 19 height 19
click at [889, 537] on span "Select an option" at bounding box center [891, 535] width 19 height 19
click at [889, 537] on input "Select an option" at bounding box center [891, 535] width 19 height 19
click at [1031, 593] on span "Select an option" at bounding box center [1035, 592] width 19 height 19
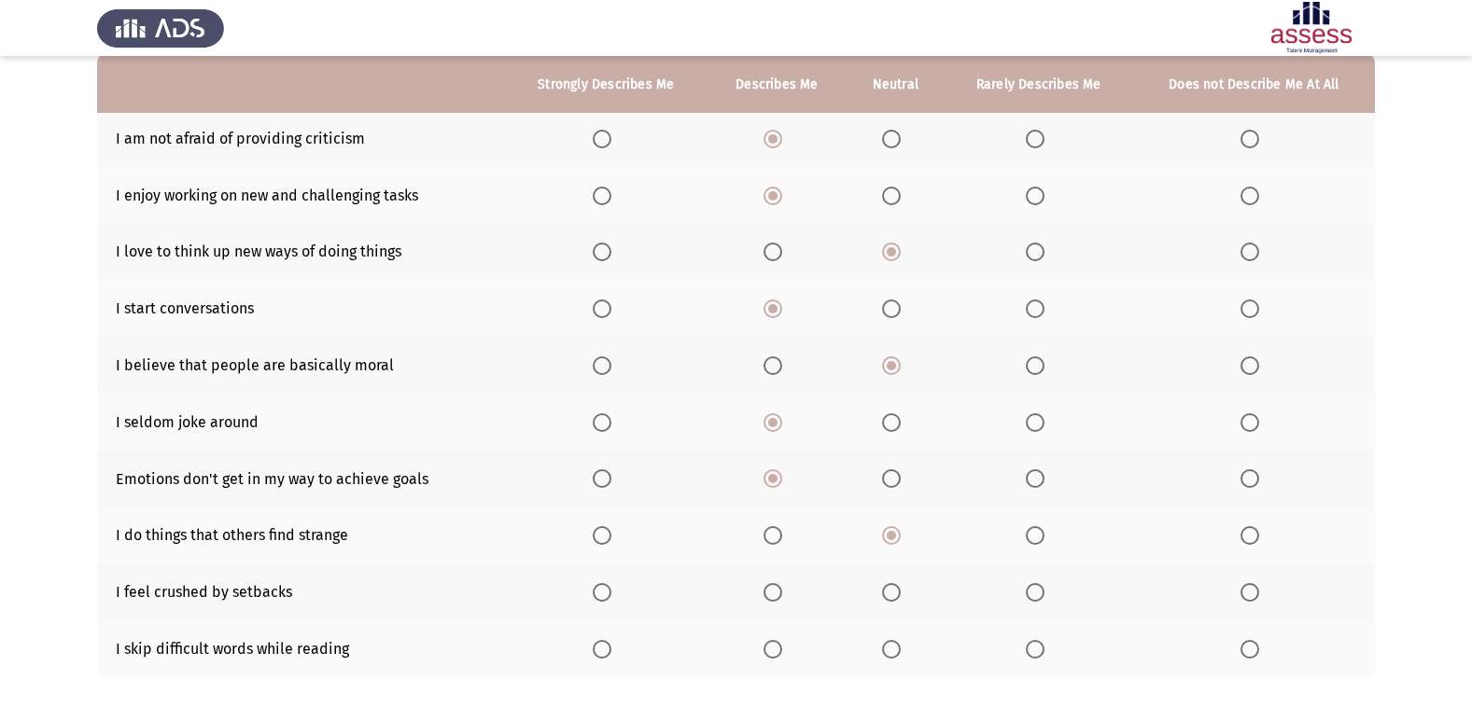
click at [1031, 593] on input "Select an option" at bounding box center [1035, 592] width 19 height 19
click at [1263, 646] on label "Select an option" at bounding box center [1253, 649] width 26 height 19
click at [1259, 646] on input "Select an option" at bounding box center [1249, 649] width 19 height 19
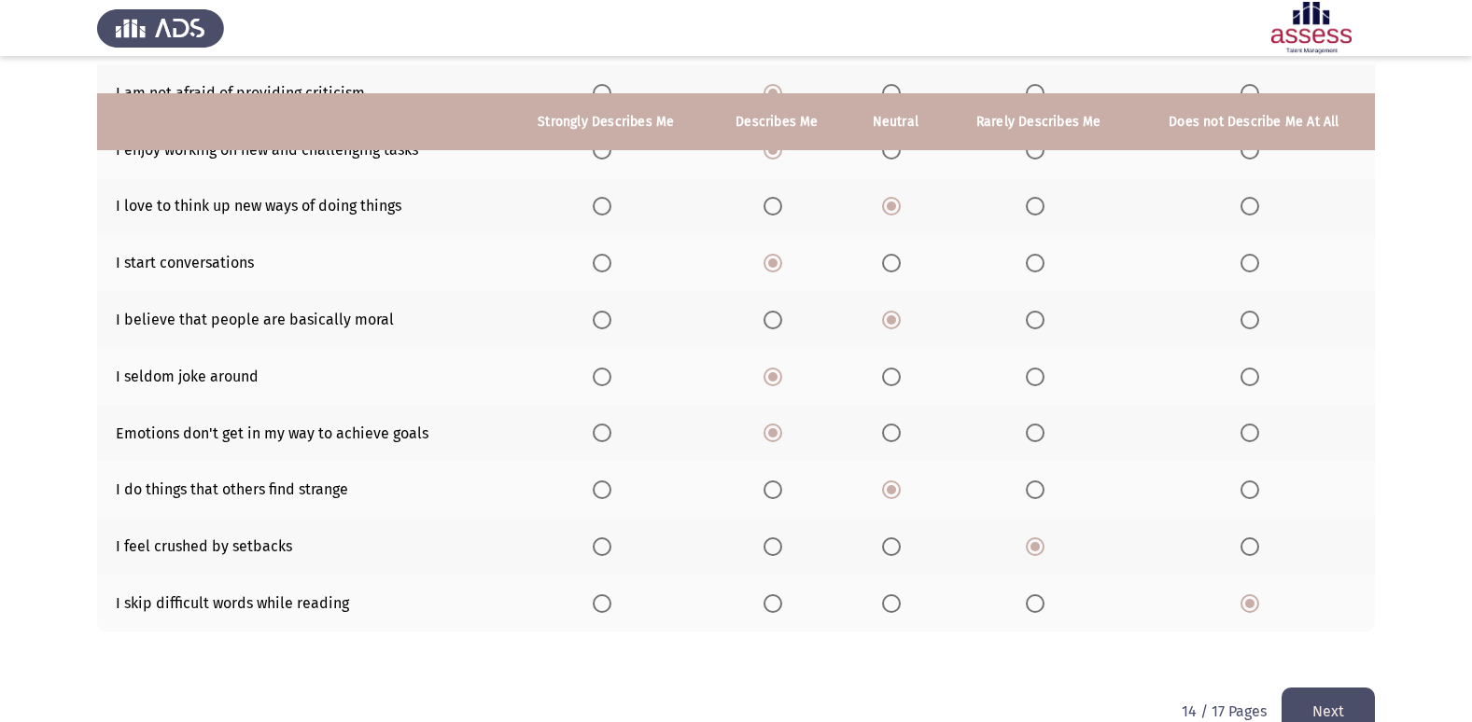
scroll to position [272, 0]
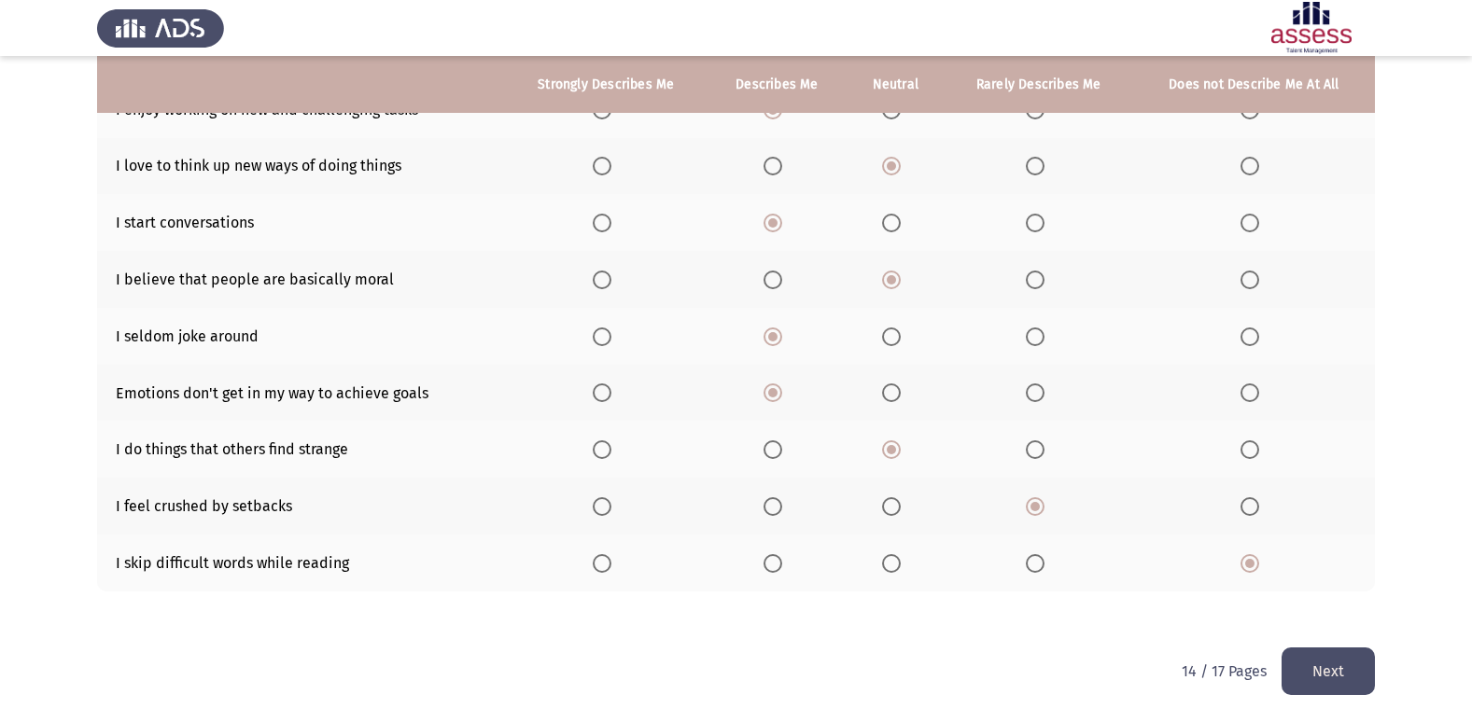
click at [1347, 679] on button "Next" at bounding box center [1327, 672] width 93 height 48
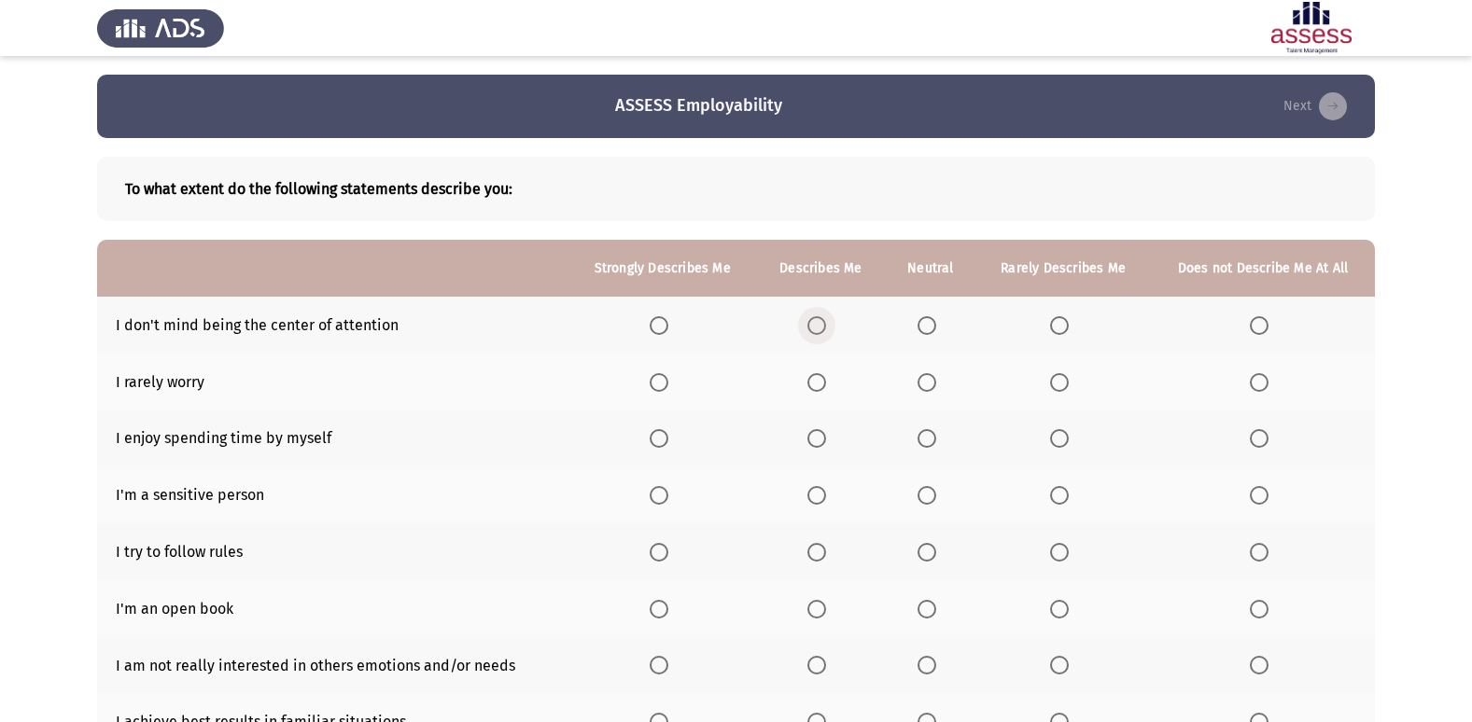
click at [816, 322] on span "Select an option" at bounding box center [816, 325] width 19 height 19
click at [816, 322] on input "Select an option" at bounding box center [816, 325] width 19 height 19
click at [1261, 377] on span "Select an option" at bounding box center [1258, 382] width 19 height 19
click at [1261, 377] on input "Select an option" at bounding box center [1258, 382] width 19 height 19
click at [1259, 439] on span "Select an option" at bounding box center [1259, 439] width 0 height 0
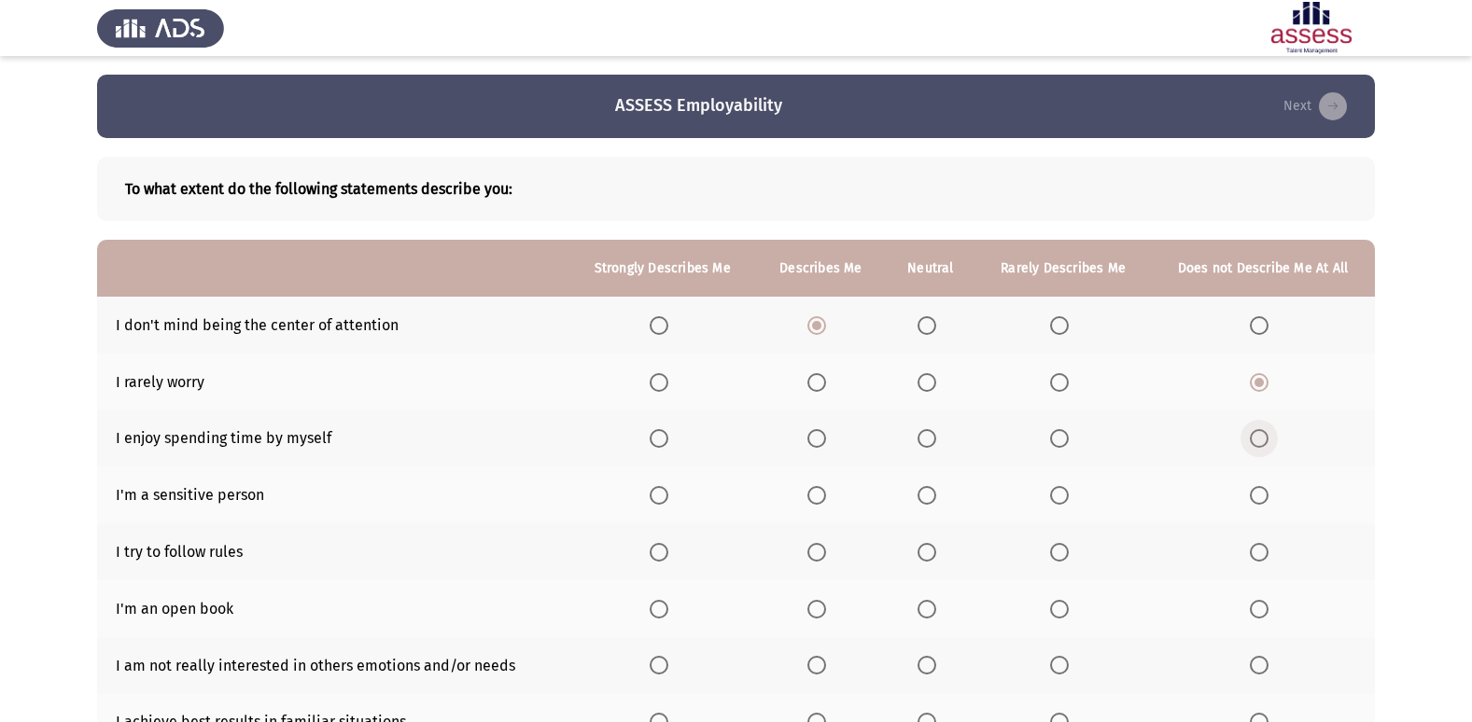
click at [1259, 438] on input "Select an option" at bounding box center [1258, 438] width 19 height 19
click at [826, 499] on span "Select an option" at bounding box center [816, 495] width 19 height 19
click at [826, 499] on input "Select an option" at bounding box center [816, 495] width 19 height 19
click at [930, 550] on span "Select an option" at bounding box center [926, 552] width 19 height 19
click at [930, 550] on input "Select an option" at bounding box center [926, 552] width 19 height 19
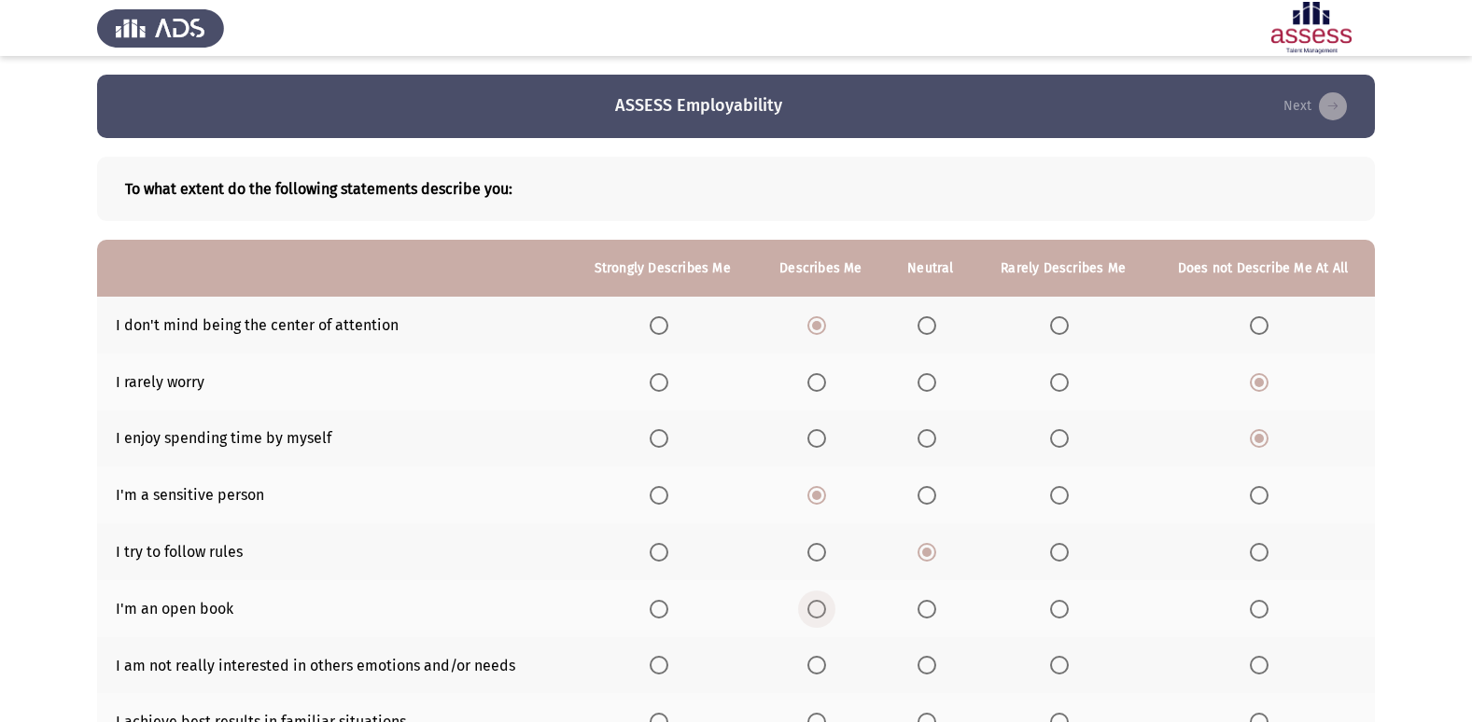
click at [821, 607] on span "Select an option" at bounding box center [816, 609] width 19 height 19
click at [821, 607] on input "Select an option" at bounding box center [816, 609] width 19 height 19
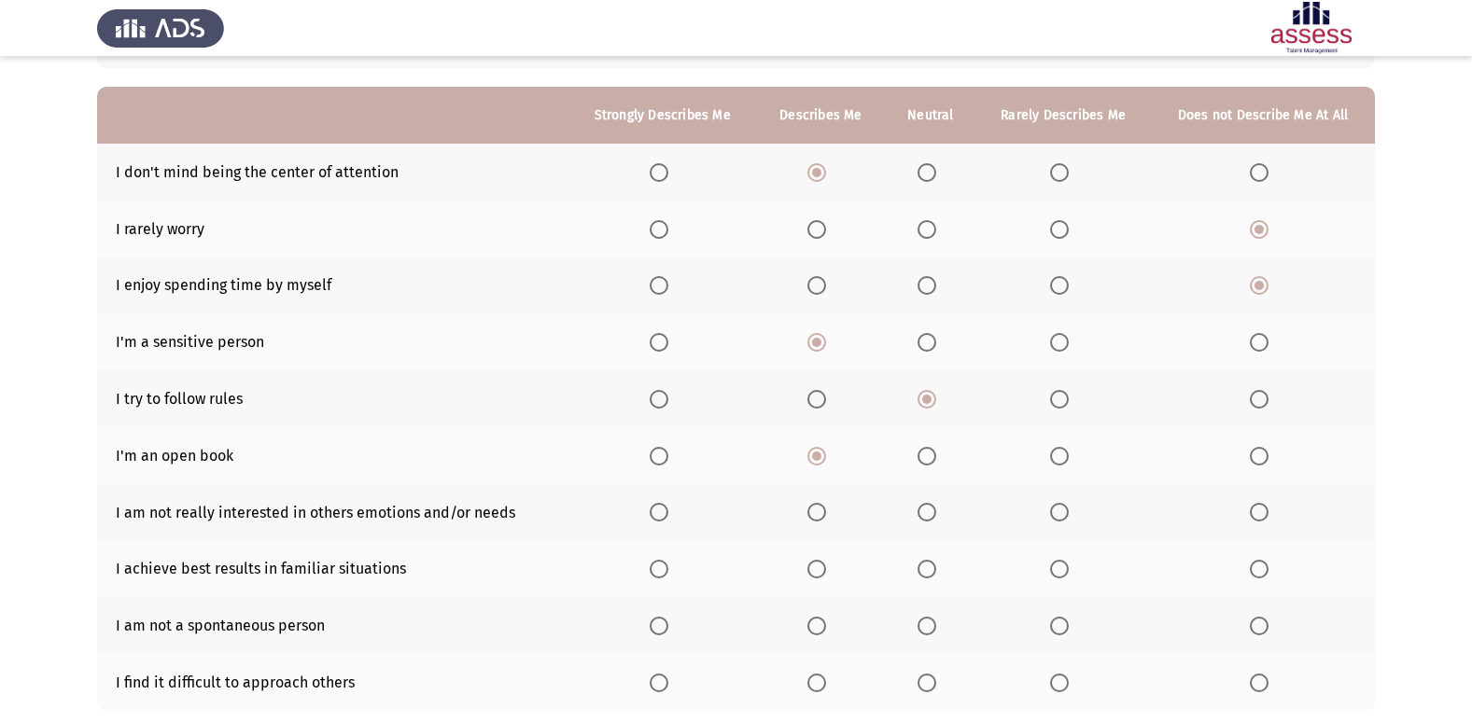
scroll to position [187, 0]
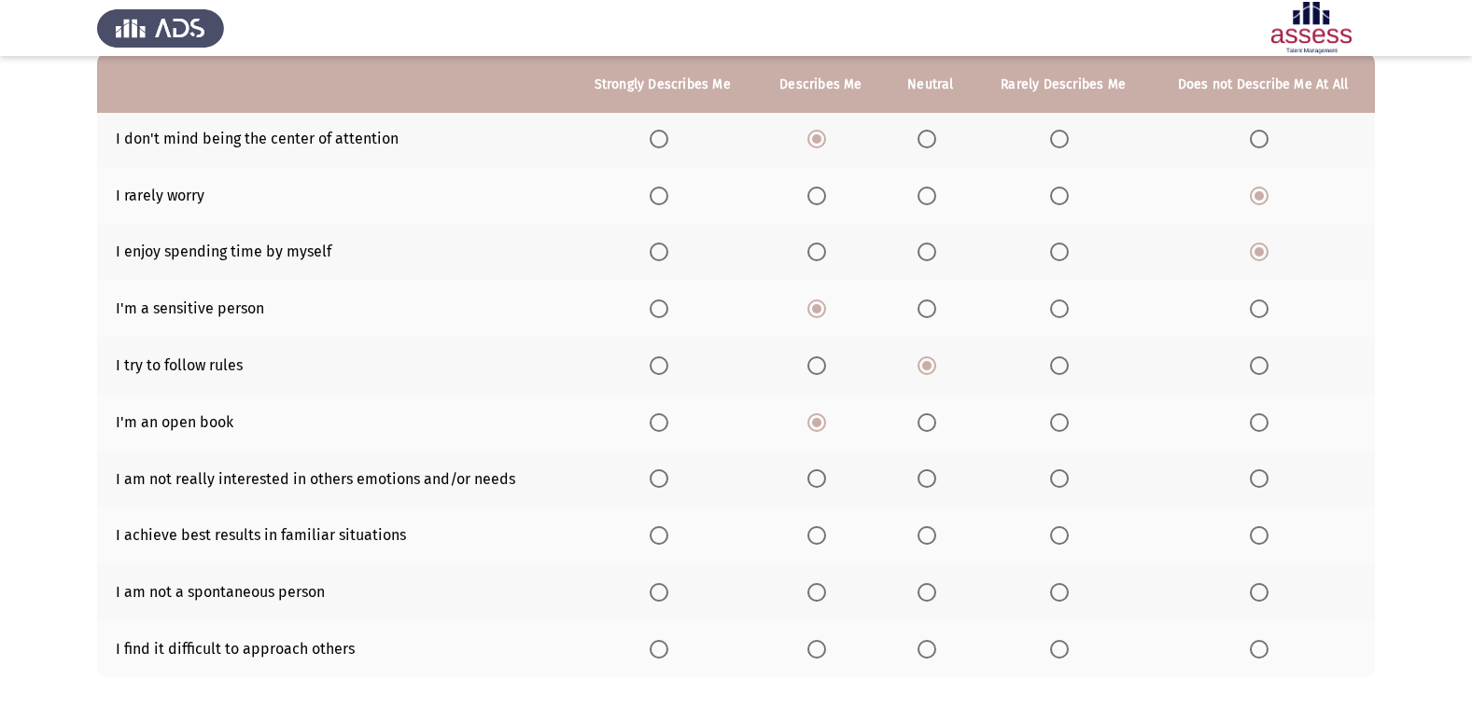
click at [924, 482] on span "Select an option" at bounding box center [926, 478] width 19 height 19
click at [924, 482] on input "Select an option" at bounding box center [926, 478] width 19 height 19
click at [820, 542] on span "Select an option" at bounding box center [816, 535] width 19 height 19
click at [820, 542] on input "Select an option" at bounding box center [816, 535] width 19 height 19
click at [935, 592] on span "Select an option" at bounding box center [926, 592] width 19 height 19
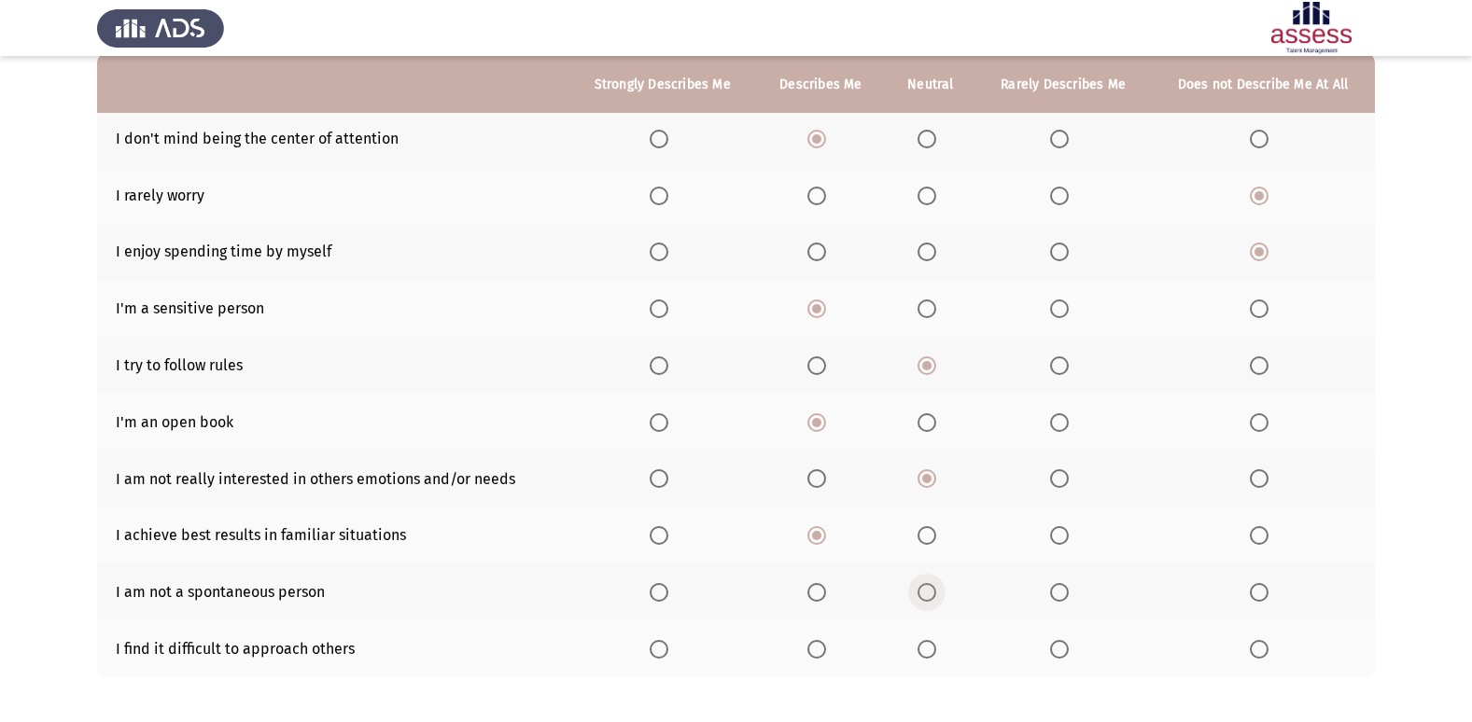
click at [935, 592] on input "Select an option" at bounding box center [926, 592] width 19 height 19
click at [816, 657] on span "Select an option" at bounding box center [816, 649] width 19 height 19
click at [816, 657] on input "Select an option" at bounding box center [816, 649] width 19 height 19
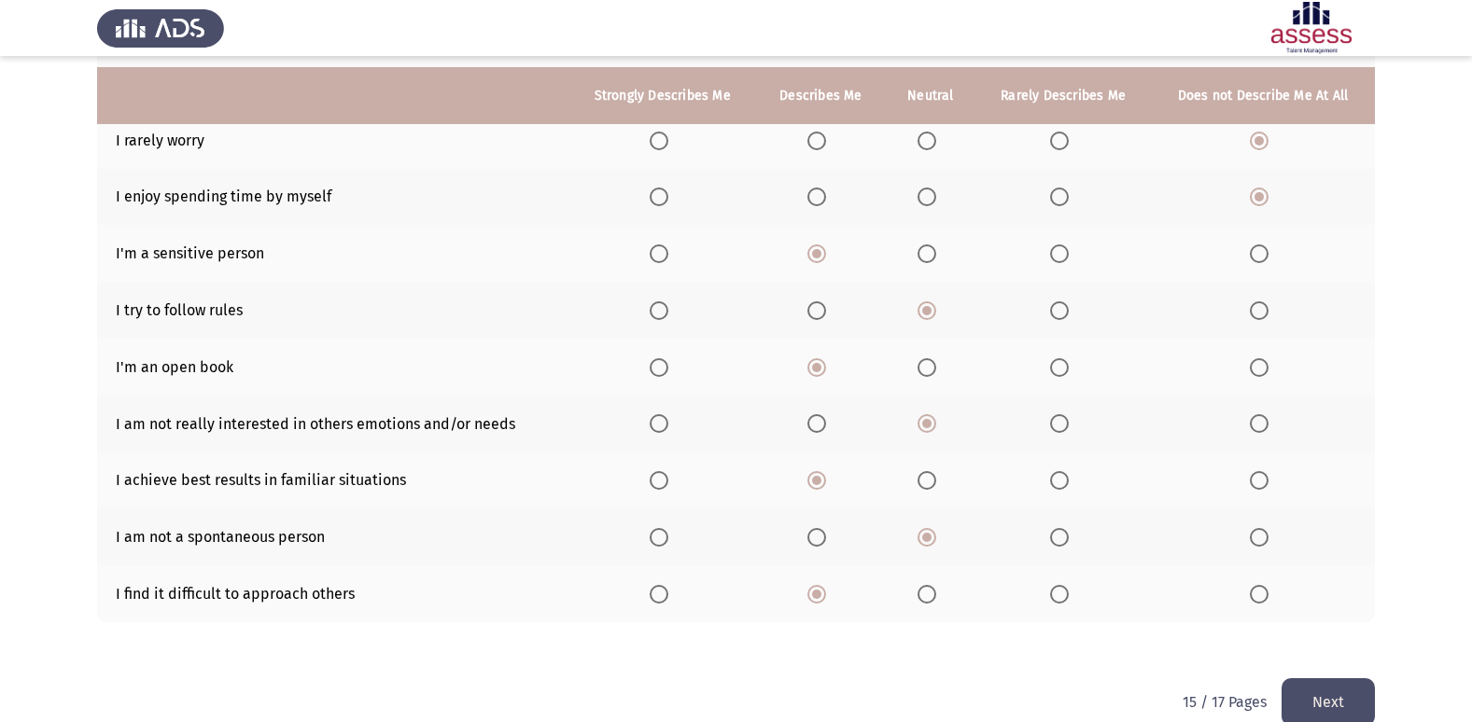
scroll to position [272, 0]
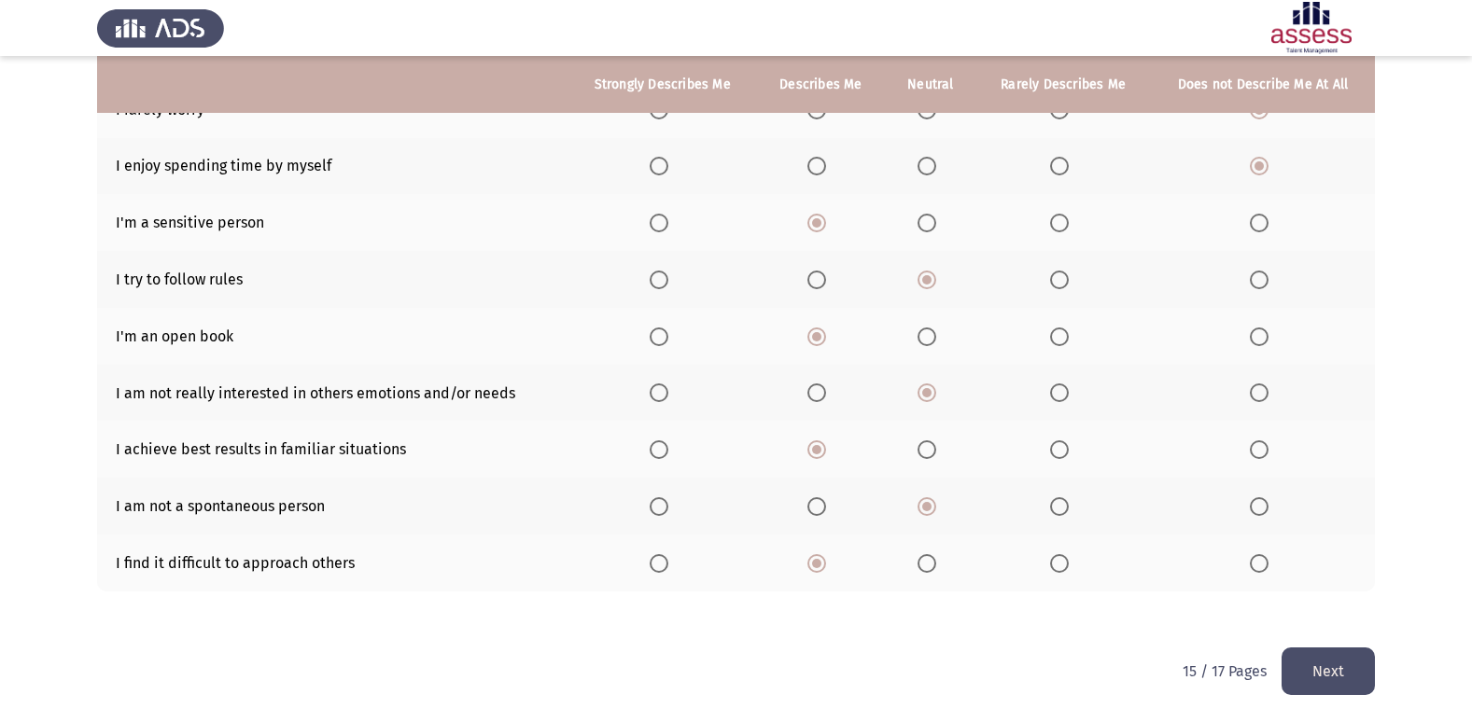
click at [1356, 682] on button "Next" at bounding box center [1327, 672] width 93 height 48
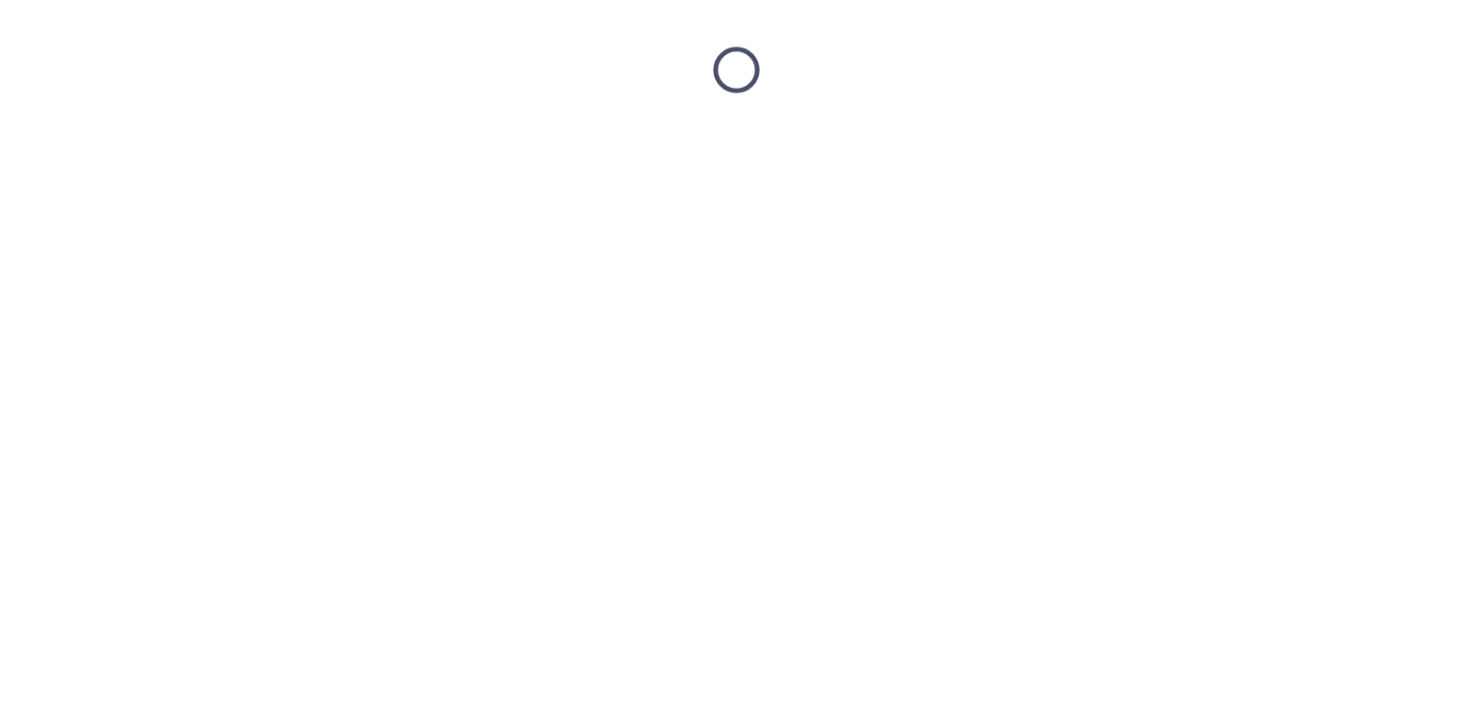
scroll to position [0, 0]
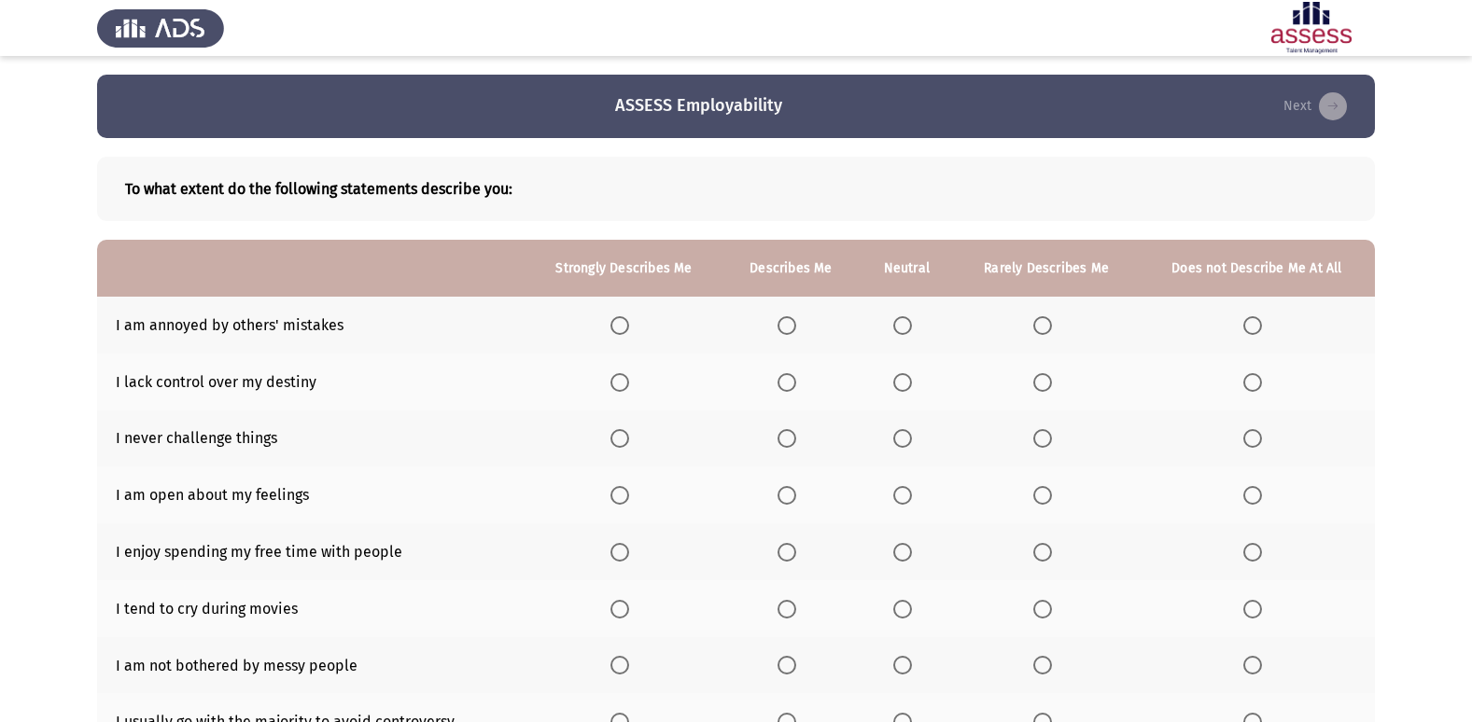
click at [1252, 323] on span "Select an option" at bounding box center [1252, 325] width 19 height 19
click at [1252, 323] on input "Select an option" at bounding box center [1252, 325] width 19 height 19
click at [902, 316] on span "Select an option" at bounding box center [902, 325] width 19 height 19
click at [902, 316] on input "Select an option" at bounding box center [902, 325] width 19 height 19
drag, startPoint x: 803, startPoint y: 370, endPoint x: 789, endPoint y: 381, distance: 17.4
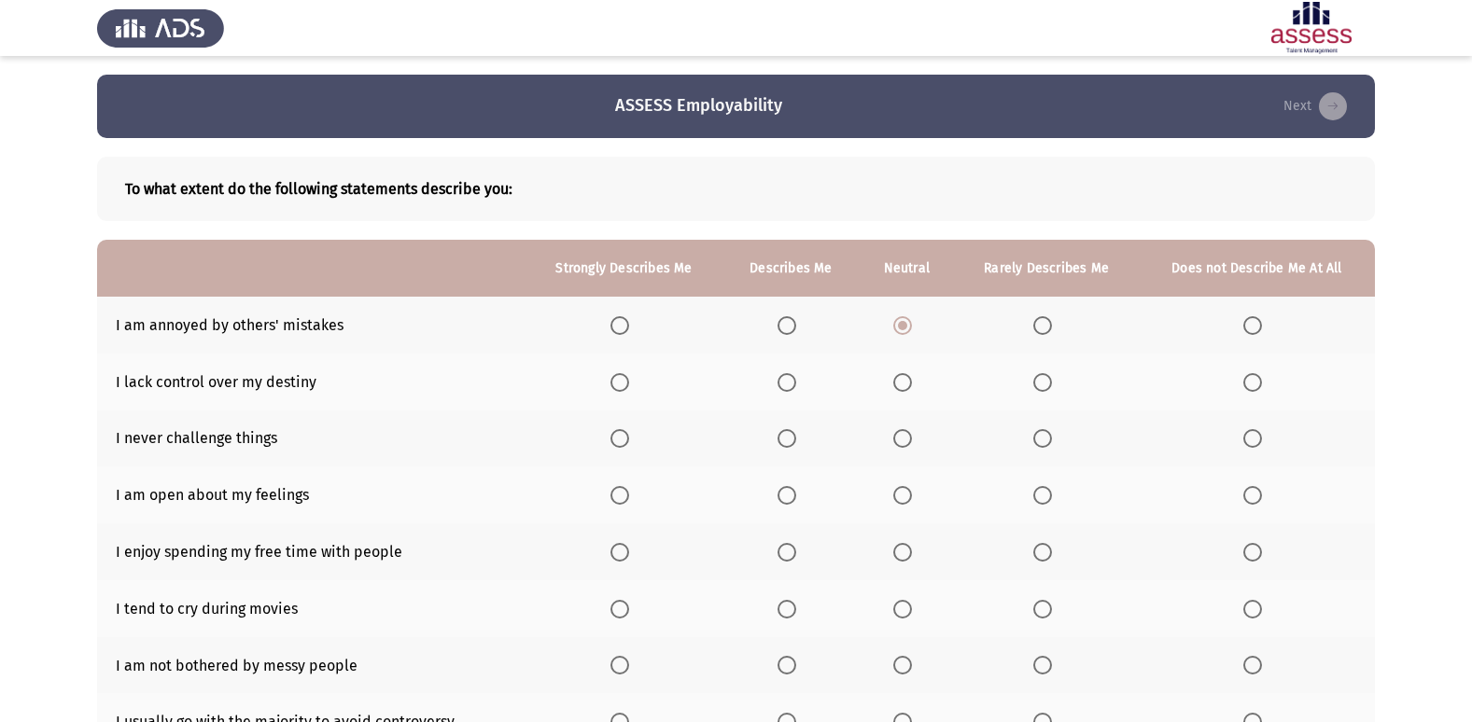
click at [792, 377] on th at bounding box center [790, 382] width 136 height 57
click at [787, 383] on span "Select an option" at bounding box center [786, 382] width 19 height 19
click at [787, 383] on input "Select an option" at bounding box center [786, 382] width 19 height 19
click at [1254, 441] on span "Select an option" at bounding box center [1252, 438] width 19 height 19
click at [1254, 441] on input "Select an option" at bounding box center [1252, 438] width 19 height 19
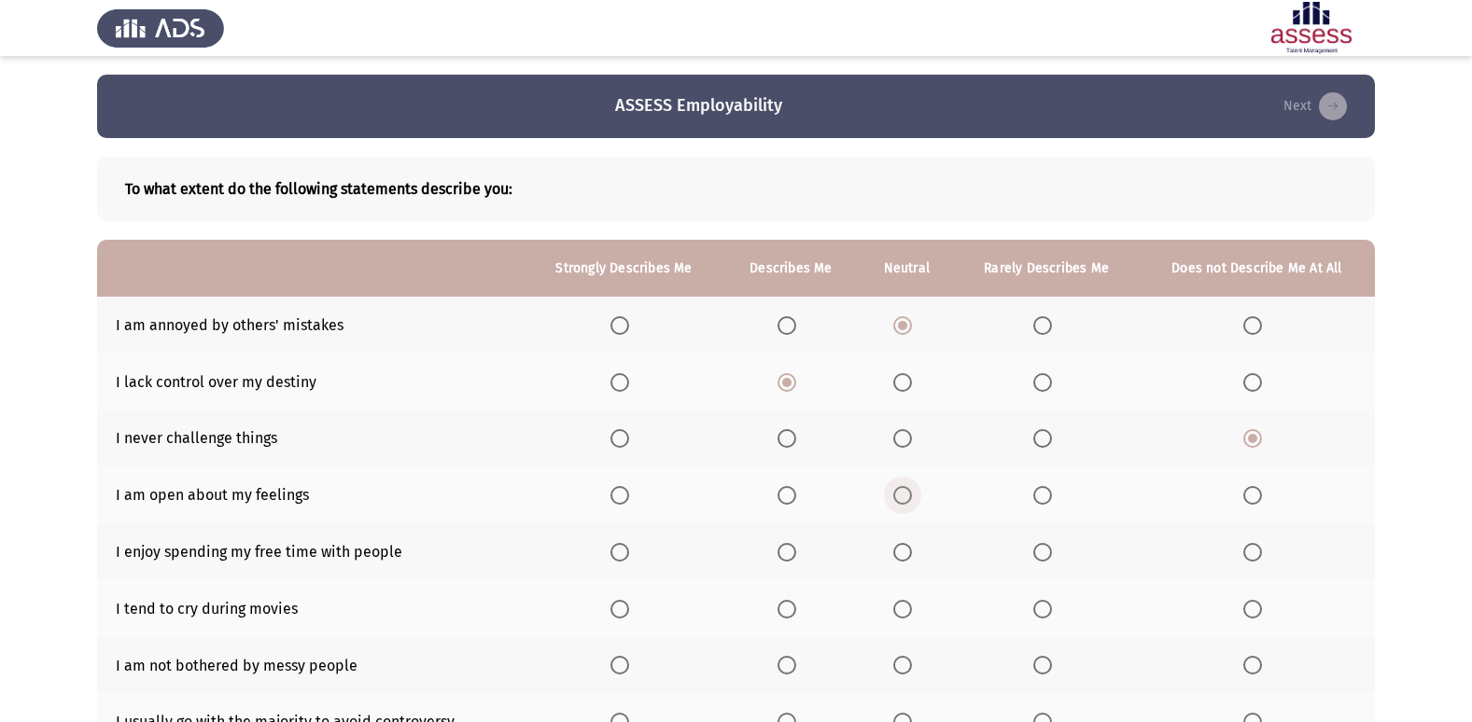
click at [897, 493] on span "Select an option" at bounding box center [902, 495] width 19 height 19
click at [897, 493] on input "Select an option" at bounding box center [902, 495] width 19 height 19
click at [1250, 548] on span "Select an option" at bounding box center [1252, 552] width 19 height 19
click at [1250, 548] on input "Select an option" at bounding box center [1252, 552] width 19 height 19
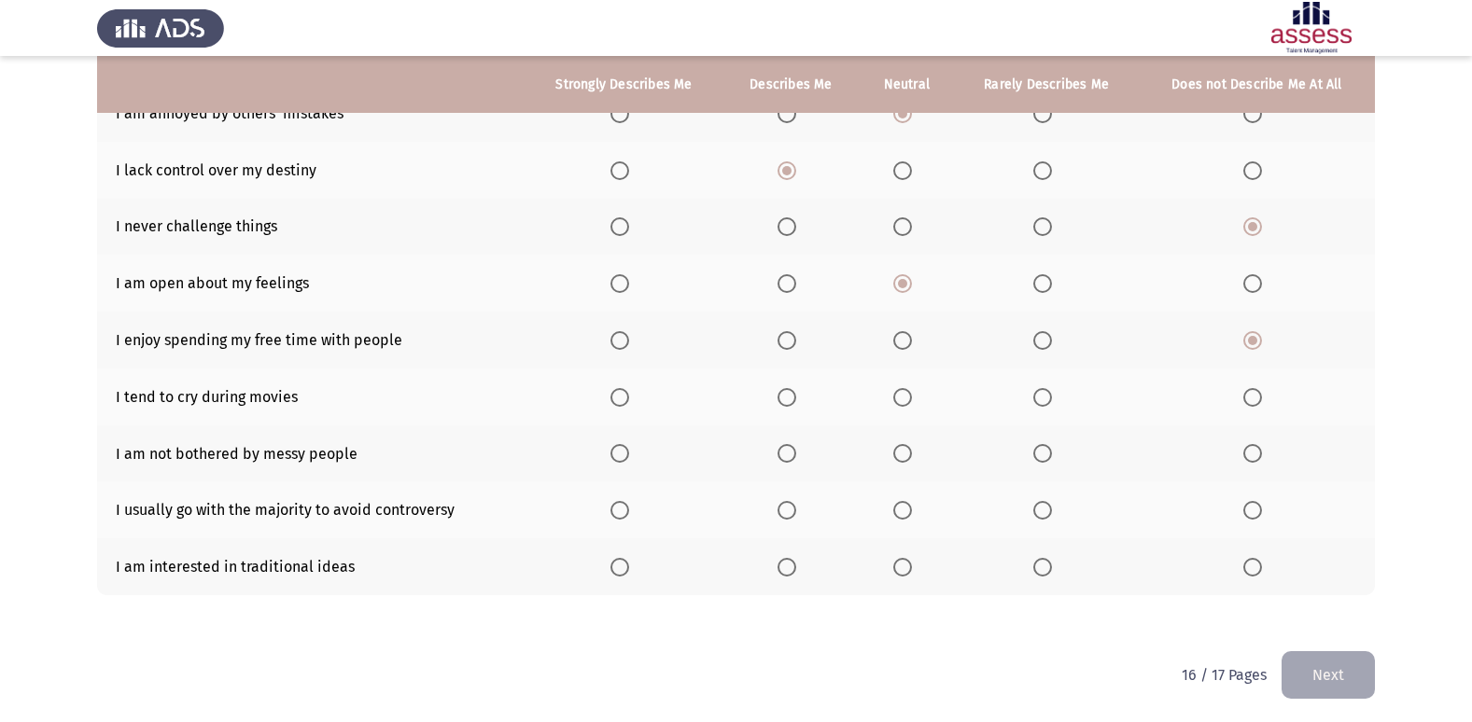
scroll to position [216, 0]
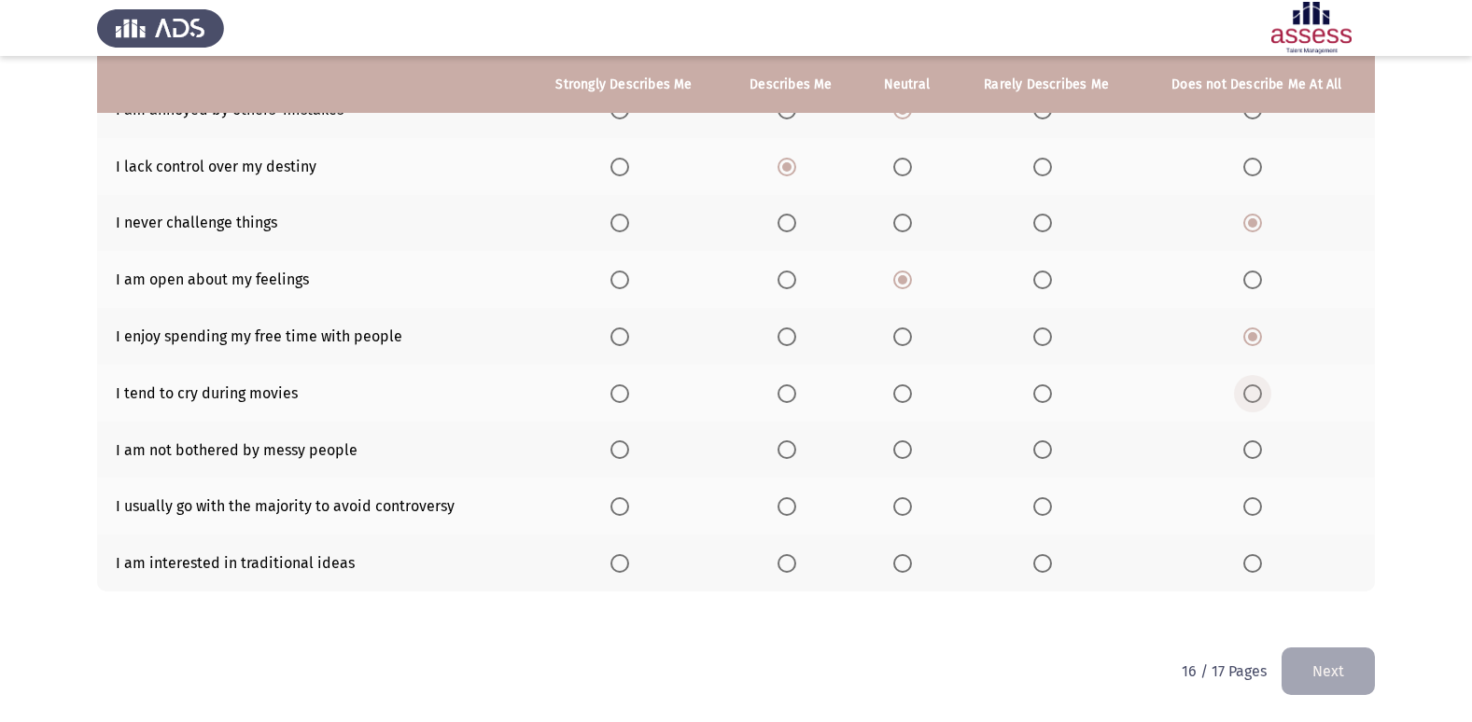
click at [1248, 394] on span "Select an option" at bounding box center [1252, 393] width 19 height 19
click at [1248, 394] on input "Select an option" at bounding box center [1252, 393] width 19 height 19
click at [899, 453] on span "Select an option" at bounding box center [902, 449] width 19 height 19
click at [899, 453] on input "Select an option" at bounding box center [902, 449] width 19 height 19
click at [794, 507] on span "Select an option" at bounding box center [786, 506] width 19 height 19
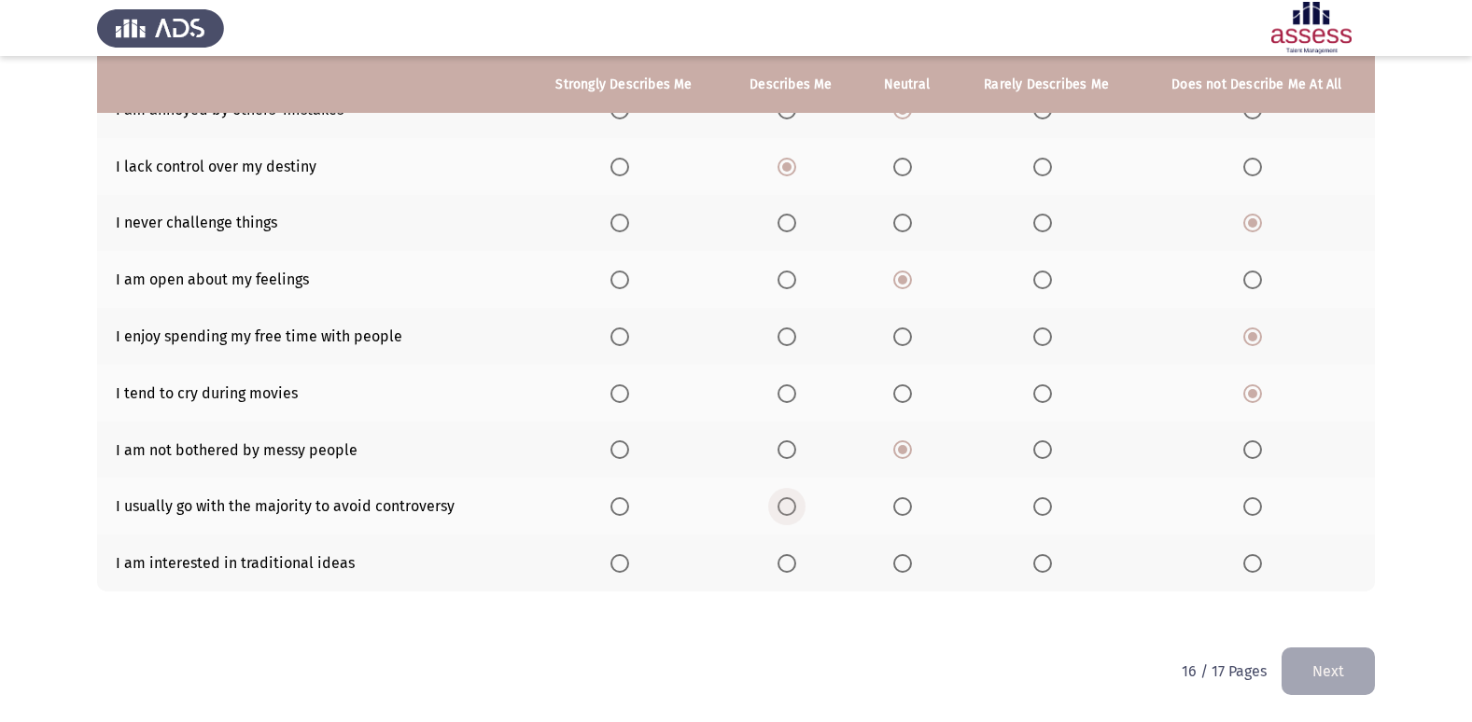
click at [794, 507] on input "Select an option" at bounding box center [786, 506] width 19 height 19
click at [1251, 573] on span "Select an option" at bounding box center [1252, 563] width 19 height 19
click at [1251, 573] on input "Select an option" at bounding box center [1252, 563] width 19 height 19
click at [1319, 677] on button "Next" at bounding box center [1327, 672] width 93 height 48
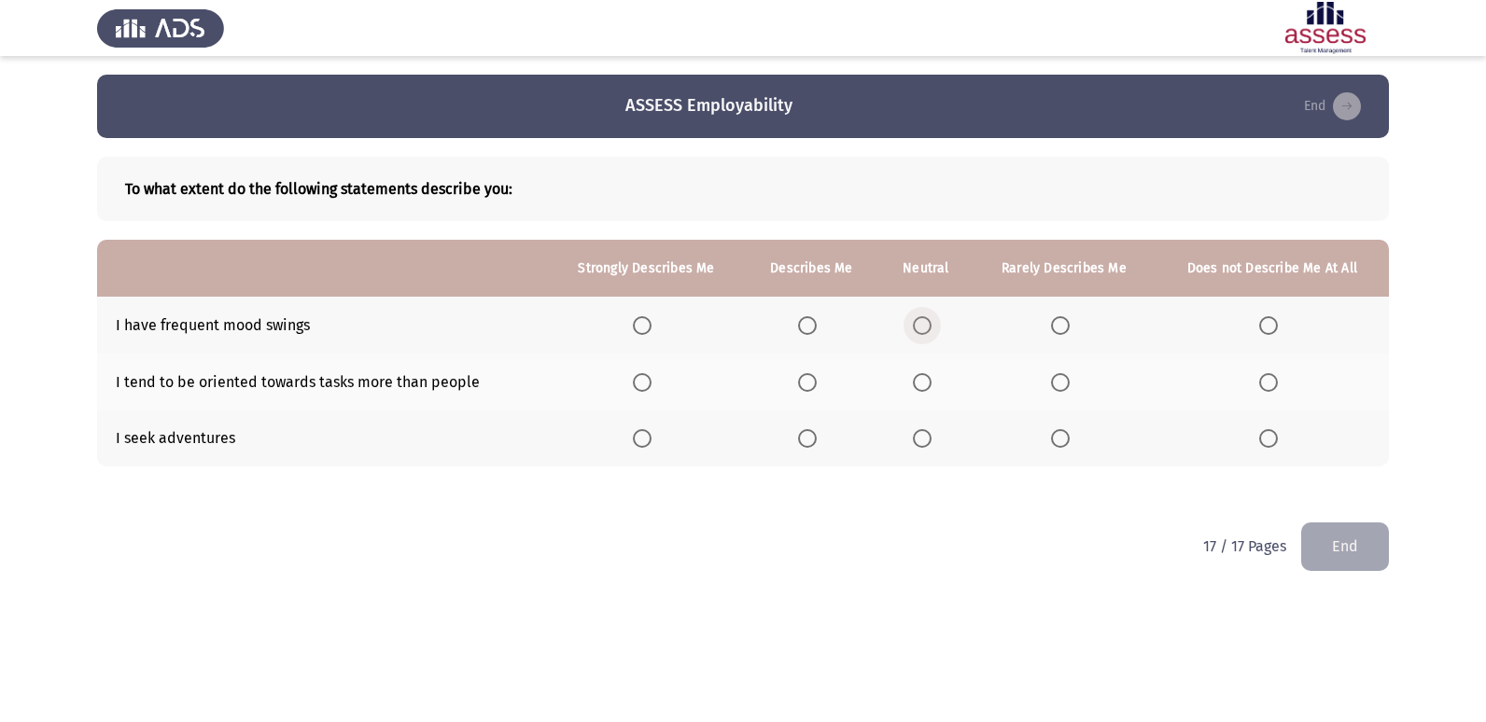
click at [928, 326] on span "Select an option" at bounding box center [922, 325] width 19 height 19
click at [928, 326] on input "Select an option" at bounding box center [922, 325] width 19 height 19
click at [813, 383] on span "Select an option" at bounding box center [807, 382] width 19 height 19
click at [813, 383] on input "Select an option" at bounding box center [807, 382] width 19 height 19
click at [926, 441] on span "Select an option" at bounding box center [922, 438] width 19 height 19
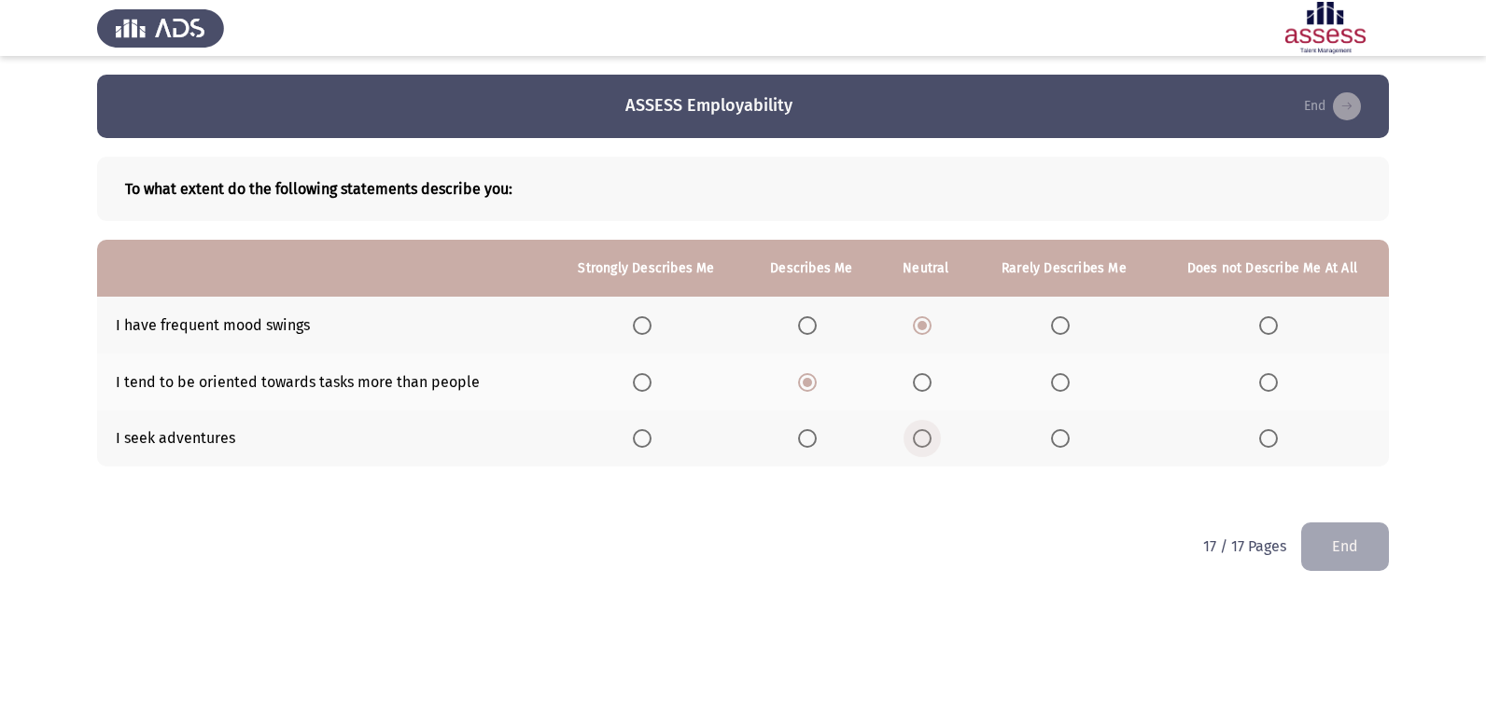
click at [926, 441] on input "Select an option" at bounding box center [922, 438] width 19 height 19
click at [1358, 554] on button "End" at bounding box center [1345, 547] width 88 height 48
